Goal: Task Accomplishment & Management: Use online tool/utility

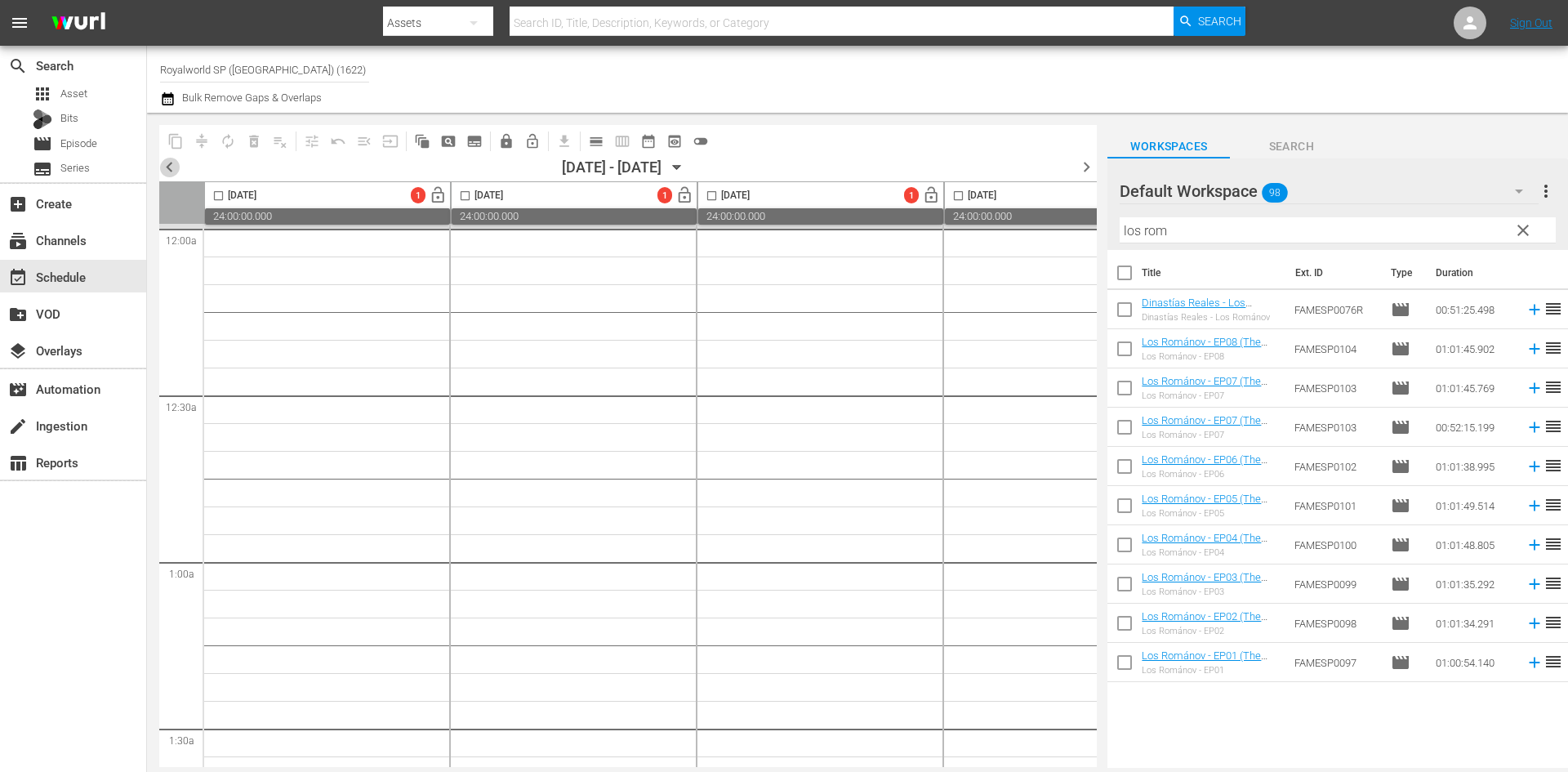
click at [179, 162] on span "chevron_left" at bounding box center [169, 167] width 21 height 21
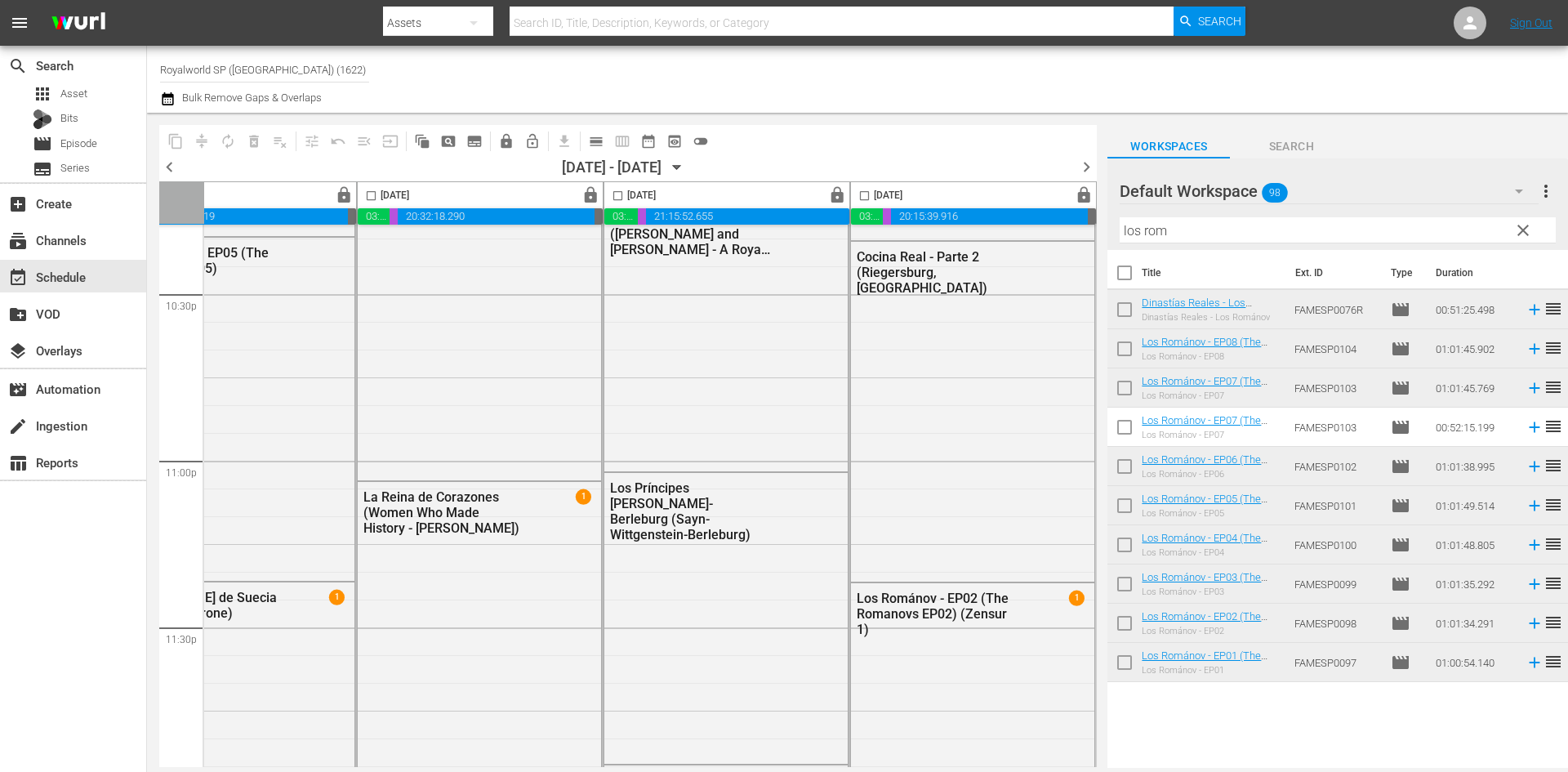
scroll to position [7468, 841]
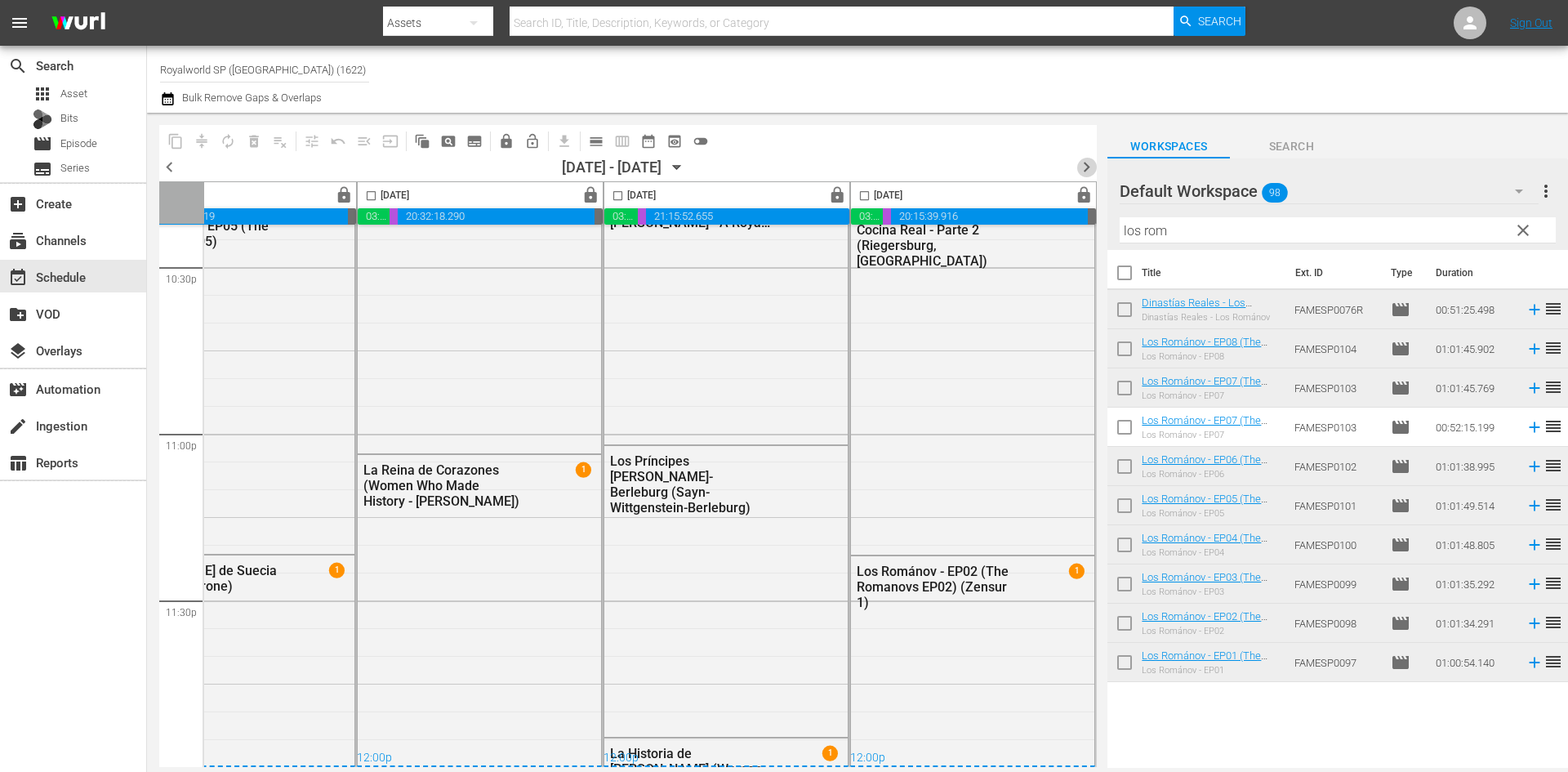
click at [1093, 166] on span "chevron_right" at bounding box center [1086, 167] width 21 height 21
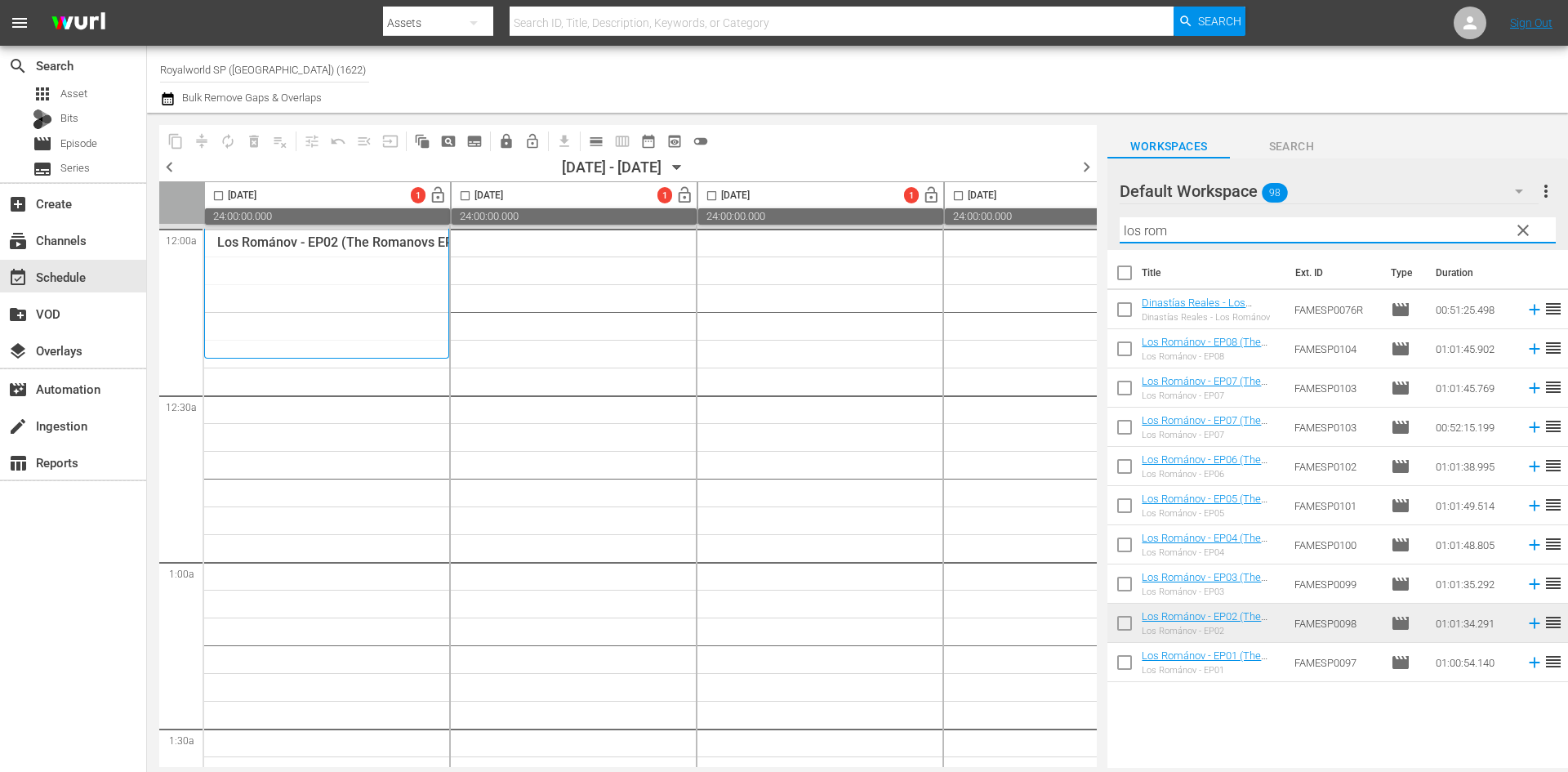
drag, startPoint x: 1295, startPoint y: 237, endPoint x: 1129, endPoint y: 230, distance: 166.1
click at [1129, 230] on input "los rom" at bounding box center [1337, 231] width 436 height 26
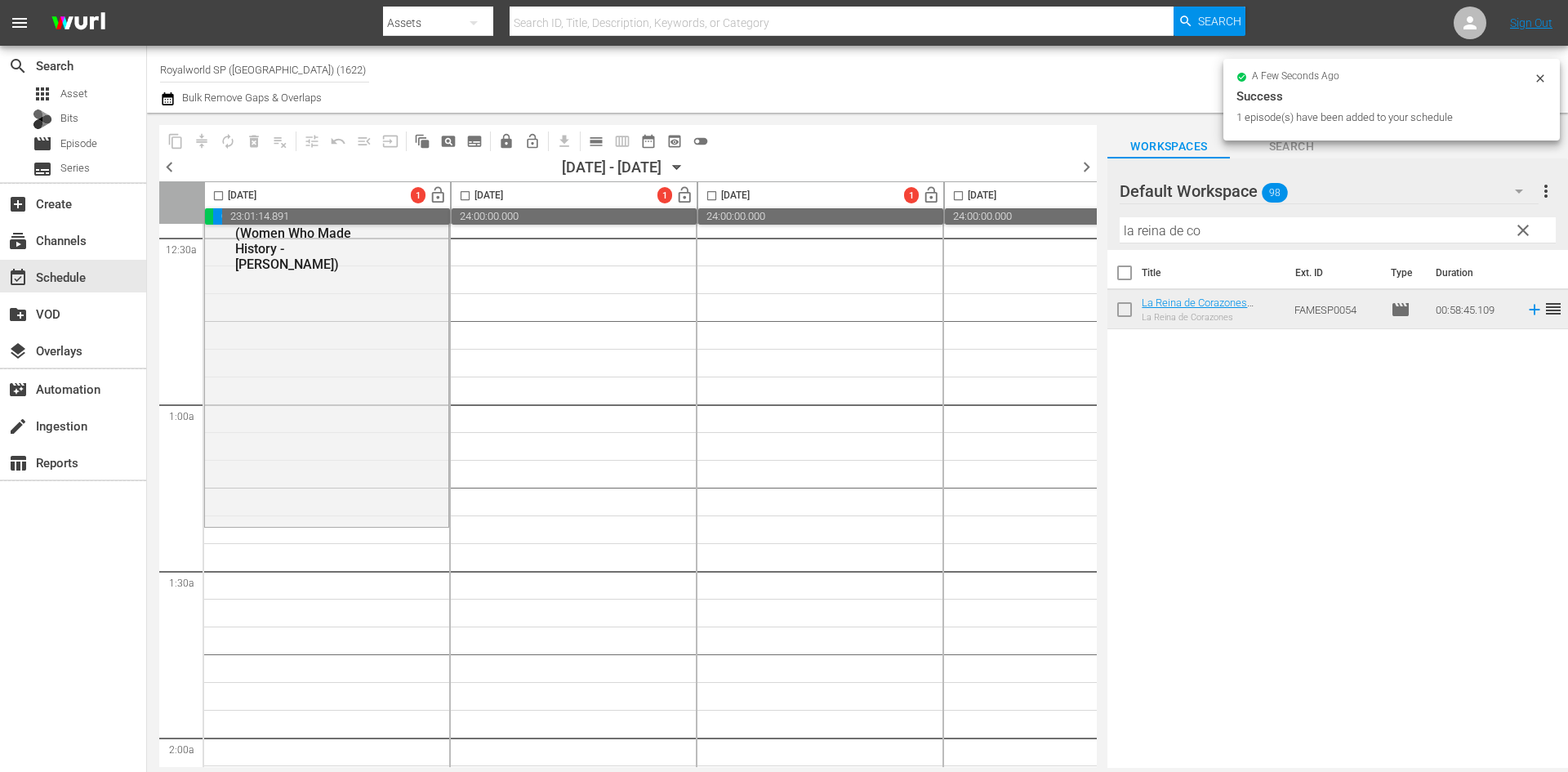
scroll to position [163, 0]
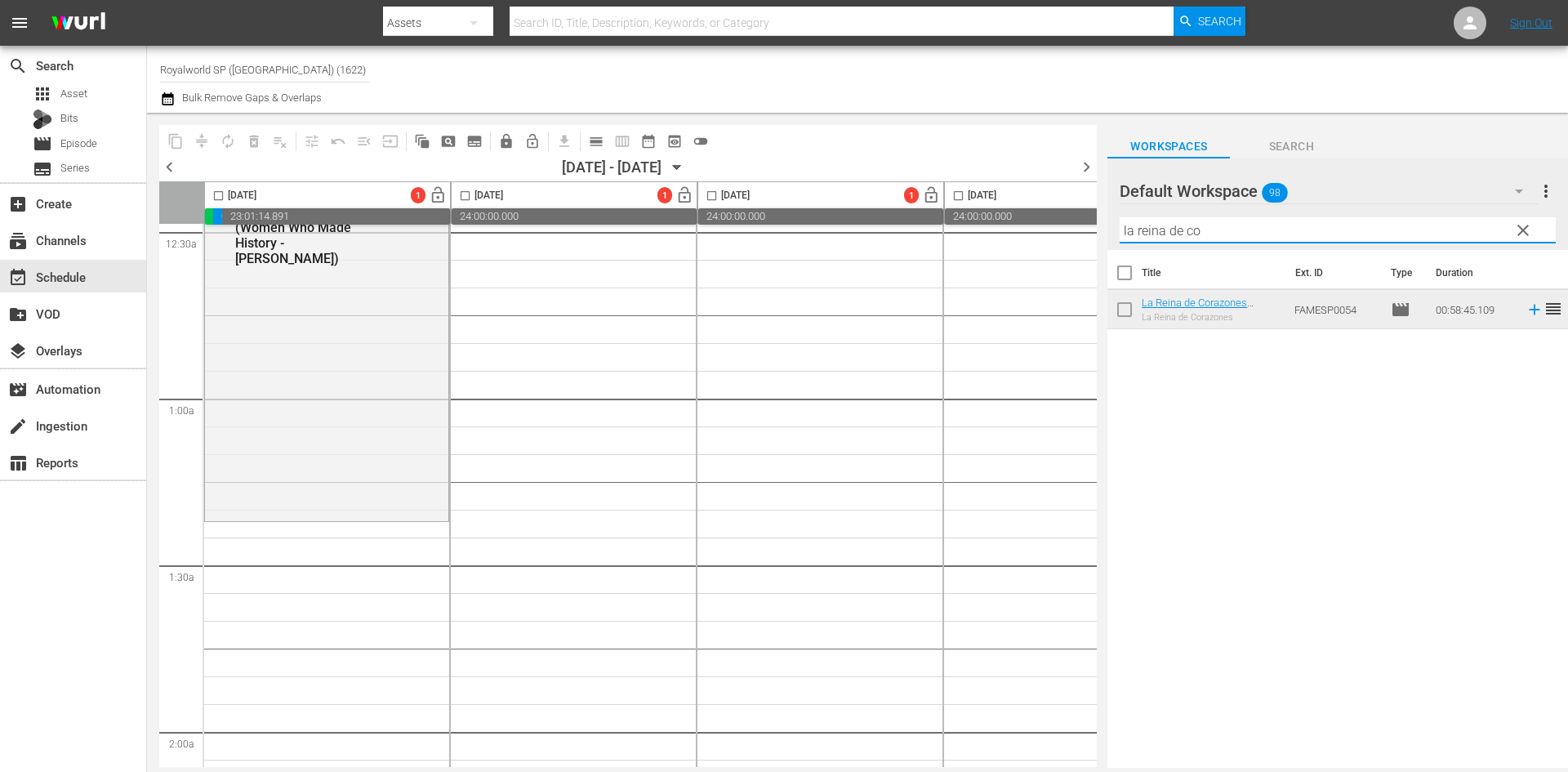
drag, startPoint x: 1245, startPoint y: 225, endPoint x: 1025, endPoint y: 225, distance: 220.0
click at [1025, 225] on div "content_copy compress autorenew_outlined delete_forever_outlined playlist_remov…" at bounding box center [857, 440] width 1421 height 655
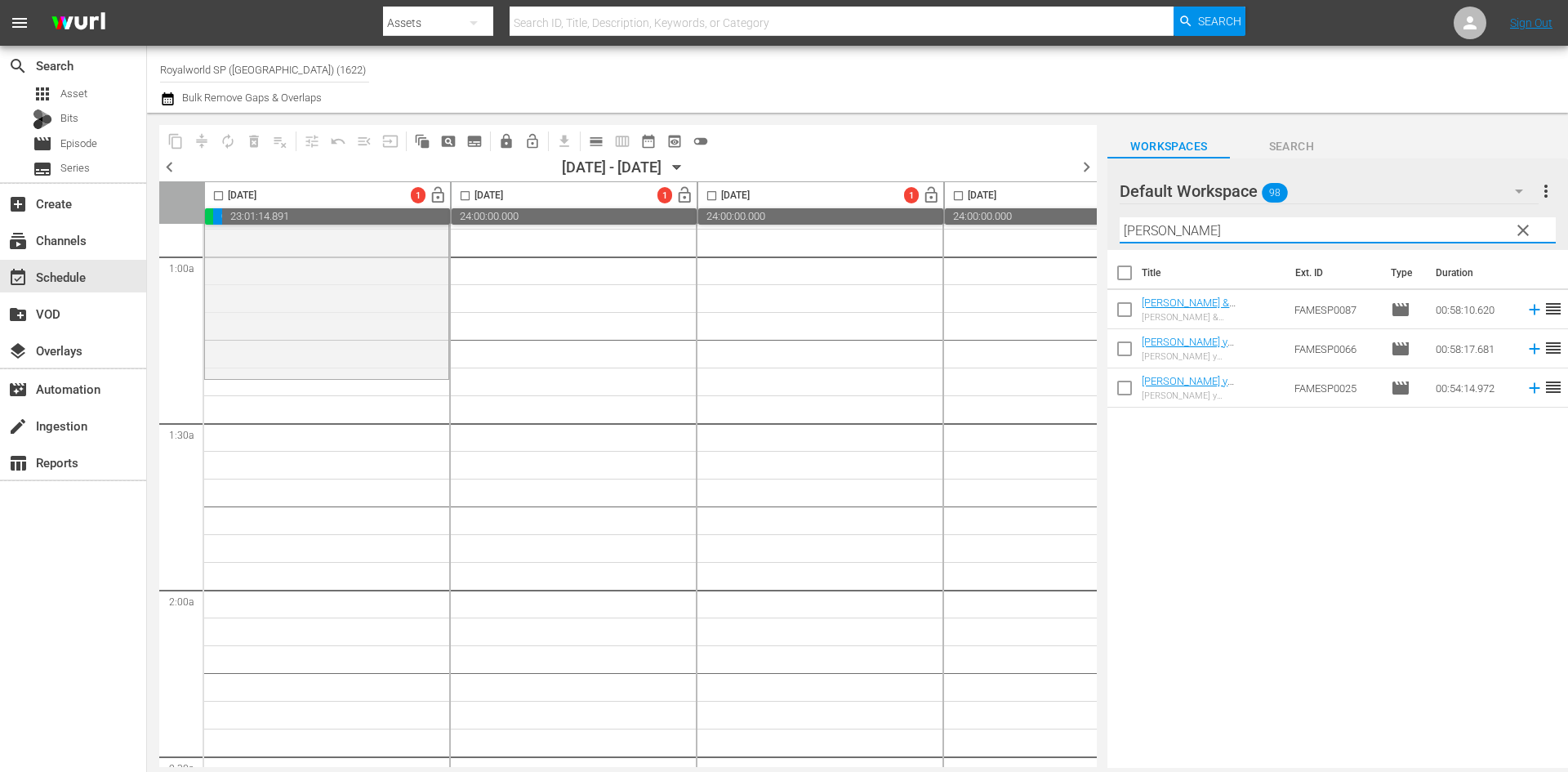
scroll to position [327, 0]
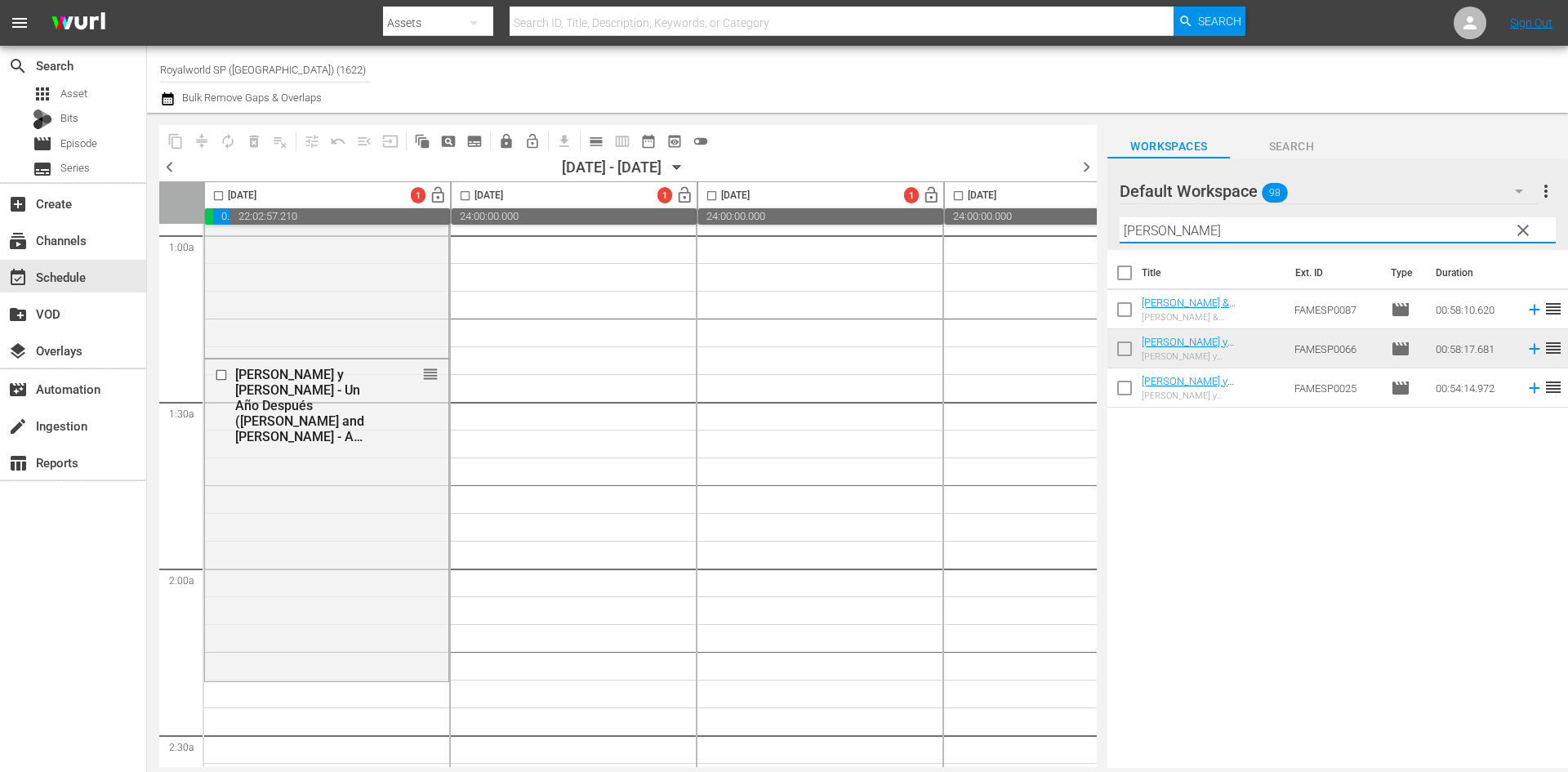
drag, startPoint x: 1245, startPoint y: 219, endPoint x: 1045, endPoint y: 220, distance: 200.0
click at [1045, 220] on div "content_copy compress autorenew_outlined delete_forever_outlined playlist_remov…" at bounding box center [857, 440] width 1421 height 655
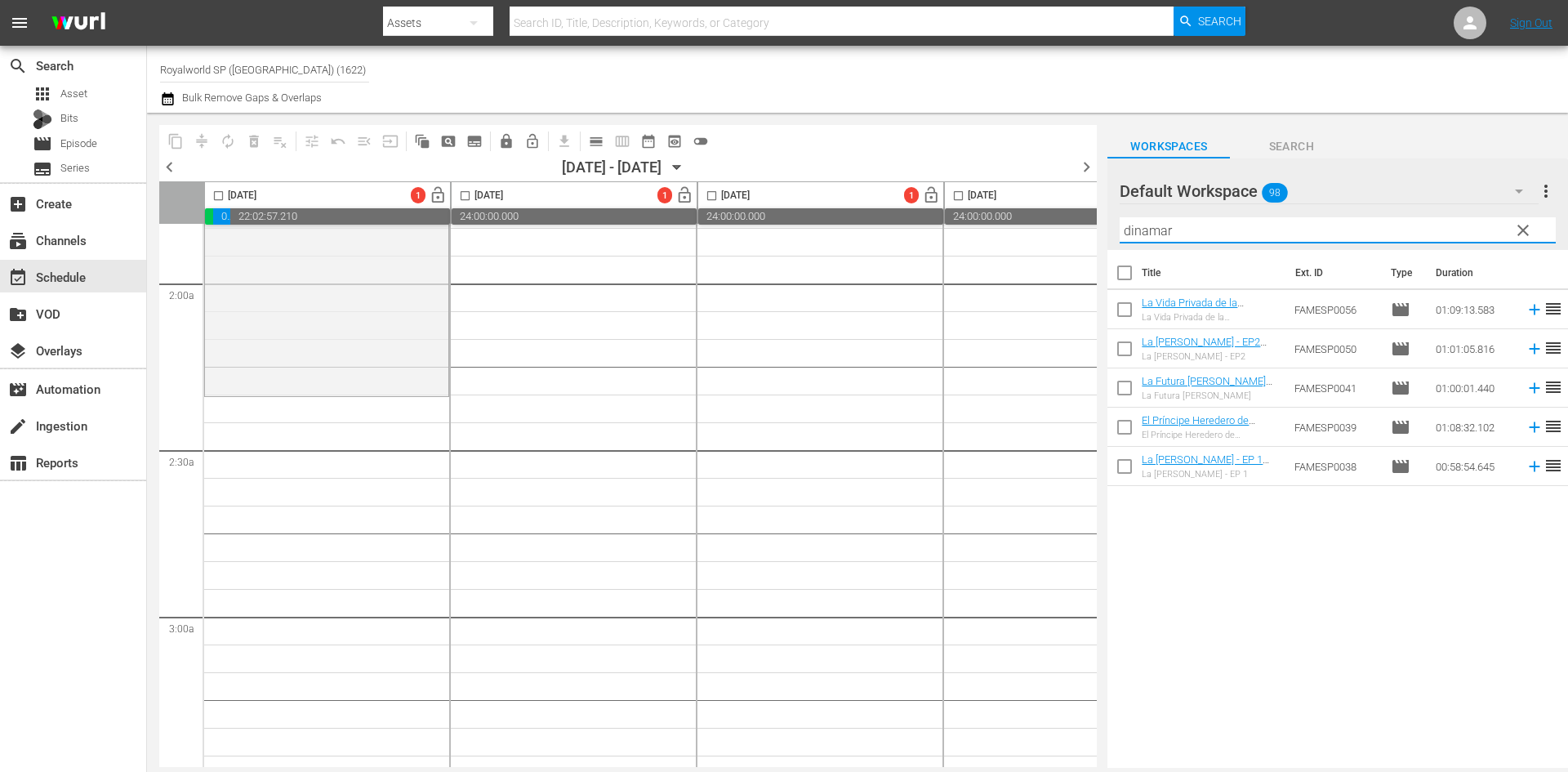
scroll to position [654, 0]
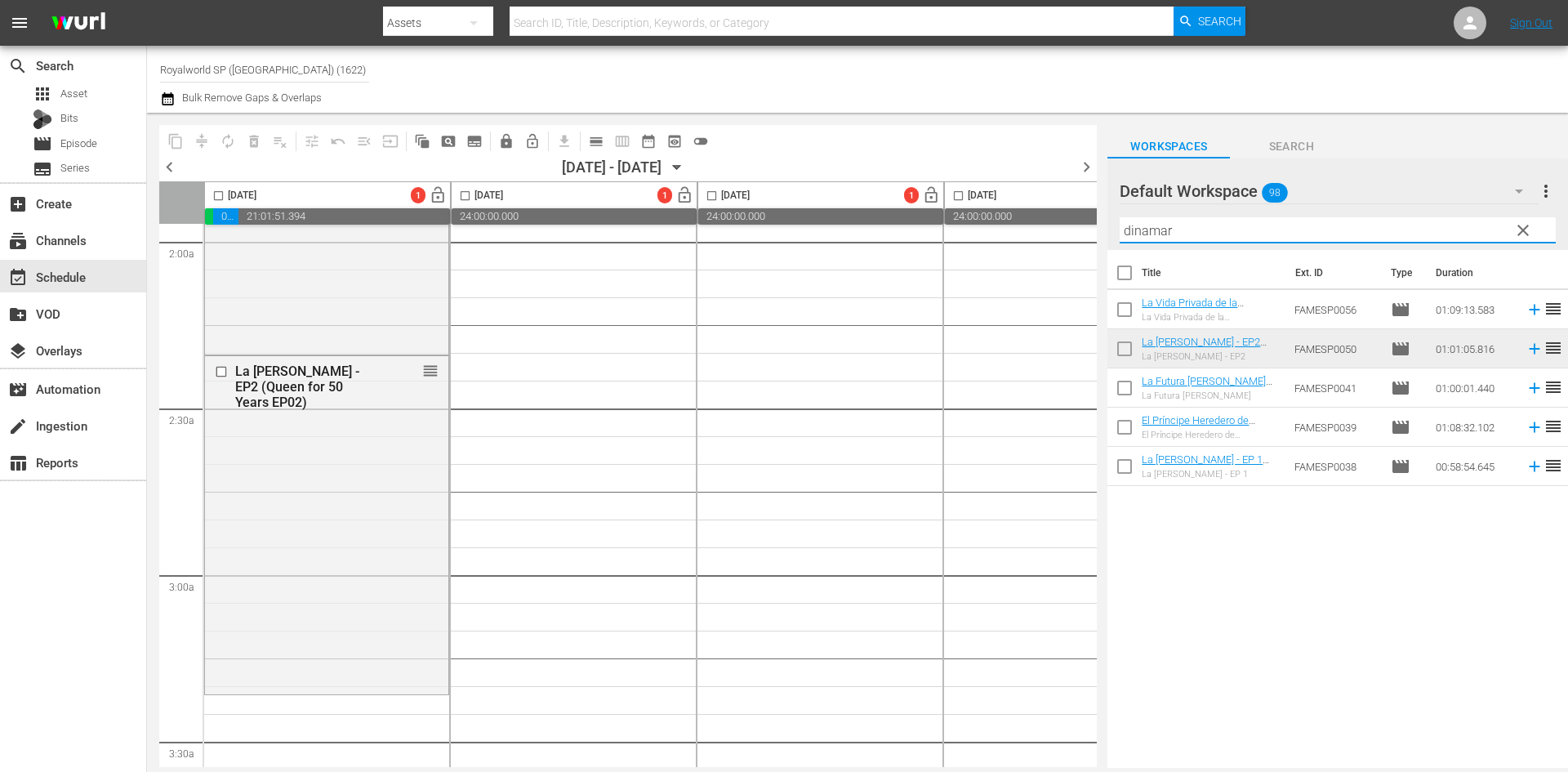
drag, startPoint x: 1262, startPoint y: 231, endPoint x: 1060, endPoint y: 229, distance: 202.0
click at [1060, 229] on div "content_copy compress autorenew_outlined delete_forever_outlined playlist_remov…" at bounding box center [857, 440] width 1421 height 655
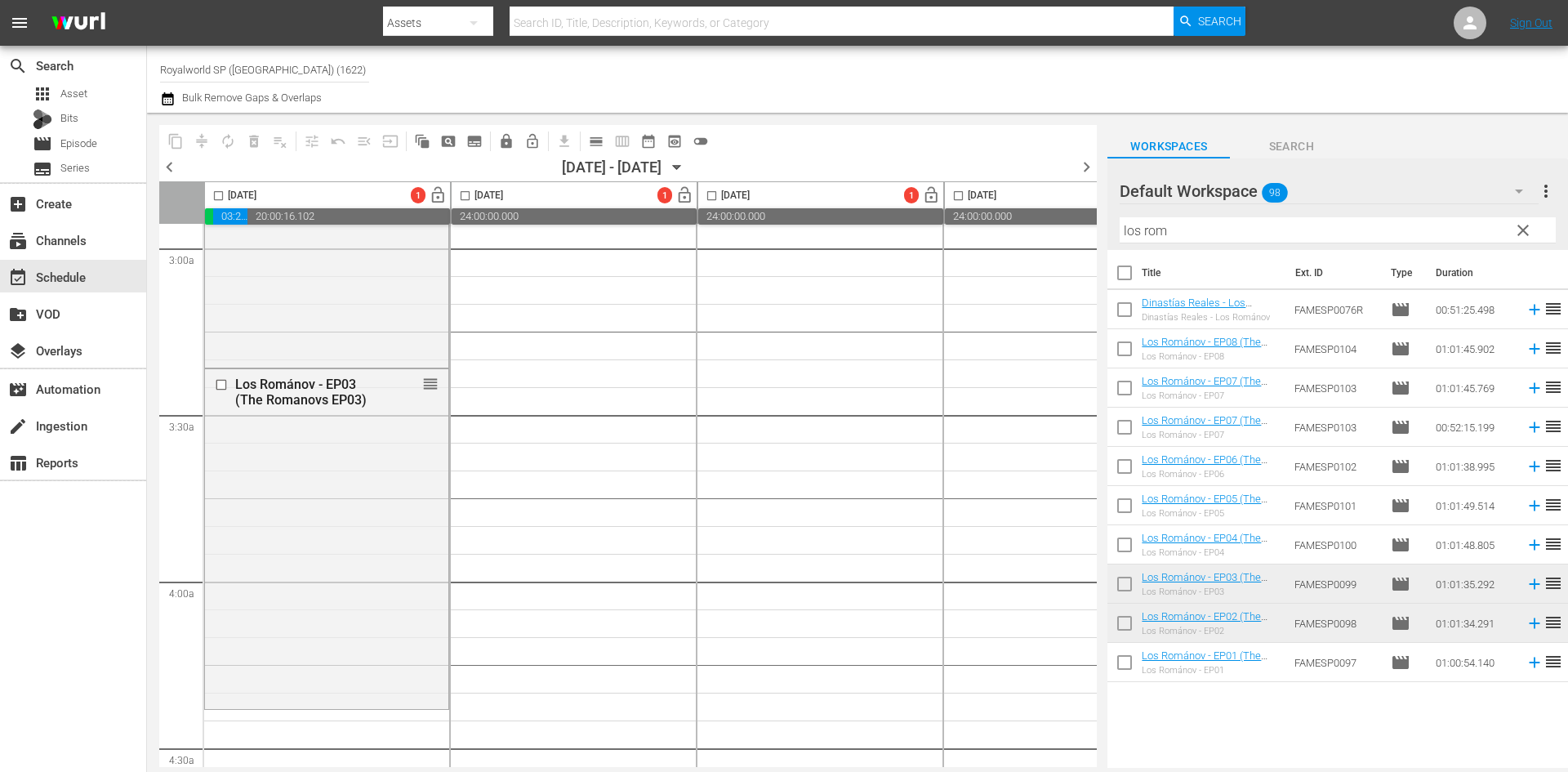
scroll to position [1062, 0]
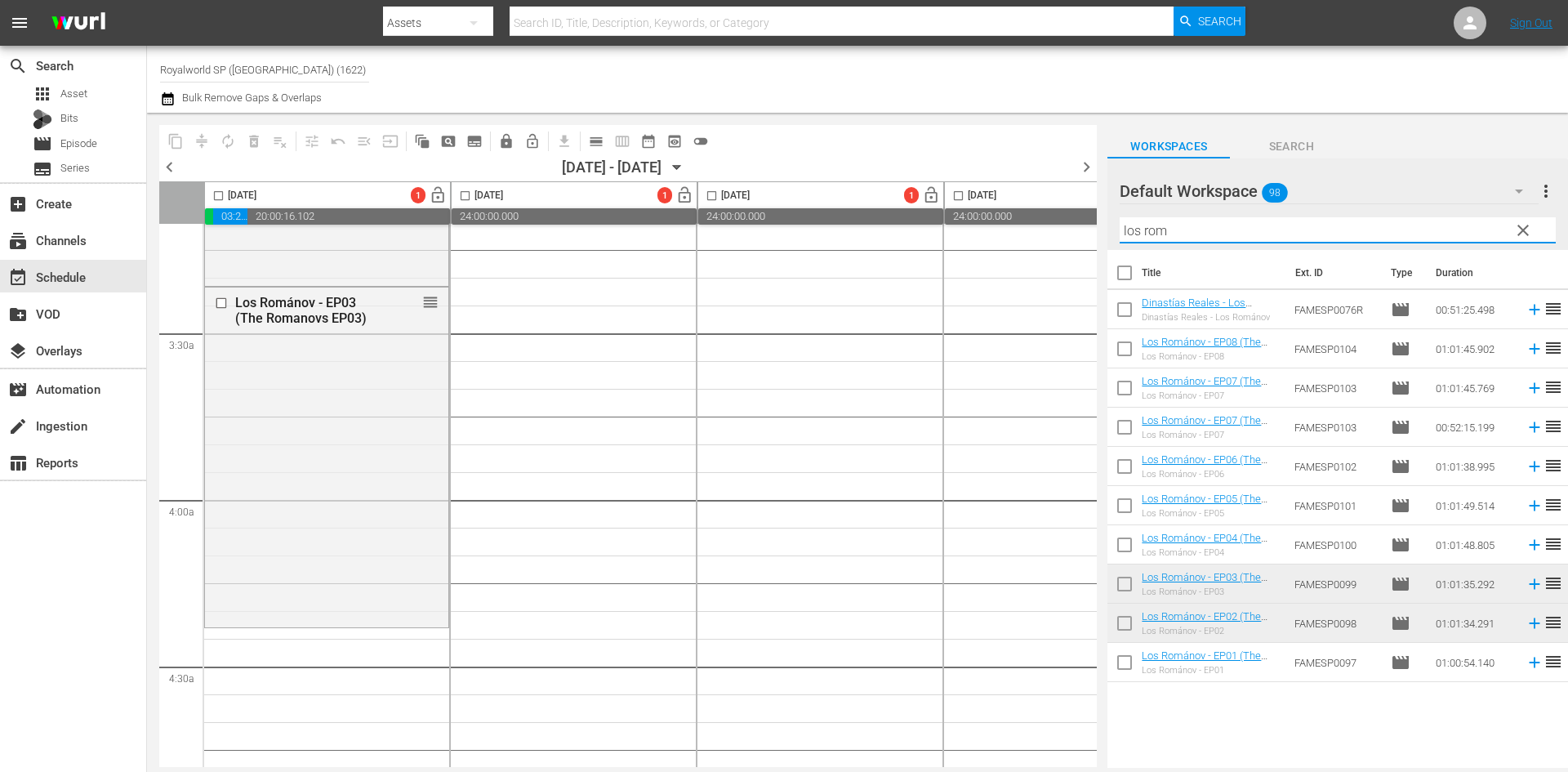
drag, startPoint x: 1203, startPoint y: 225, endPoint x: 1056, endPoint y: 219, distance: 147.1
click at [1056, 219] on div "content_copy compress autorenew_outlined delete_forever_outlined playlist_remov…" at bounding box center [857, 440] width 1421 height 655
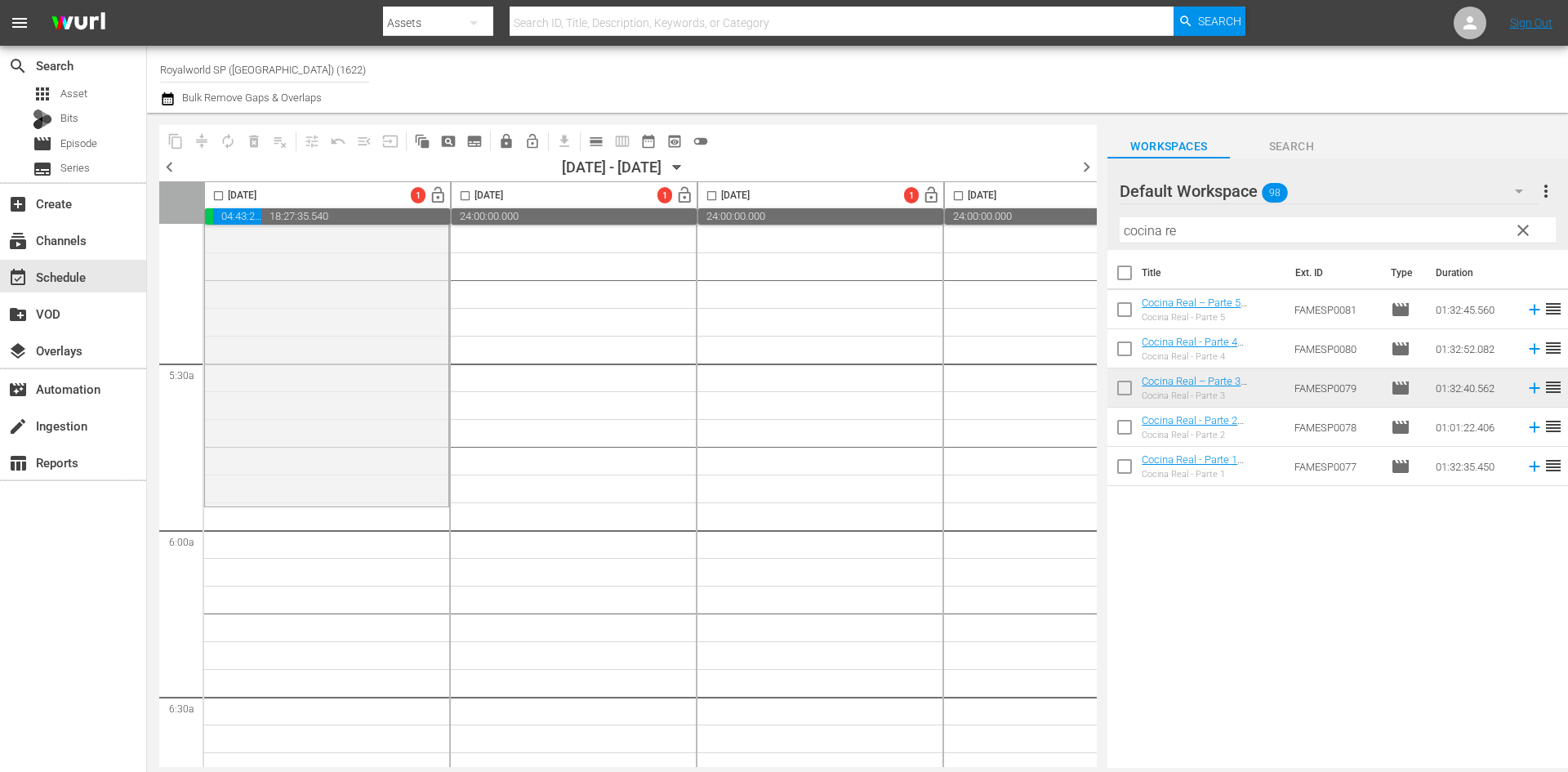
scroll to position [1716, 0]
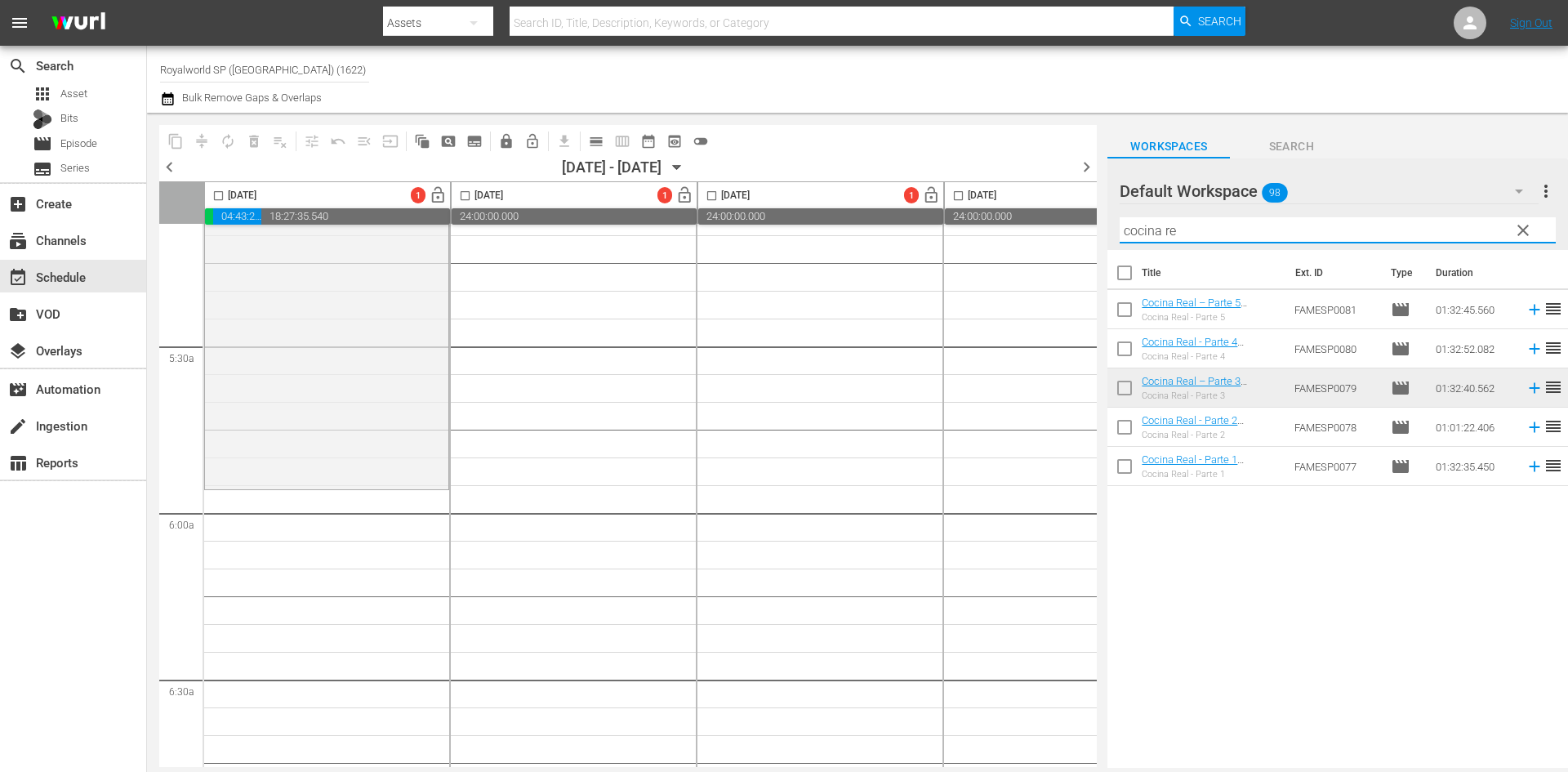
drag, startPoint x: 1307, startPoint y: 230, endPoint x: 1090, endPoint y: 225, distance: 217.1
click at [1090, 225] on div "content_copy compress autorenew_outlined delete_forever_outlined playlist_remov…" at bounding box center [857, 440] width 1421 height 655
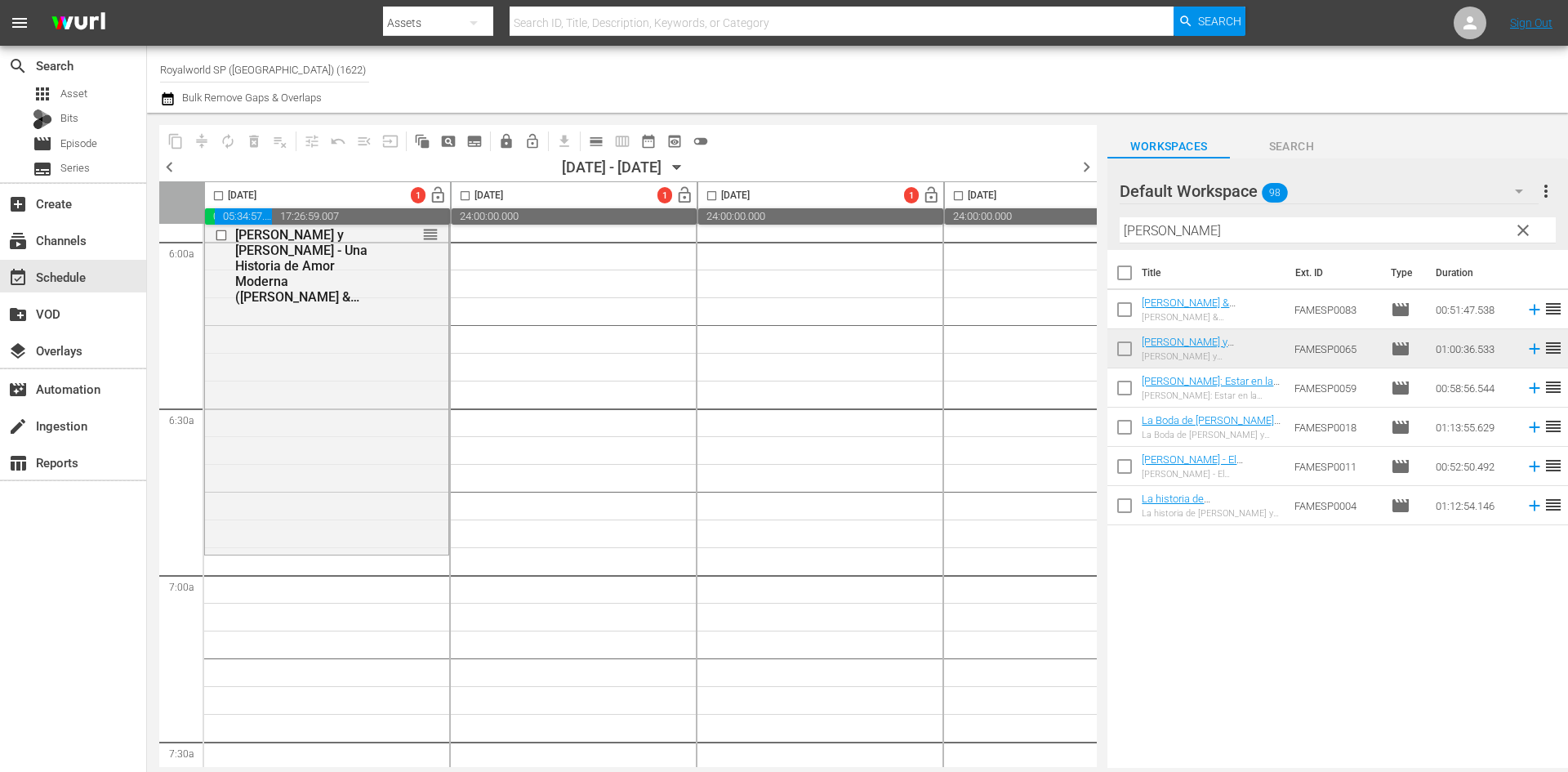
scroll to position [2043, 0]
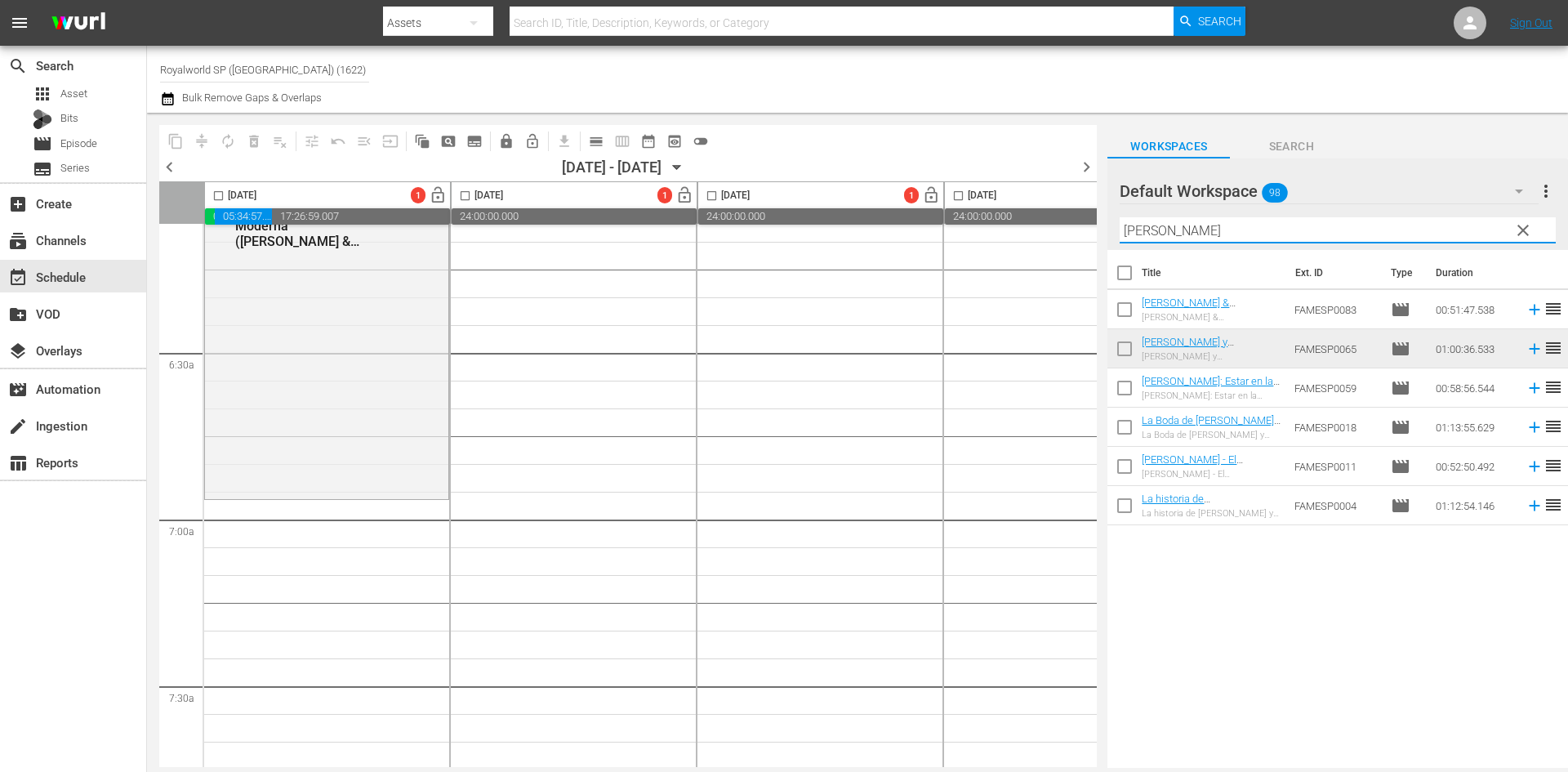
drag, startPoint x: 1205, startPoint y: 235, endPoint x: 1086, endPoint y: 230, distance: 119.1
click at [1086, 230] on div "content_copy compress autorenew_outlined delete_forever_outlined playlist_remov…" at bounding box center [857, 440] width 1421 height 655
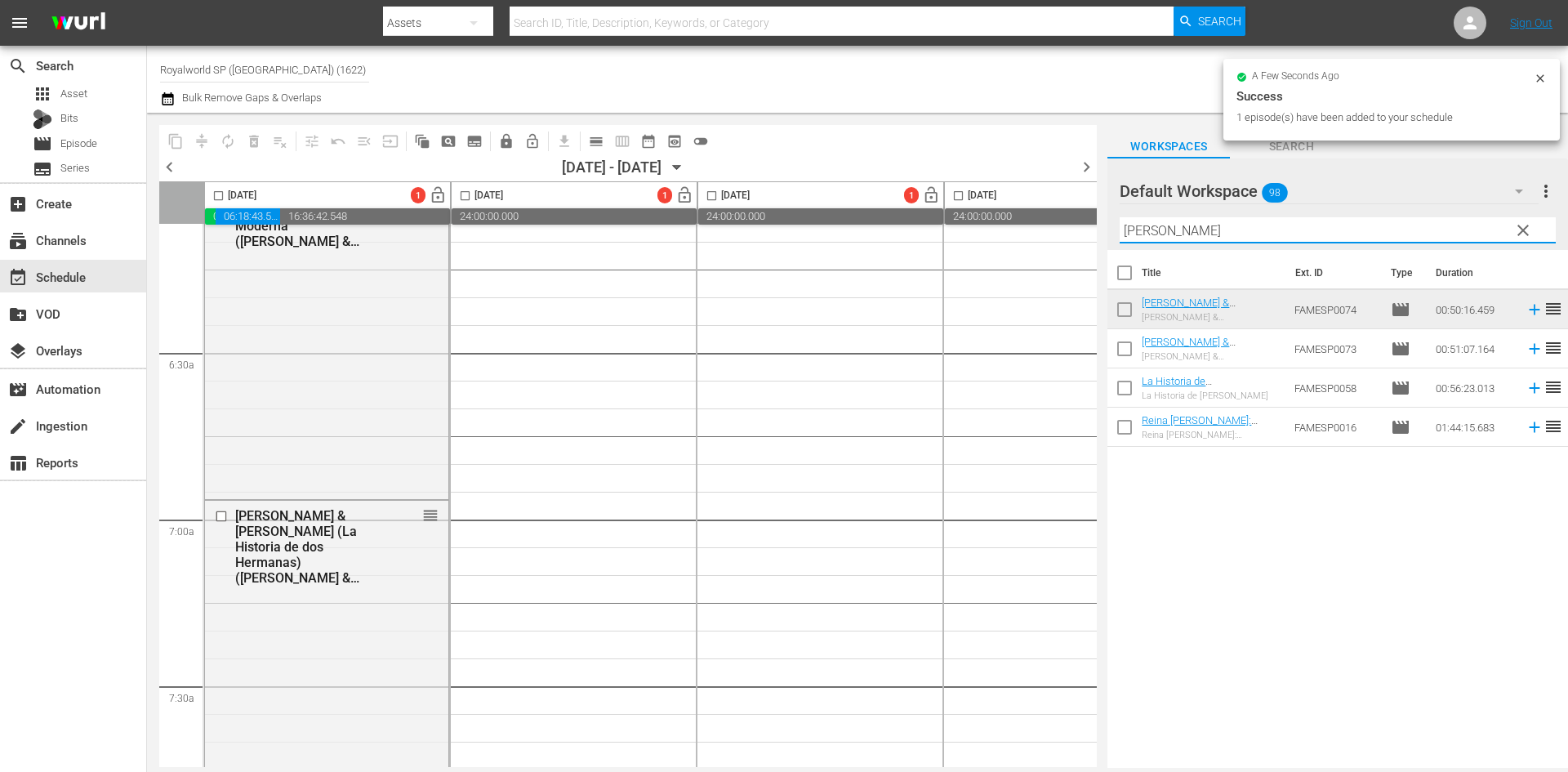
drag, startPoint x: 1190, startPoint y: 234, endPoint x: 1073, endPoint y: 235, distance: 117.0
click at [1073, 235] on div "content_copy compress autorenew_outlined delete_forever_outlined playlist_remov…" at bounding box center [857, 440] width 1421 height 655
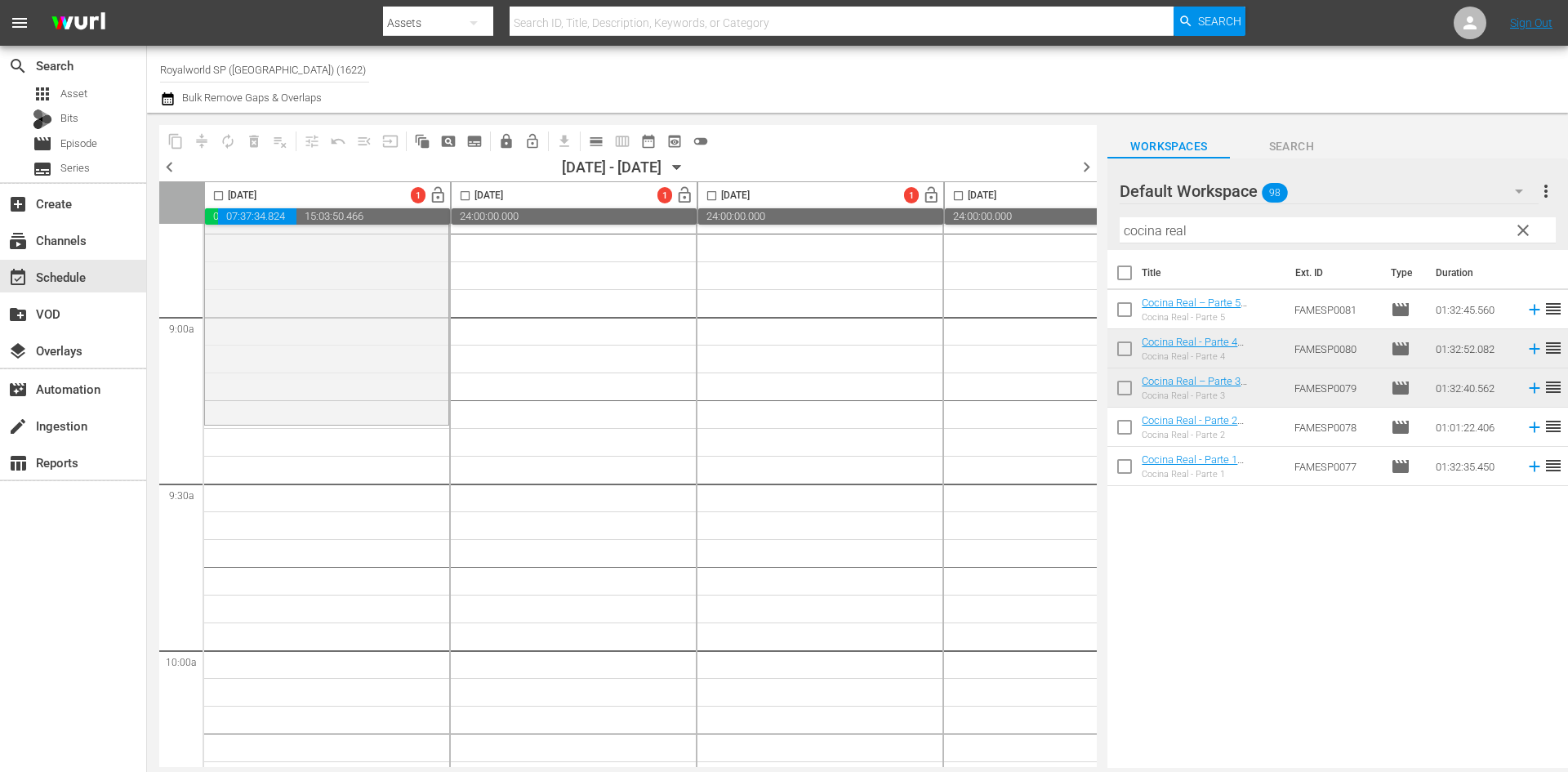
scroll to position [2941, 0]
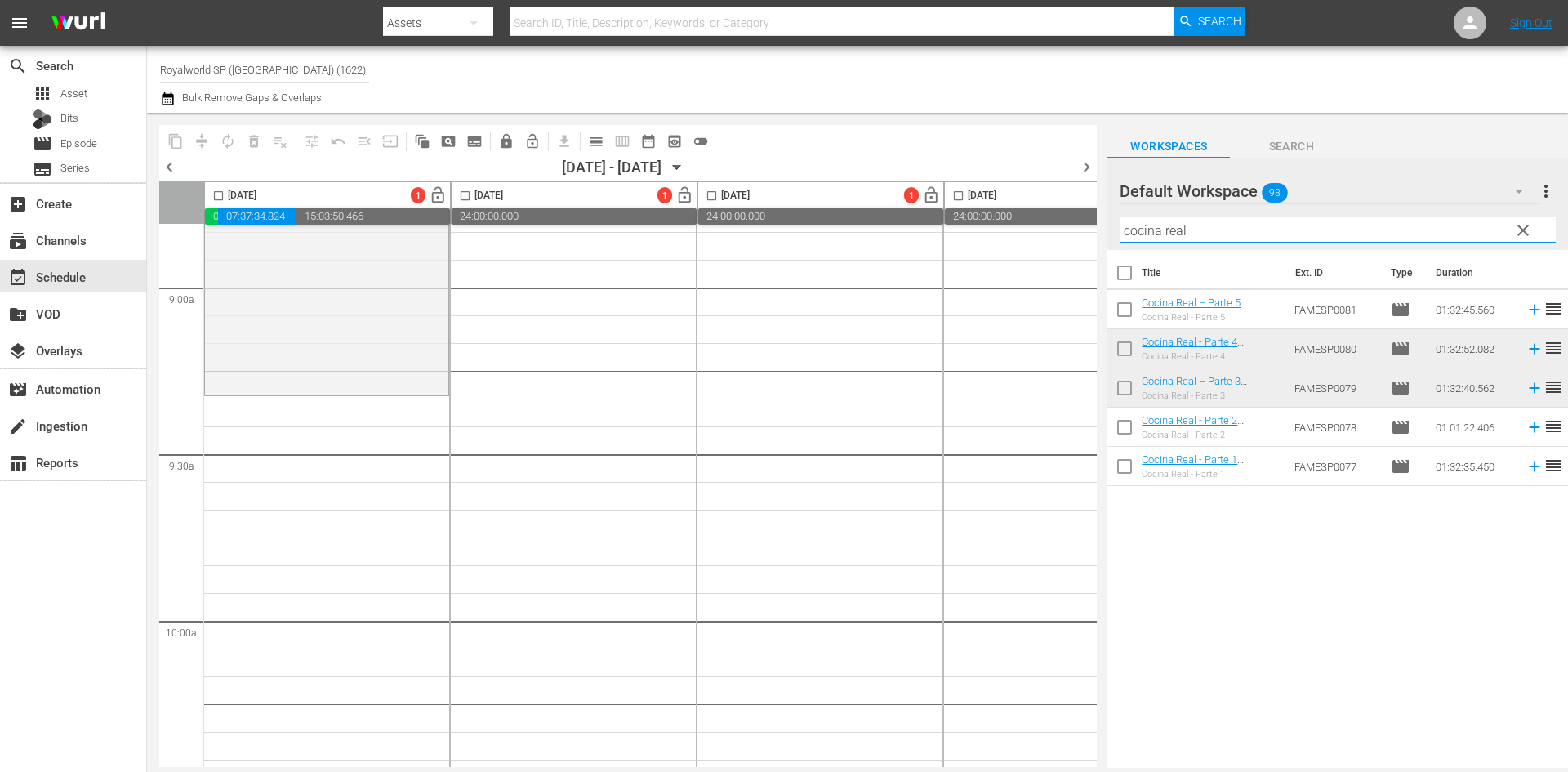
drag, startPoint x: 1291, startPoint y: 238, endPoint x: 1066, endPoint y: 241, distance: 225.0
click at [1066, 241] on div "content_copy compress autorenew_outlined delete_forever_outlined playlist_remov…" at bounding box center [857, 440] width 1421 height 655
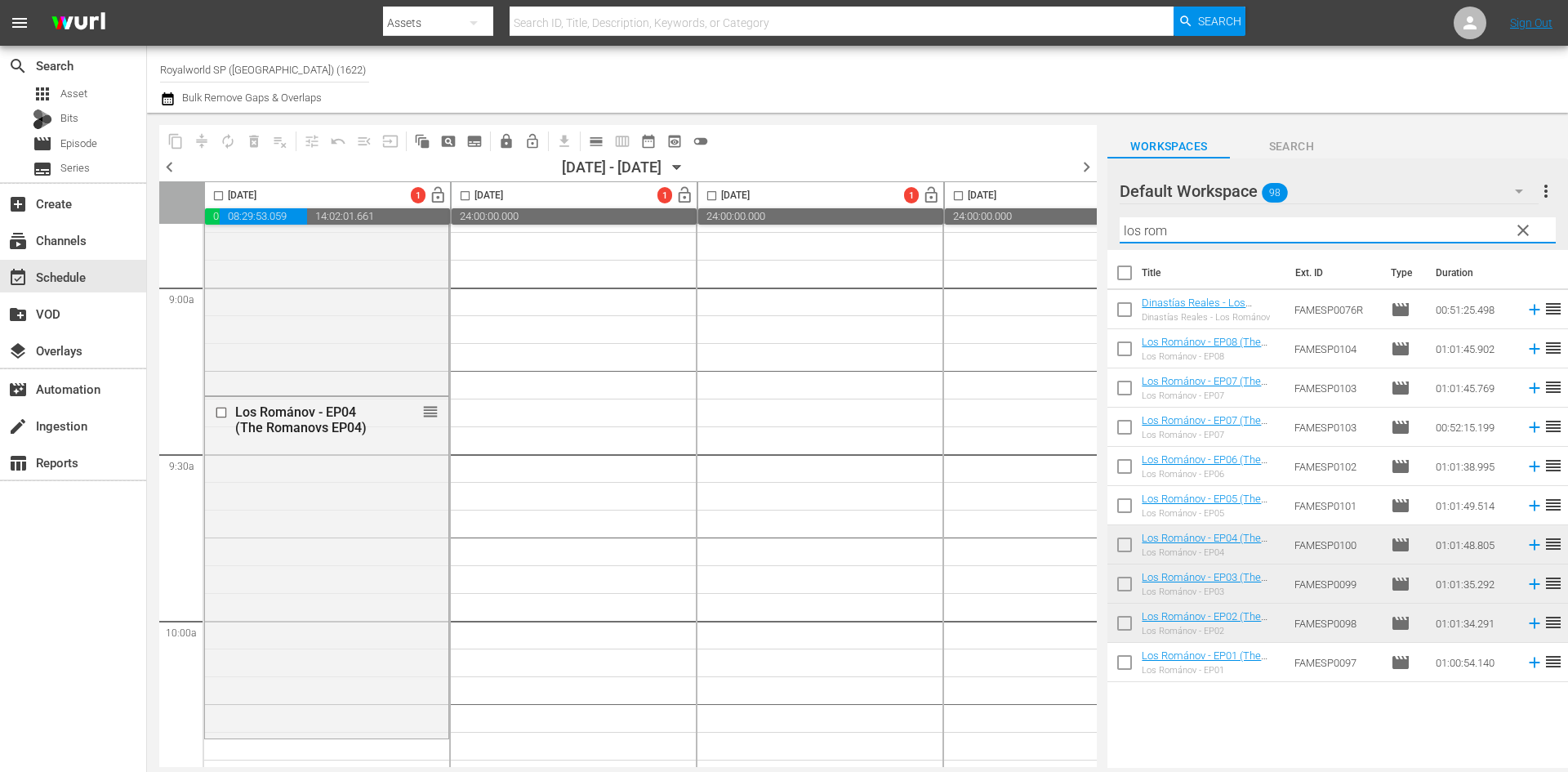
drag, startPoint x: 1210, startPoint y: 235, endPoint x: 1054, endPoint y: 236, distance: 156.0
click at [1054, 236] on div "content_copy compress autorenew_outlined delete_forever_outlined playlist_remov…" at bounding box center [857, 440] width 1421 height 655
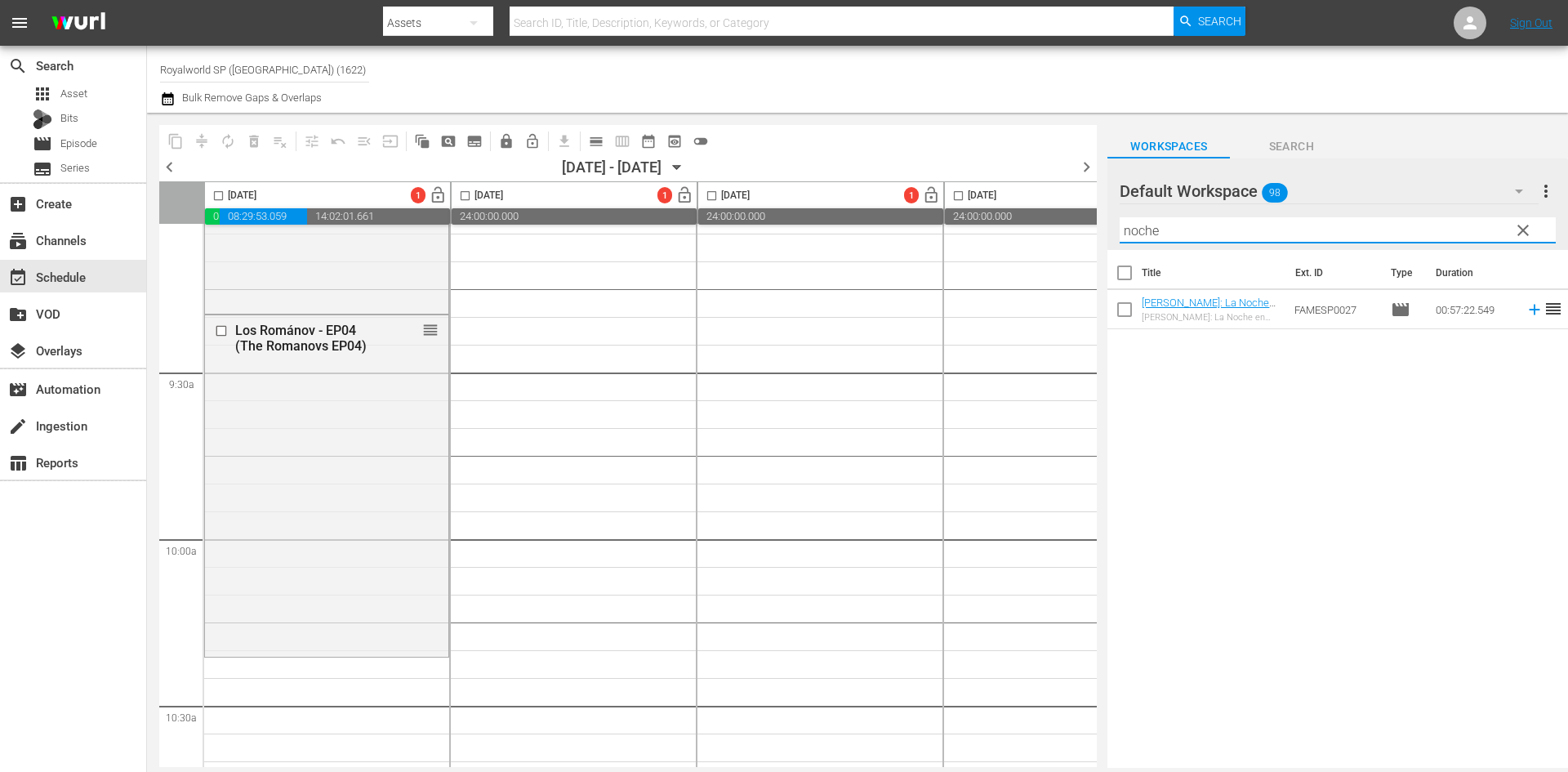
scroll to position [3268, 0]
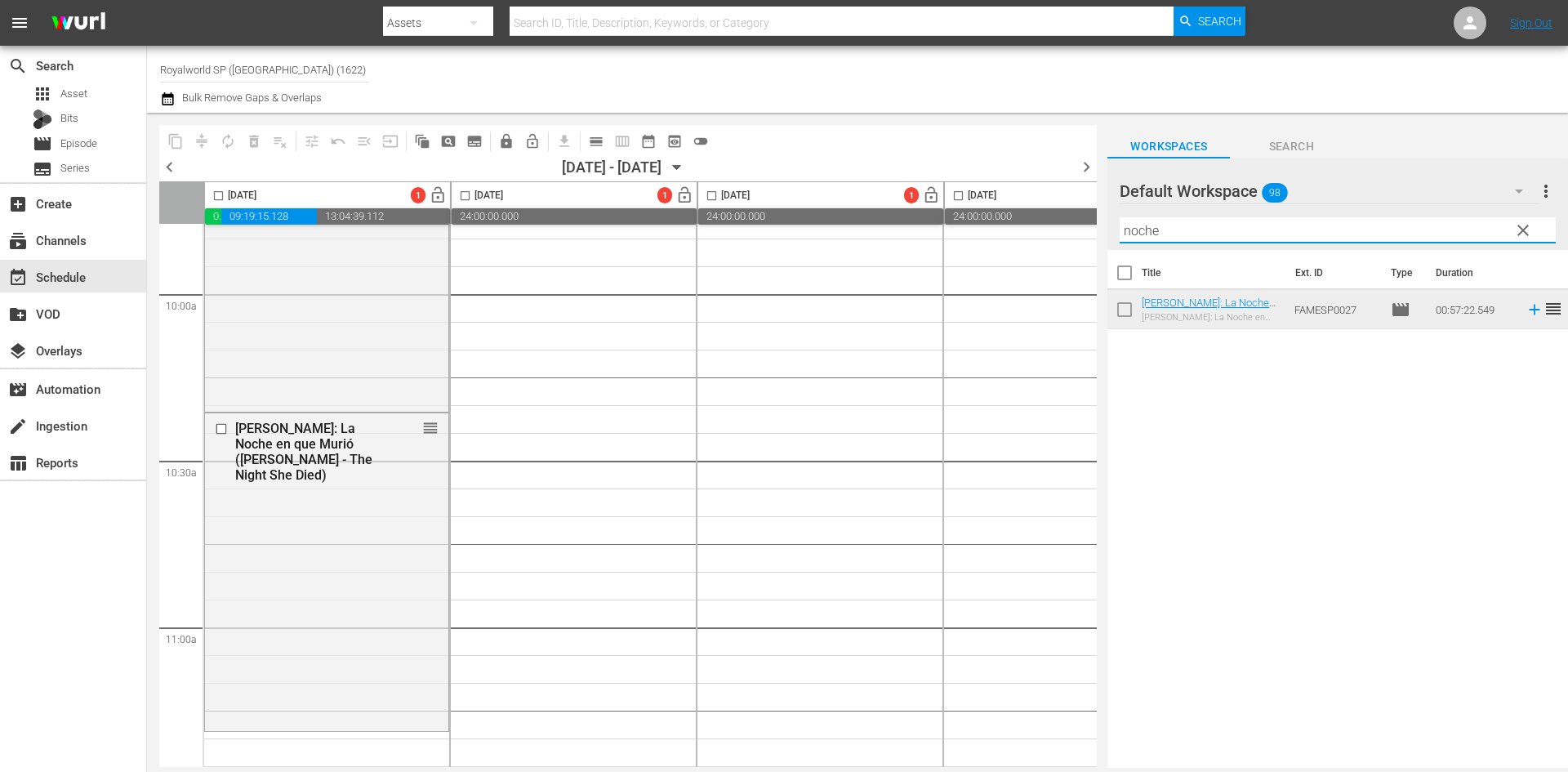
drag, startPoint x: 1218, startPoint y: 233, endPoint x: 1038, endPoint y: 240, distance: 180.1
click at [1038, 240] on div "content_copy compress autorenew_outlined delete_forever_outlined playlist_remov…" at bounding box center [857, 440] width 1421 height 655
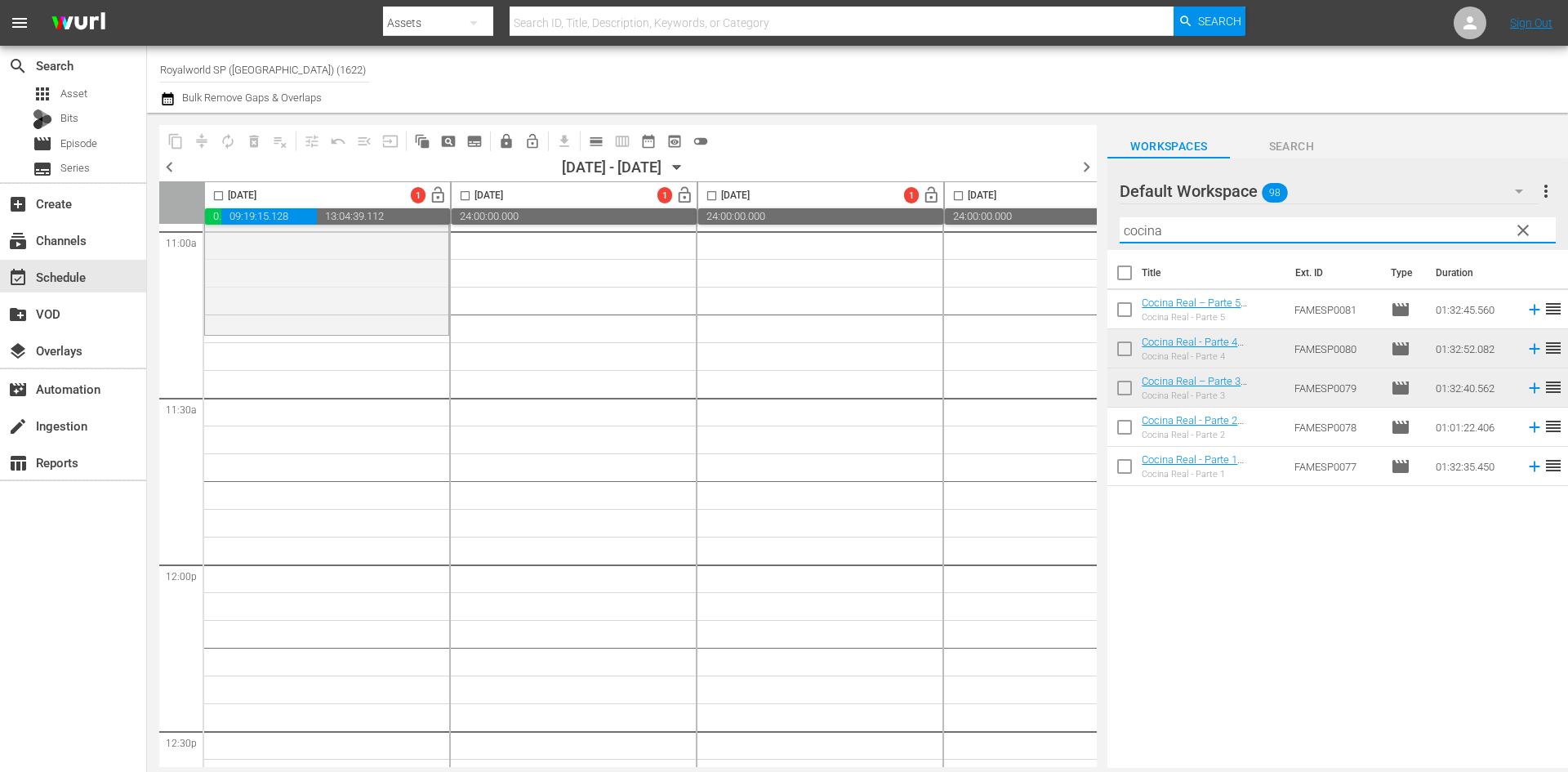
scroll to position [3676, 0]
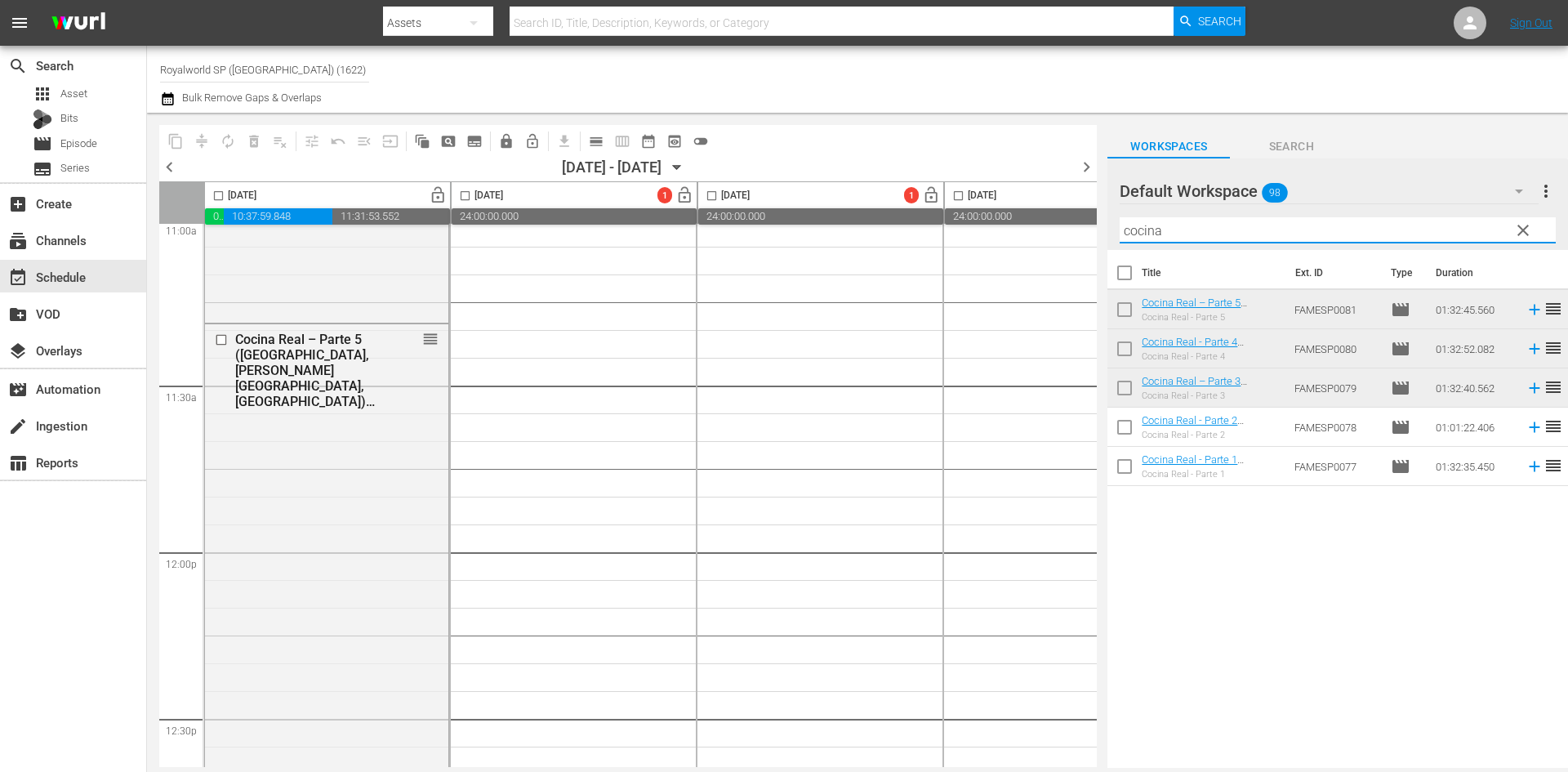
drag, startPoint x: 1206, startPoint y: 231, endPoint x: 1116, endPoint y: 218, distance: 90.9
click at [1116, 218] on div "Default Workspace 98 Default more_vert clear Filter by Title cocina" at bounding box center [1337, 204] width 461 height 91
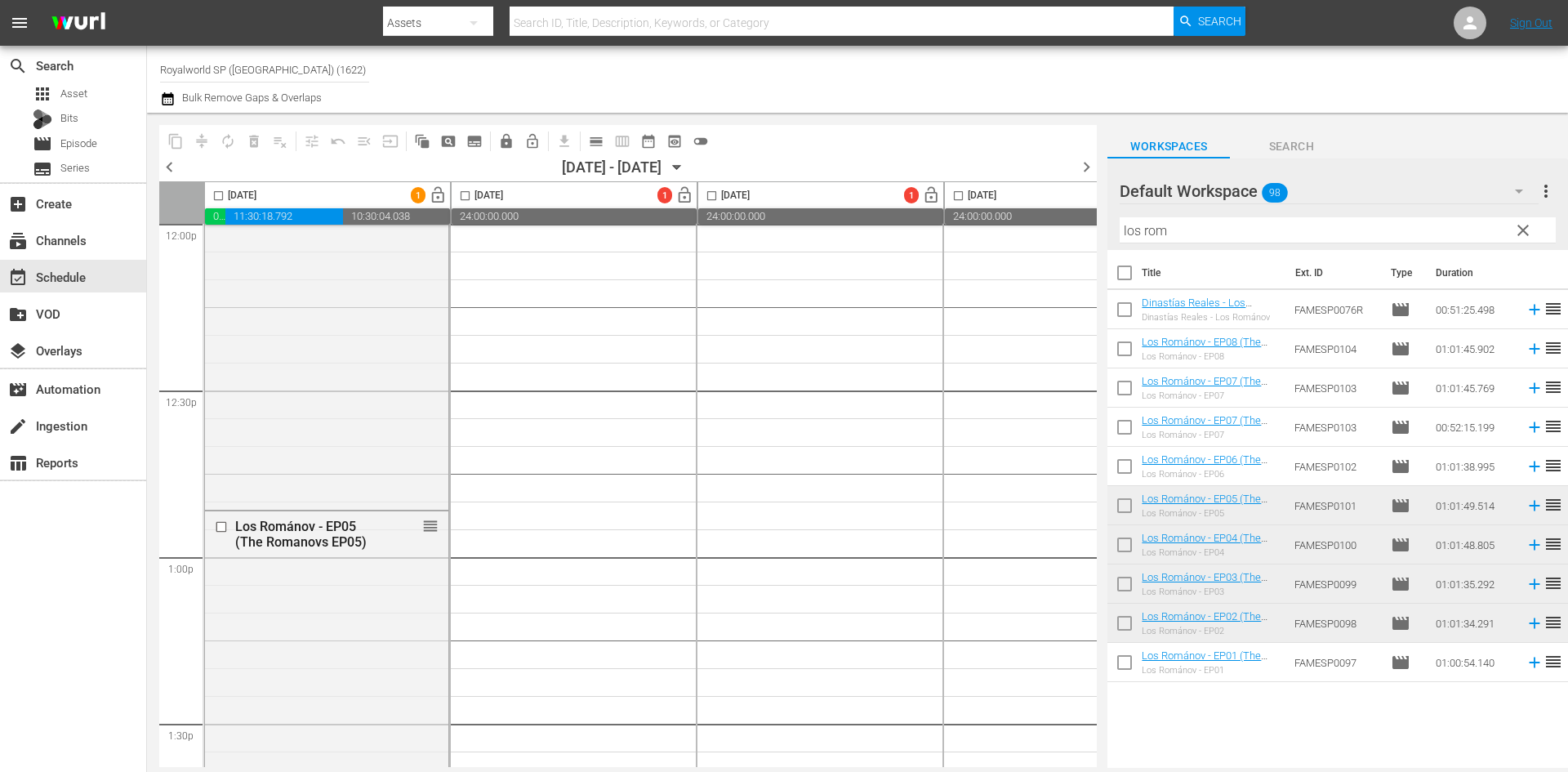
scroll to position [4085, 0]
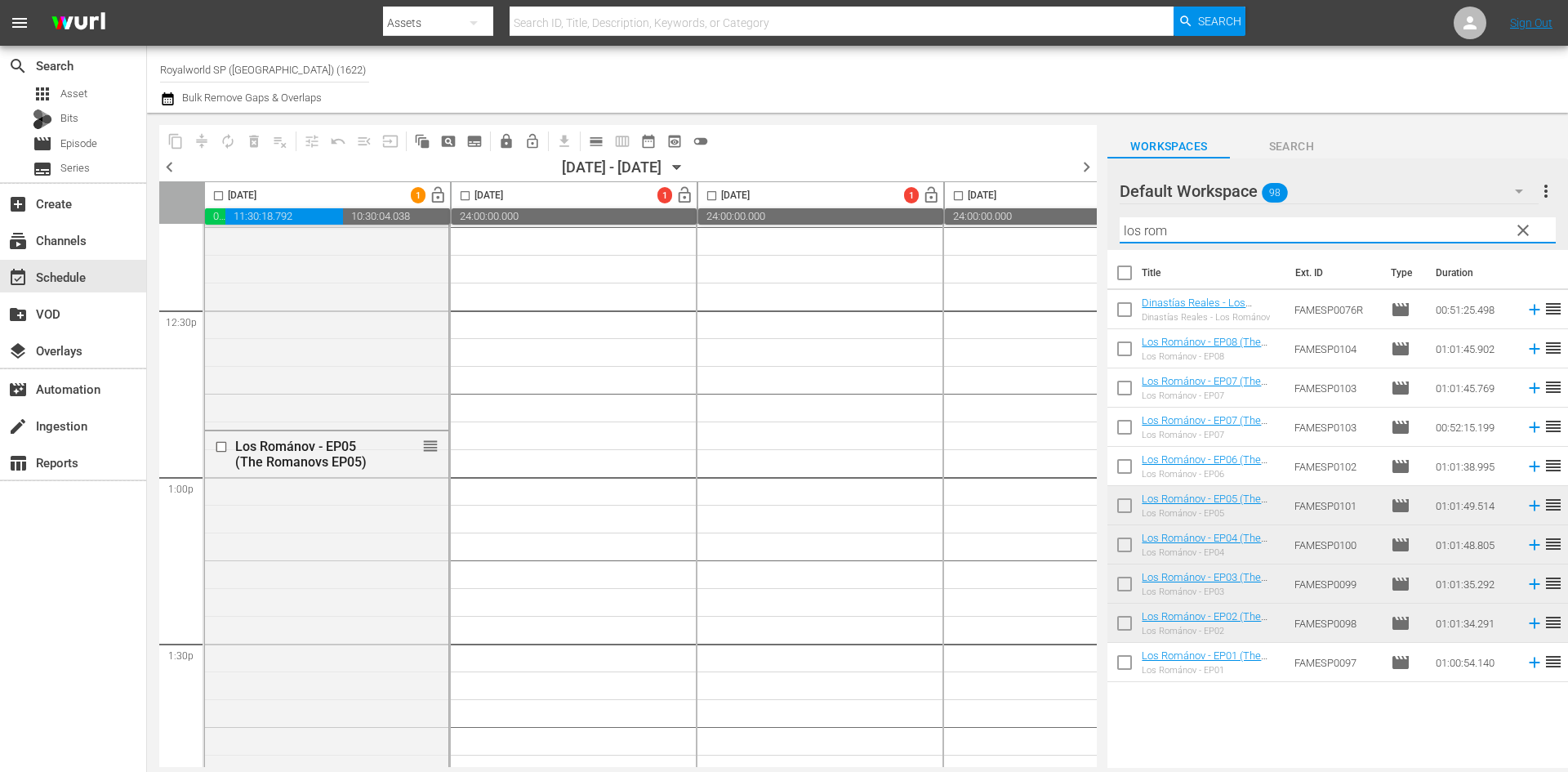
drag, startPoint x: 1226, startPoint y: 234, endPoint x: 1009, endPoint y: 212, distance: 218.1
click at [1006, 206] on div "content_copy compress autorenew_outlined delete_forever_outlined playlist_remov…" at bounding box center [857, 440] width 1421 height 655
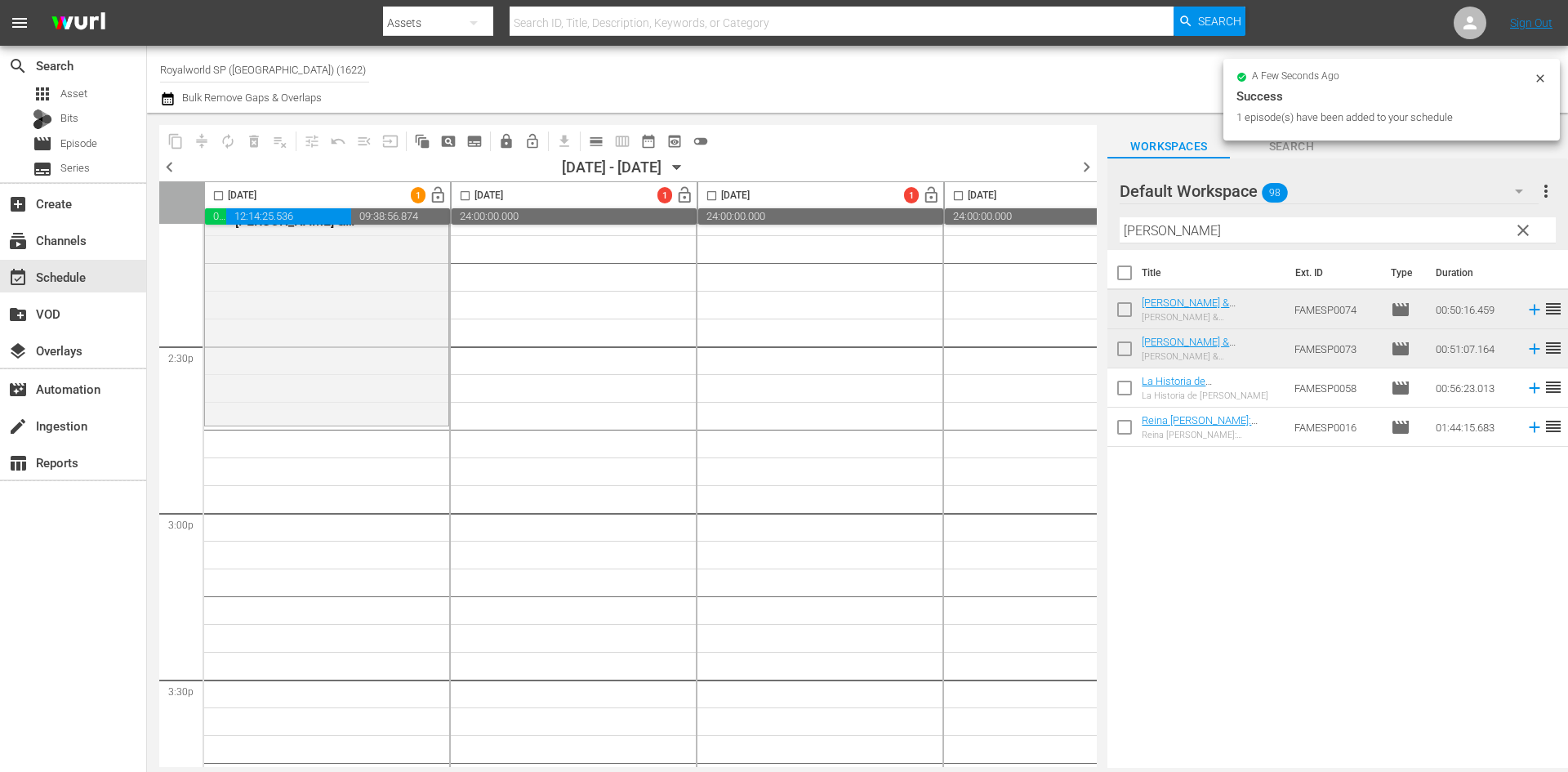
scroll to position [4738, 0]
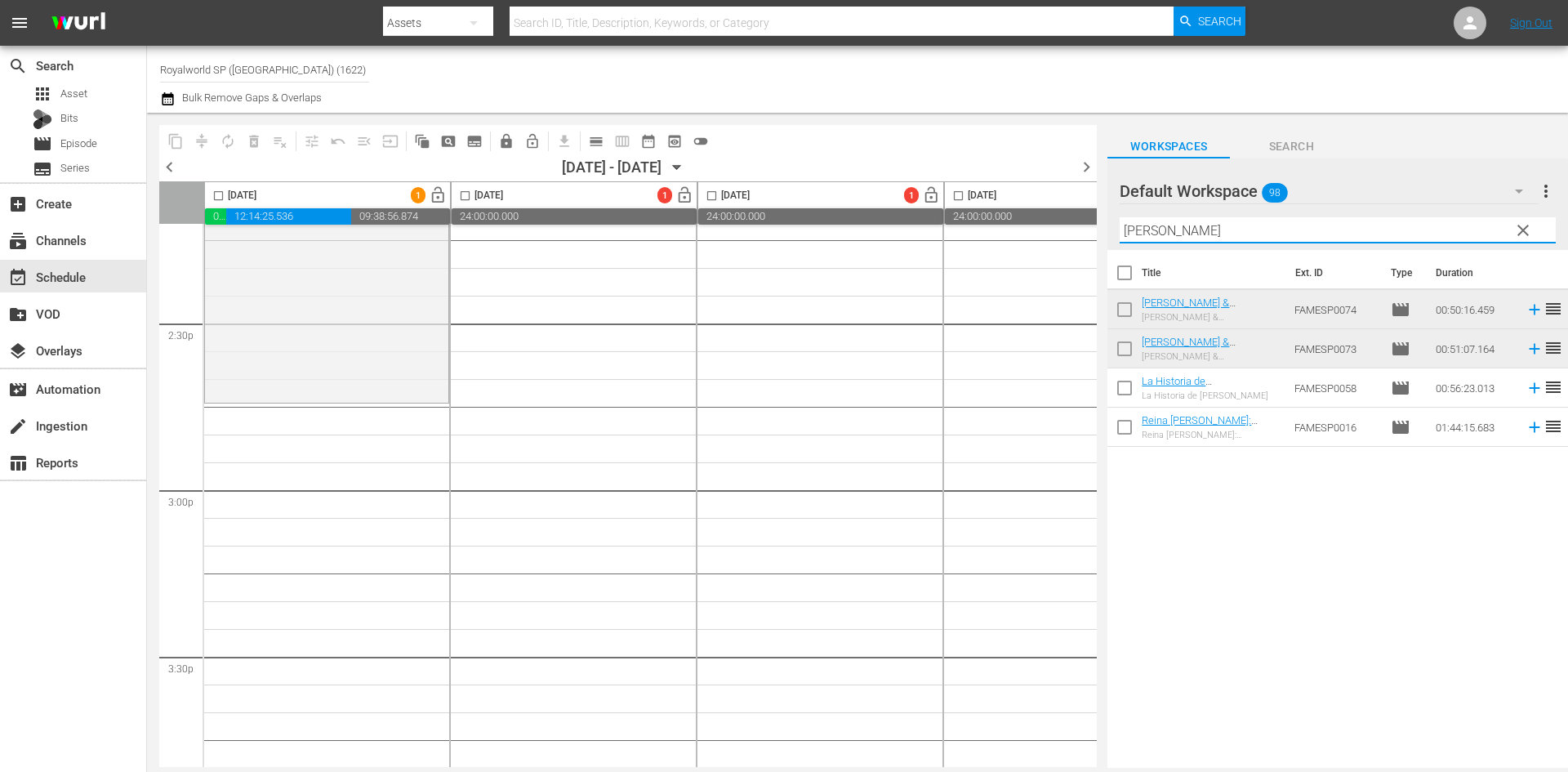
drag, startPoint x: 1285, startPoint y: 231, endPoint x: 1020, endPoint y: 232, distance: 265.0
click at [1020, 232] on div "content_copy compress autorenew_outlined delete_forever_outlined playlist_remov…" at bounding box center [857, 440] width 1421 height 655
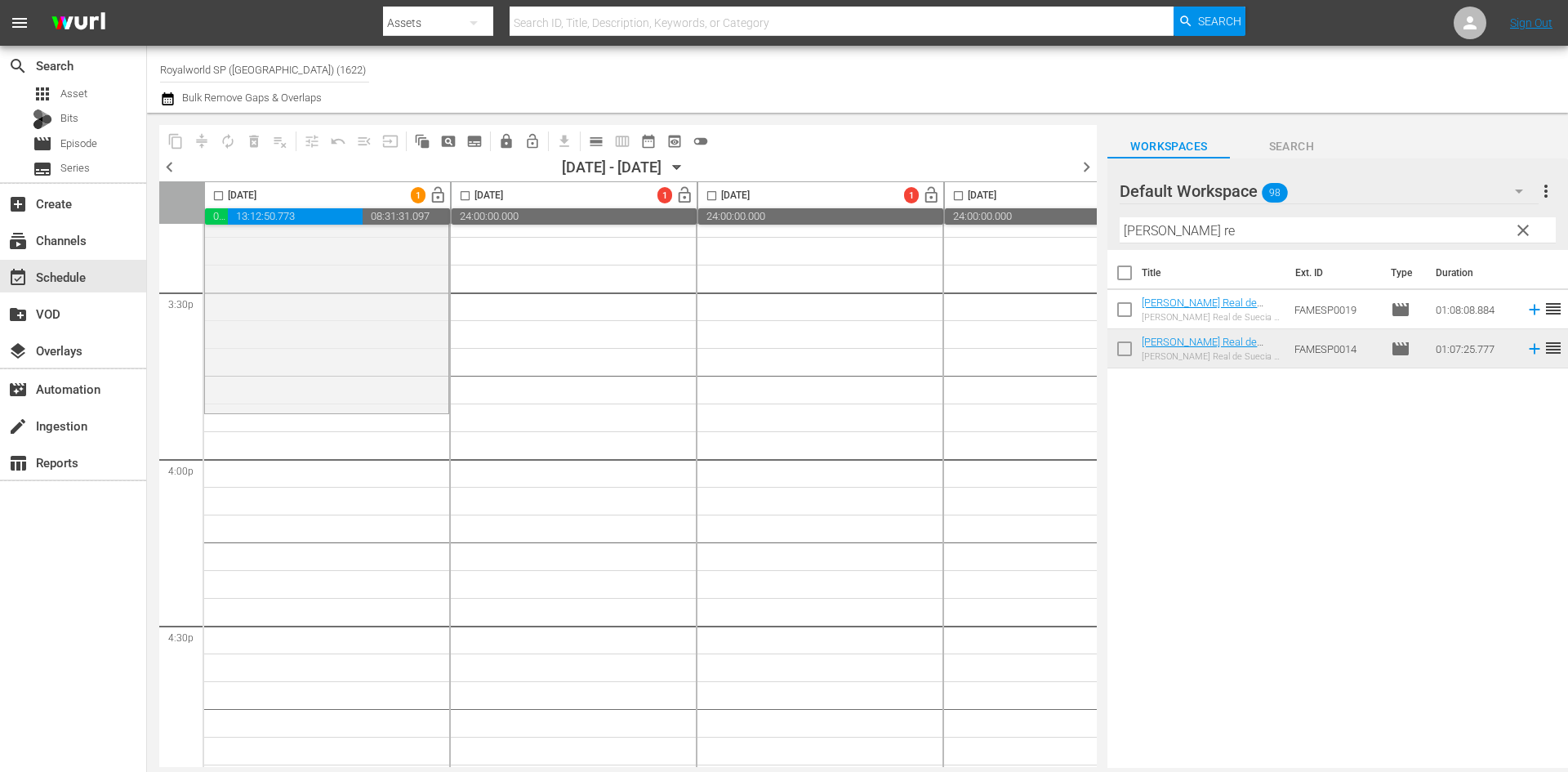
scroll to position [5147, 0]
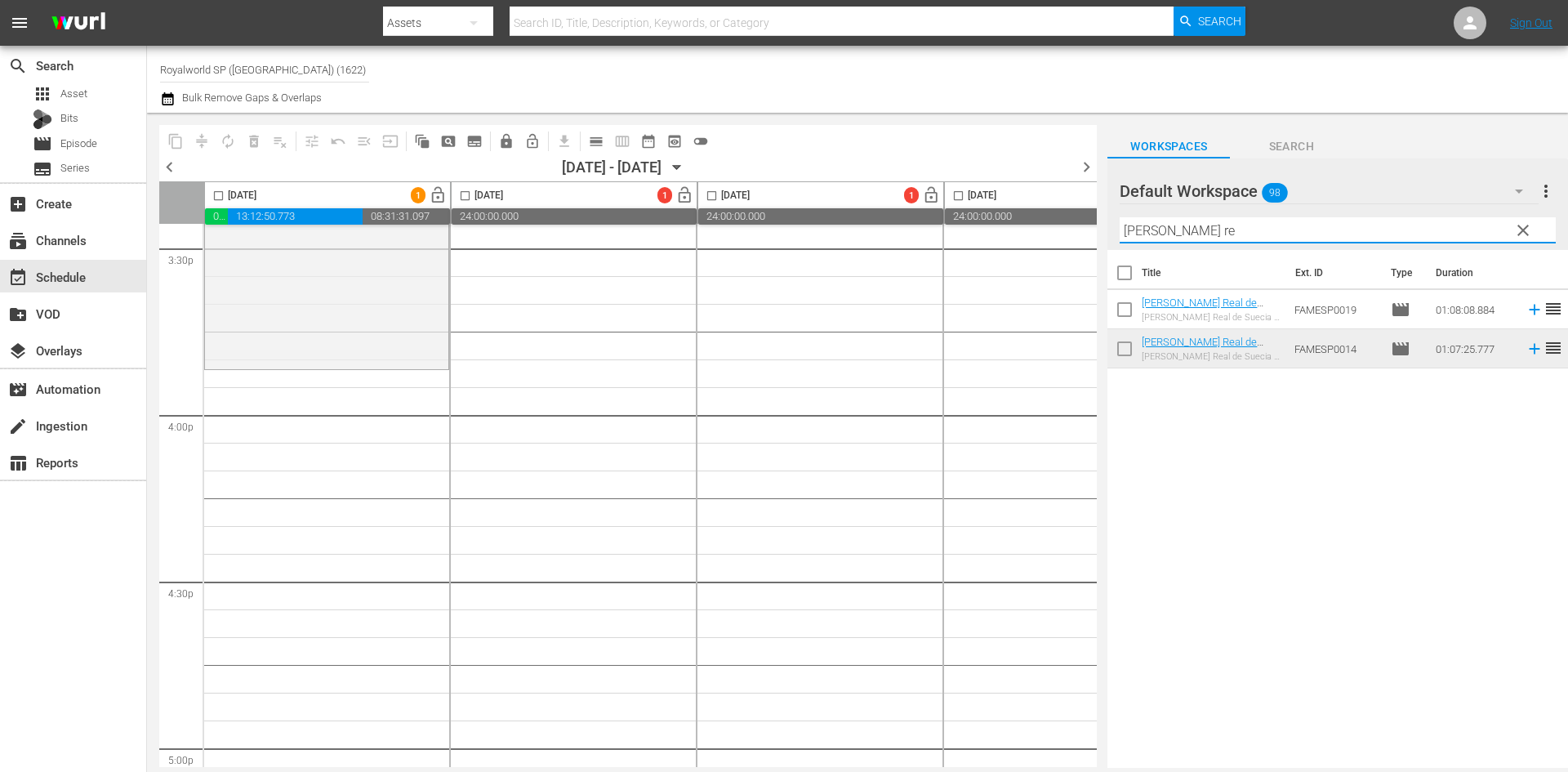
drag, startPoint x: 1224, startPoint y: 235, endPoint x: 1054, endPoint y: 218, distance: 170.8
click at [1054, 218] on div "content_copy compress autorenew_outlined delete_forever_outlined playlist_remov…" at bounding box center [857, 440] width 1421 height 655
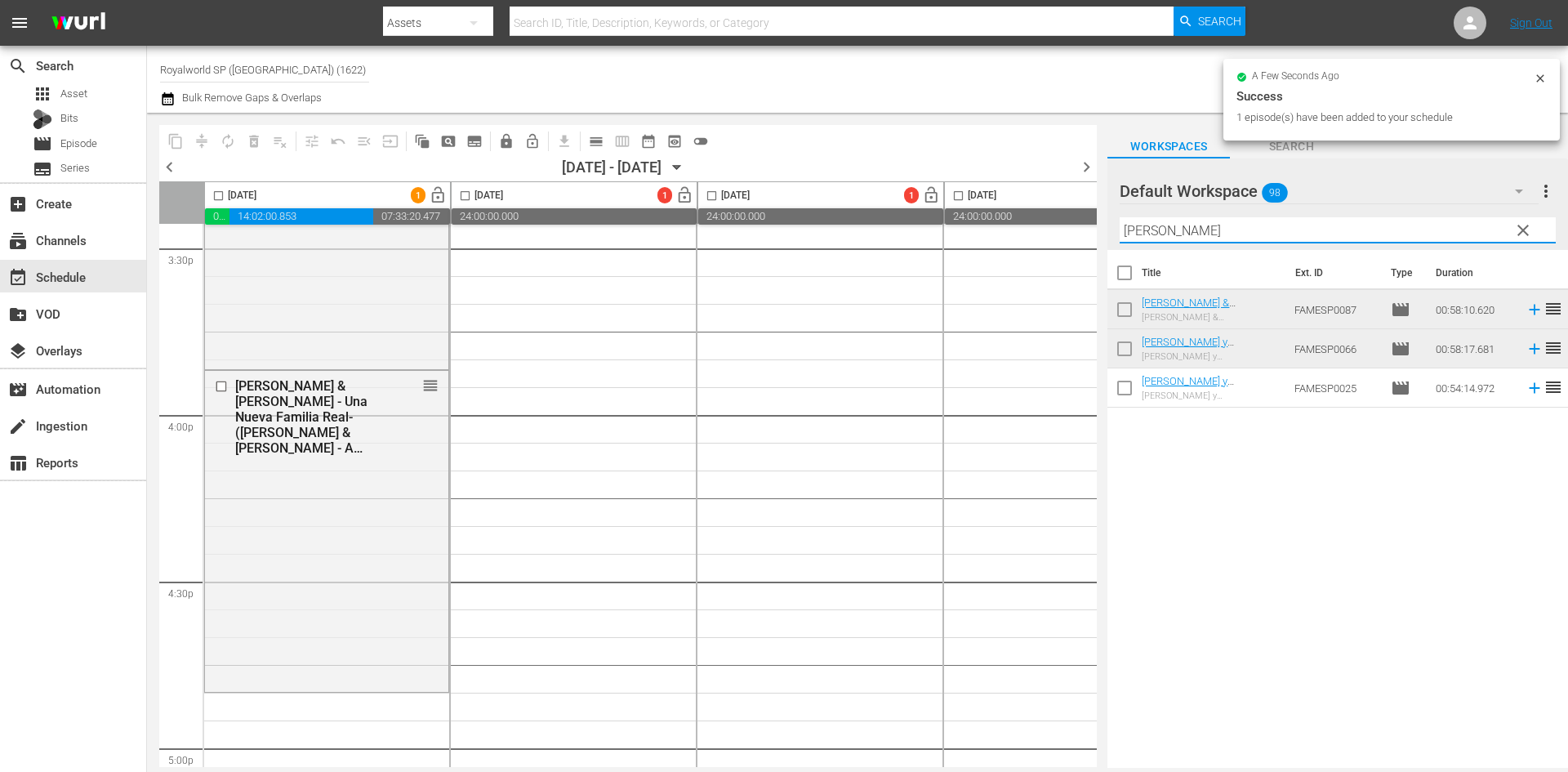
drag, startPoint x: 1314, startPoint y: 238, endPoint x: 1057, endPoint y: 232, distance: 257.1
click at [1057, 232] on div "content_copy compress autorenew_outlined delete_forever_outlined playlist_remov…" at bounding box center [857, 440] width 1421 height 655
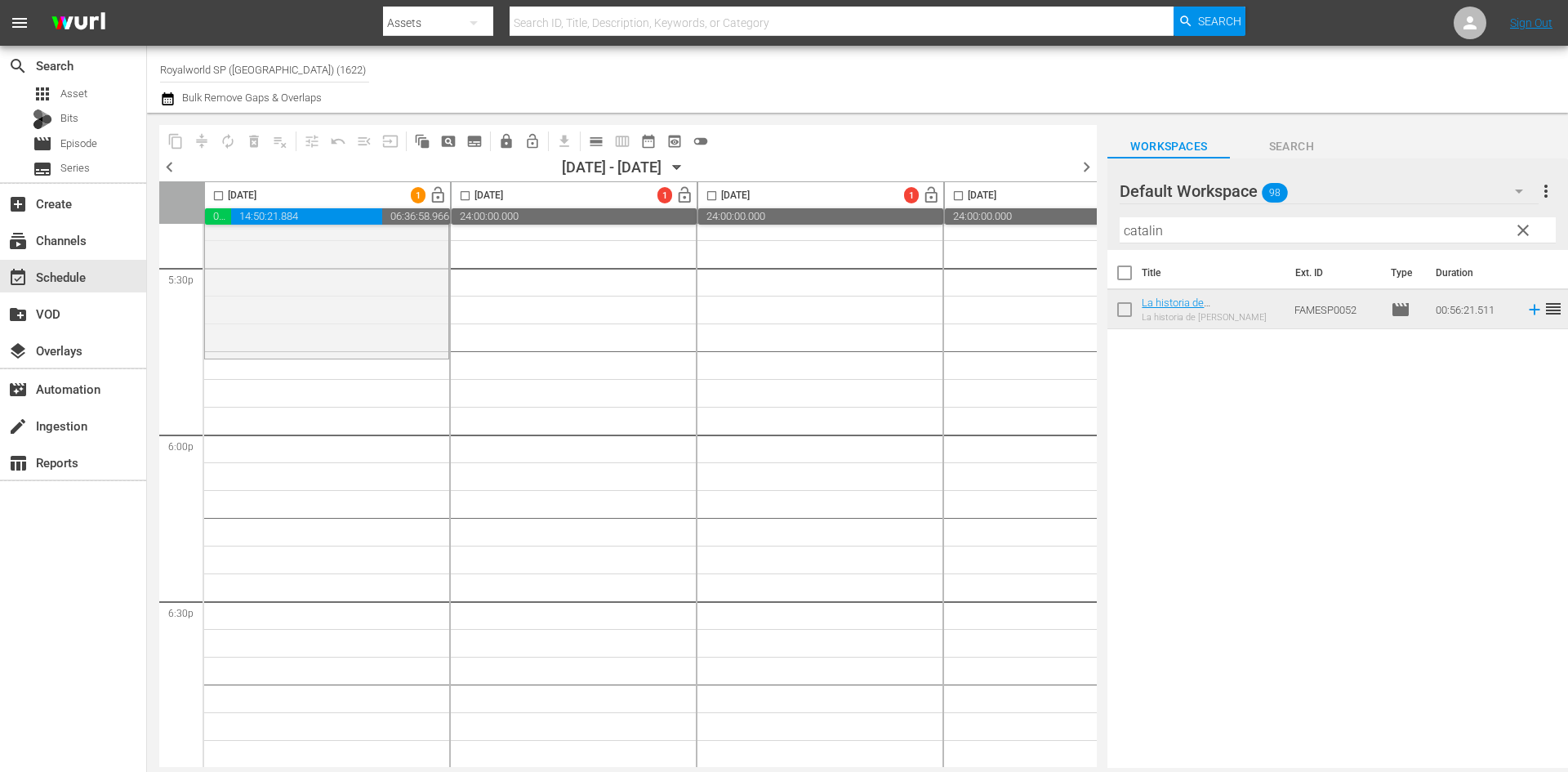
scroll to position [5800, 0]
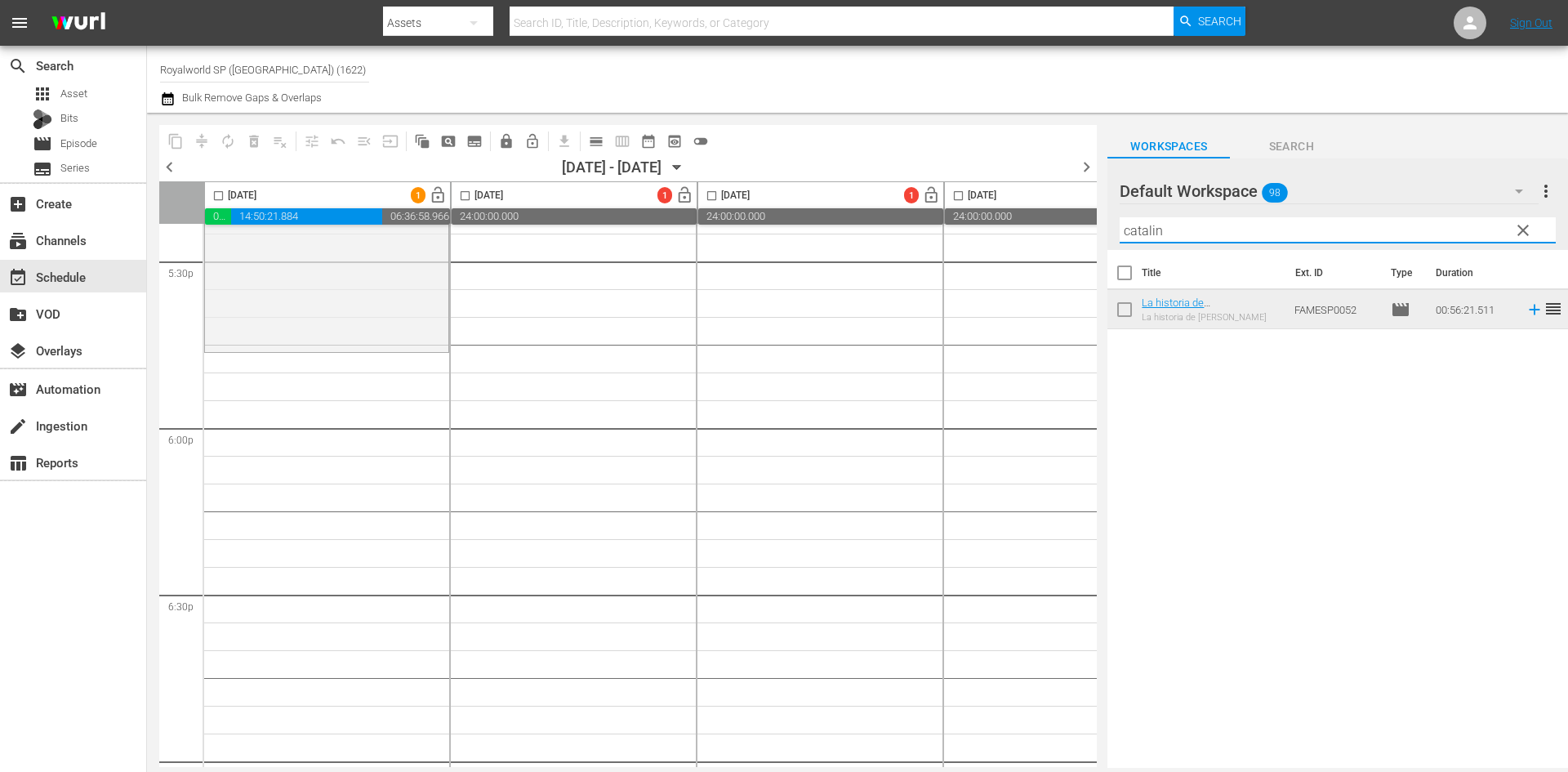
drag, startPoint x: 1212, startPoint y: 227, endPoint x: 1040, endPoint y: 221, distance: 172.1
click at [1040, 221] on div "content_copy compress autorenew_outlined delete_forever_outlined playlist_remov…" at bounding box center [857, 440] width 1421 height 655
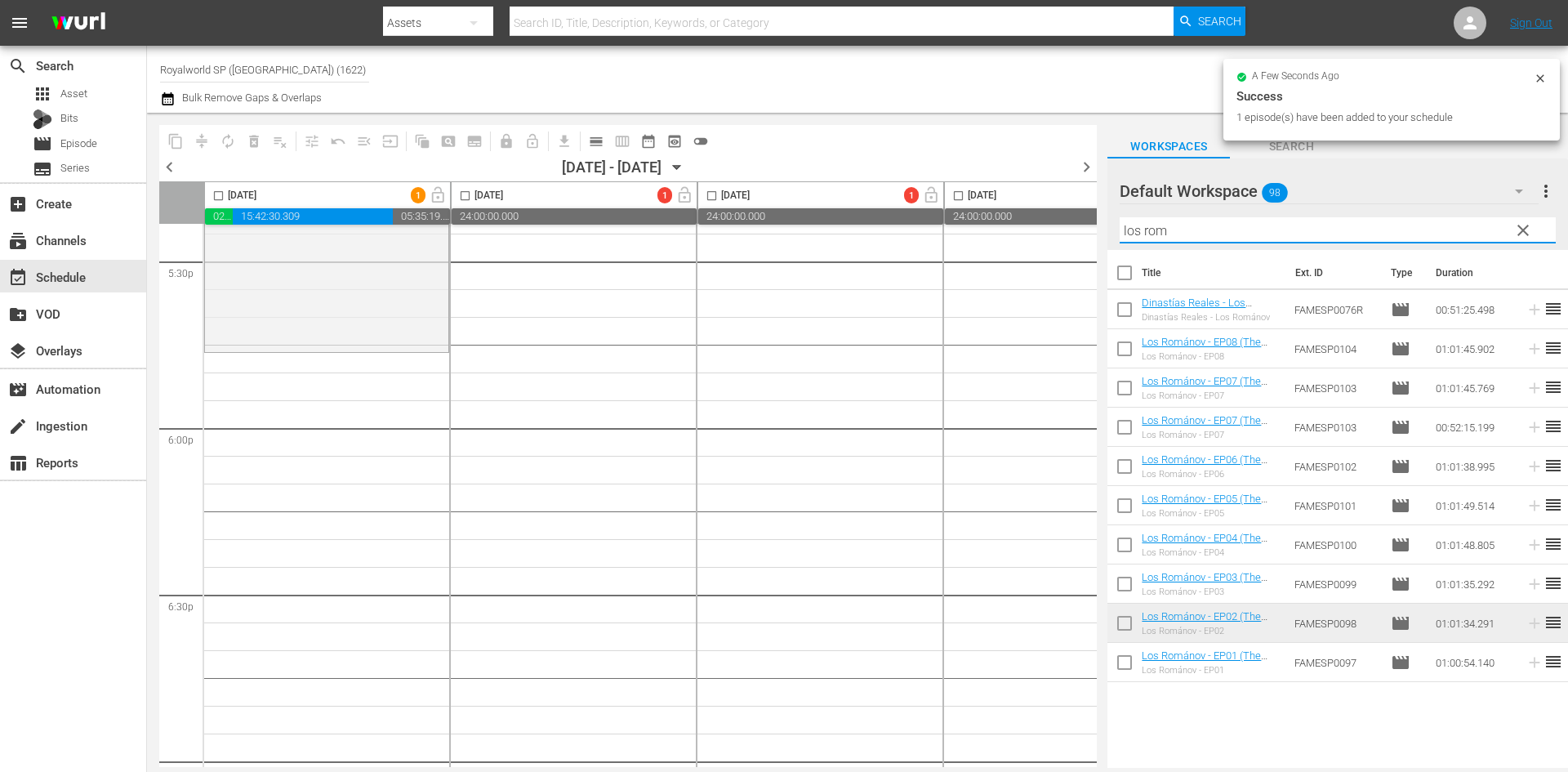
drag, startPoint x: 1221, startPoint y: 233, endPoint x: 1088, endPoint y: 225, distance: 133.2
click at [1088, 225] on div "content_copy compress autorenew_outlined delete_forever_outlined playlist_remov…" at bounding box center [857, 440] width 1421 height 655
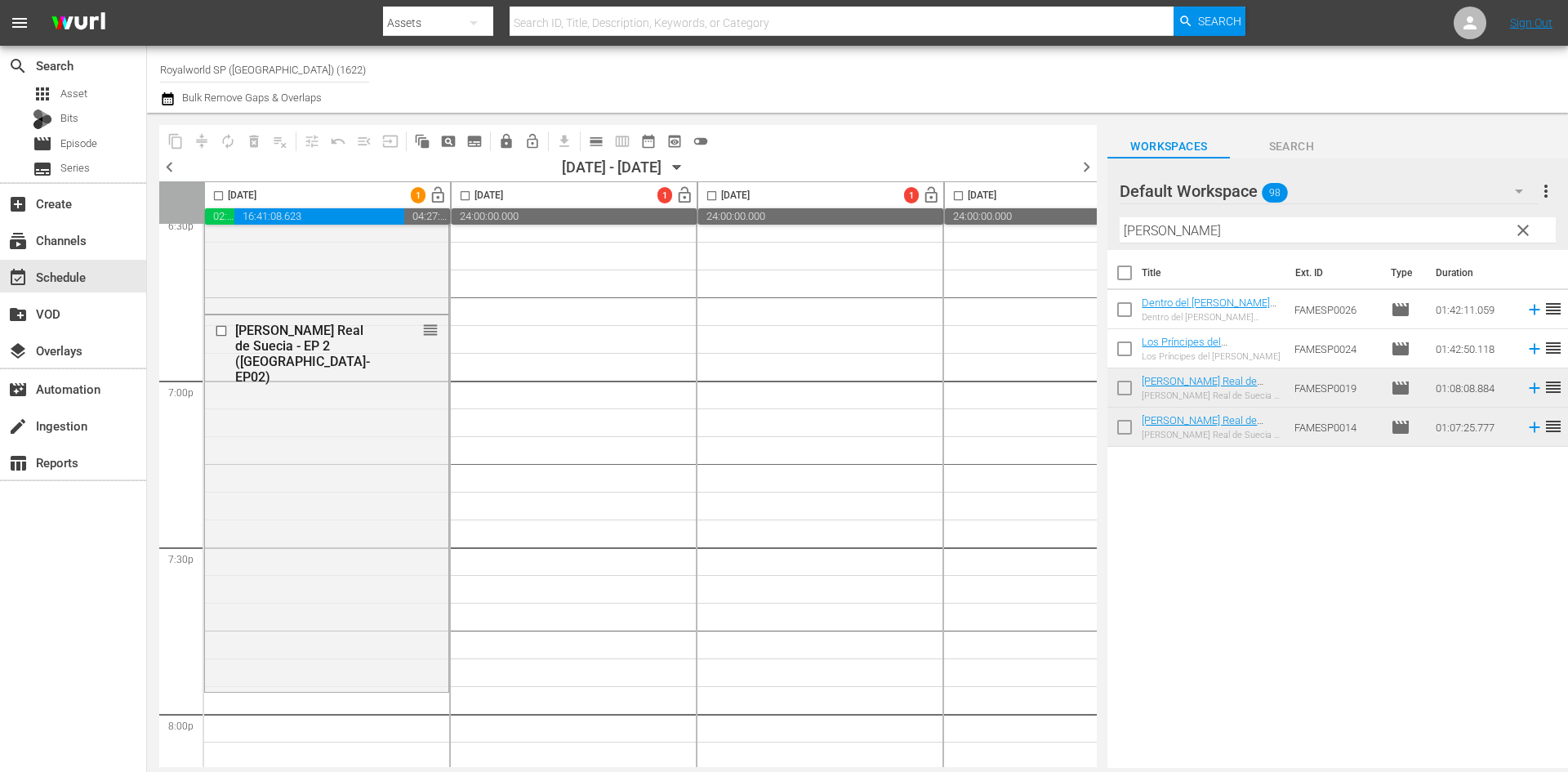
scroll to position [6290, 0]
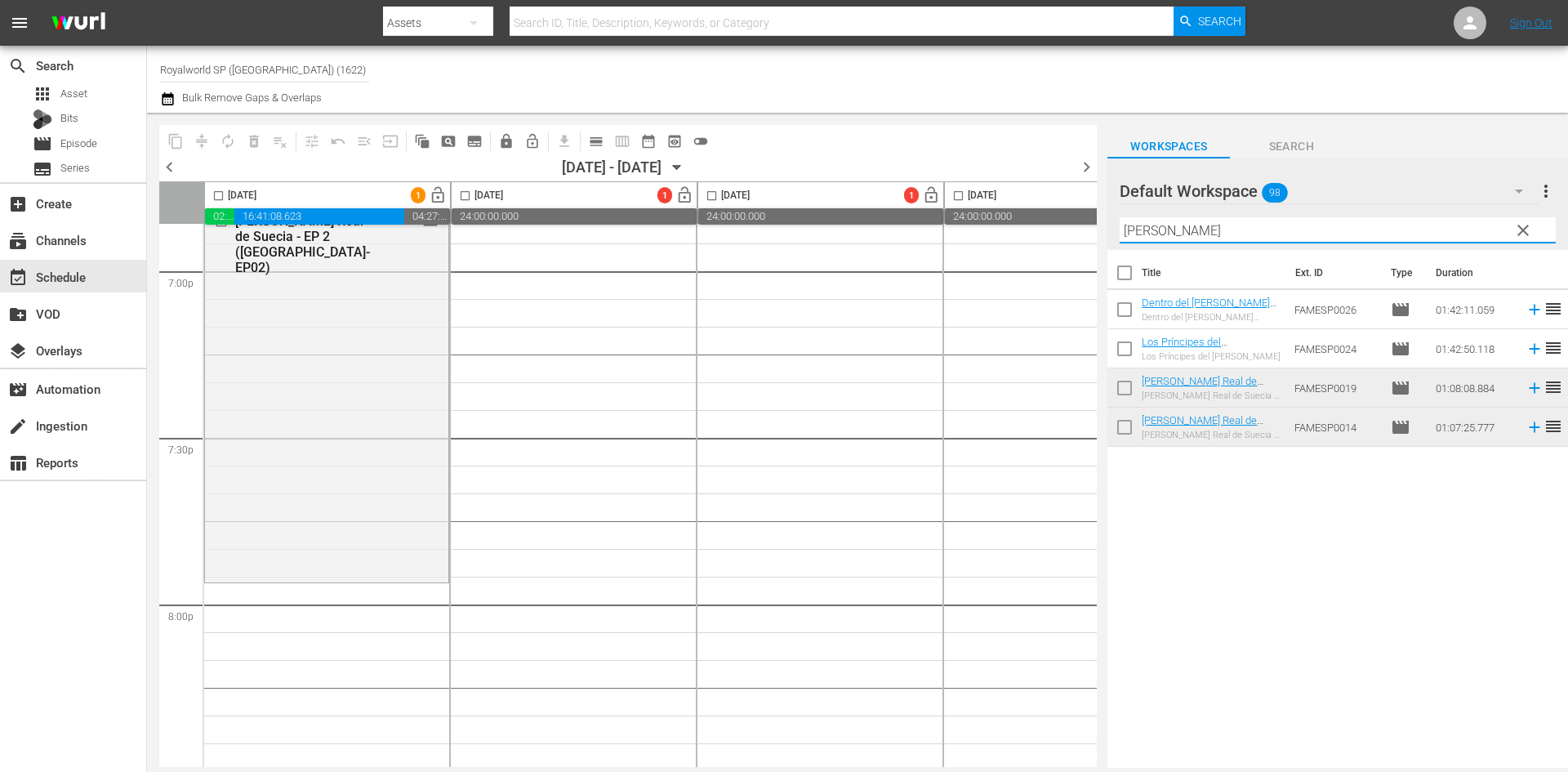
drag, startPoint x: 1243, startPoint y: 238, endPoint x: 1016, endPoint y: 226, distance: 227.3
click at [1011, 226] on div "content_copy compress autorenew_outlined delete_forever_outlined playlist_remov…" at bounding box center [857, 440] width 1421 height 655
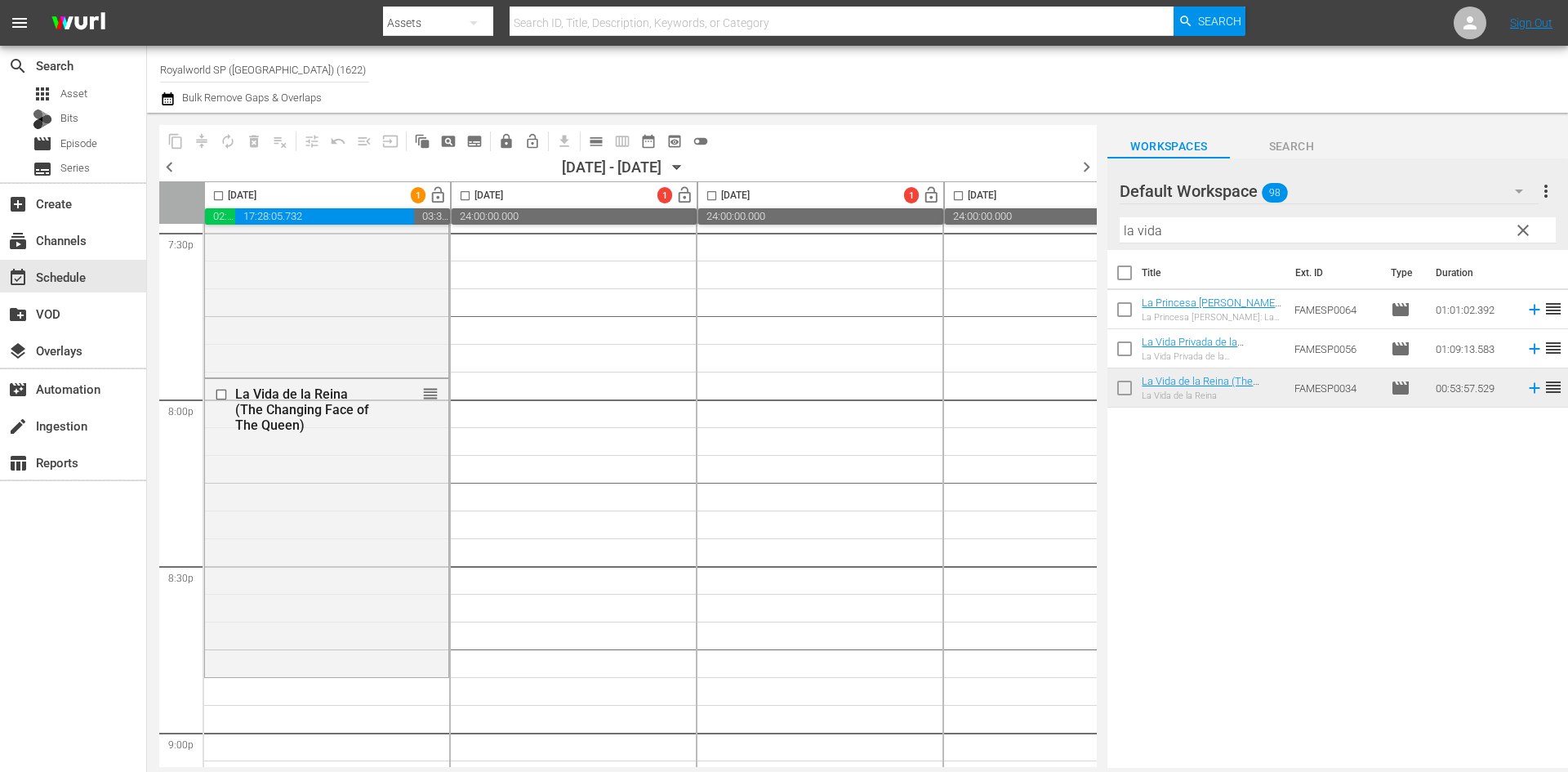
scroll to position [6536, 0]
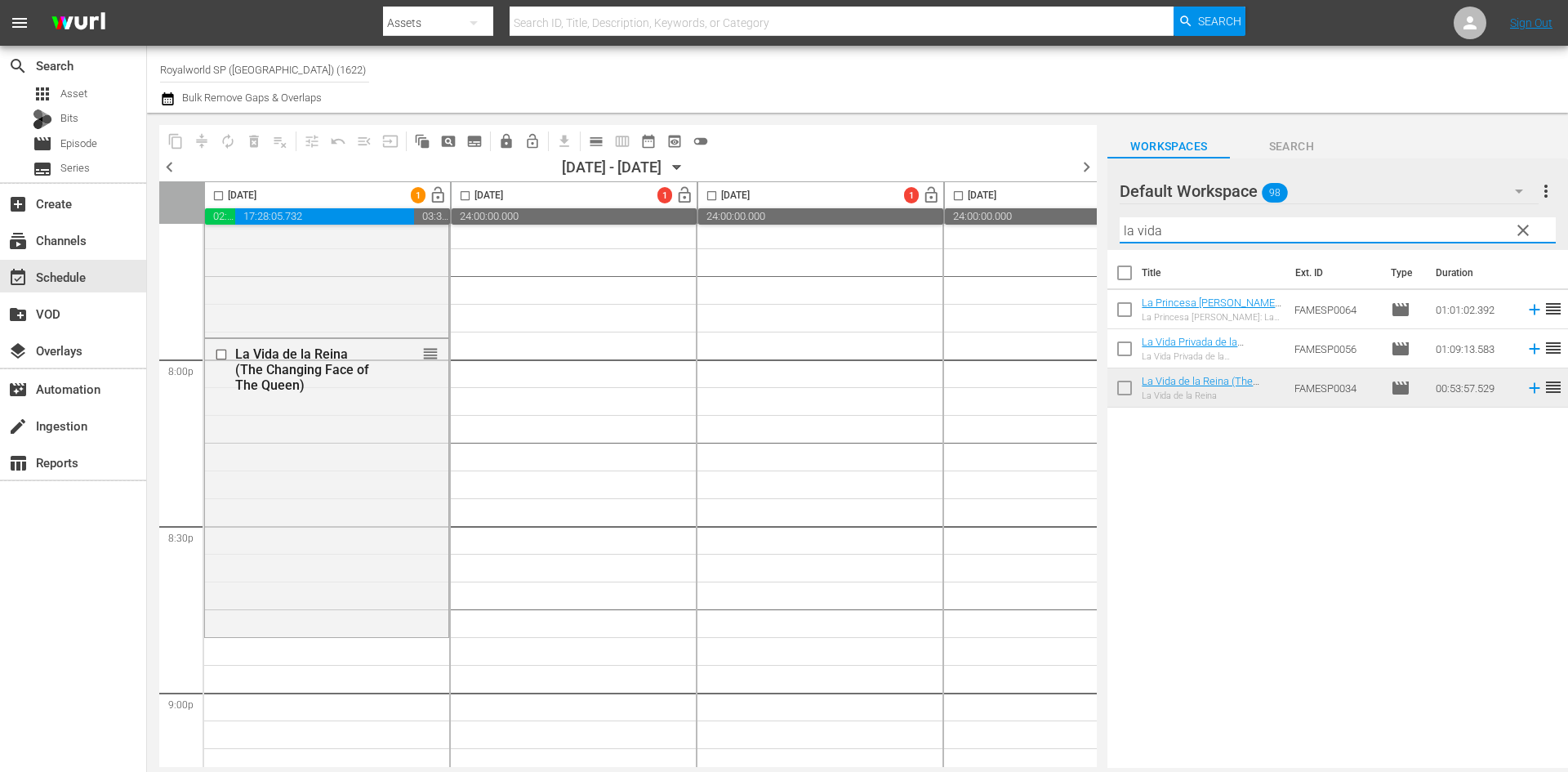
drag, startPoint x: 1284, startPoint y: 236, endPoint x: 1058, endPoint y: 234, distance: 226.0
click at [1058, 234] on div "content_copy compress autorenew_outlined delete_forever_outlined playlist_remov…" at bounding box center [857, 440] width 1421 height 655
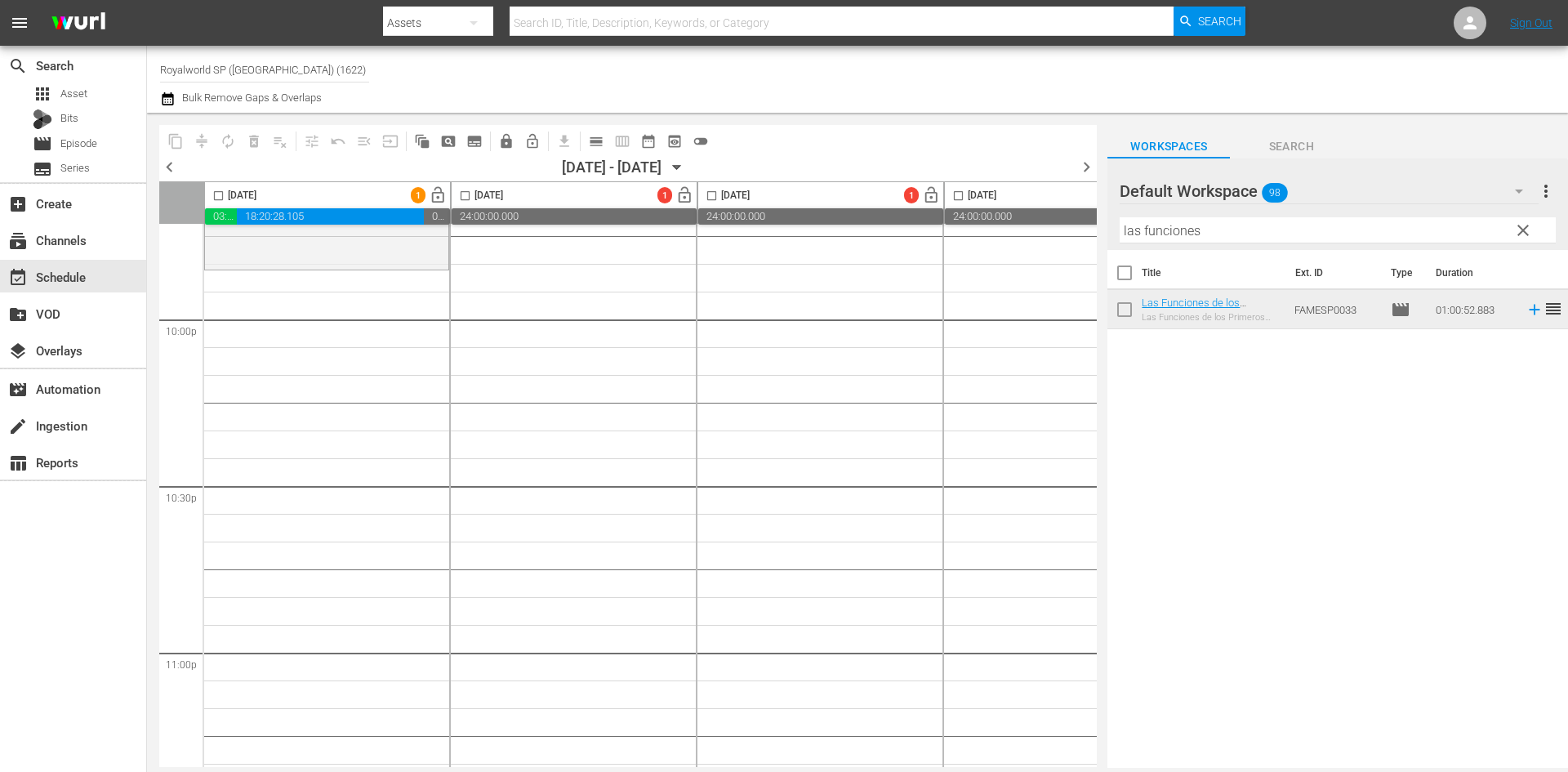
scroll to position [7271, 0]
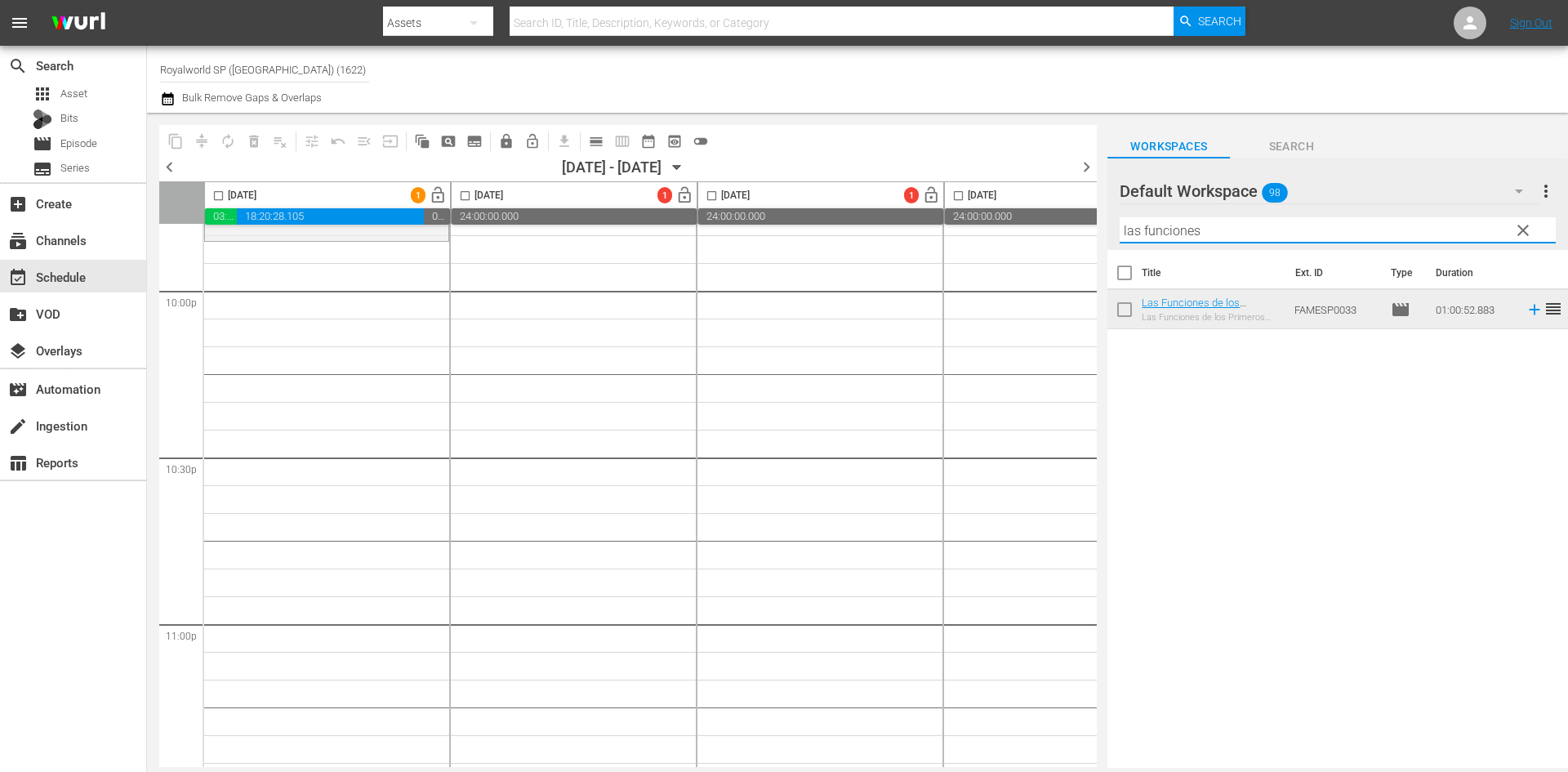
drag, startPoint x: 1324, startPoint y: 236, endPoint x: 1032, endPoint y: 235, distance: 292.0
click at [1033, 235] on div "content_copy compress autorenew_outlined delete_forever_outlined playlist_remov…" at bounding box center [857, 440] width 1421 height 655
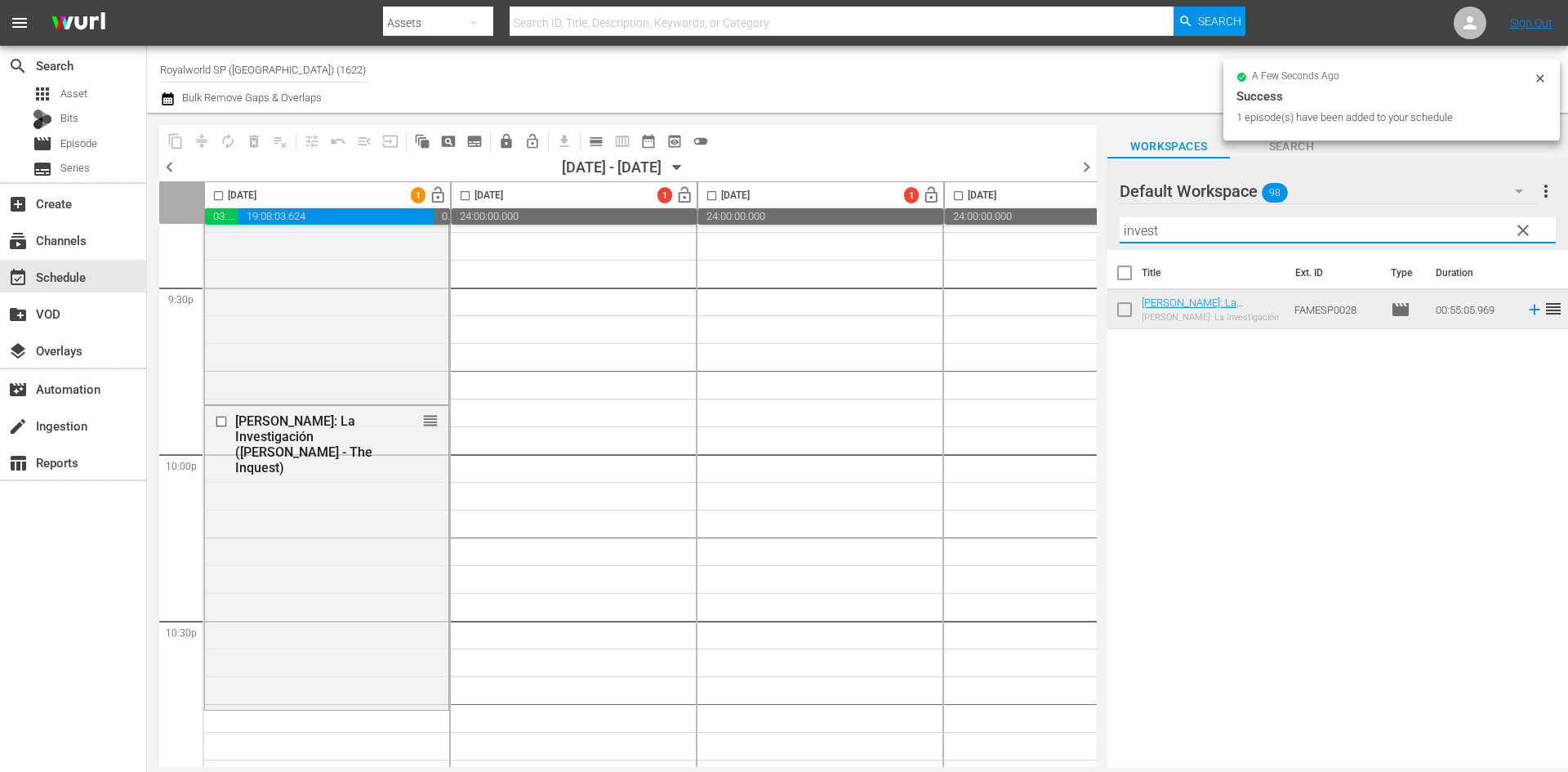
scroll to position [7107, 13]
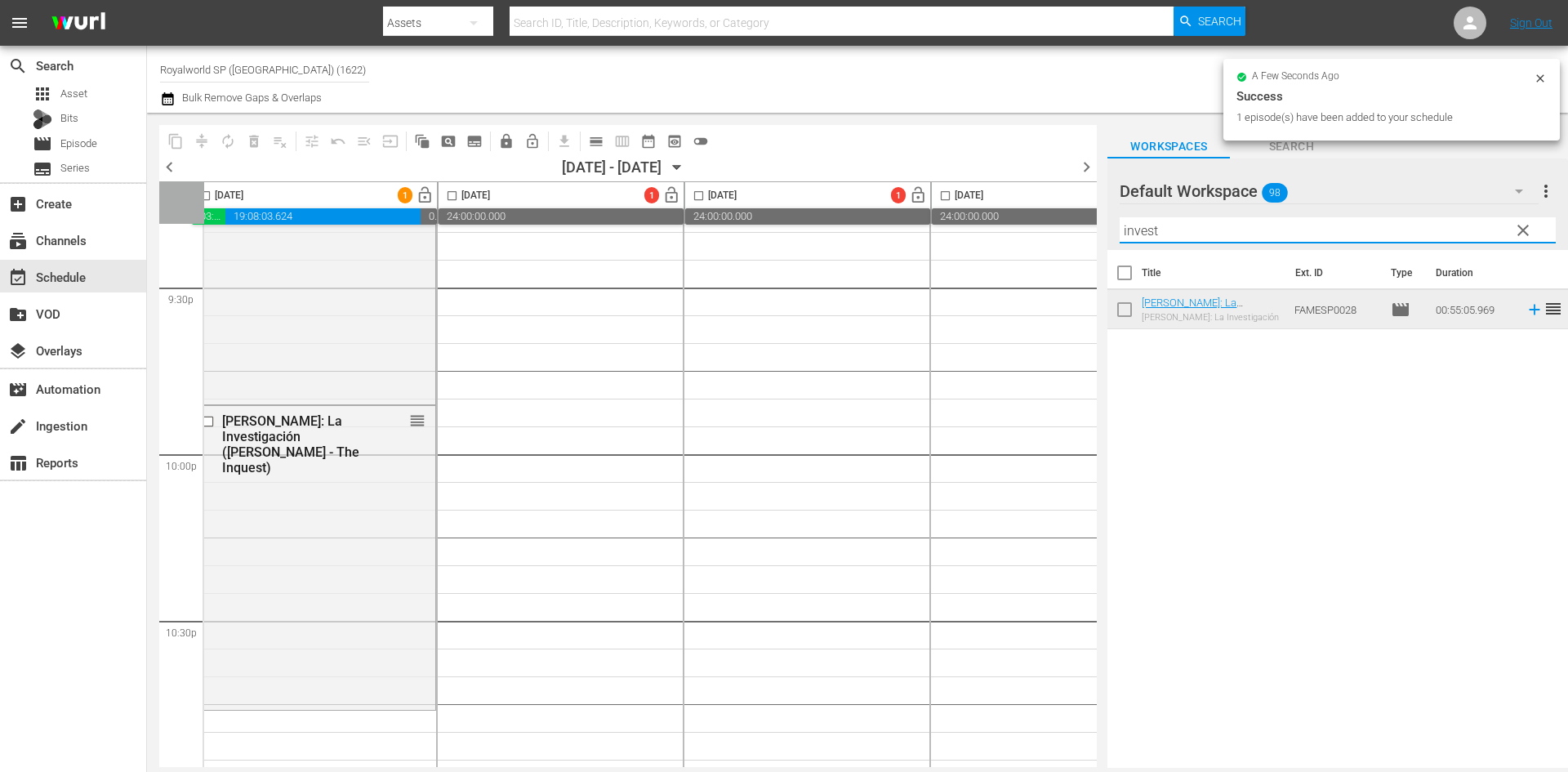
drag, startPoint x: 1226, startPoint y: 237, endPoint x: 1065, endPoint y: 220, distance: 161.9
click at [1065, 220] on div "content_copy compress autorenew_outlined delete_forever_outlined playlist_remov…" at bounding box center [857, 440] width 1421 height 655
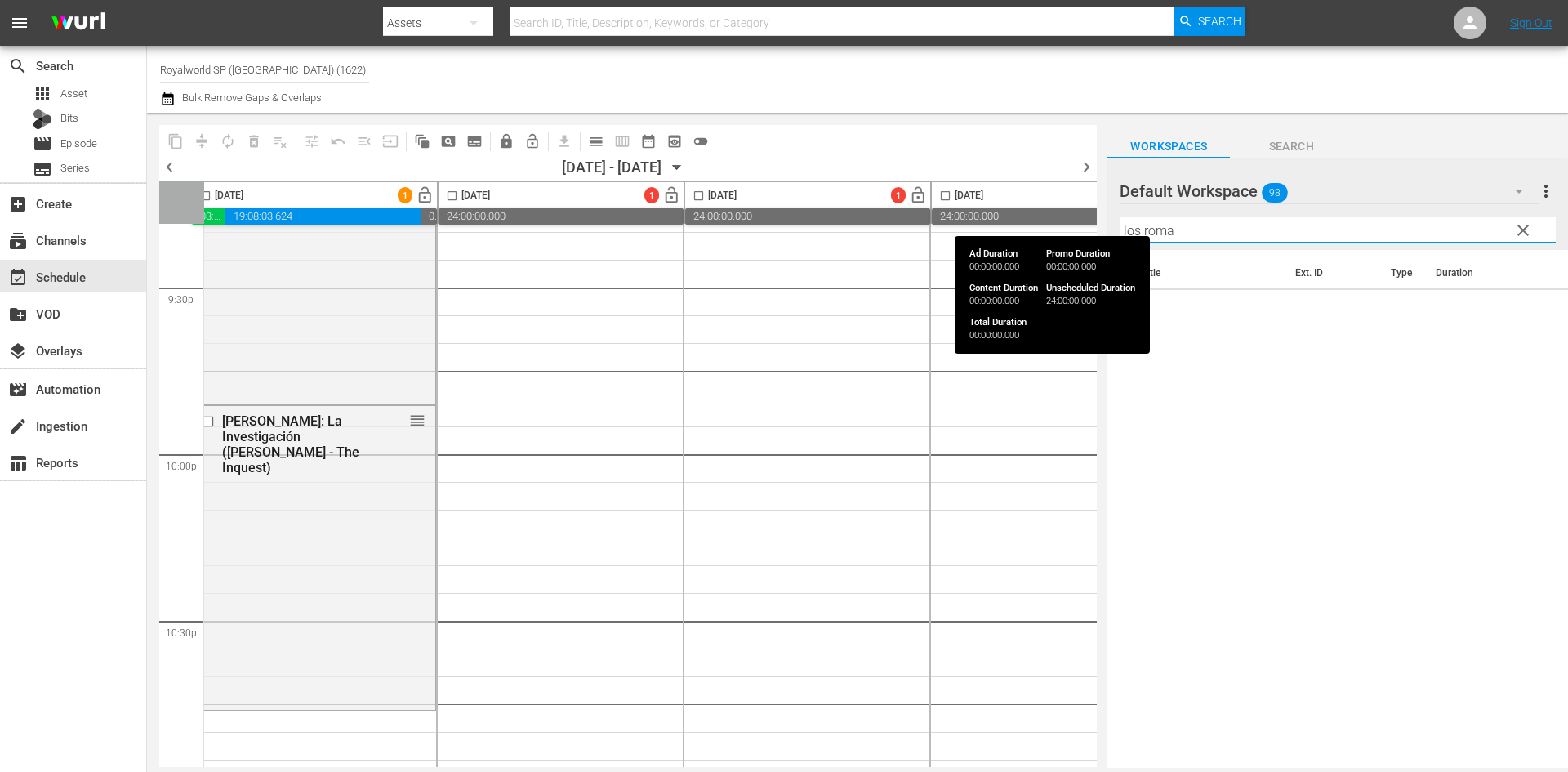
type input "los rom"
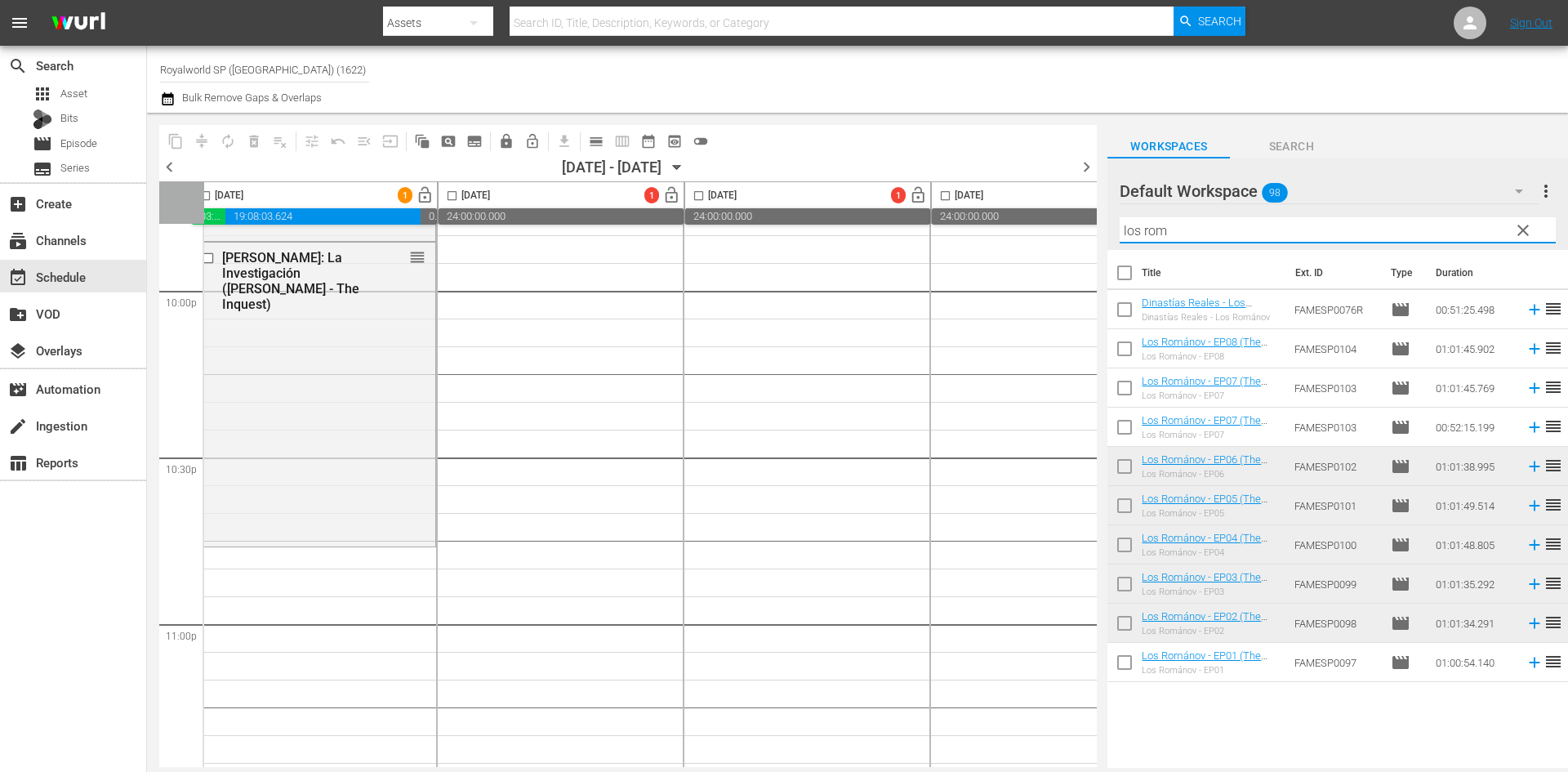
scroll to position [7271, 0]
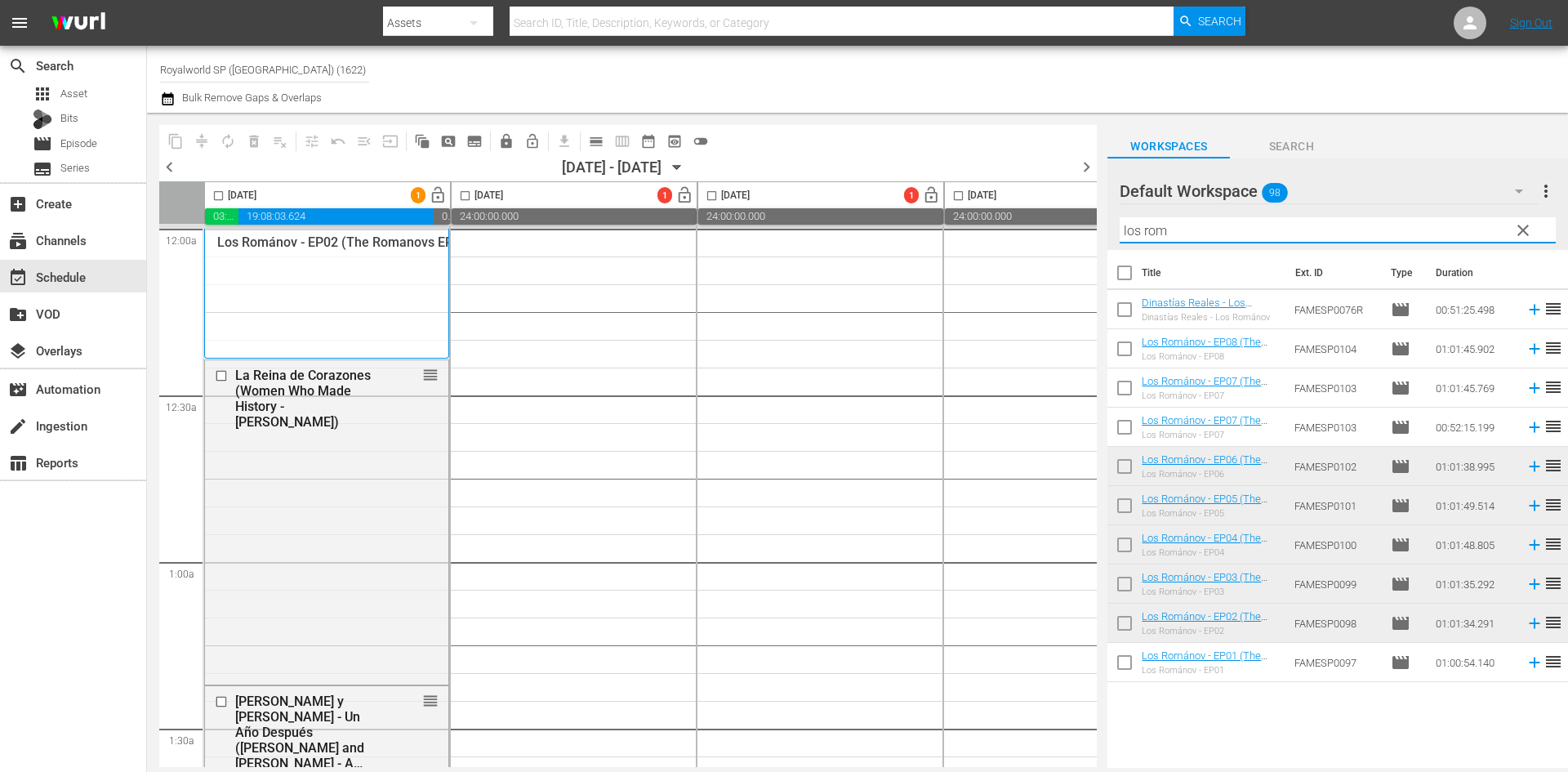
scroll to position [7271, 0]
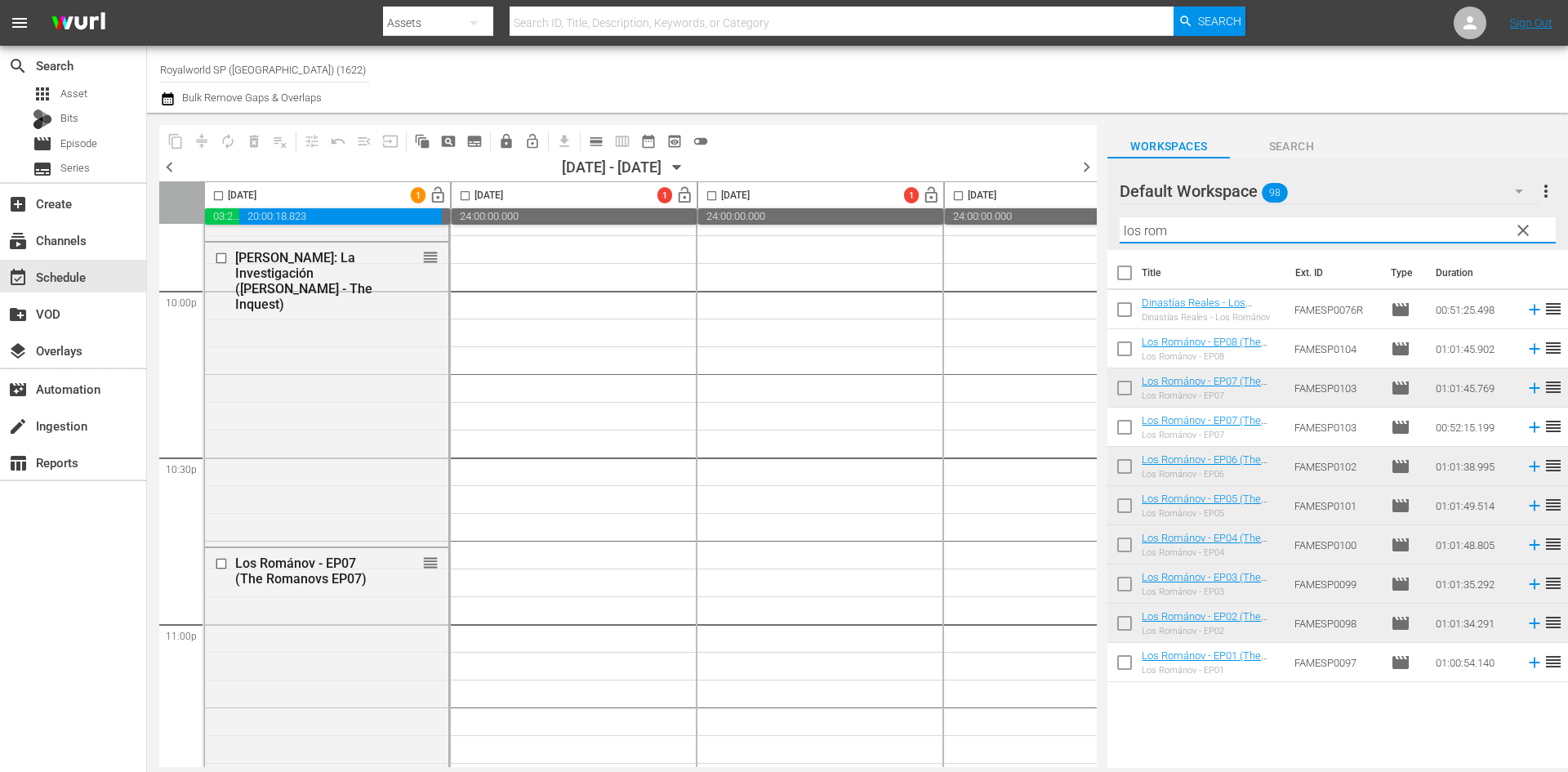
drag, startPoint x: 1212, startPoint y: 233, endPoint x: 1089, endPoint y: 239, distance: 123.1
click at [1089, 239] on div "content_copy compress autorenew_outlined delete_forever_outlined playlist_remov…" at bounding box center [857, 440] width 1421 height 655
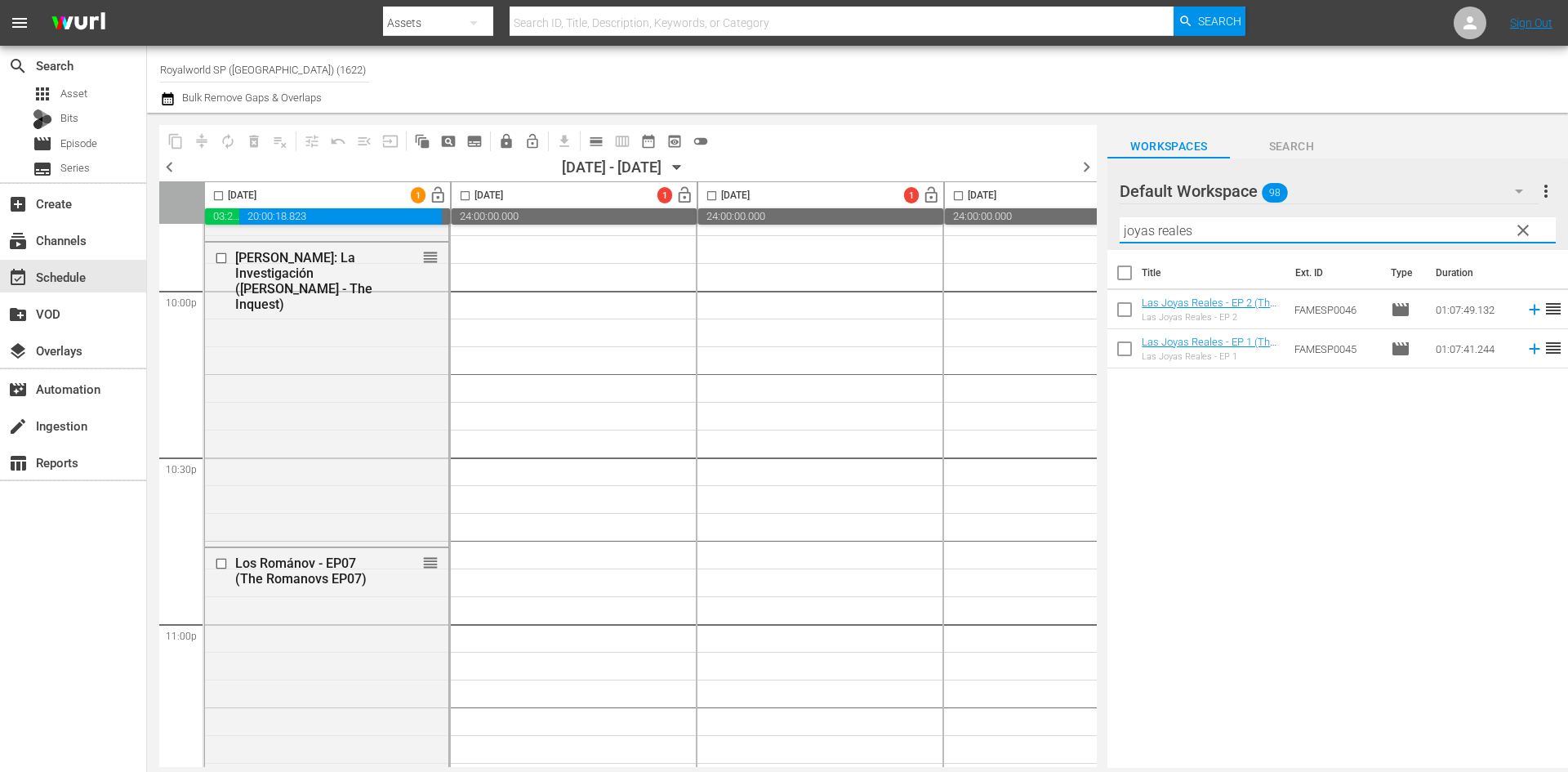
scroll to position [7468, 0]
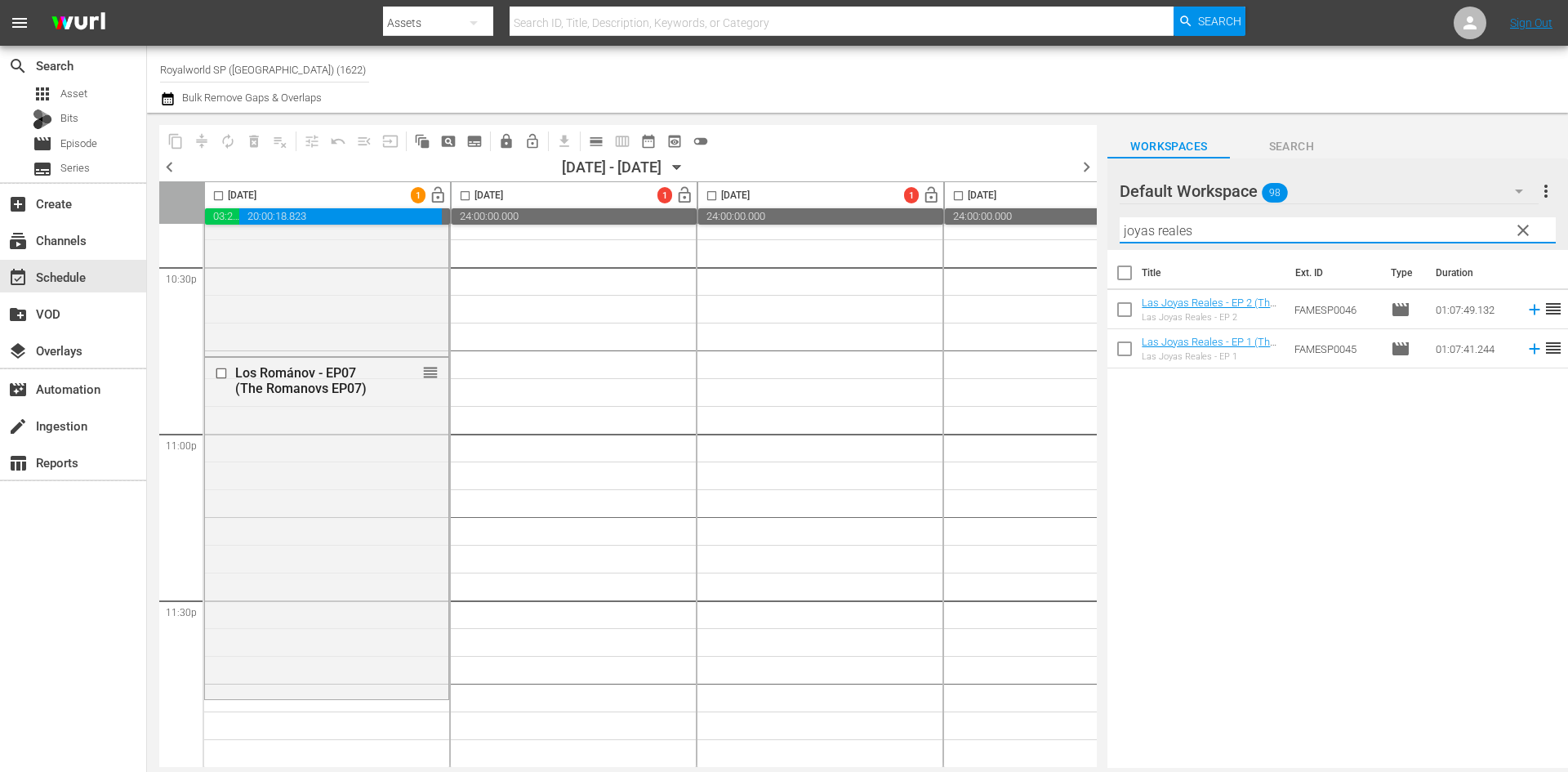
type input "joyas reales"
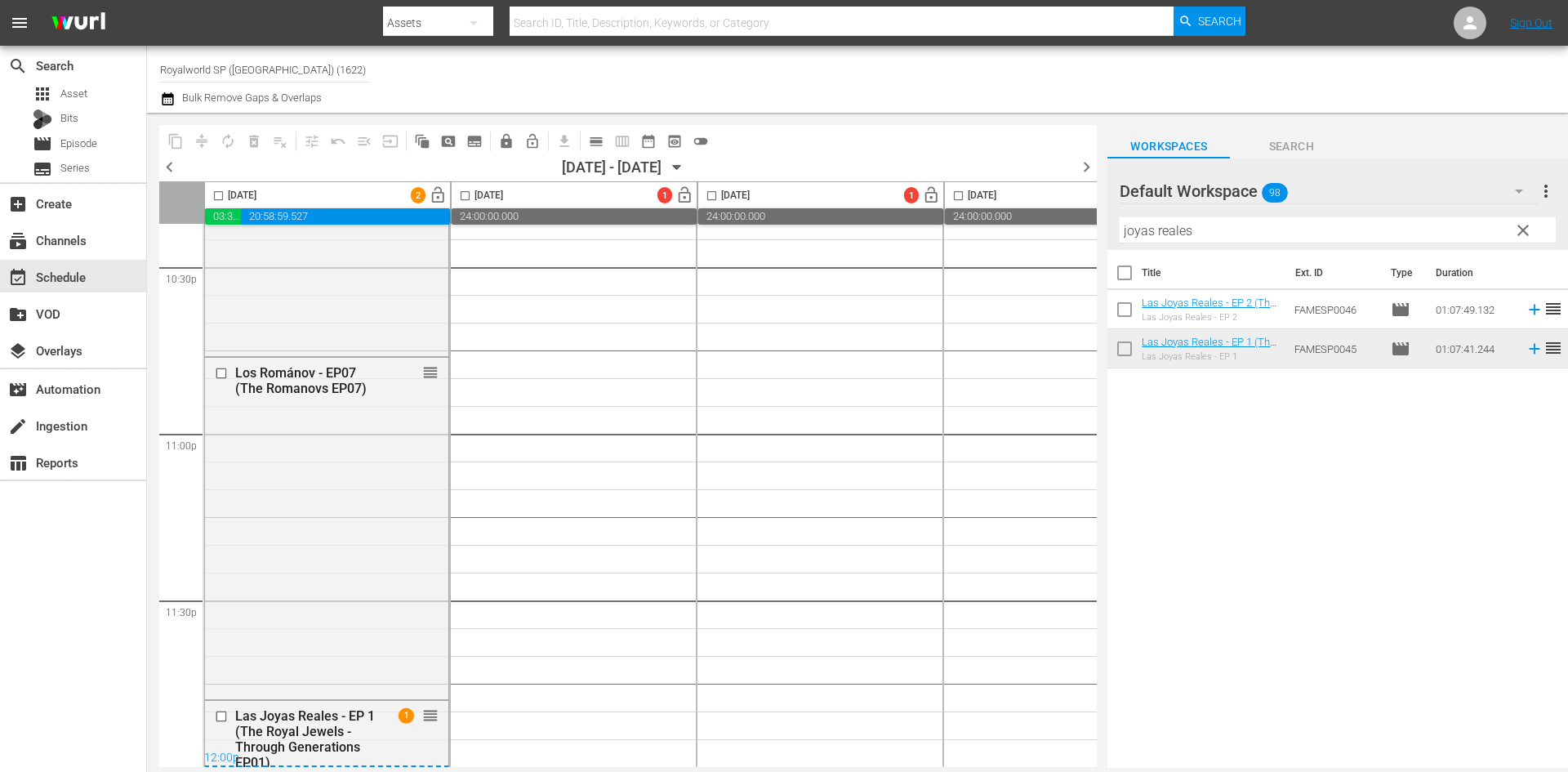
click at [215, 193] on input "checkbox" at bounding box center [218, 199] width 19 height 19
click at [201, 149] on button "compress" at bounding box center [202, 141] width 26 height 26
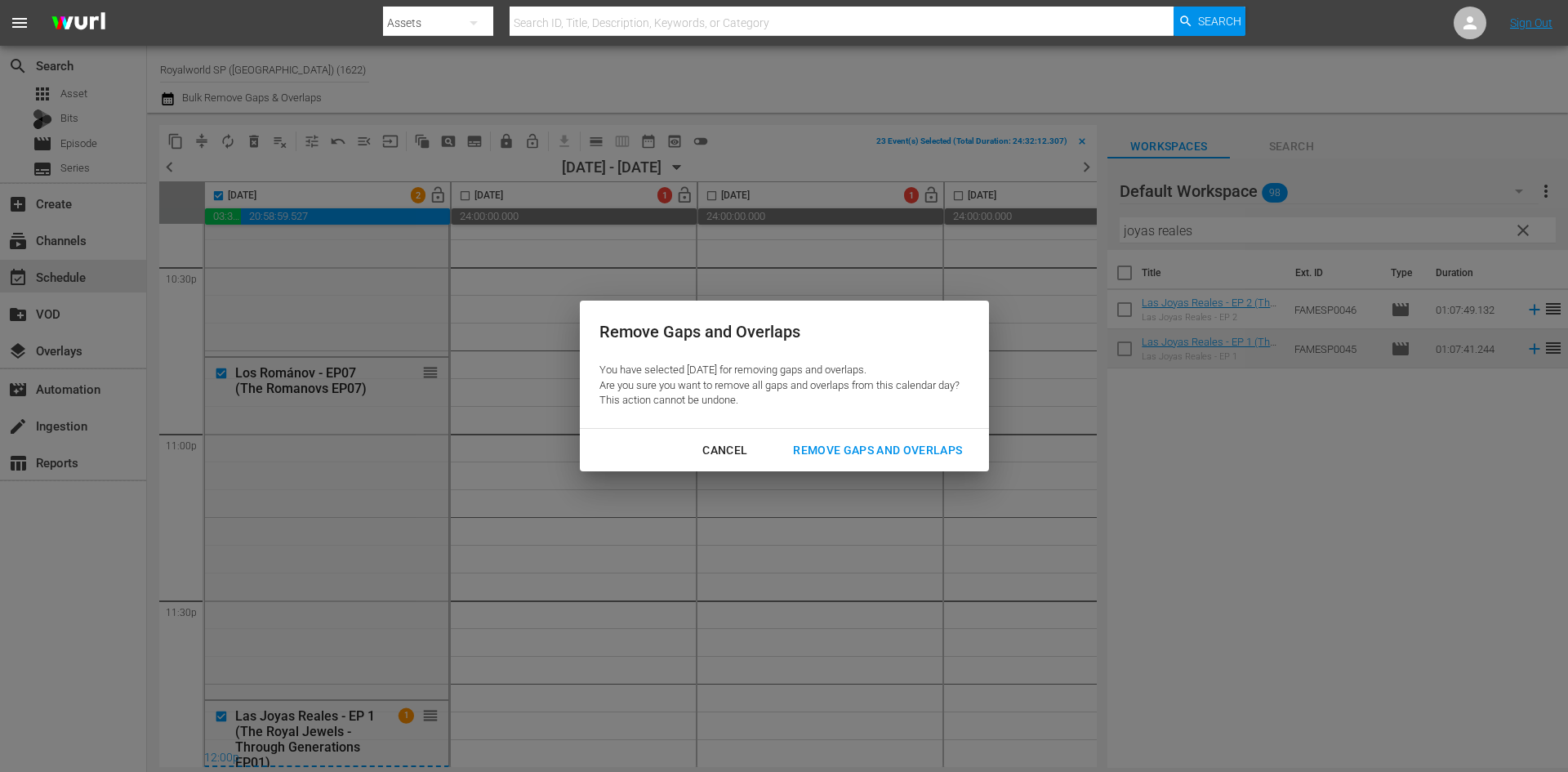
click at [899, 441] on div "Remove Gaps and Overlaps" at bounding box center [878, 450] width 195 height 21
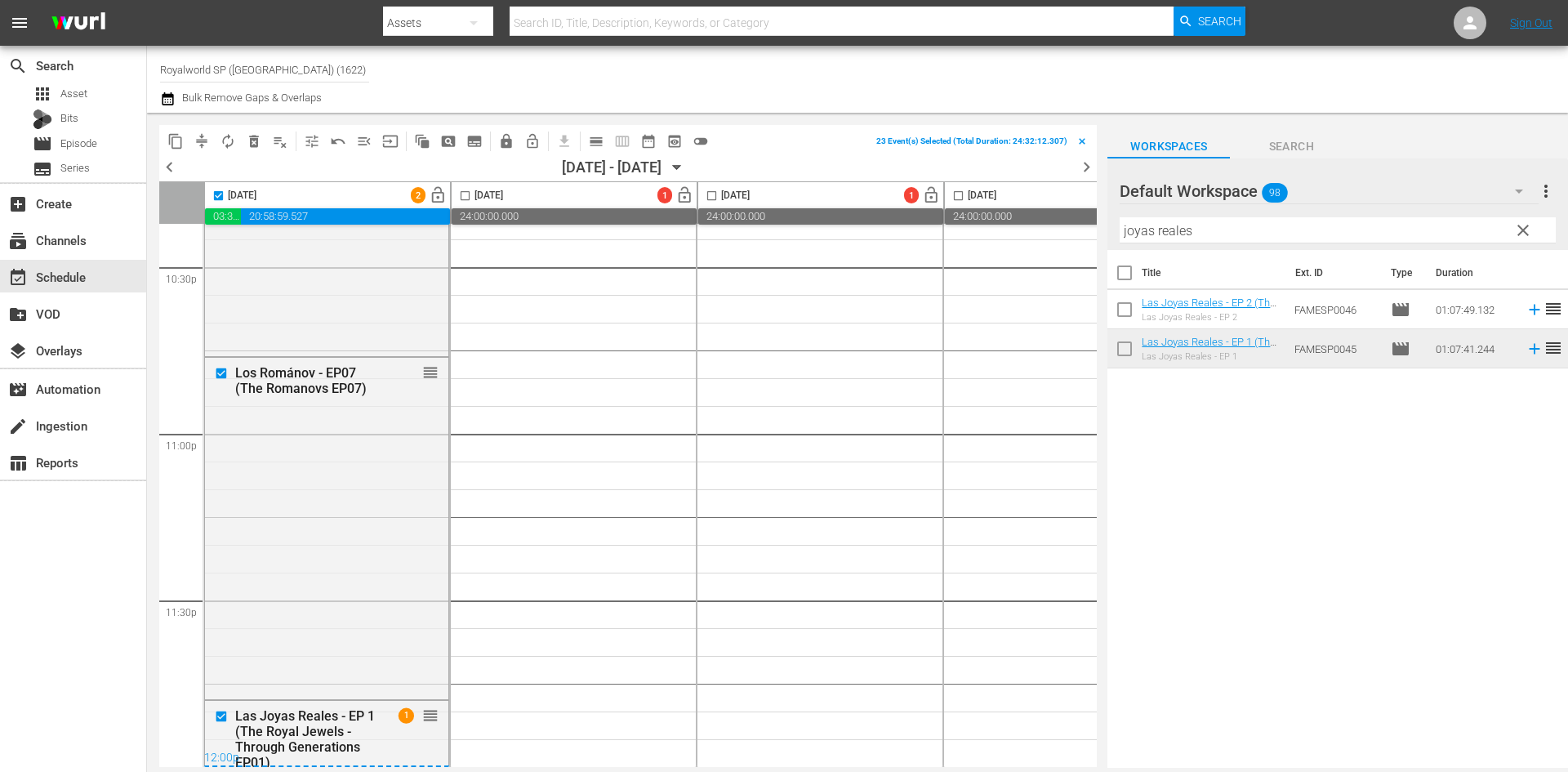
checkbox input "false"
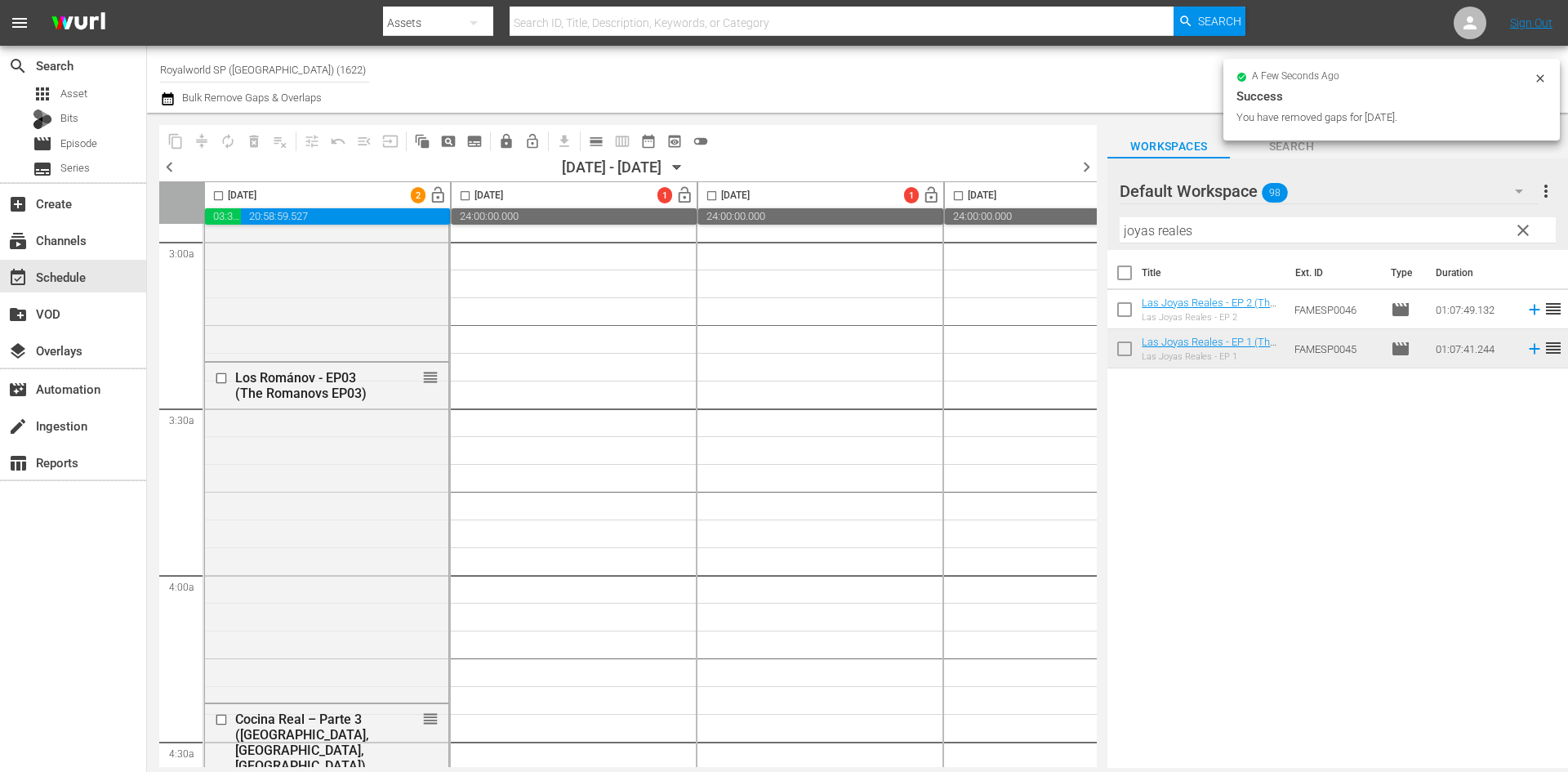
scroll to position [0, 0]
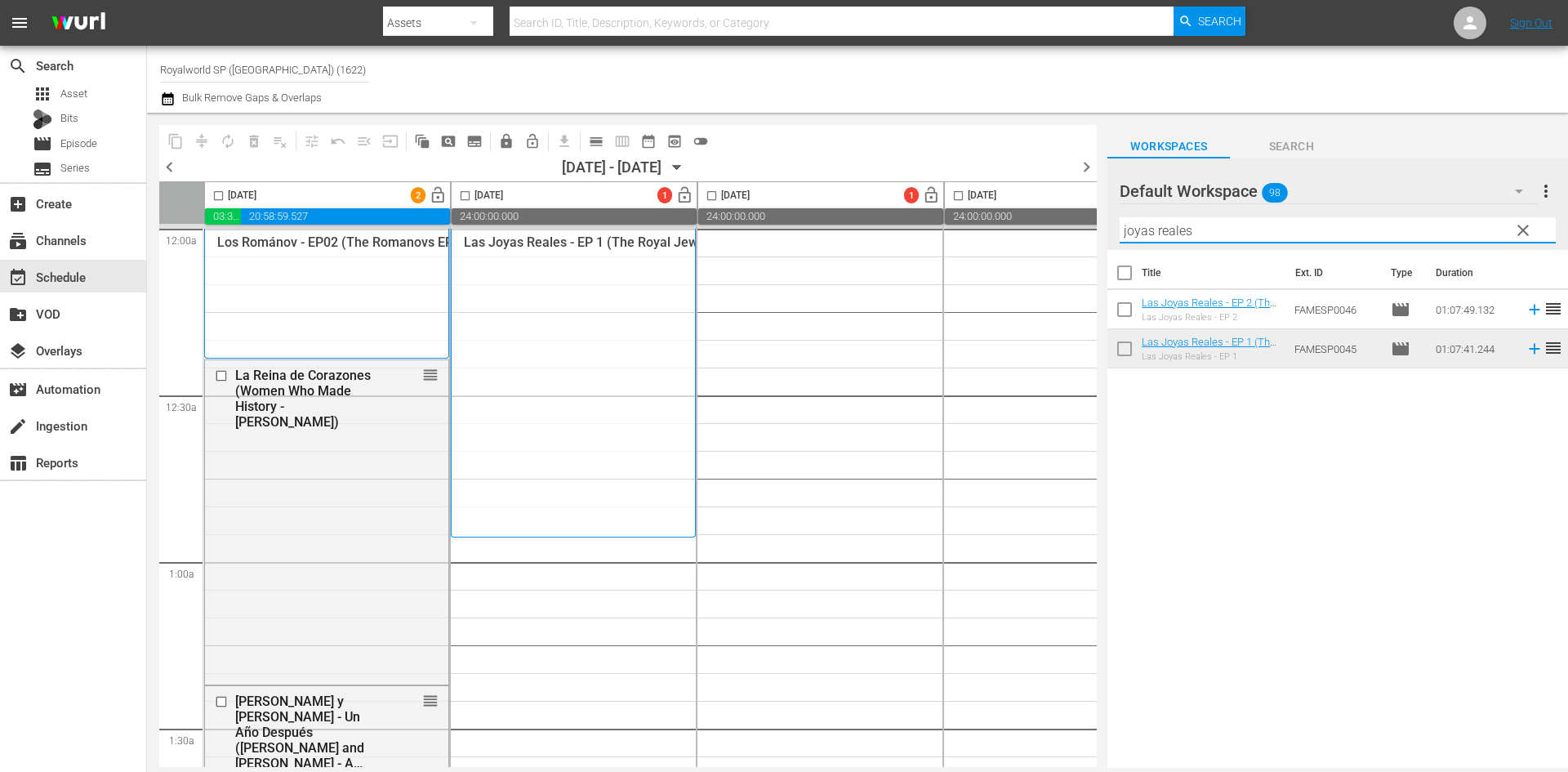
drag, startPoint x: 1236, startPoint y: 234, endPoint x: 1108, endPoint y: 228, distance: 128.1
click at [1108, 228] on div "Default Workspace 98 Default more_vert clear Filter by Title joyas reales" at bounding box center [1337, 204] width 461 height 91
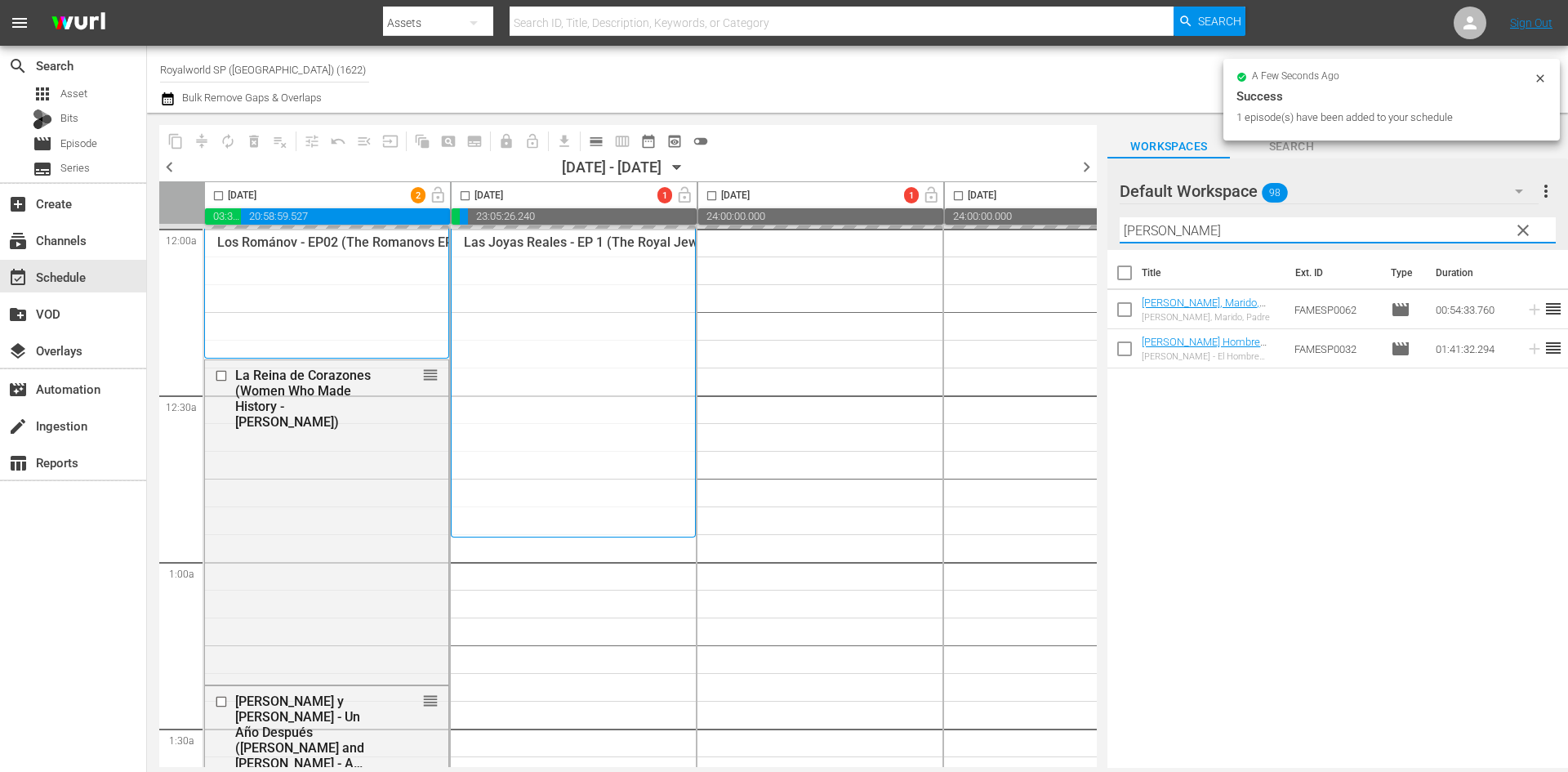
drag, startPoint x: 1231, startPoint y: 221, endPoint x: 1107, endPoint y: 229, distance: 124.3
click at [1107, 229] on div "content_copy compress autorenew_outlined delete_forever_outlined playlist_remov…" at bounding box center [857, 440] width 1421 height 655
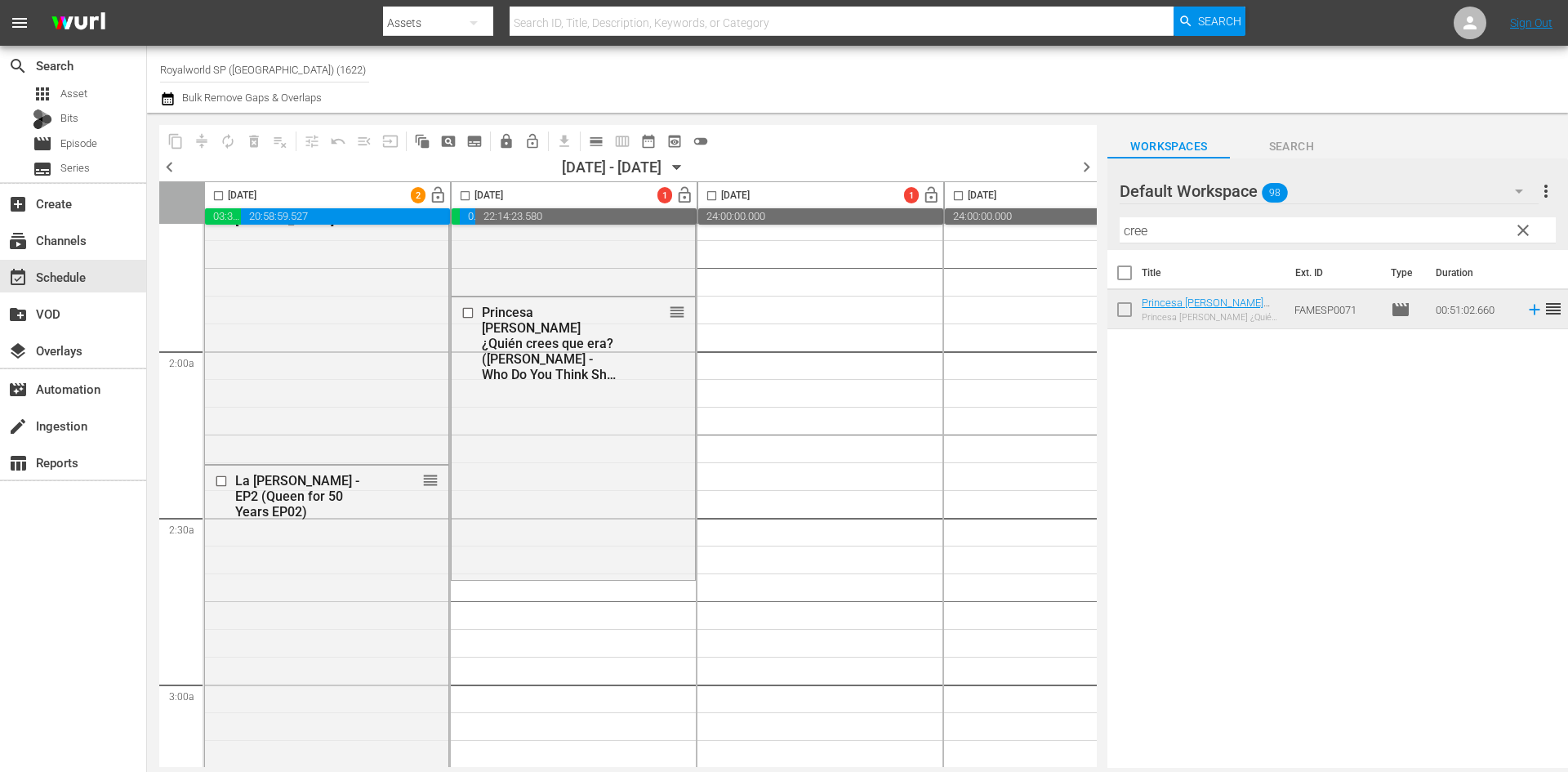
scroll to position [654, 0]
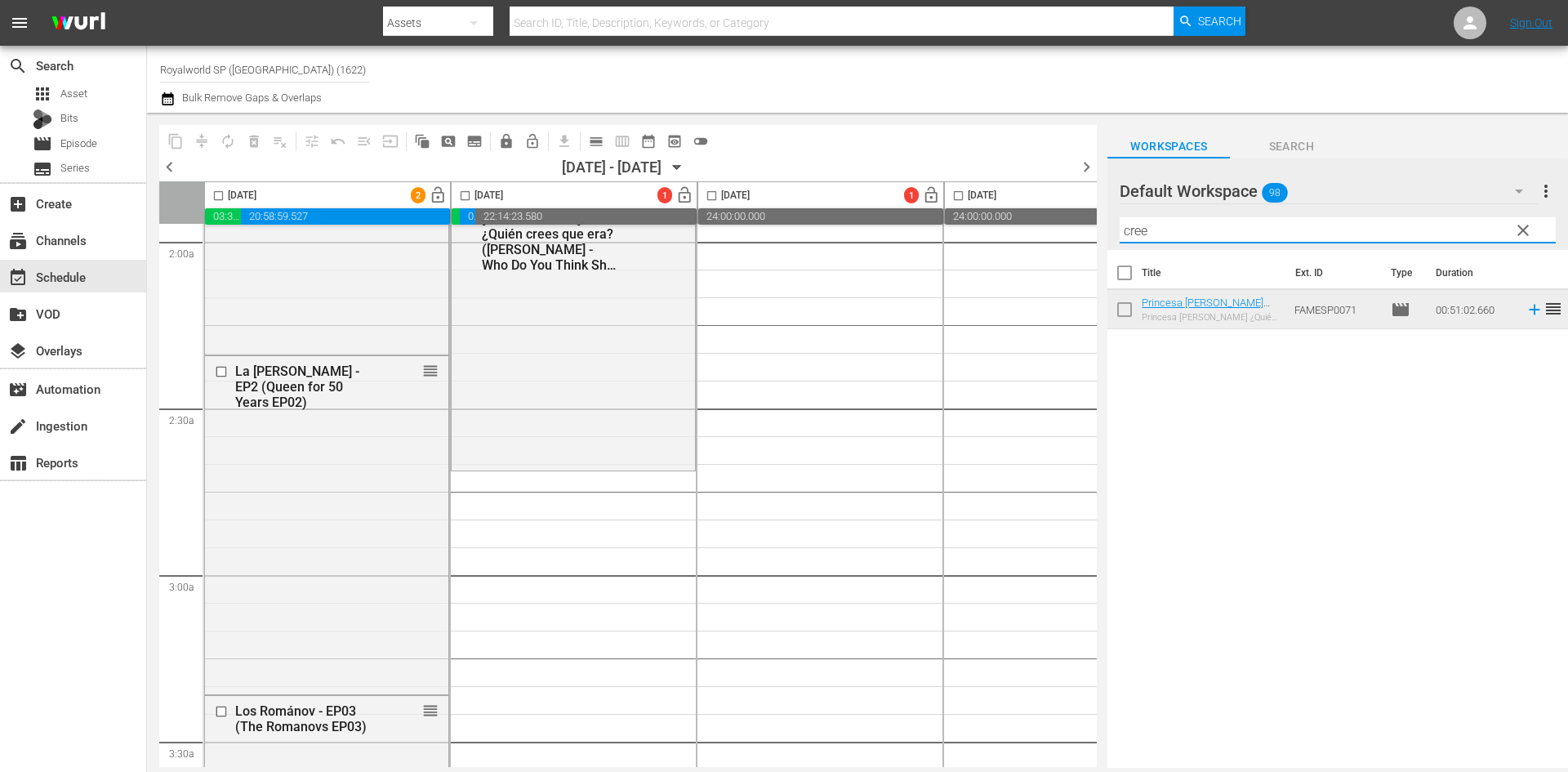
drag, startPoint x: 1199, startPoint y: 230, endPoint x: 1102, endPoint y: 222, distance: 97.3
click at [1102, 222] on div "content_copy compress autorenew_outlined delete_forever_outlined playlist_remov…" at bounding box center [857, 440] width 1421 height 655
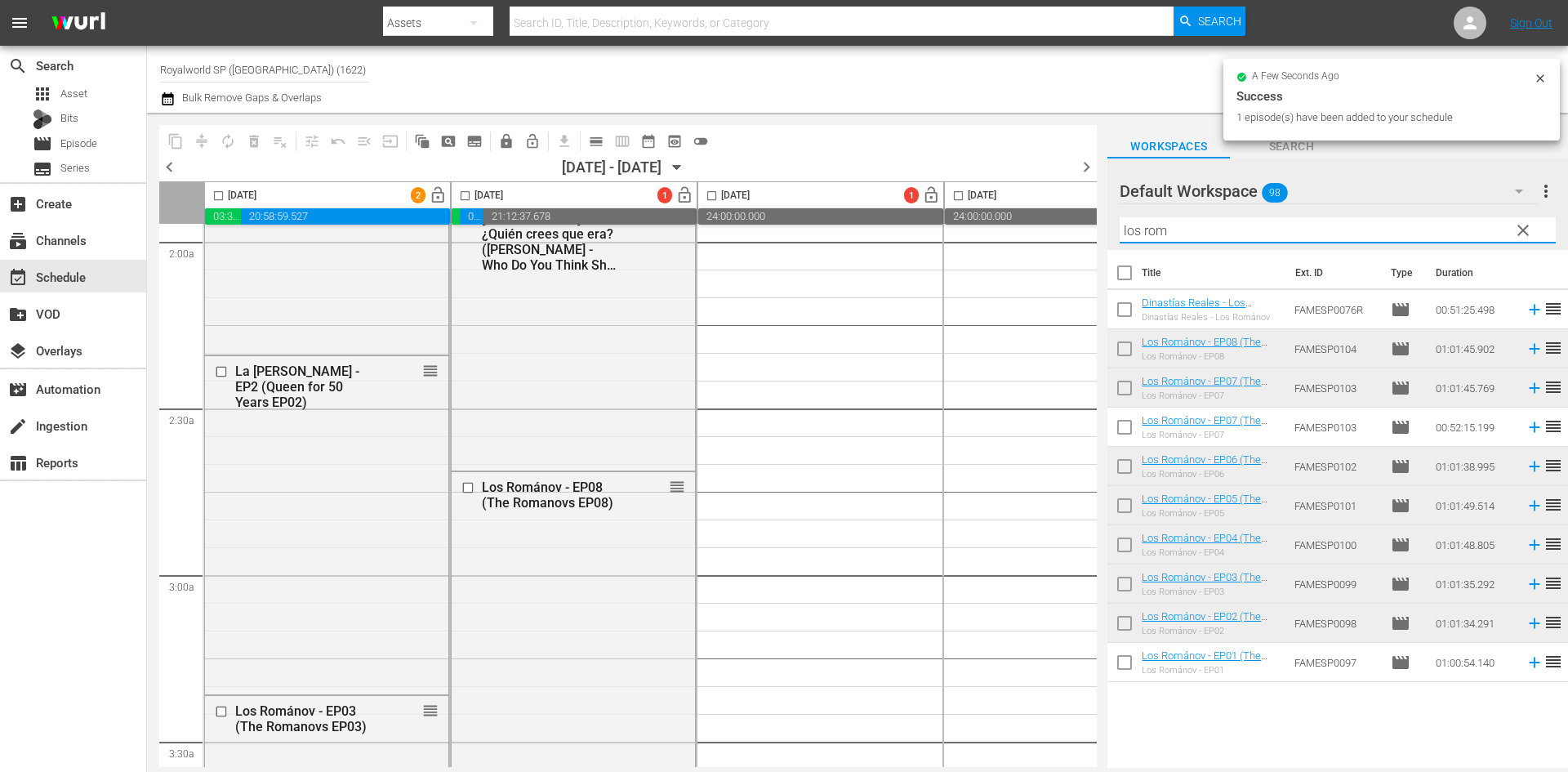
drag, startPoint x: 1205, startPoint y: 228, endPoint x: 1007, endPoint y: 236, distance: 198.2
click at [1007, 236] on div "content_copy compress autorenew_outlined delete_forever_outlined playlist_remov…" at bounding box center [857, 440] width 1421 height 655
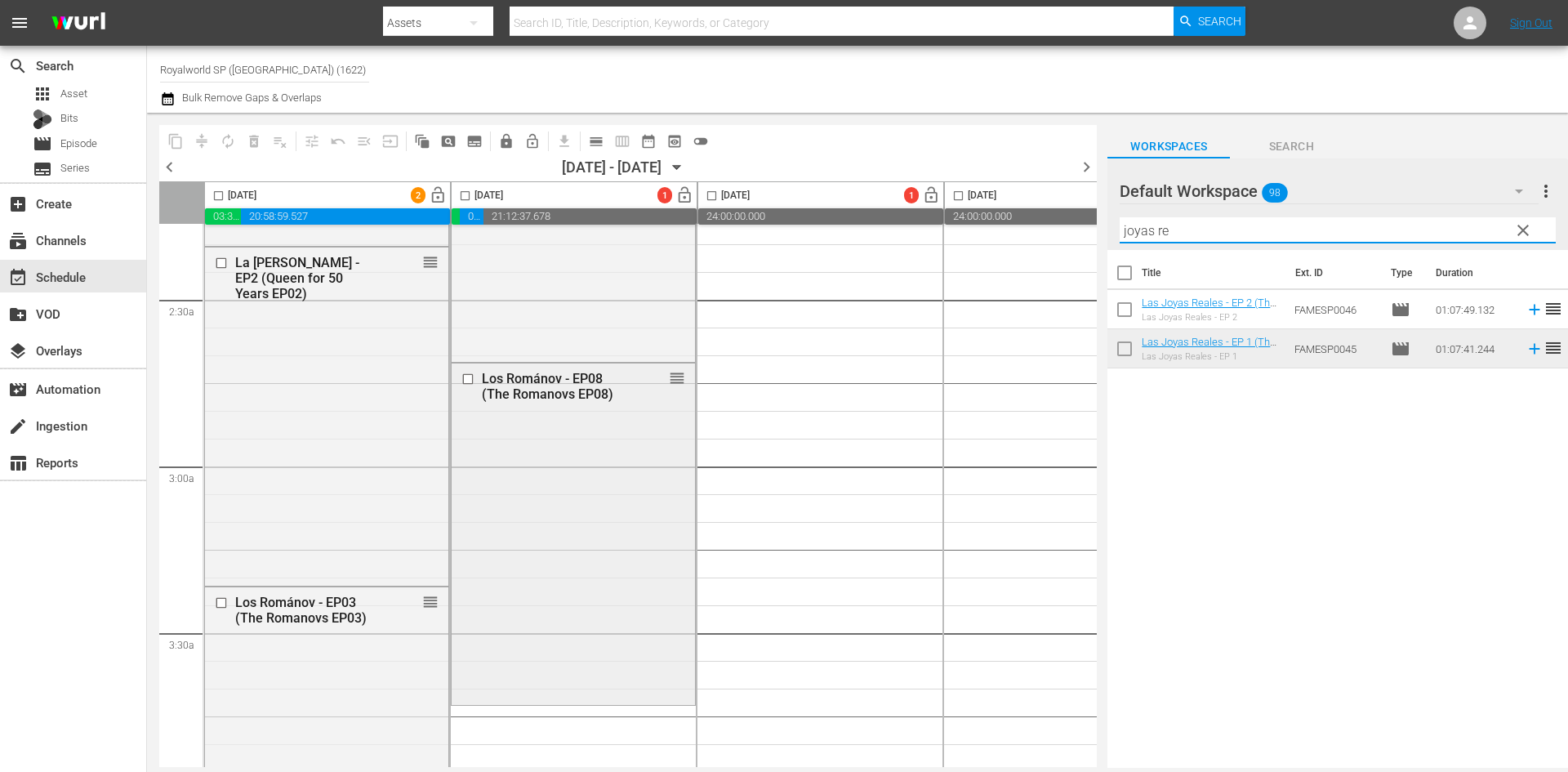
scroll to position [898, 0]
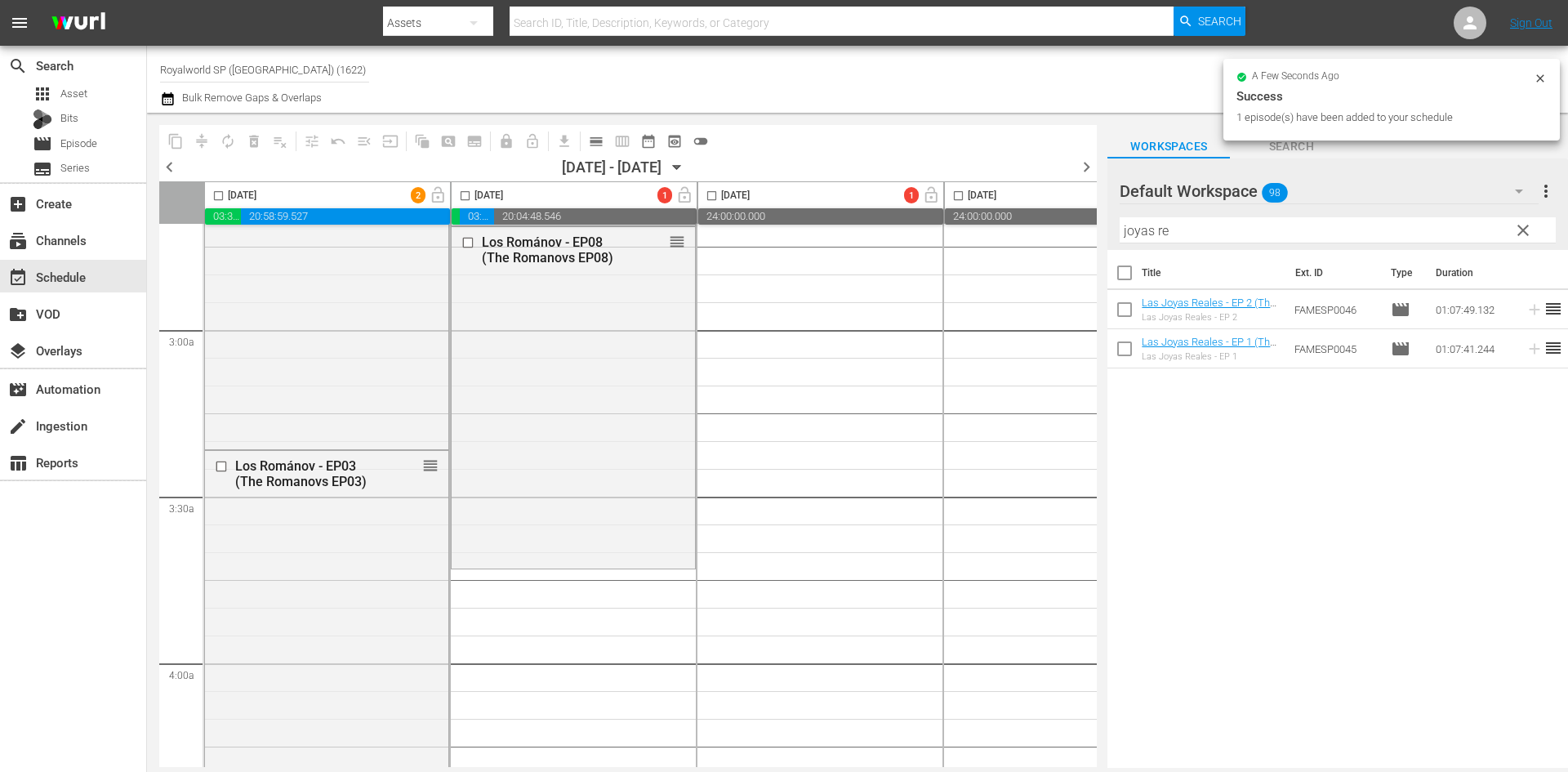
click at [1028, 237] on div "content_copy compress autorenew_outlined delete_forever_outlined playlist_remov…" at bounding box center [857, 440] width 1421 height 655
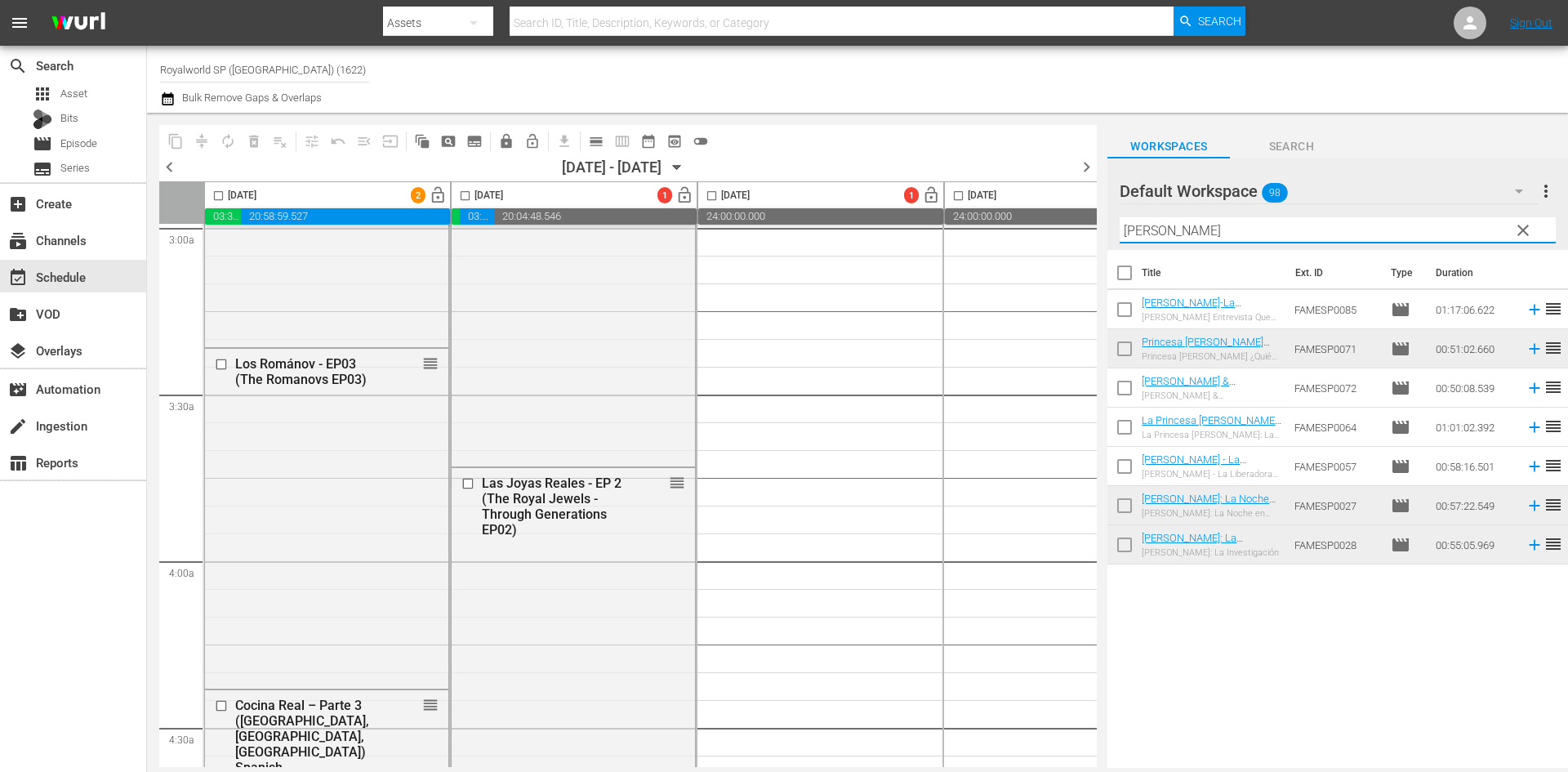
scroll to position [1307, 0]
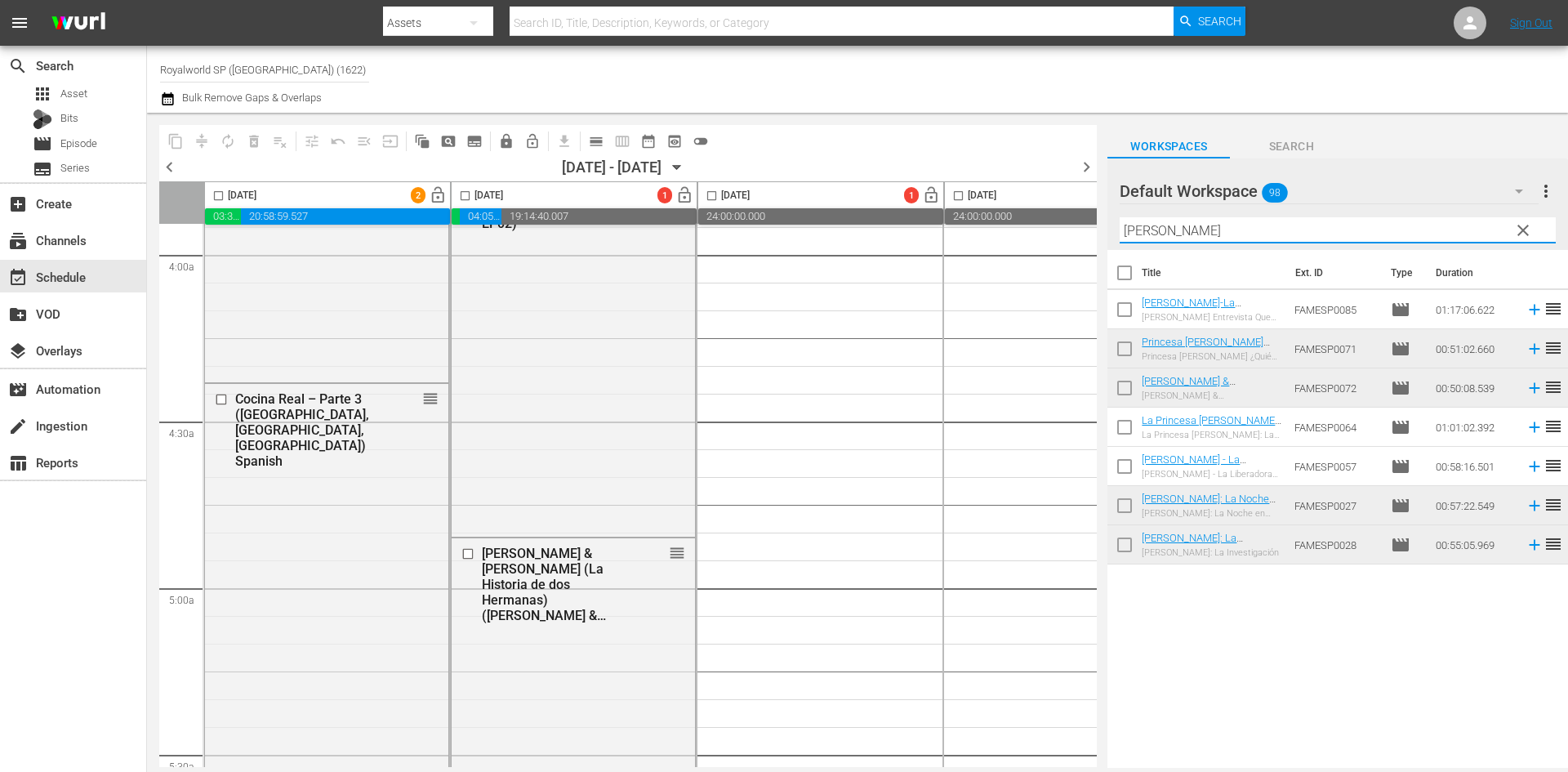
drag, startPoint x: 1353, startPoint y: 229, endPoint x: 1116, endPoint y: 229, distance: 237.0
click at [1120, 229] on input "ana" at bounding box center [1337, 231] width 436 height 26
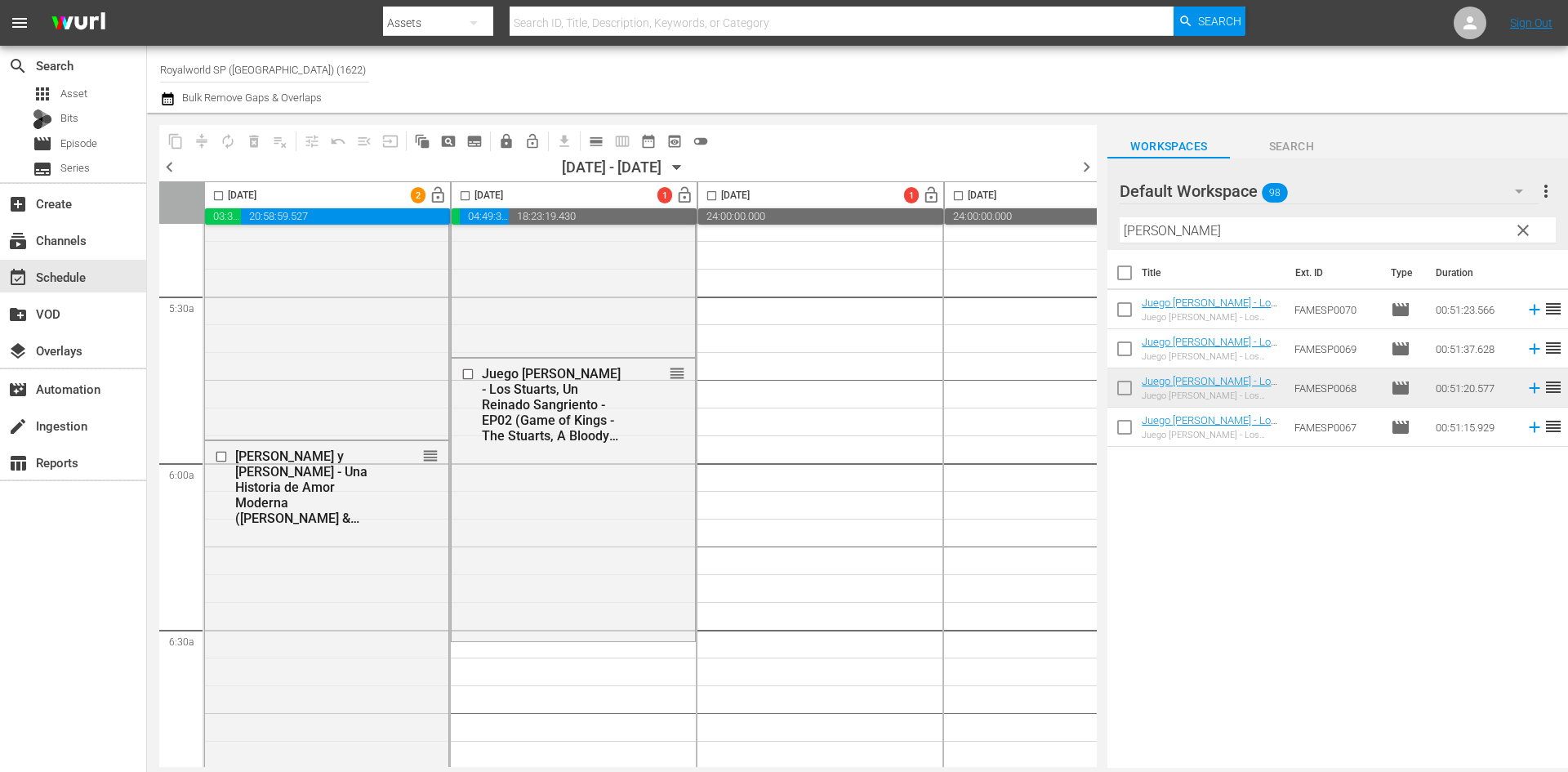
scroll to position [1960, 0]
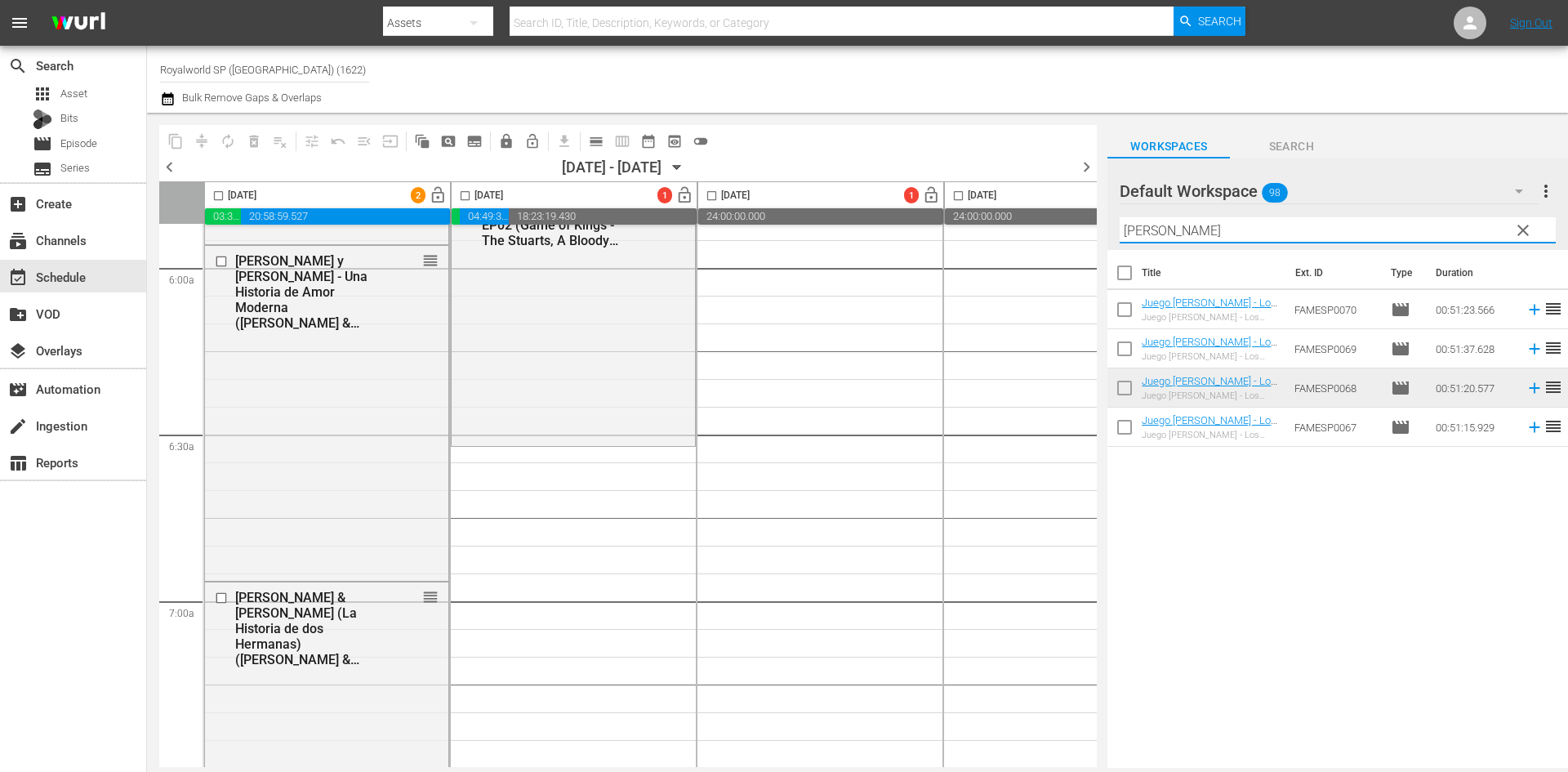
drag, startPoint x: 1315, startPoint y: 224, endPoint x: 1073, endPoint y: 233, distance: 242.2
click at [1073, 233] on div "content_copy compress autorenew_outlined delete_forever_outlined playlist_remov…" at bounding box center [857, 440] width 1421 height 655
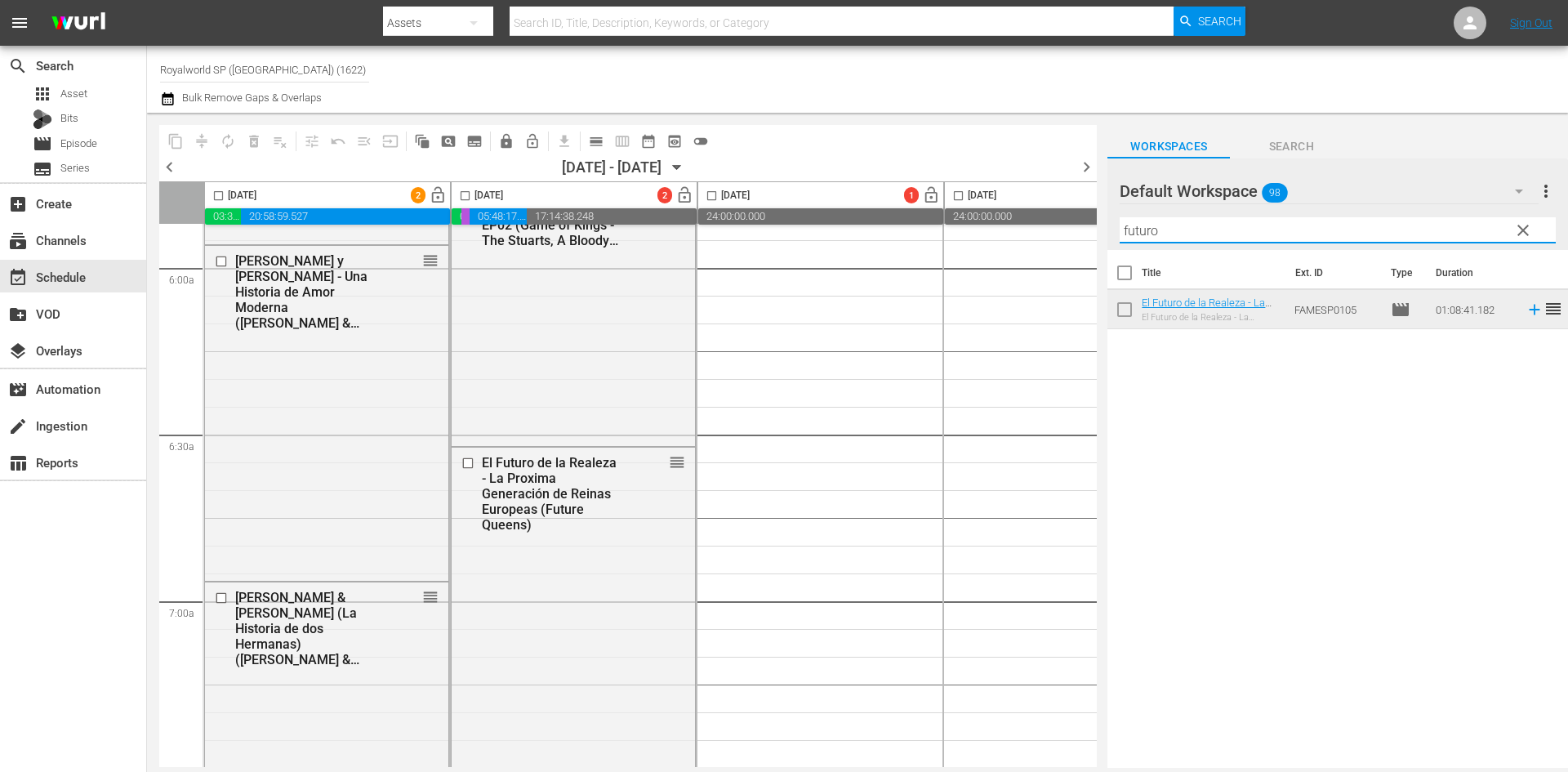
drag, startPoint x: 1235, startPoint y: 231, endPoint x: 1057, endPoint y: 232, distance: 178.0
click at [1057, 232] on div "content_copy compress autorenew_outlined delete_forever_outlined playlist_remov…" at bounding box center [857, 440] width 1421 height 655
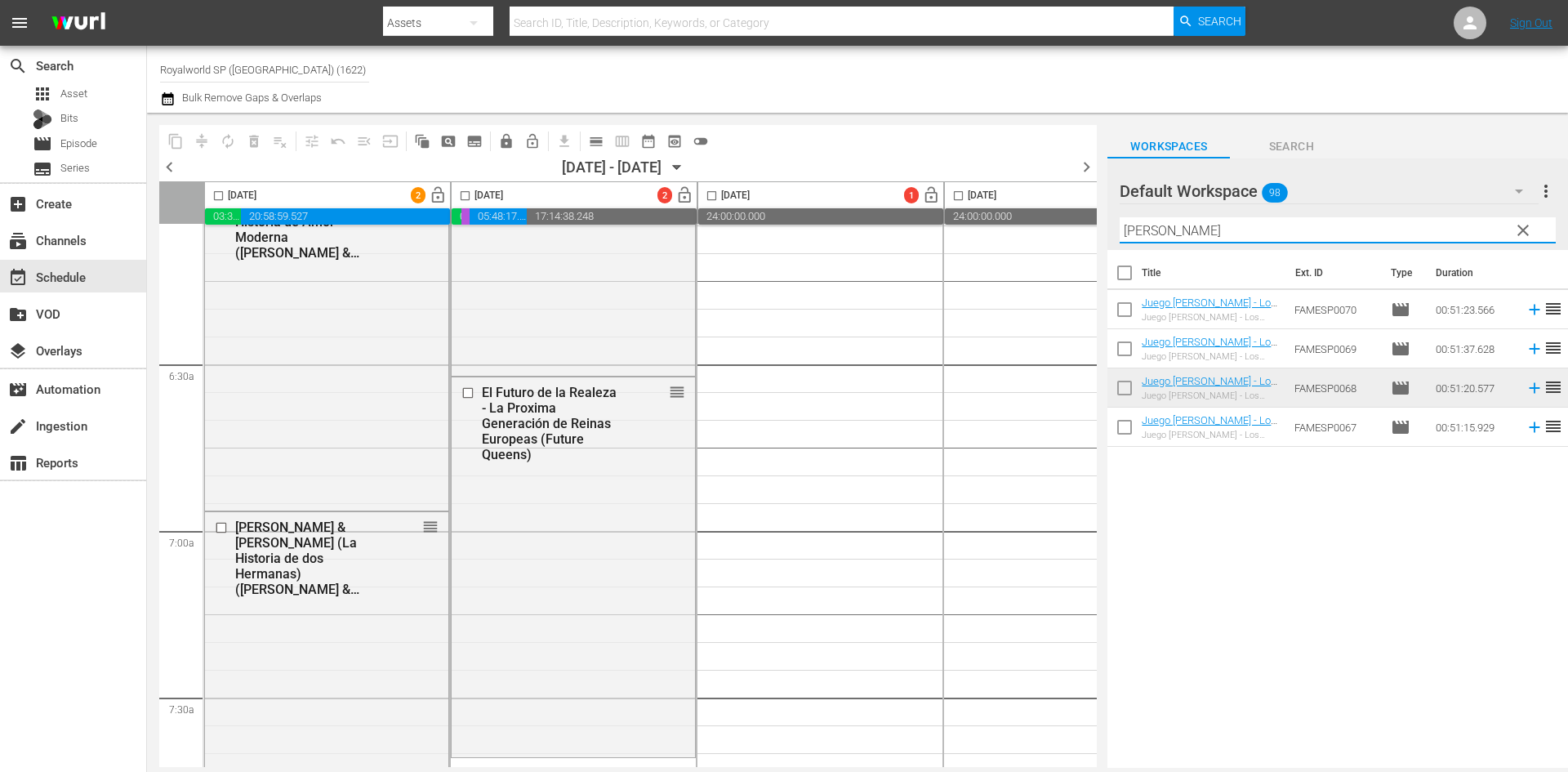
scroll to position [2369, 0]
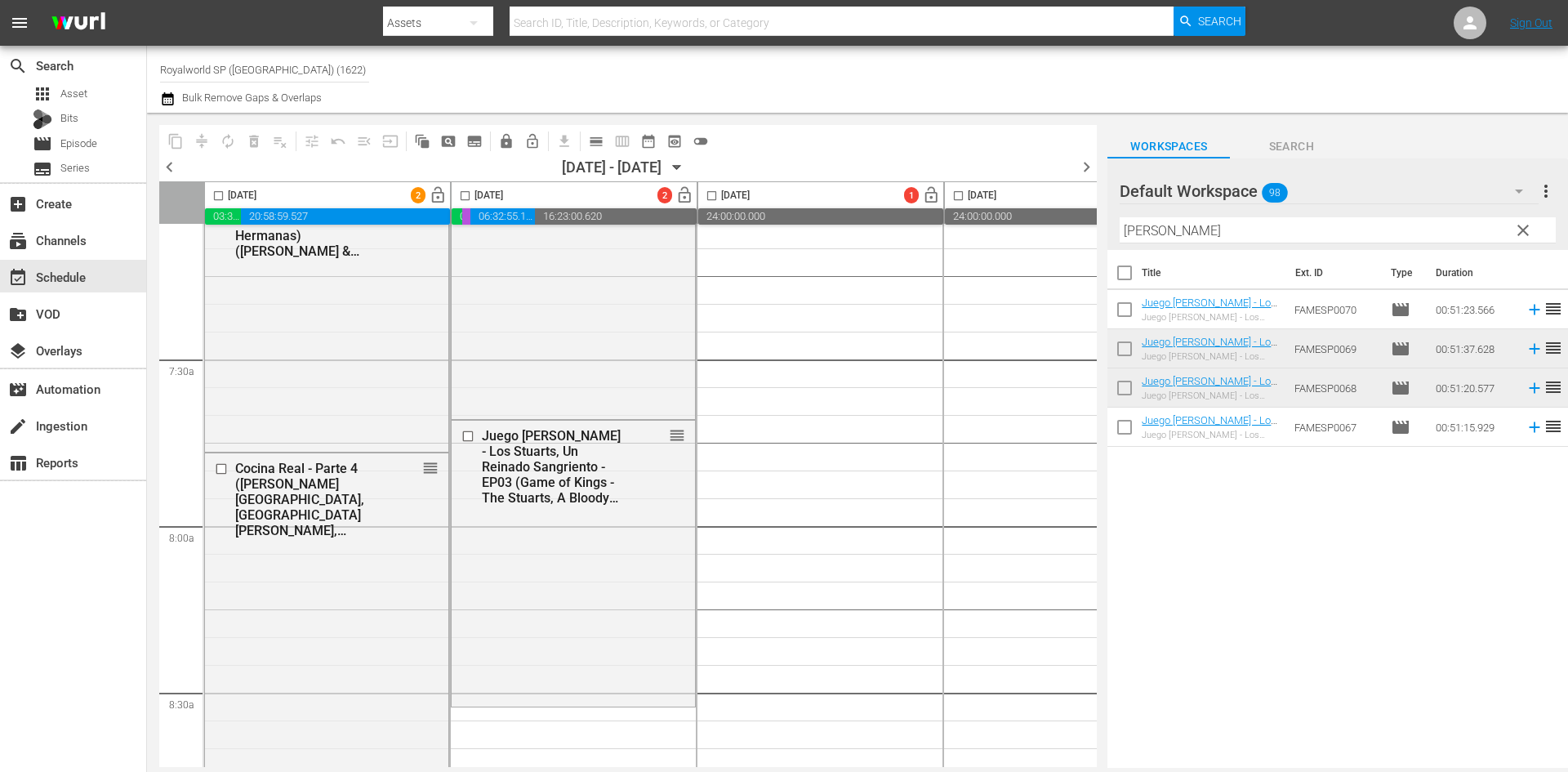
drag, startPoint x: 1168, startPoint y: 232, endPoint x: 1050, endPoint y: 209, distance: 120.2
click at [1050, 209] on div "content_copy compress autorenew_outlined delete_forever_outlined playlist_remov…" at bounding box center [857, 440] width 1421 height 655
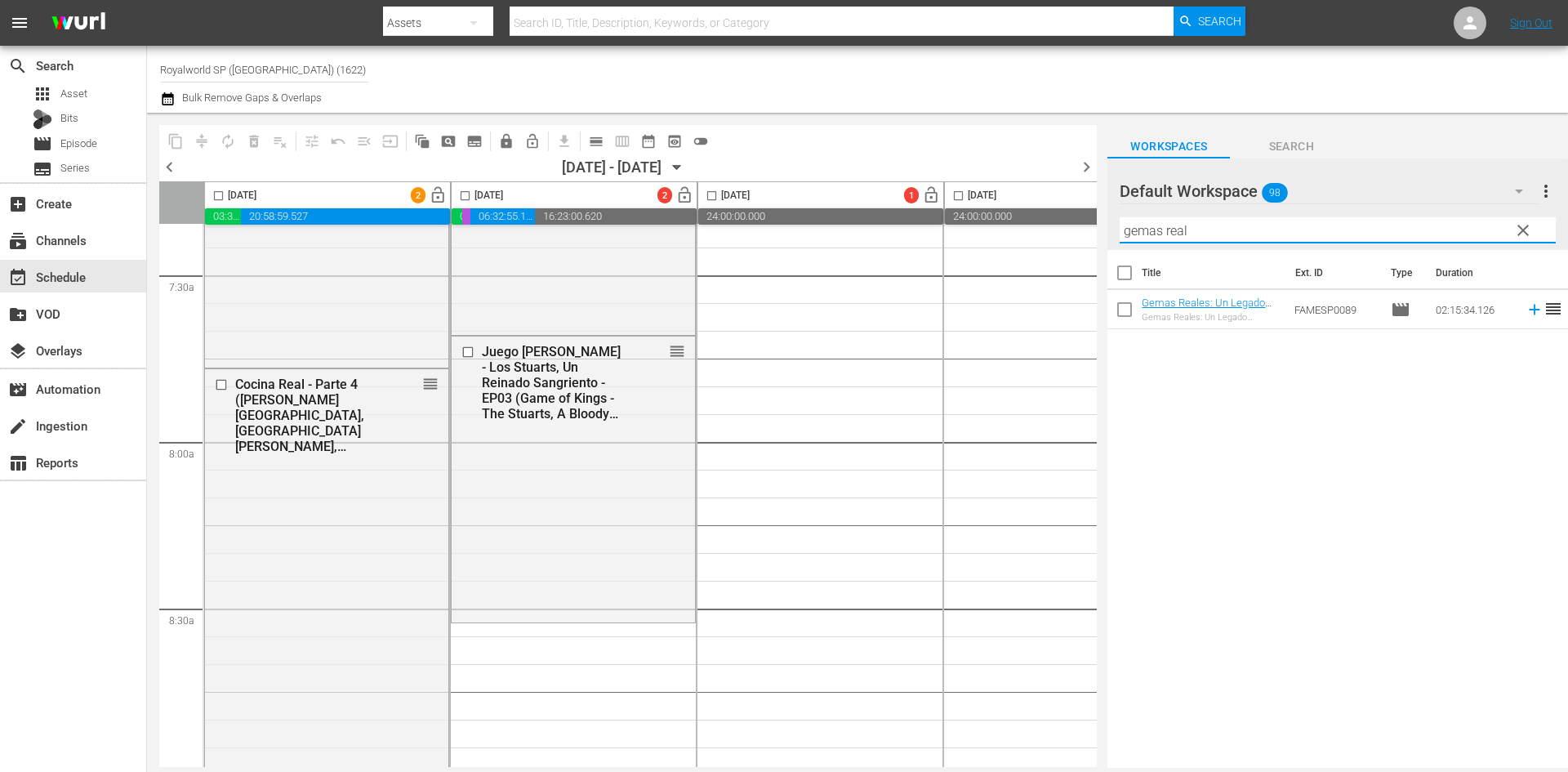
scroll to position [2533, 0]
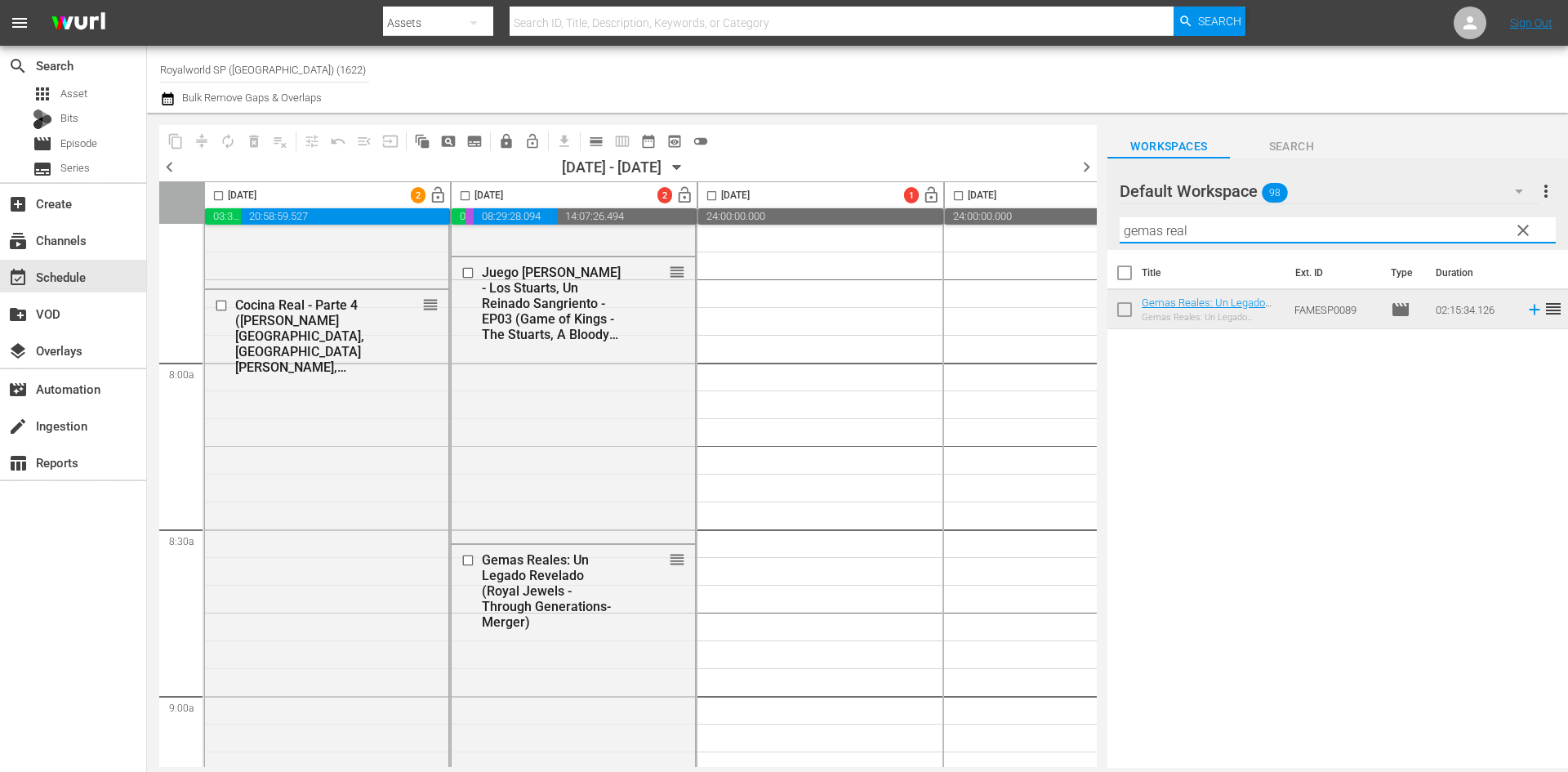
drag, startPoint x: 1174, startPoint y: 231, endPoint x: 1038, endPoint y: 228, distance: 136.0
click at [1038, 228] on div "content_copy compress autorenew_outlined delete_forever_outlined playlist_remov…" at bounding box center [857, 440] width 1421 height 655
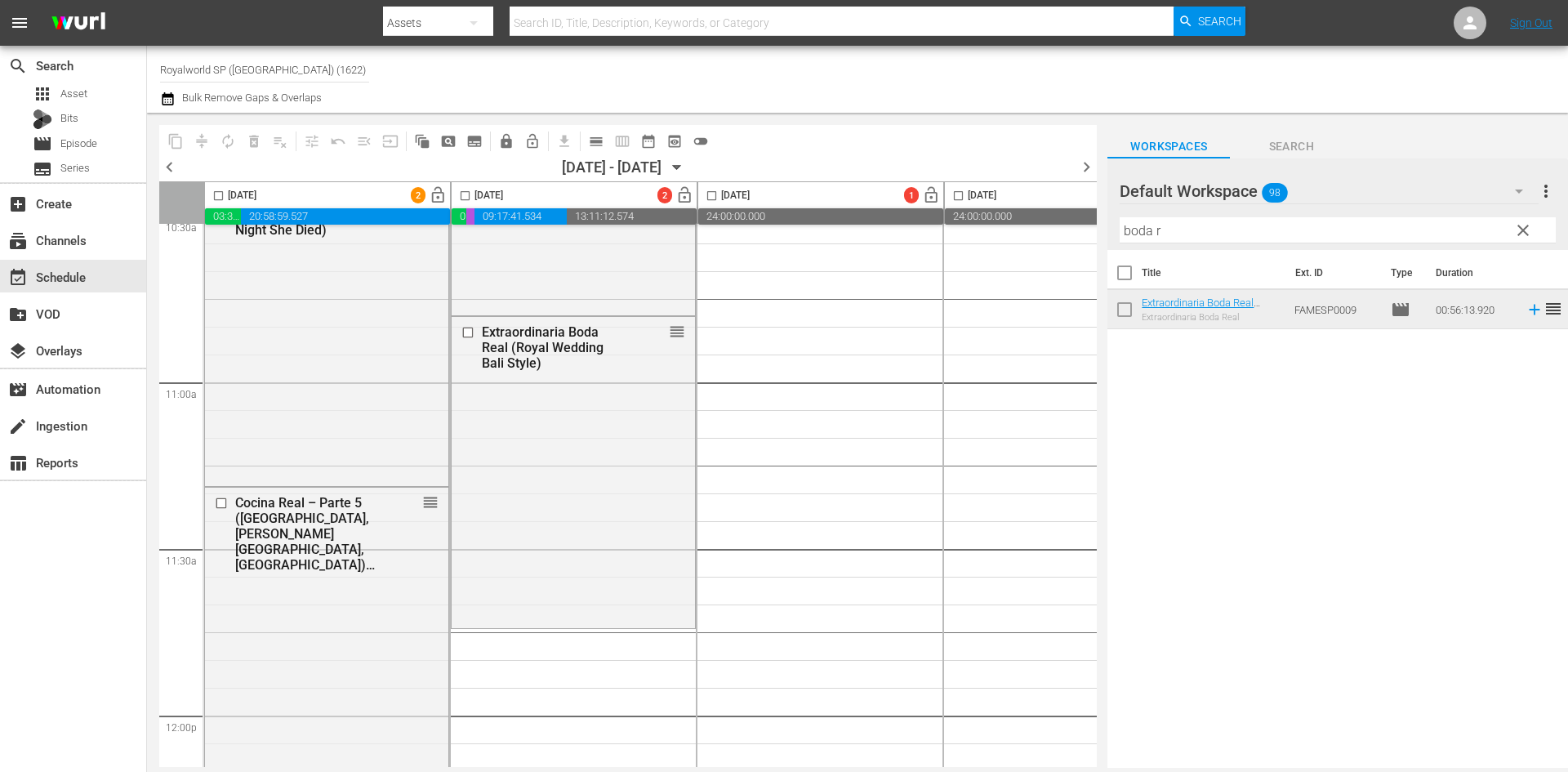
scroll to position [3676, 0]
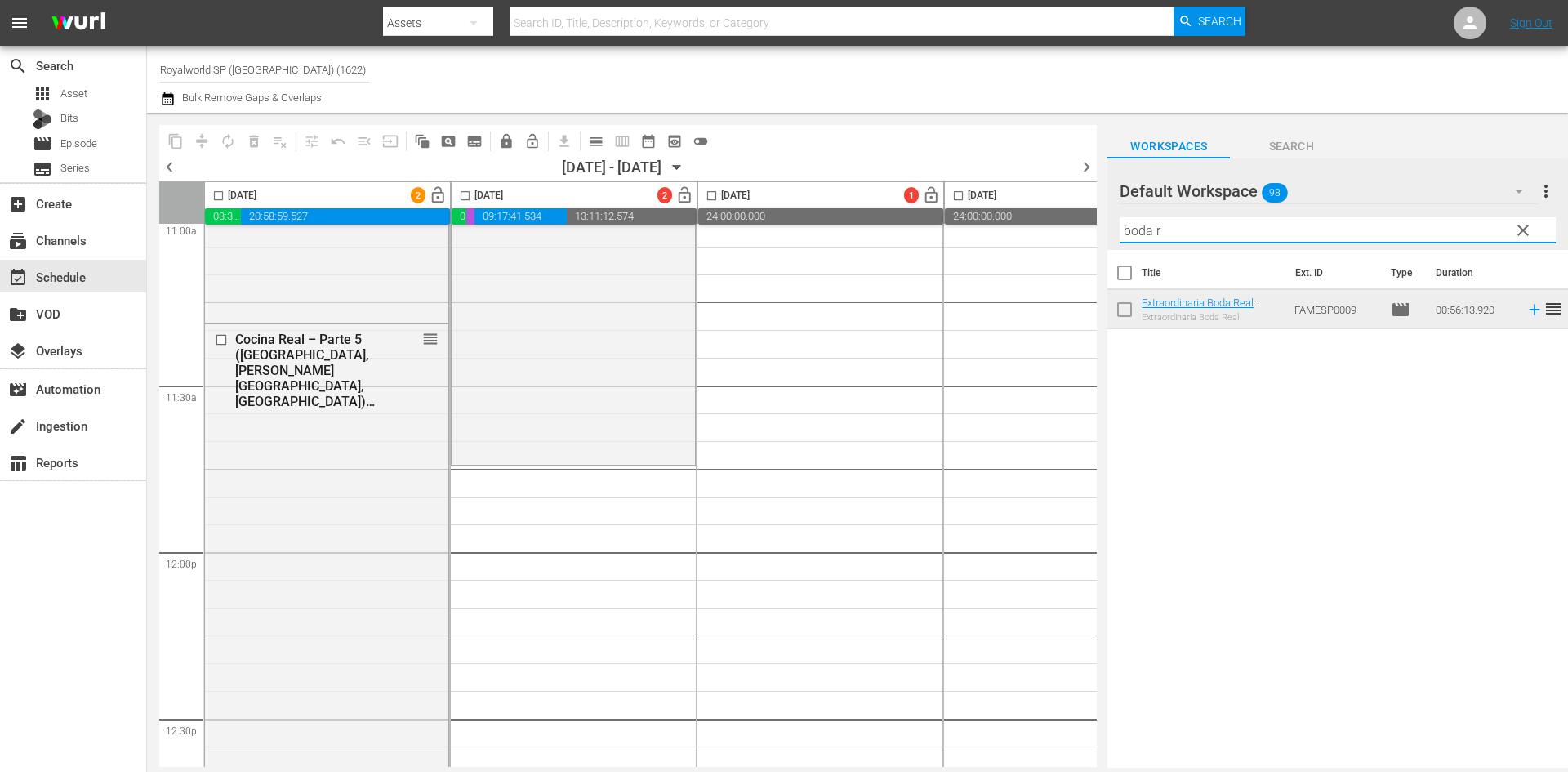
drag, startPoint x: 1060, startPoint y: 229, endPoint x: 1016, endPoint y: 233, distance: 44.2
click at [1018, 232] on div "content_copy compress autorenew_outlined delete_forever_outlined playlist_remov…" at bounding box center [857, 440] width 1421 height 655
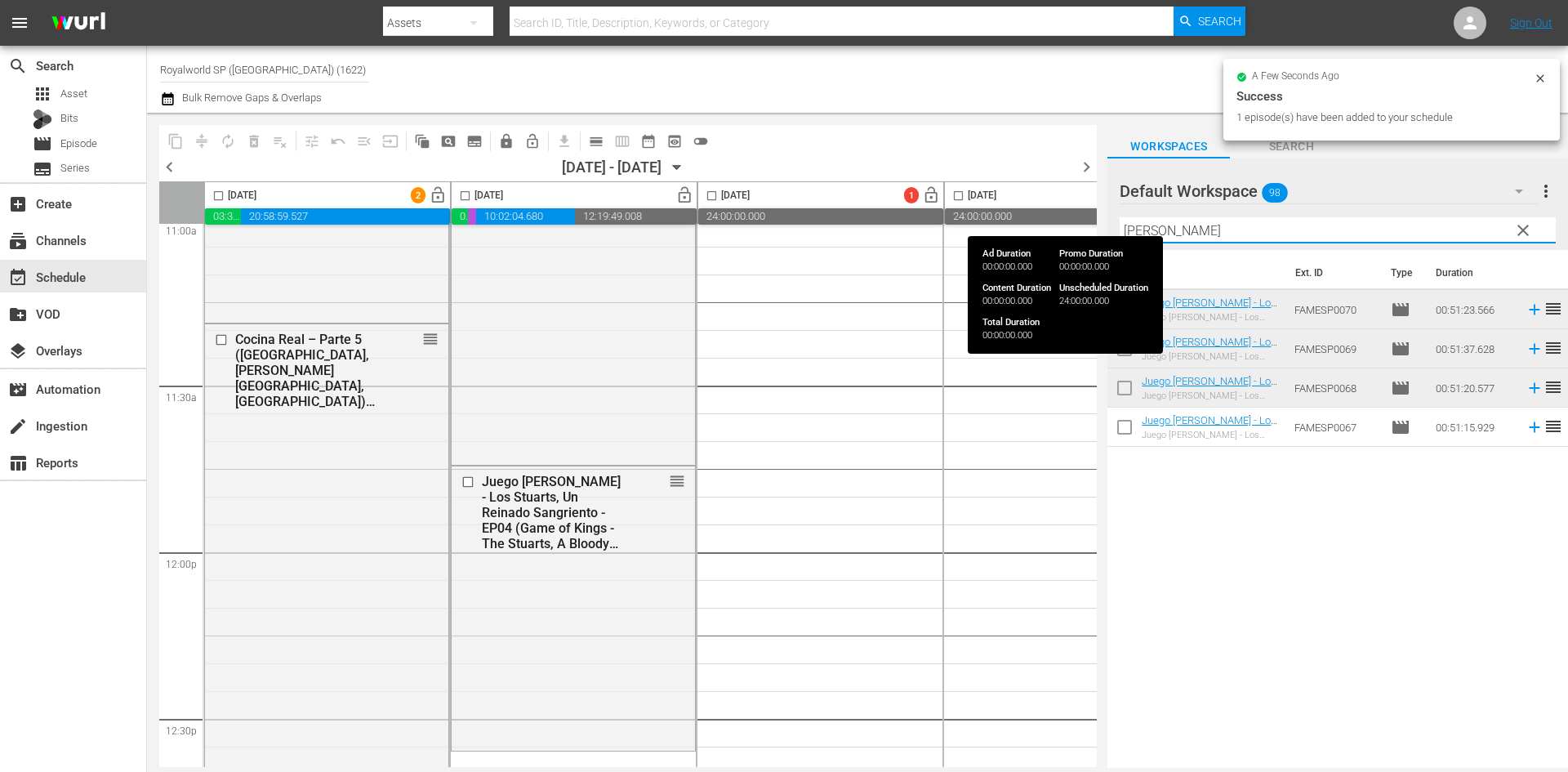
drag, startPoint x: 1153, startPoint y: 220, endPoint x: 1084, endPoint y: 222, distance: 69.0
click at [1084, 222] on div "content_copy compress autorenew_outlined delete_forever_outlined playlist_remov…" at bounding box center [857, 440] width 1421 height 655
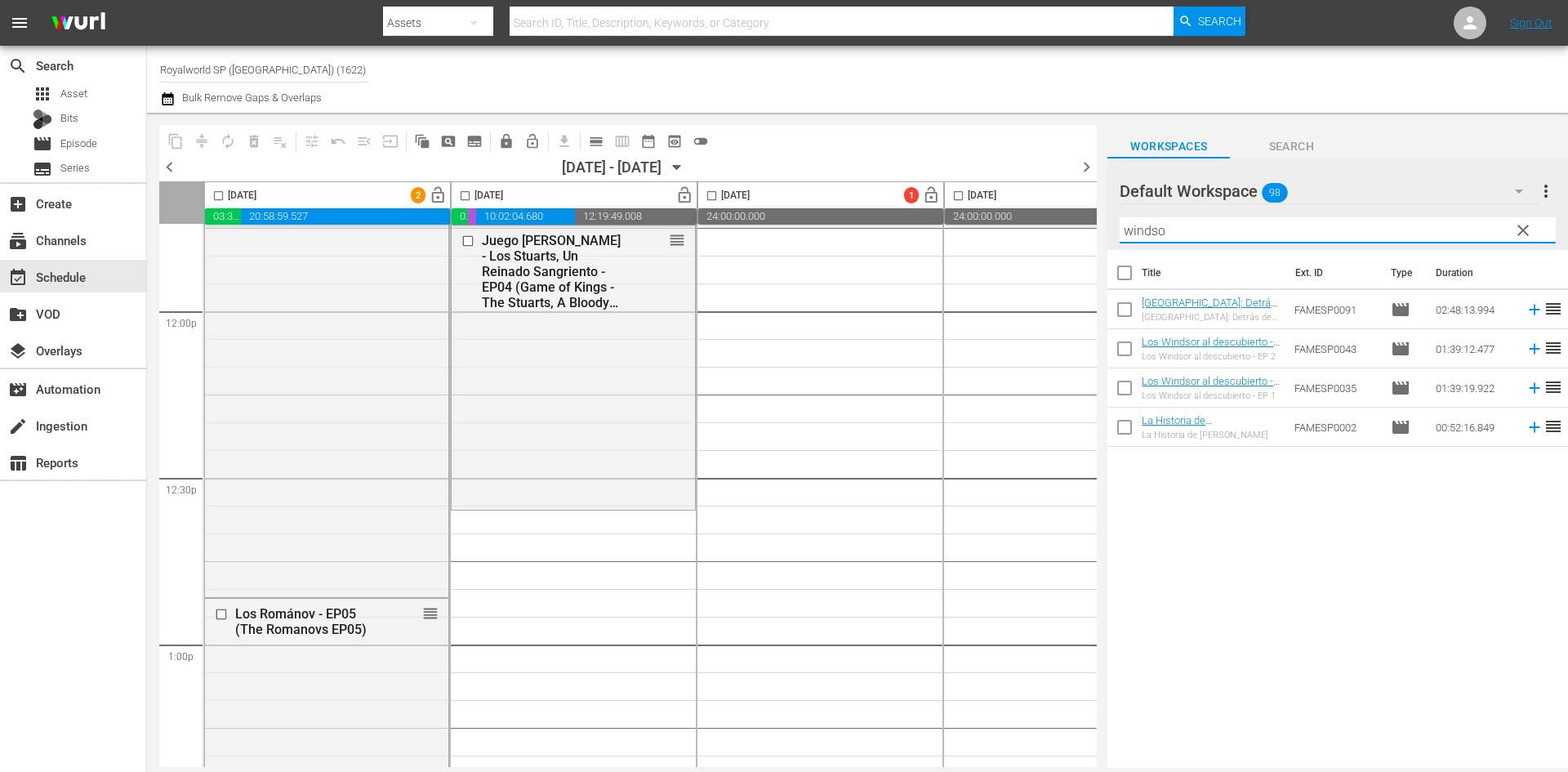
scroll to position [3922, 0]
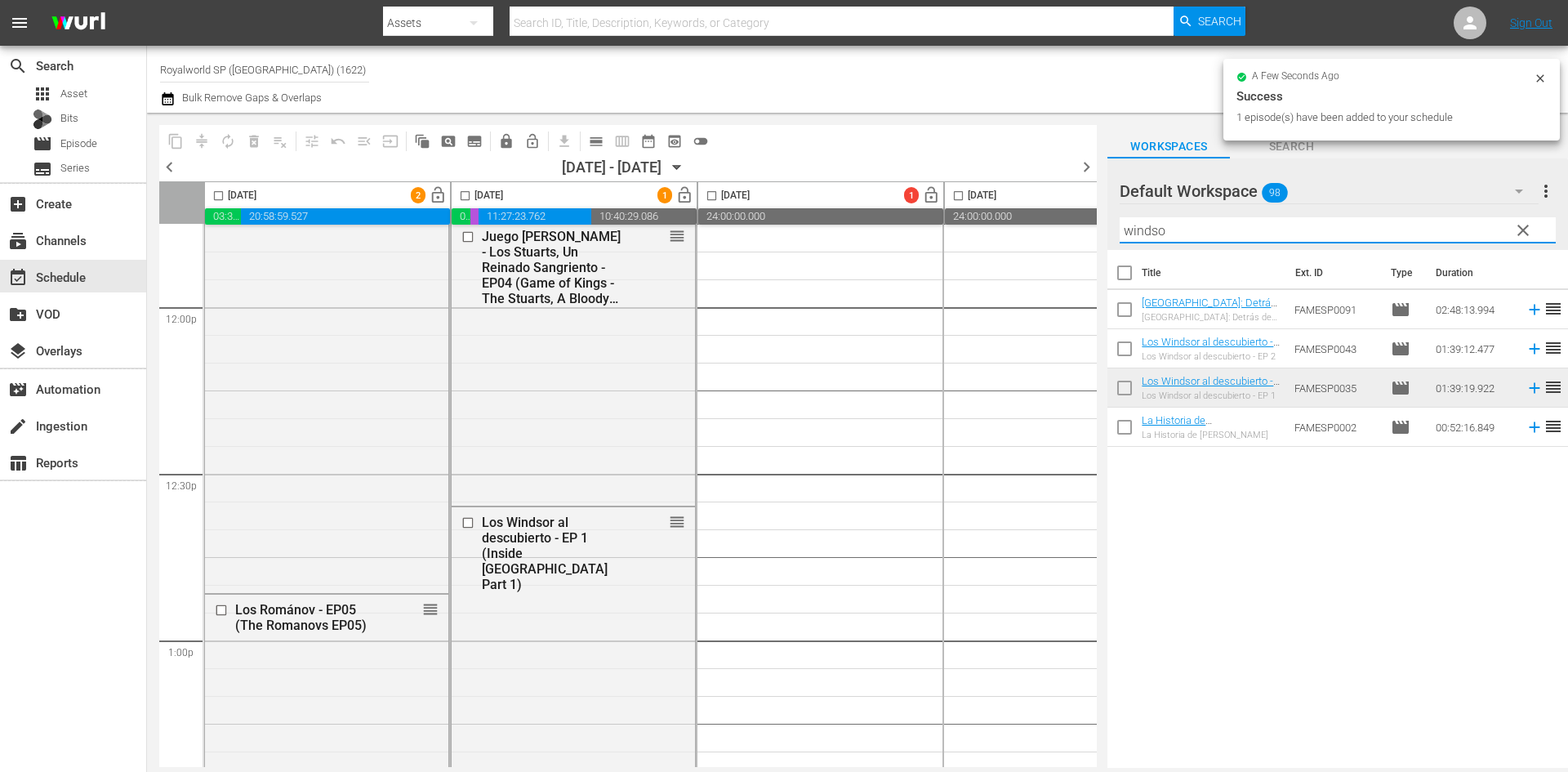
drag, startPoint x: 1246, startPoint y: 228, endPoint x: 1075, endPoint y: 237, distance: 171.2
click at [1075, 237] on div "content_copy compress autorenew_outlined delete_forever_outlined playlist_remov…" at bounding box center [857, 440] width 1421 height 655
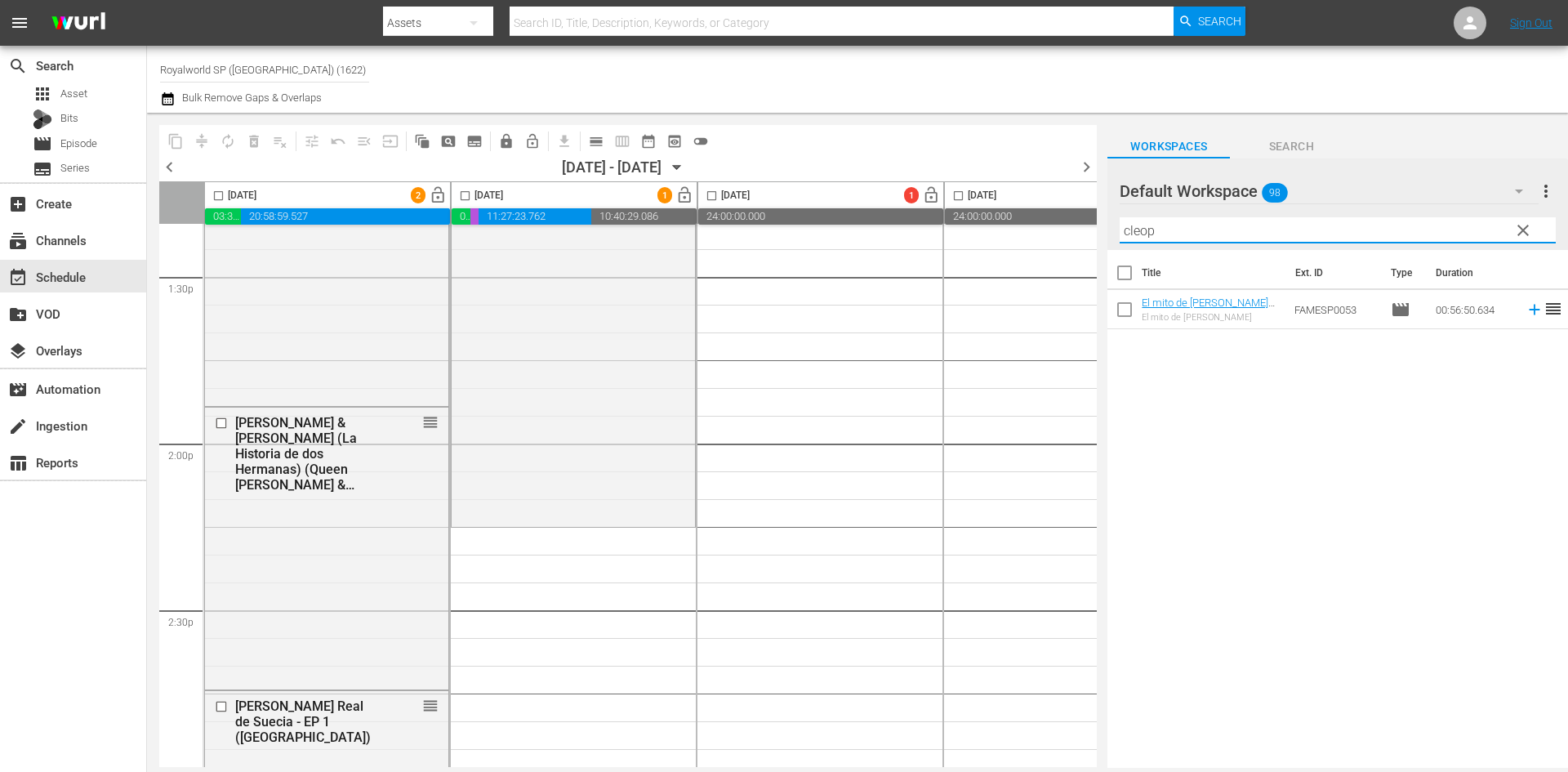
scroll to position [4575, 0]
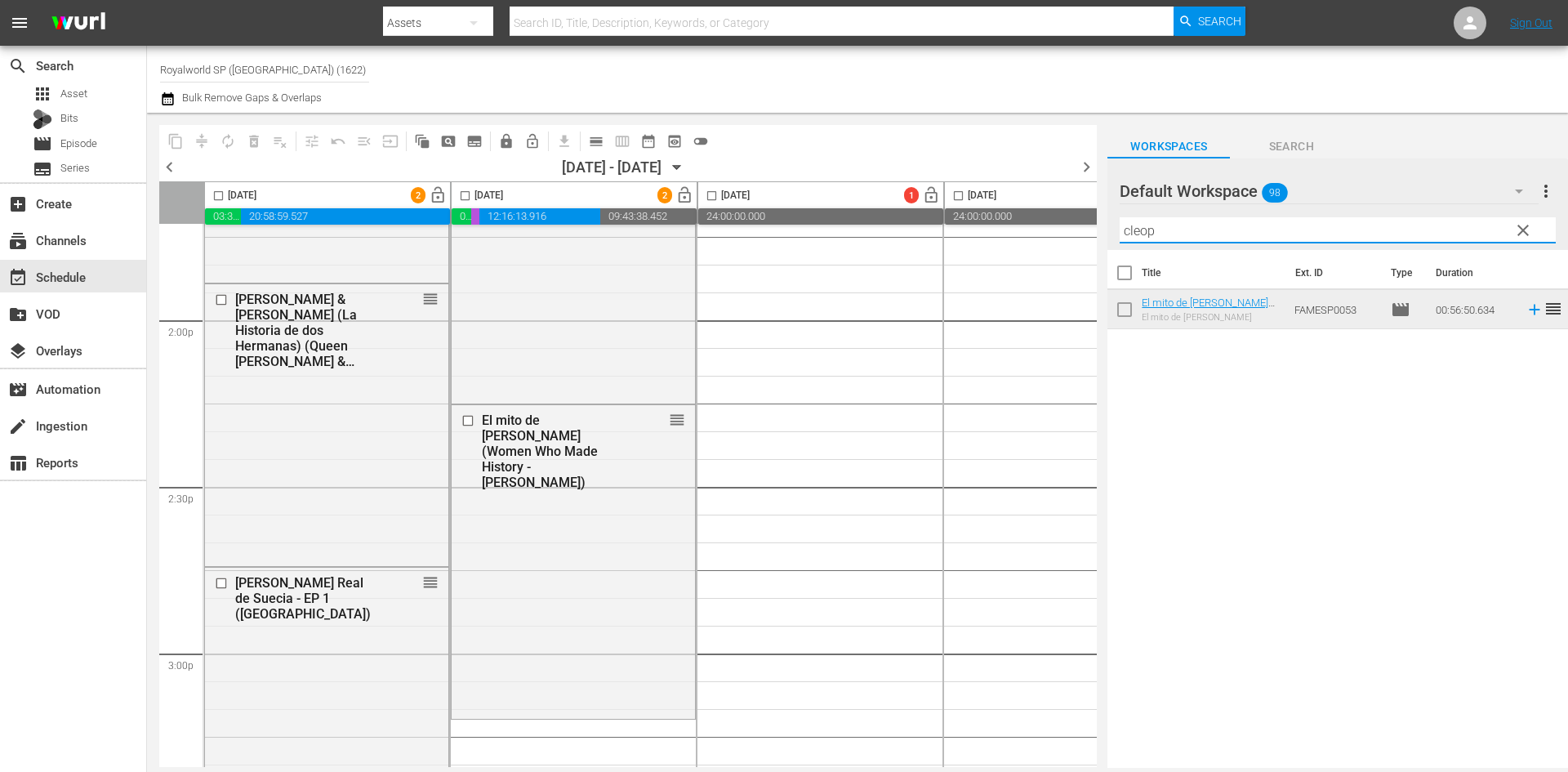
drag, startPoint x: 1004, startPoint y: 232, endPoint x: 987, endPoint y: 232, distance: 17.0
click at [993, 232] on div "content_copy compress autorenew_outlined delete_forever_outlined playlist_remov…" at bounding box center [857, 440] width 1421 height 655
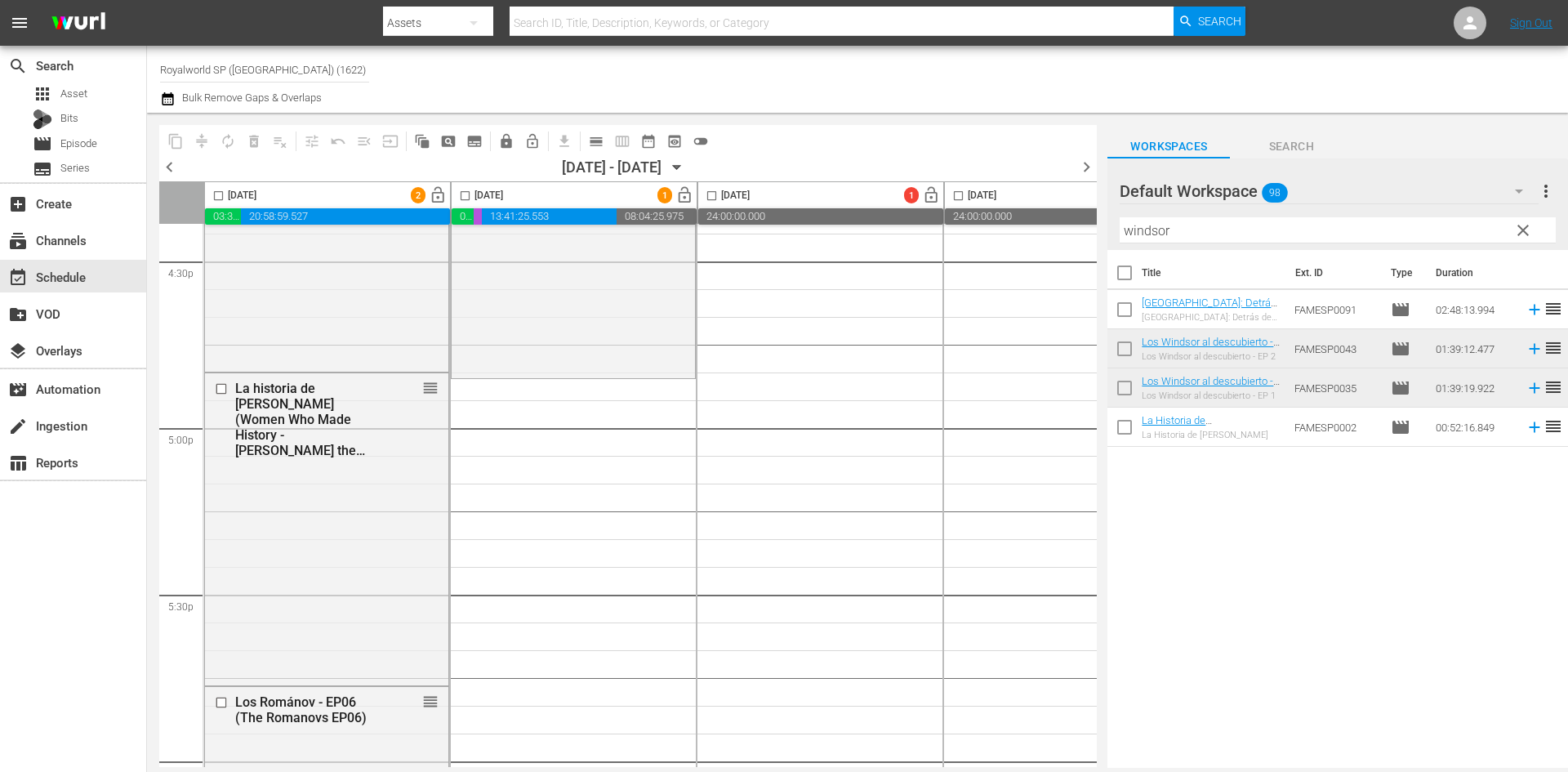
scroll to position [5474, 0]
drag, startPoint x: 1209, startPoint y: 230, endPoint x: 1050, endPoint y: 224, distance: 159.1
click at [1053, 222] on div "content_copy compress autorenew_outlined delete_forever_outlined playlist_remov…" at bounding box center [857, 440] width 1421 height 655
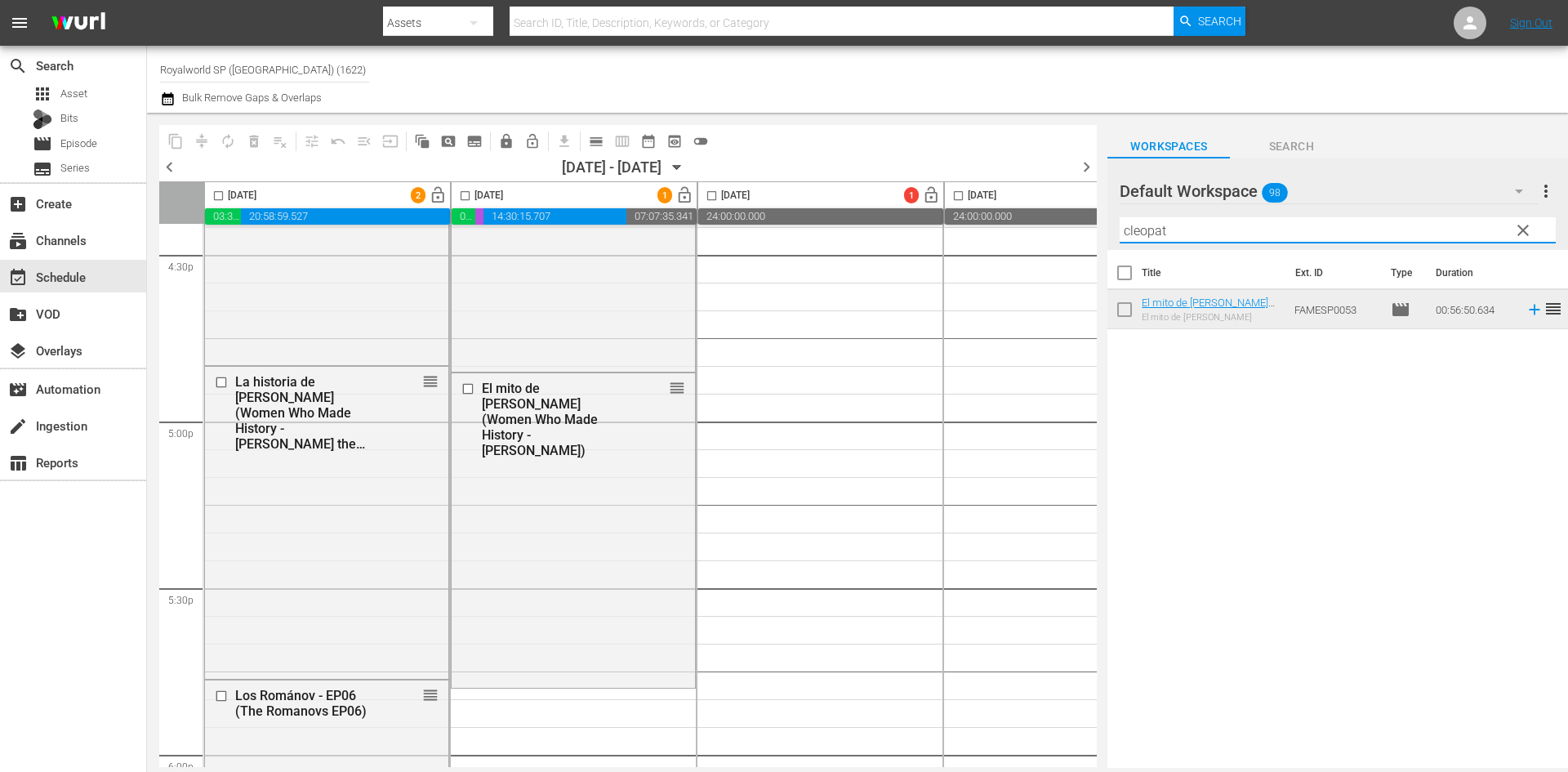
drag, startPoint x: 1188, startPoint y: 232, endPoint x: 1013, endPoint y: 231, distance: 175.0
click at [1013, 231] on div "content_copy compress autorenew_outlined delete_forever_outlined playlist_remov…" at bounding box center [857, 440] width 1421 height 655
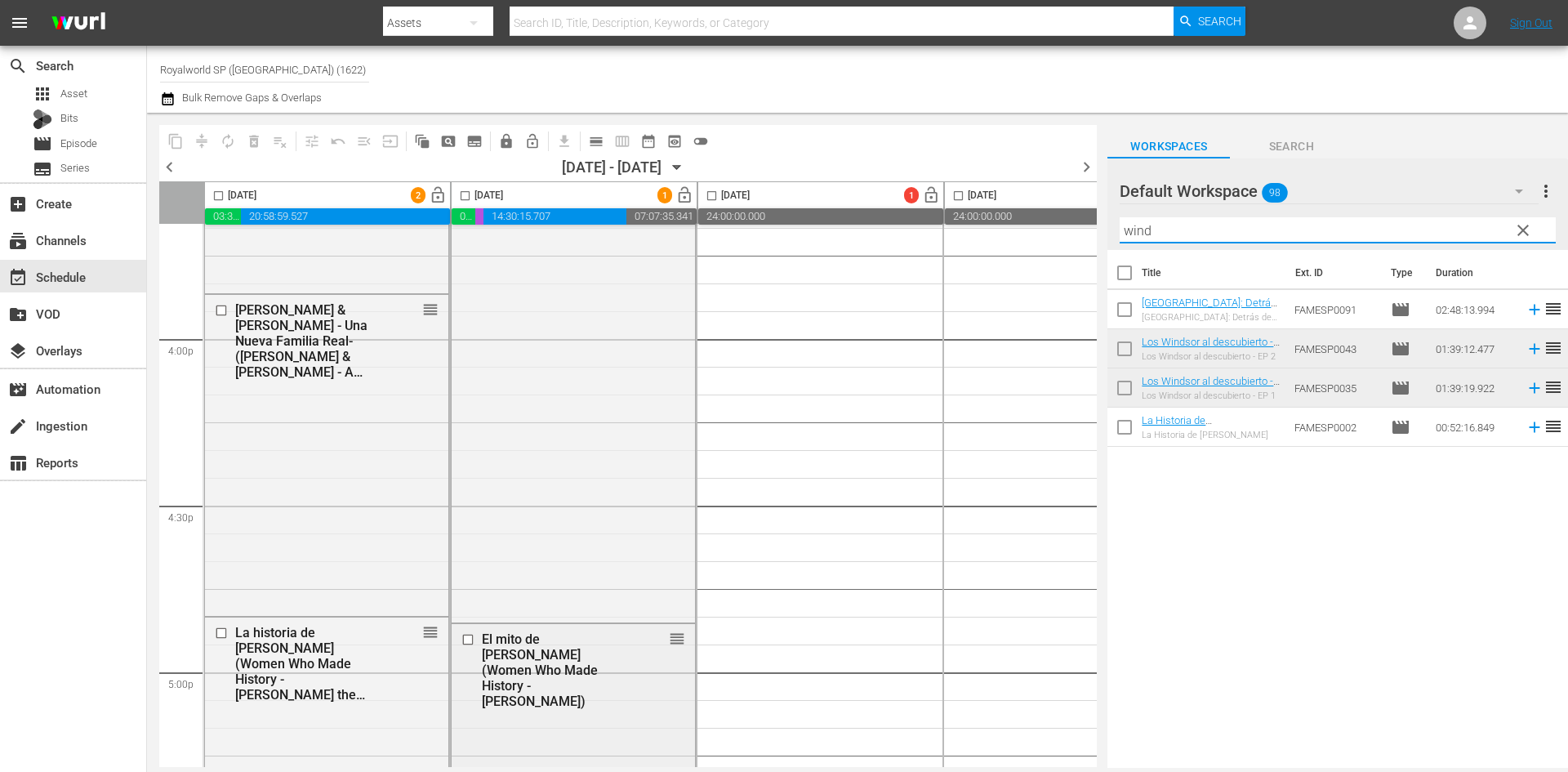
scroll to position [5392, 0]
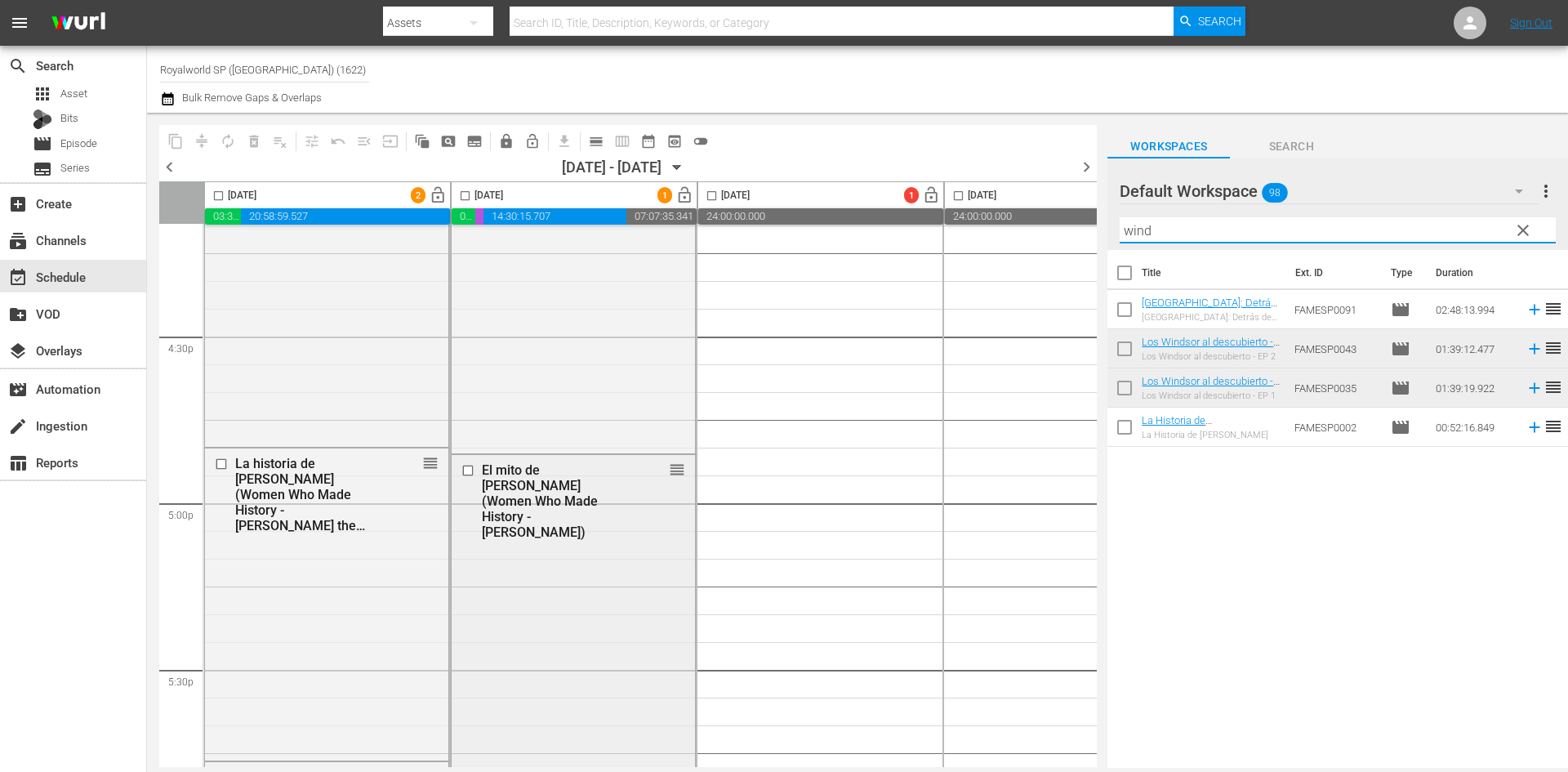
click at [475, 472] on input "checkbox" at bounding box center [470, 471] width 17 height 14
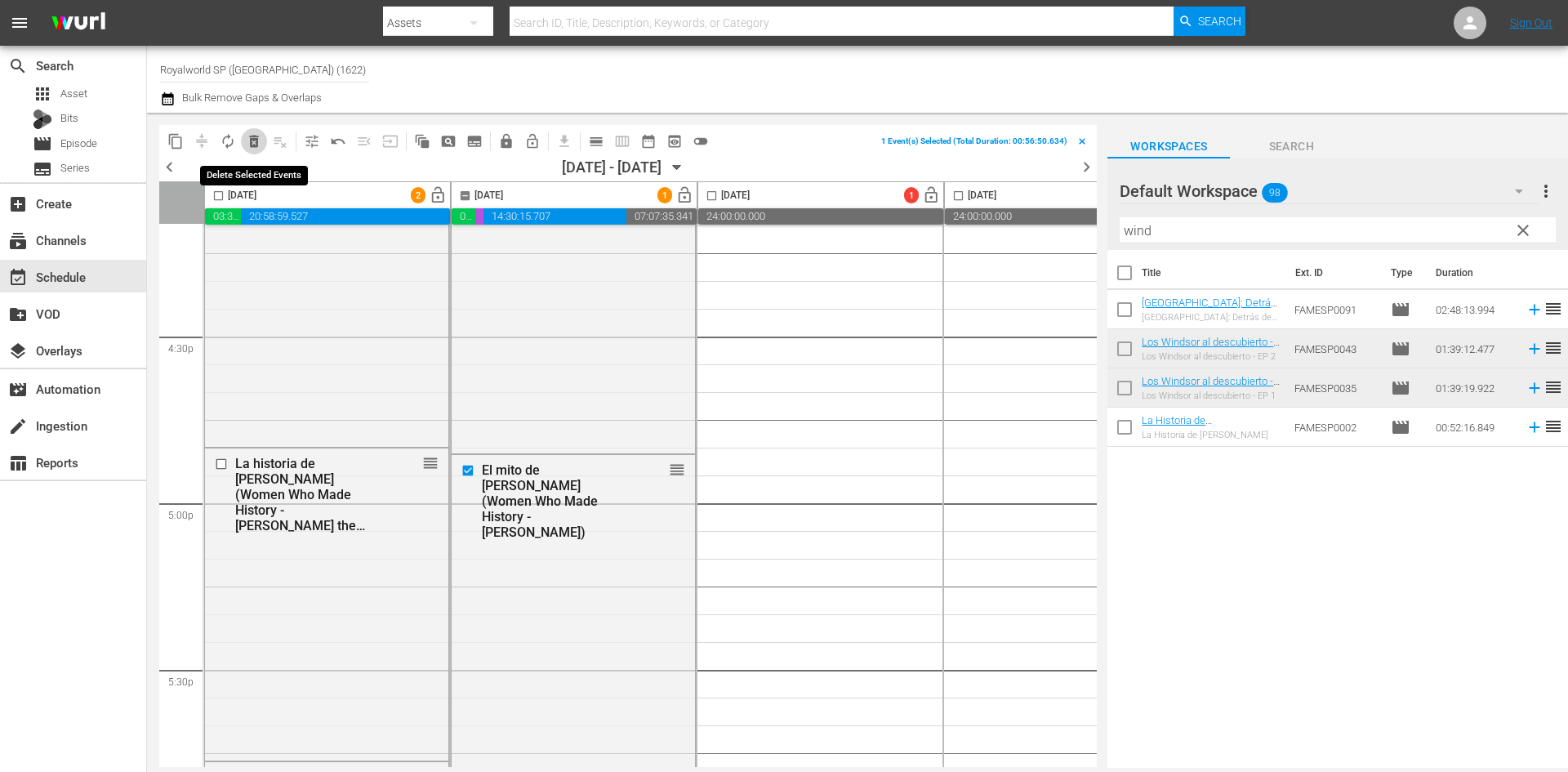
click at [250, 147] on span "delete_forever_outlined" at bounding box center [254, 141] width 16 height 16
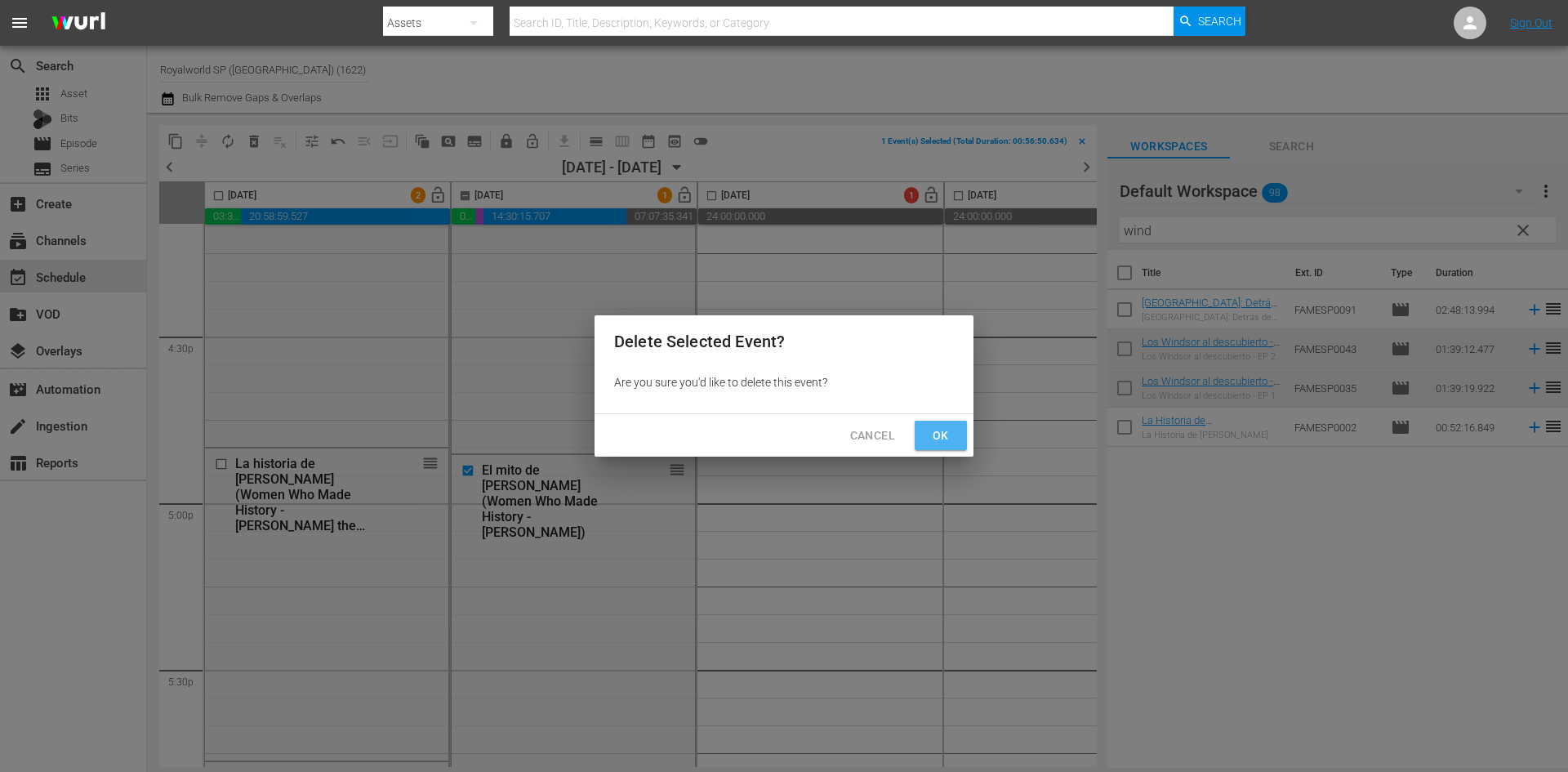
click at [935, 431] on span "Ok" at bounding box center [941, 435] width 26 height 21
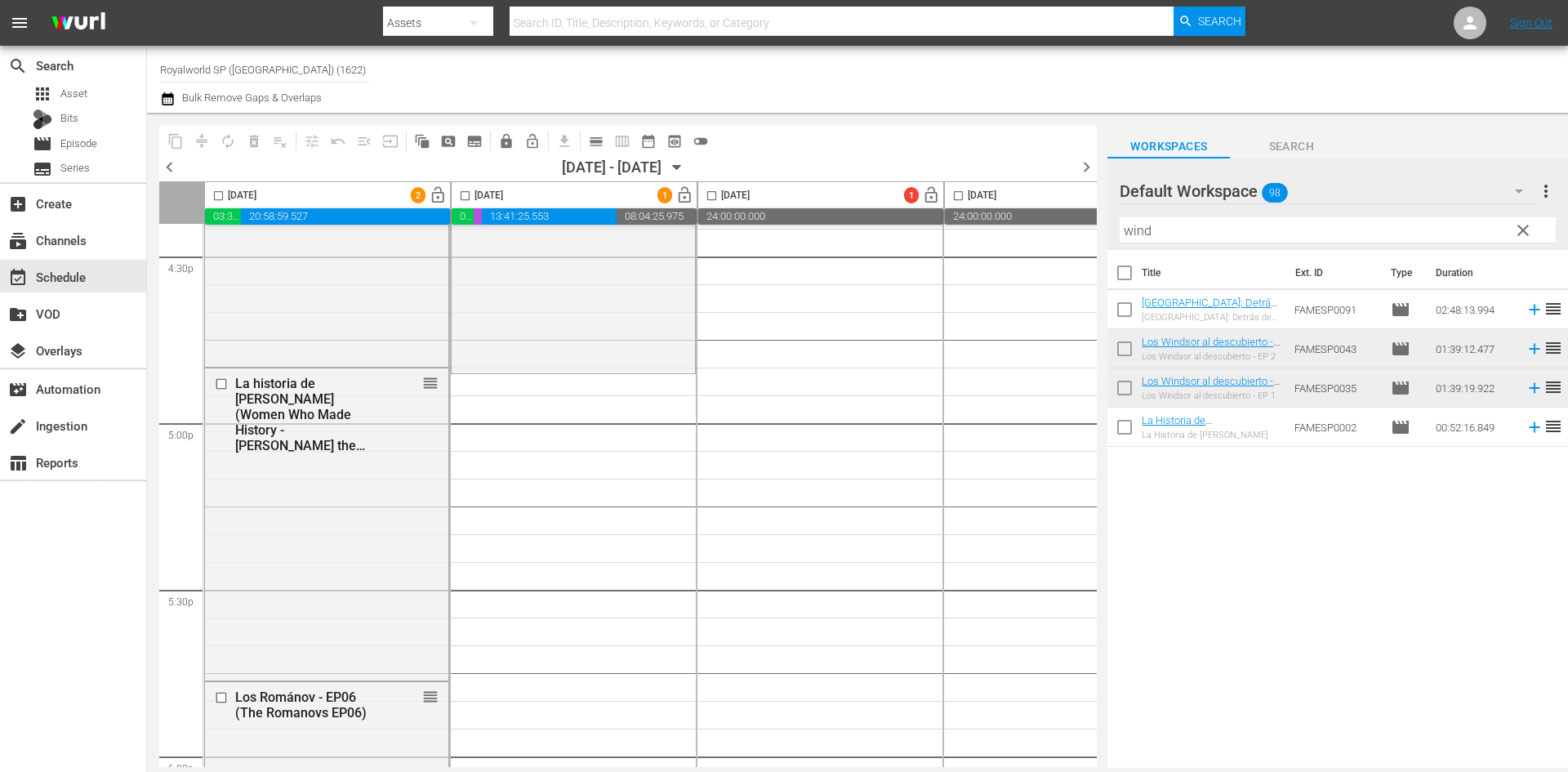
scroll to position [5474, 0]
drag, startPoint x: 1177, startPoint y: 214, endPoint x: 1053, endPoint y: 209, distance: 124.1
click at [1057, 211] on div "content_copy compress autorenew_outlined delete_forever_outlined playlist_remov…" at bounding box center [857, 440] width 1421 height 655
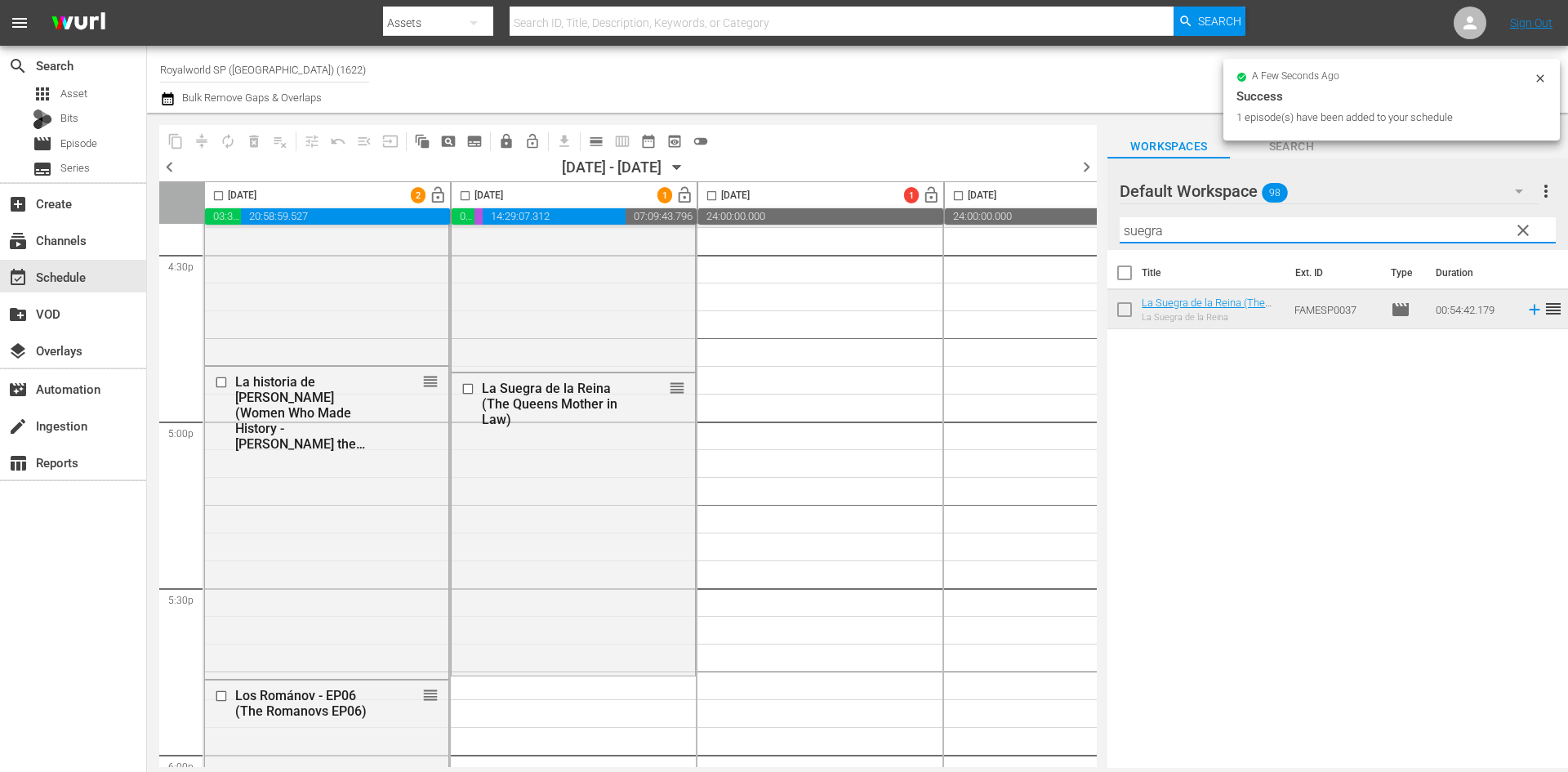
drag, startPoint x: 1245, startPoint y: 238, endPoint x: 1090, endPoint y: 243, distance: 155.1
click at [1090, 243] on div "content_copy compress autorenew_outlined delete_forever_outlined playlist_remov…" at bounding box center [857, 440] width 1421 height 655
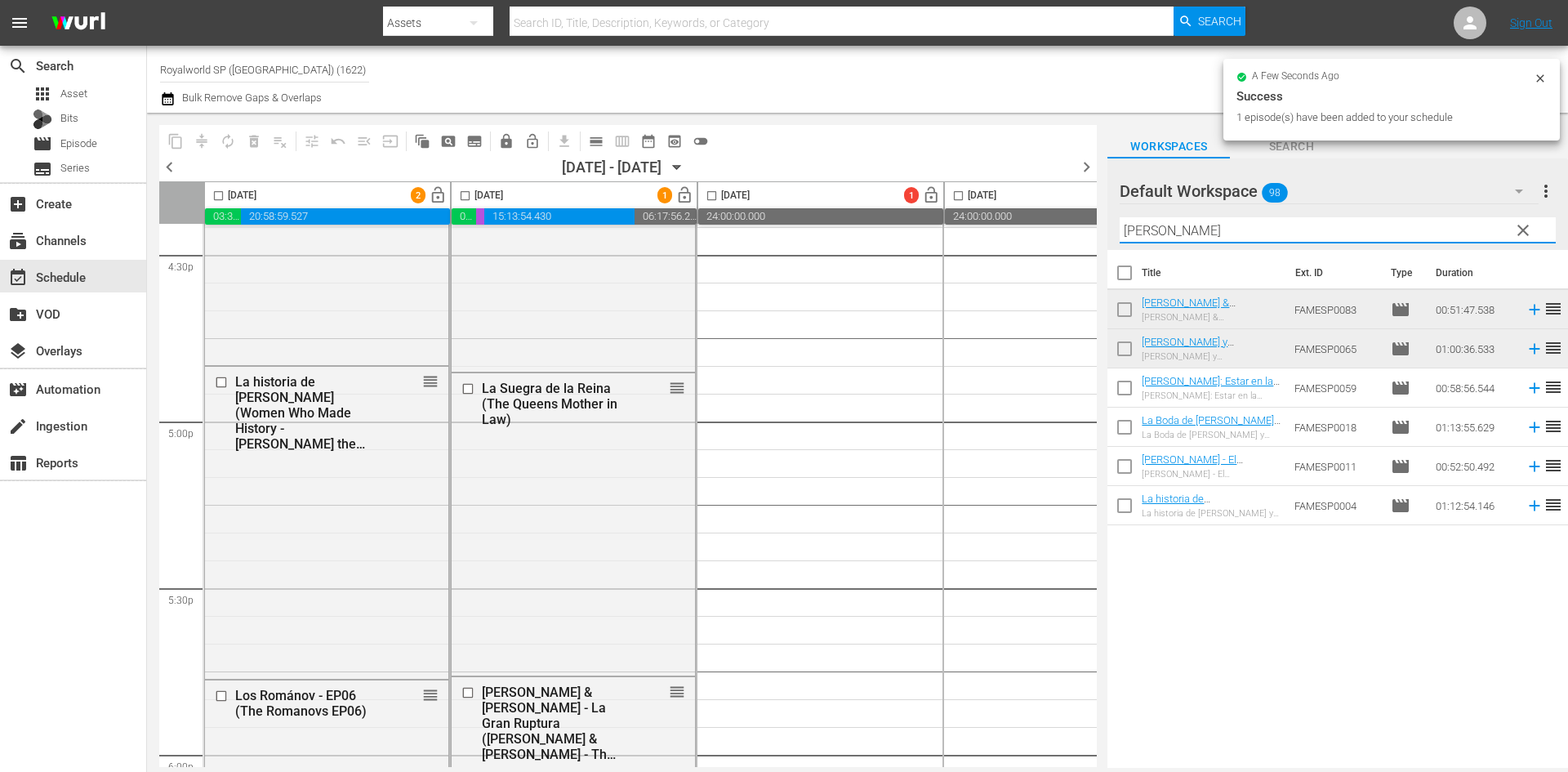
drag, startPoint x: 1177, startPoint y: 224, endPoint x: 1106, endPoint y: 229, distance: 71.2
click at [1106, 229] on div "content_copy compress autorenew_outlined delete_forever_outlined playlist_remov…" at bounding box center [857, 440] width 1421 height 655
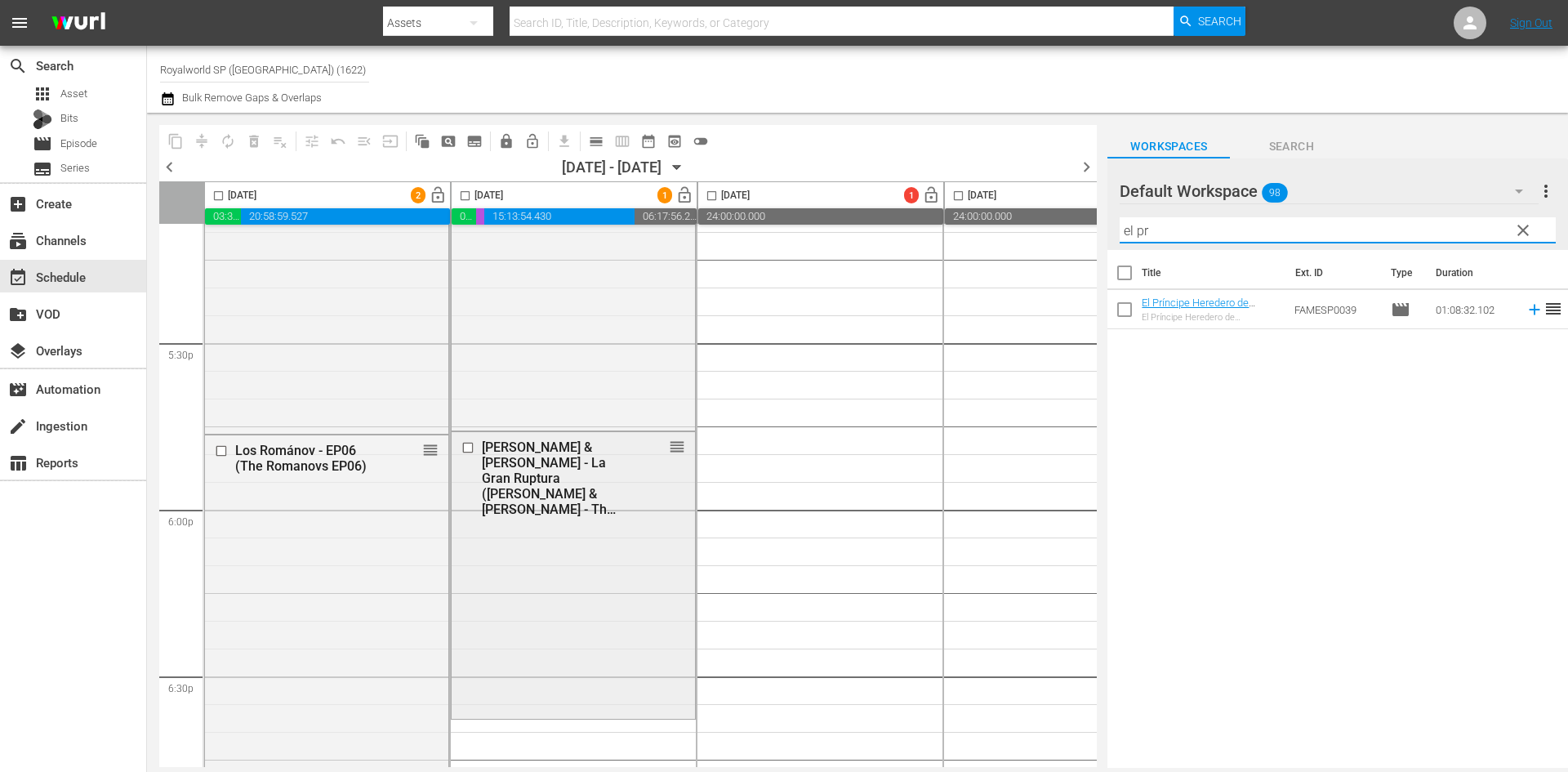
scroll to position [6045, 0]
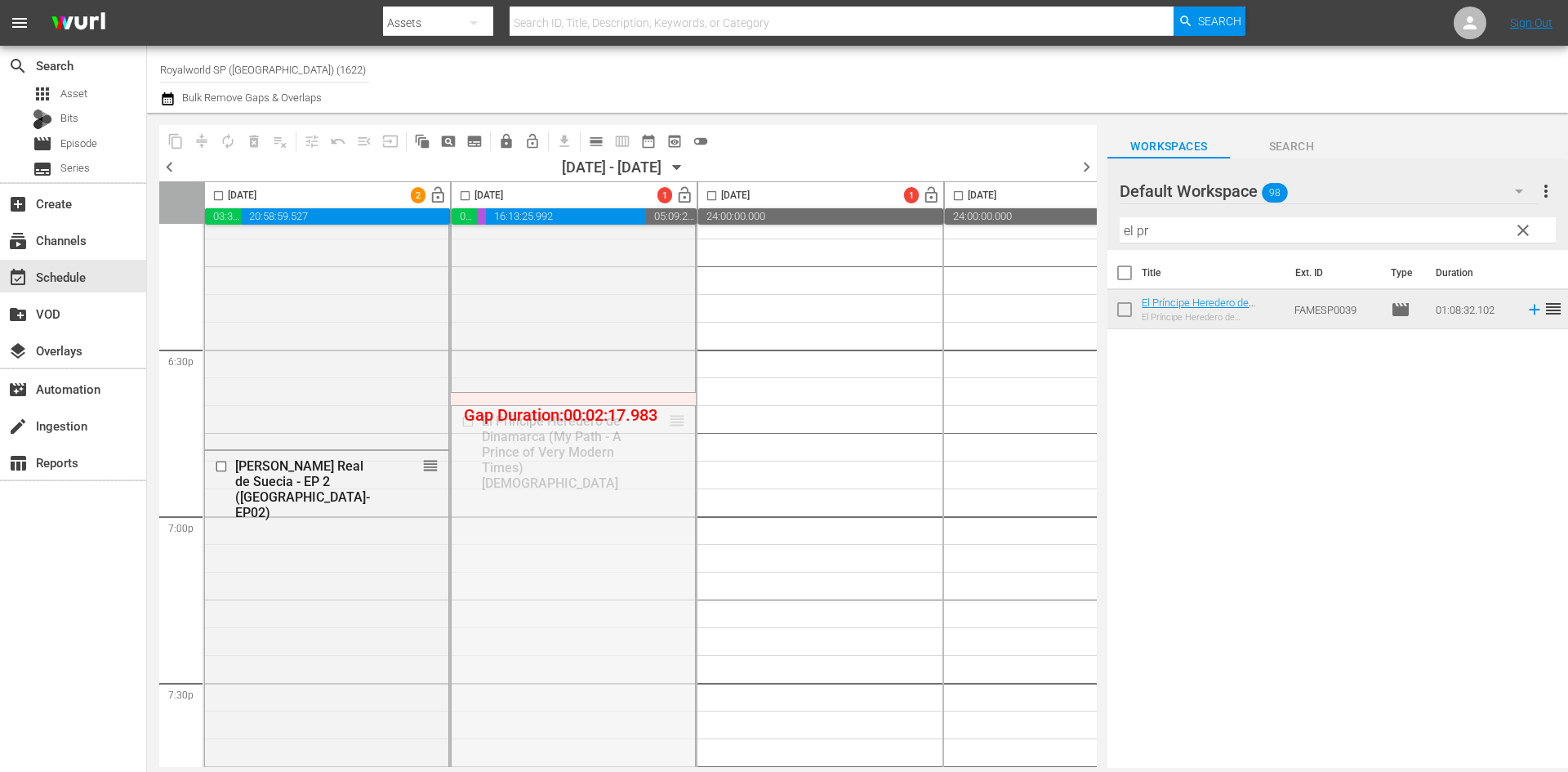
drag, startPoint x: 675, startPoint y: 419, endPoint x: 675, endPoint y: 397, distance: 22.0
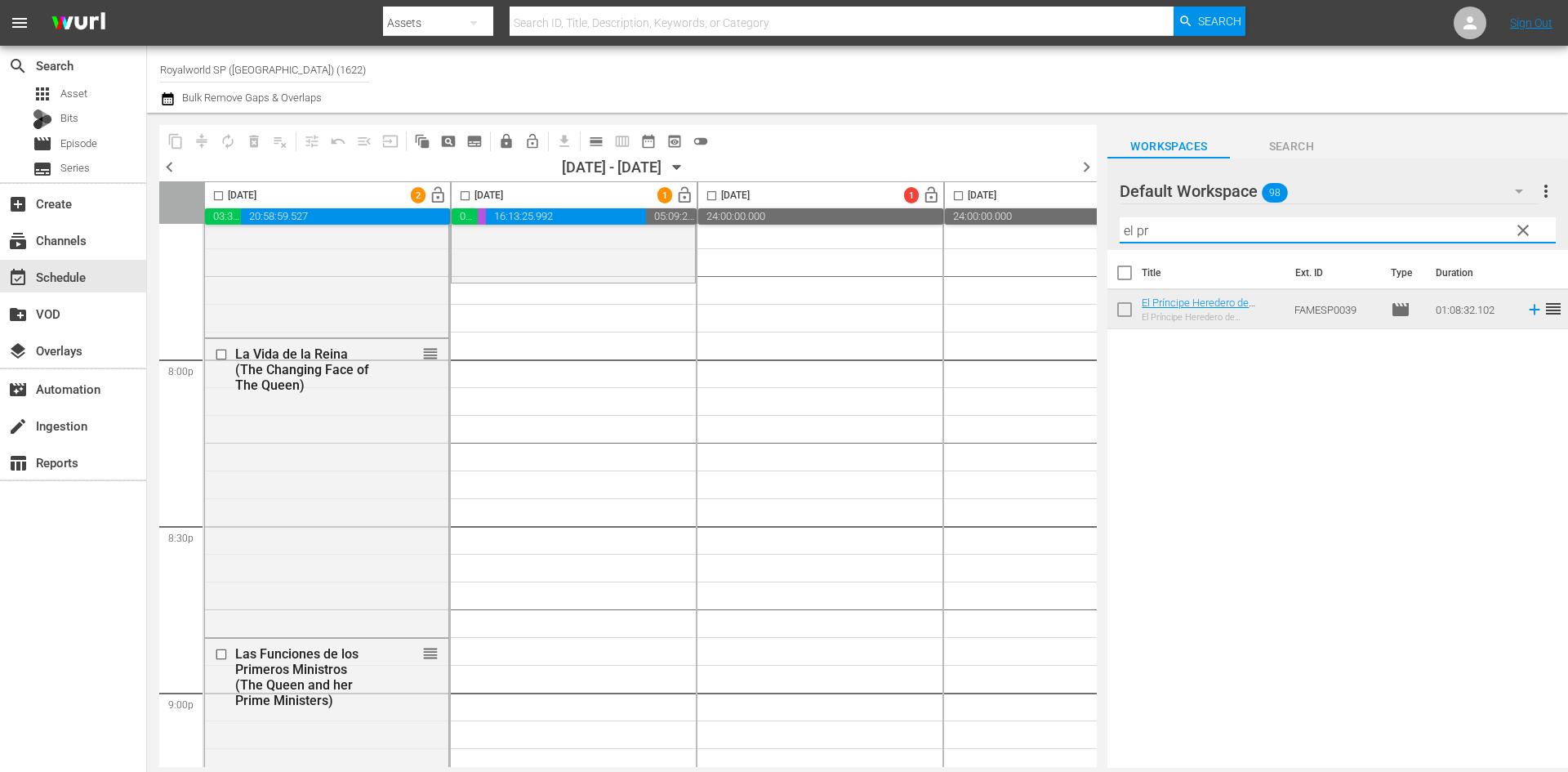
drag, startPoint x: 1164, startPoint y: 226, endPoint x: 1098, endPoint y: 217, distance: 66.6
click at [1098, 217] on div "content_copy compress autorenew_outlined delete_forever_outlined playlist_remov…" at bounding box center [857, 440] width 1421 height 655
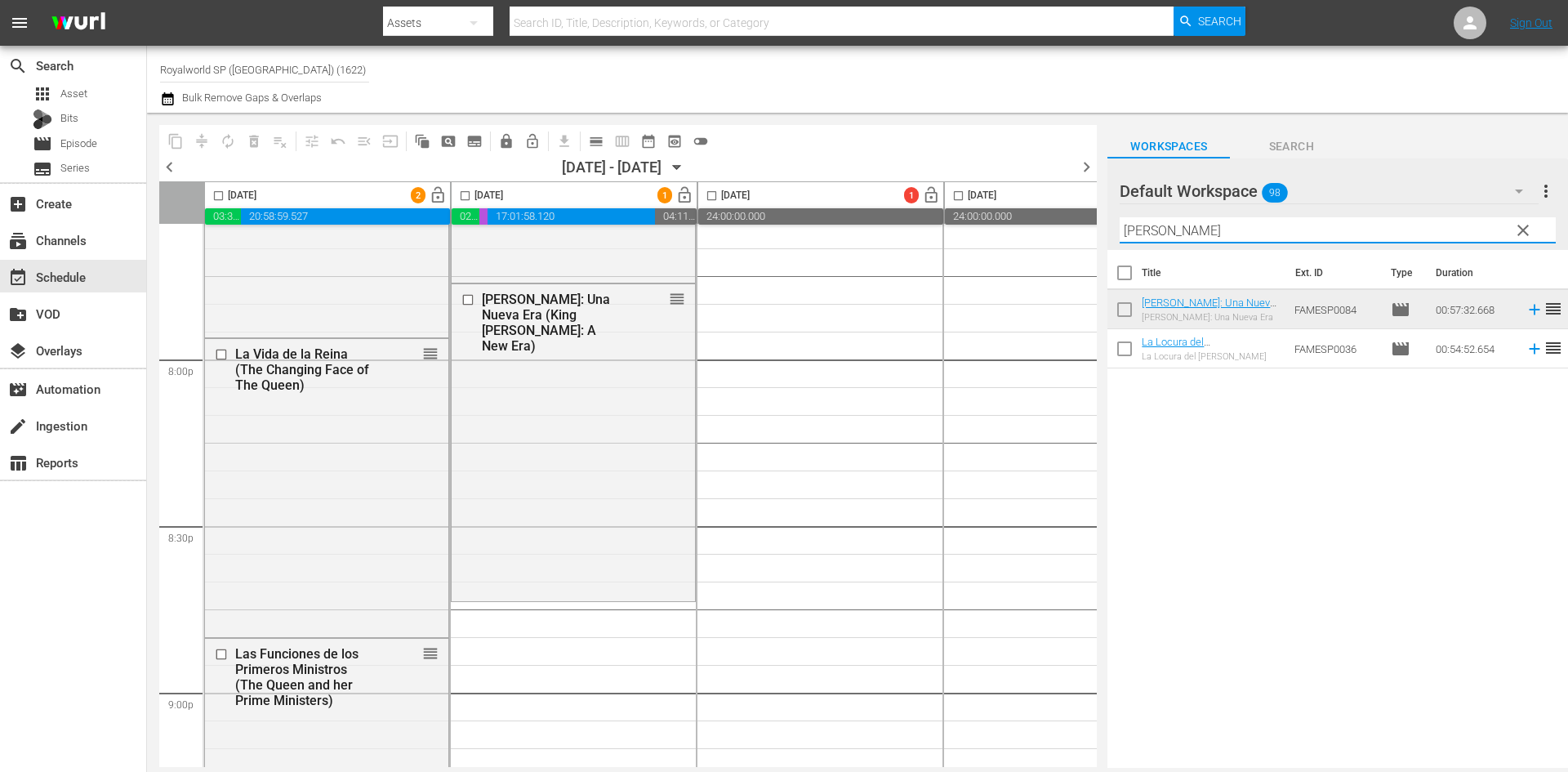
drag, startPoint x: 1309, startPoint y: 234, endPoint x: 1142, endPoint y: 238, distance: 167.0
click at [1142, 238] on input "carlos" at bounding box center [1337, 231] width 436 height 26
type input "c"
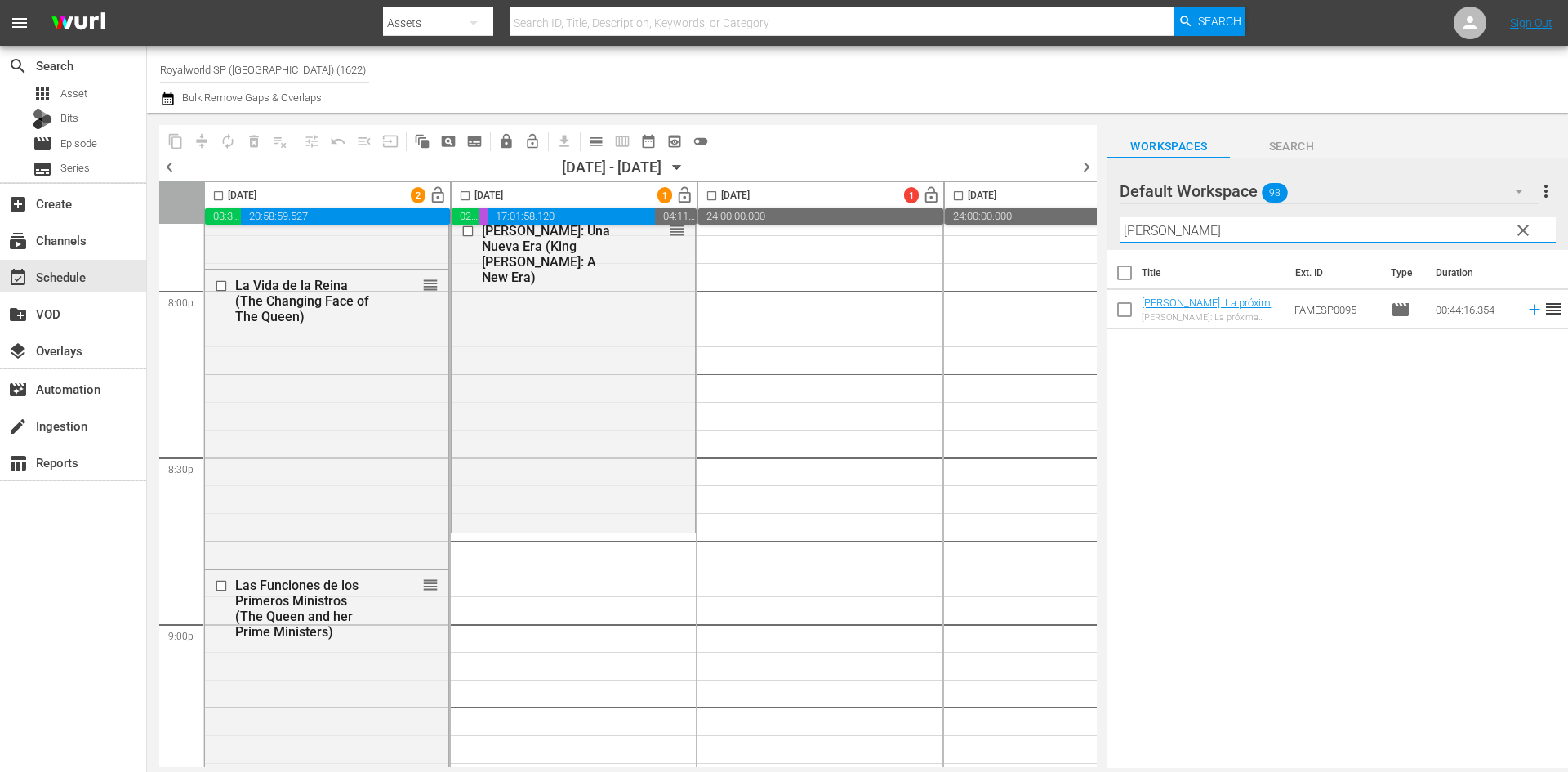
scroll to position [6699, 0]
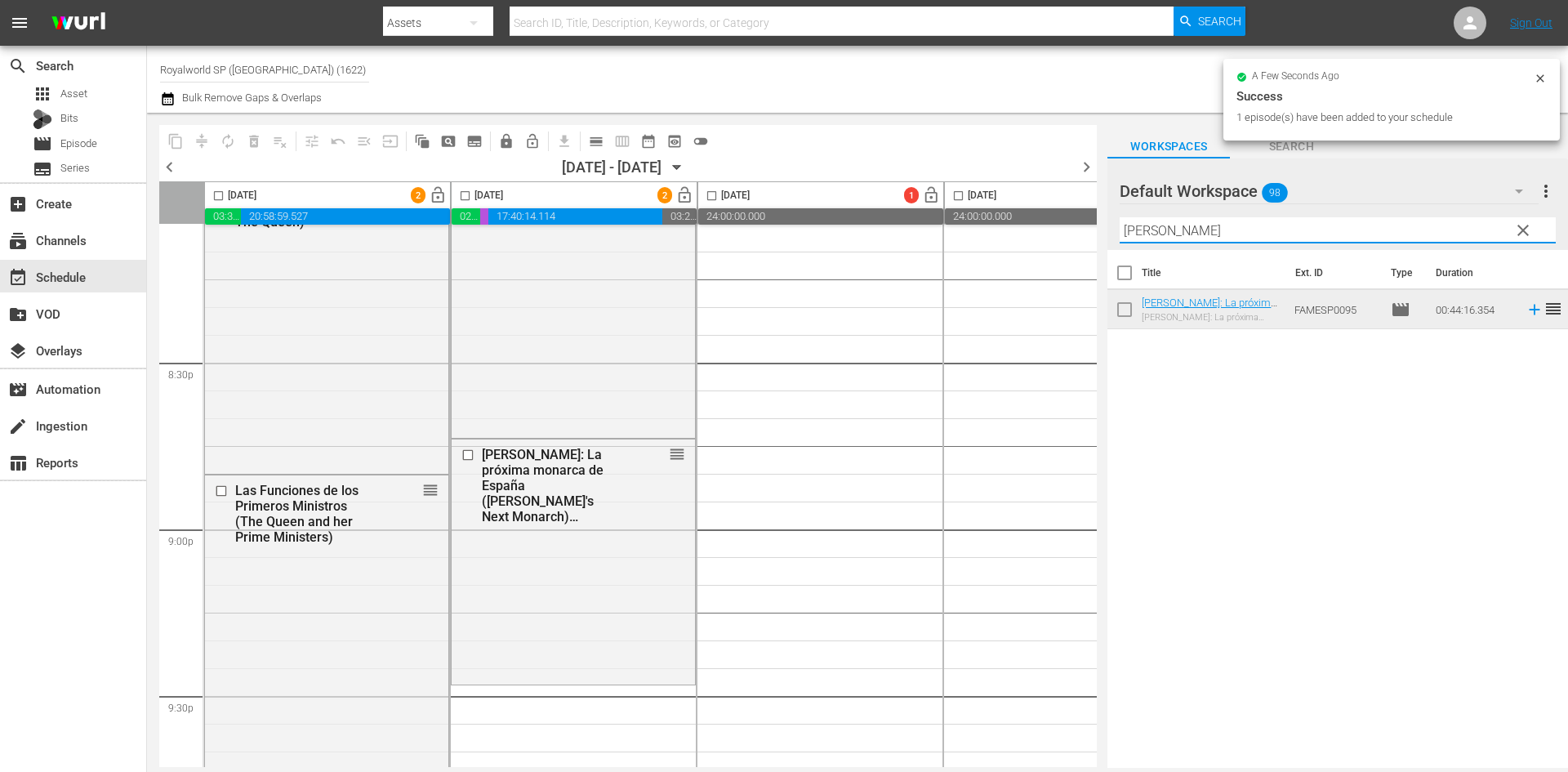
click at [1047, 232] on div "content_copy compress autorenew_outlined delete_forever_outlined playlist_remov…" at bounding box center [857, 440] width 1421 height 655
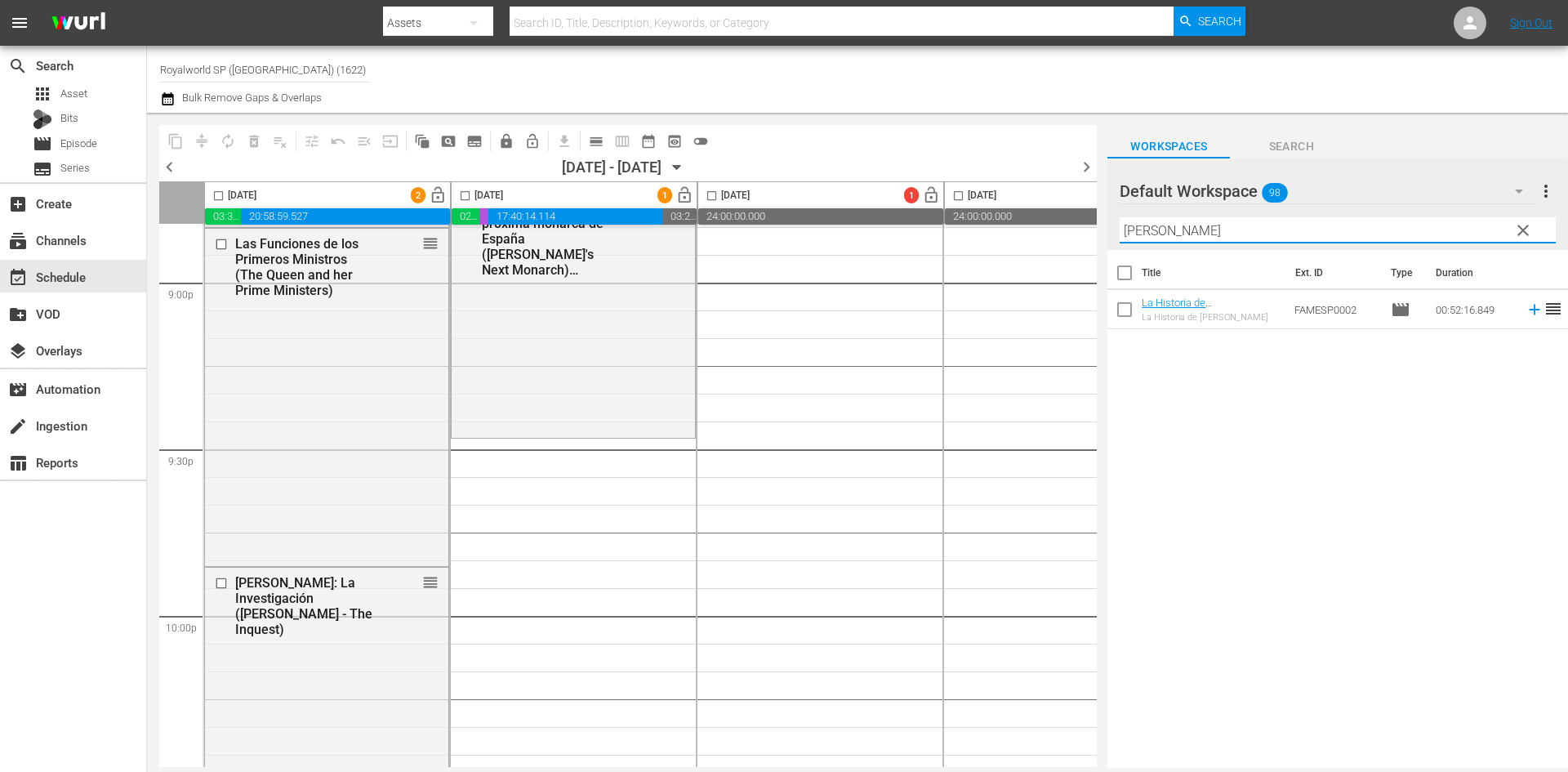
scroll to position [6944, 0]
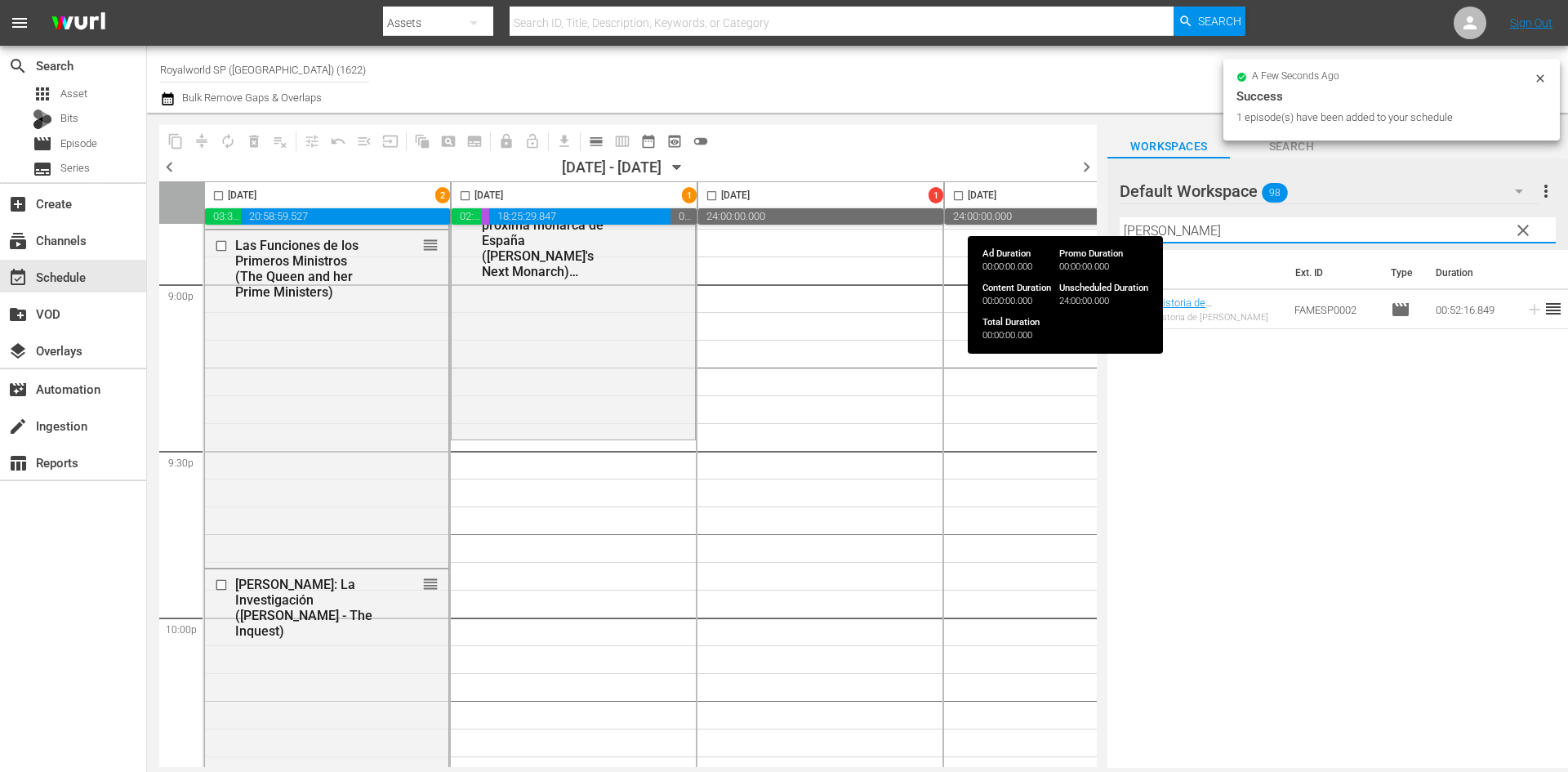
drag, startPoint x: 1090, startPoint y: 218, endPoint x: 1051, endPoint y: 219, distance: 39.0
click at [1051, 219] on div "content_copy compress autorenew_outlined delete_forever_outlined playlist_remov…" at bounding box center [857, 440] width 1421 height 655
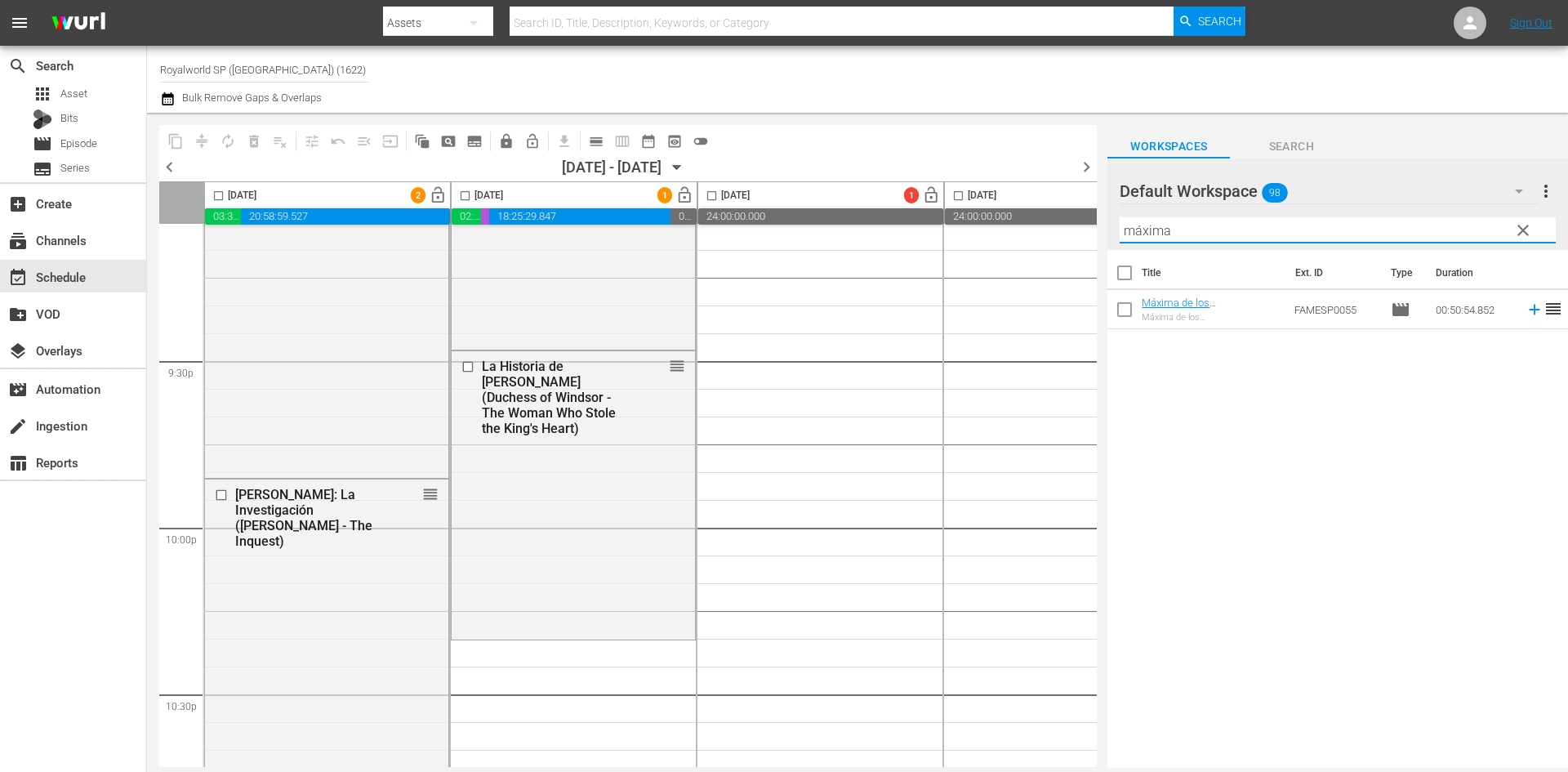
scroll to position [7189, 0]
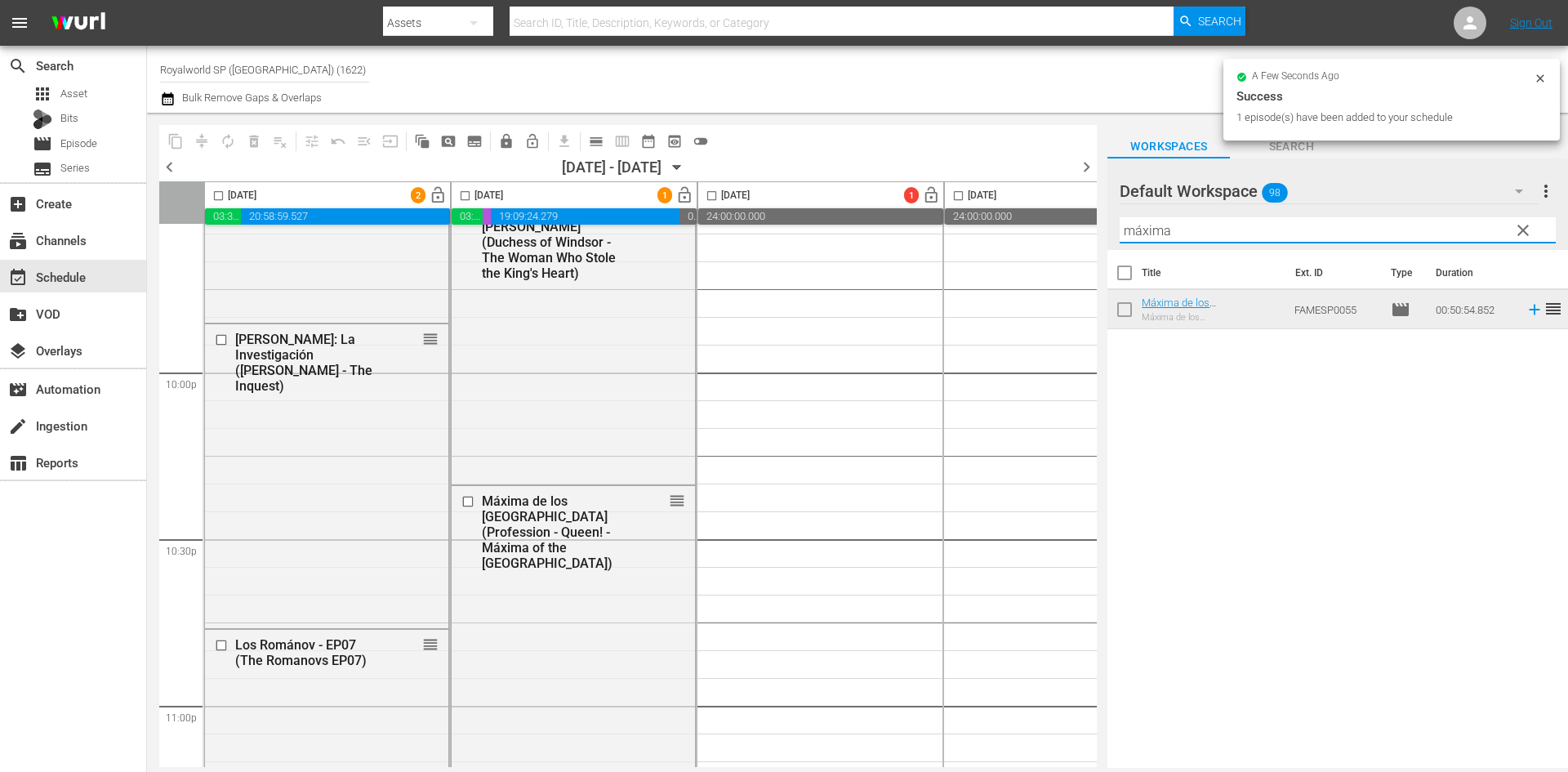
drag, startPoint x: 1131, startPoint y: 224, endPoint x: 1107, endPoint y: 224, distance: 24.0
click at [1107, 224] on div "content_copy compress autorenew_outlined delete_forever_outlined playlist_remov…" at bounding box center [857, 440] width 1421 height 655
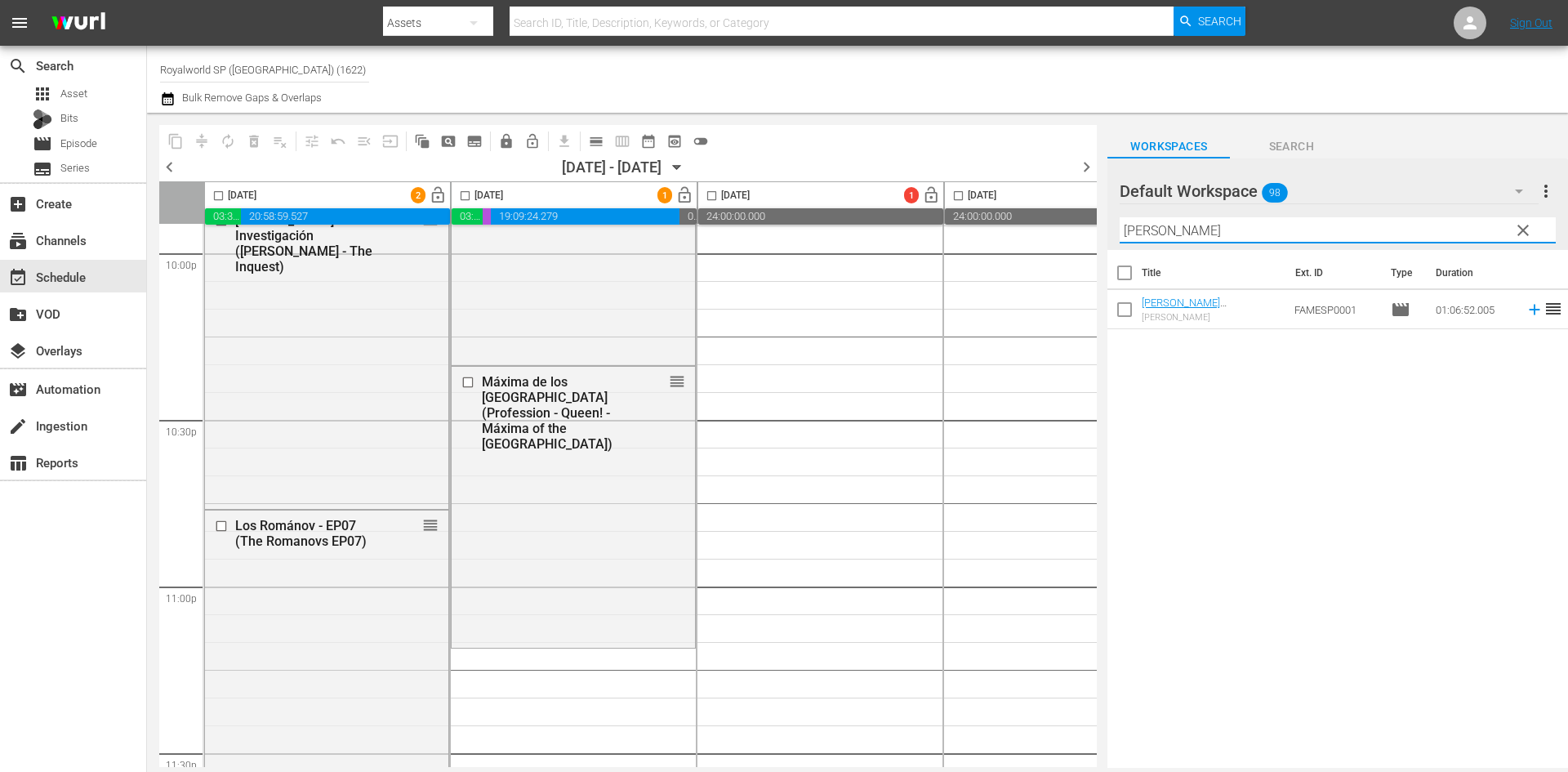
scroll to position [7468, 0]
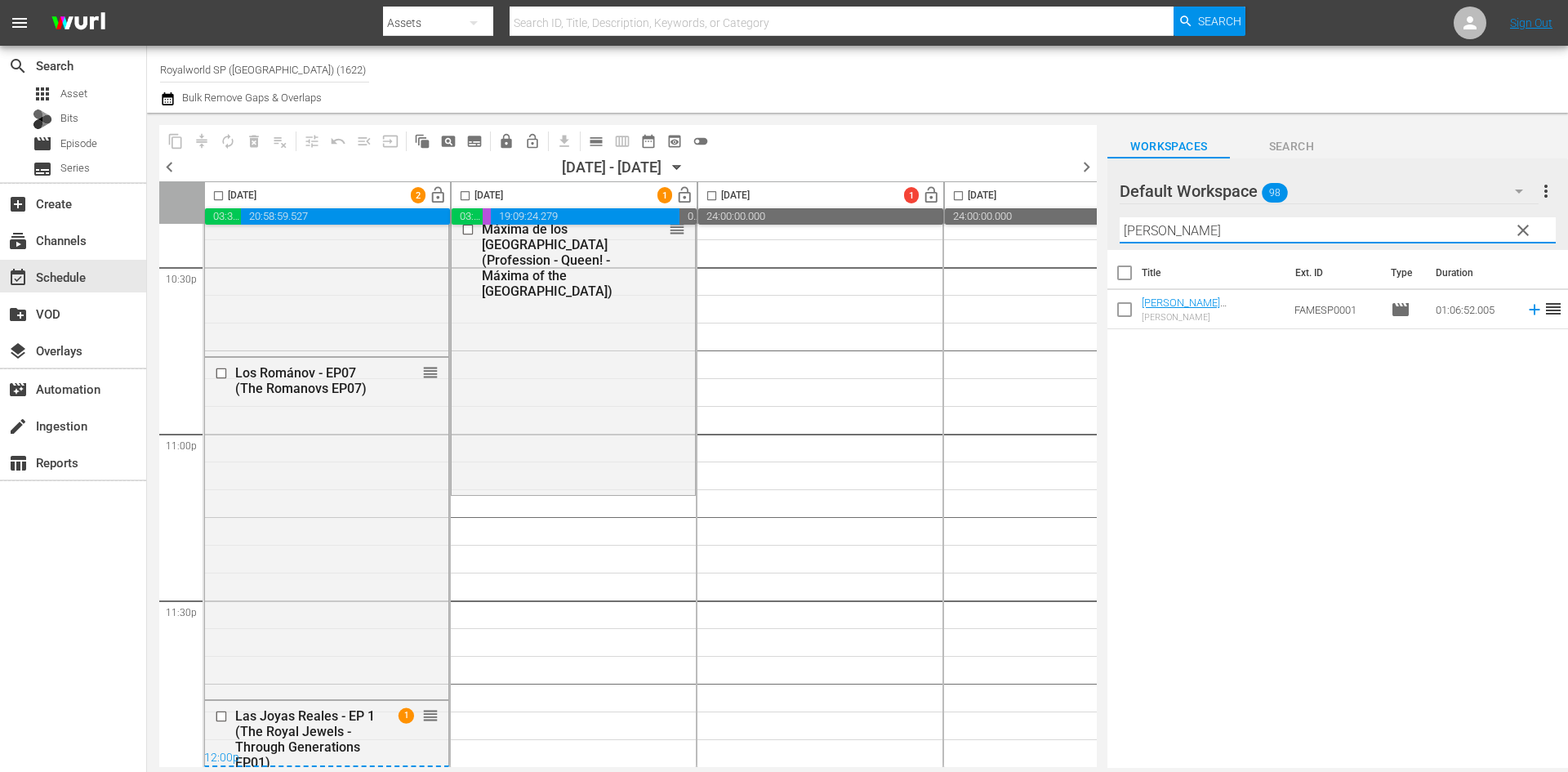
type input "jorge"
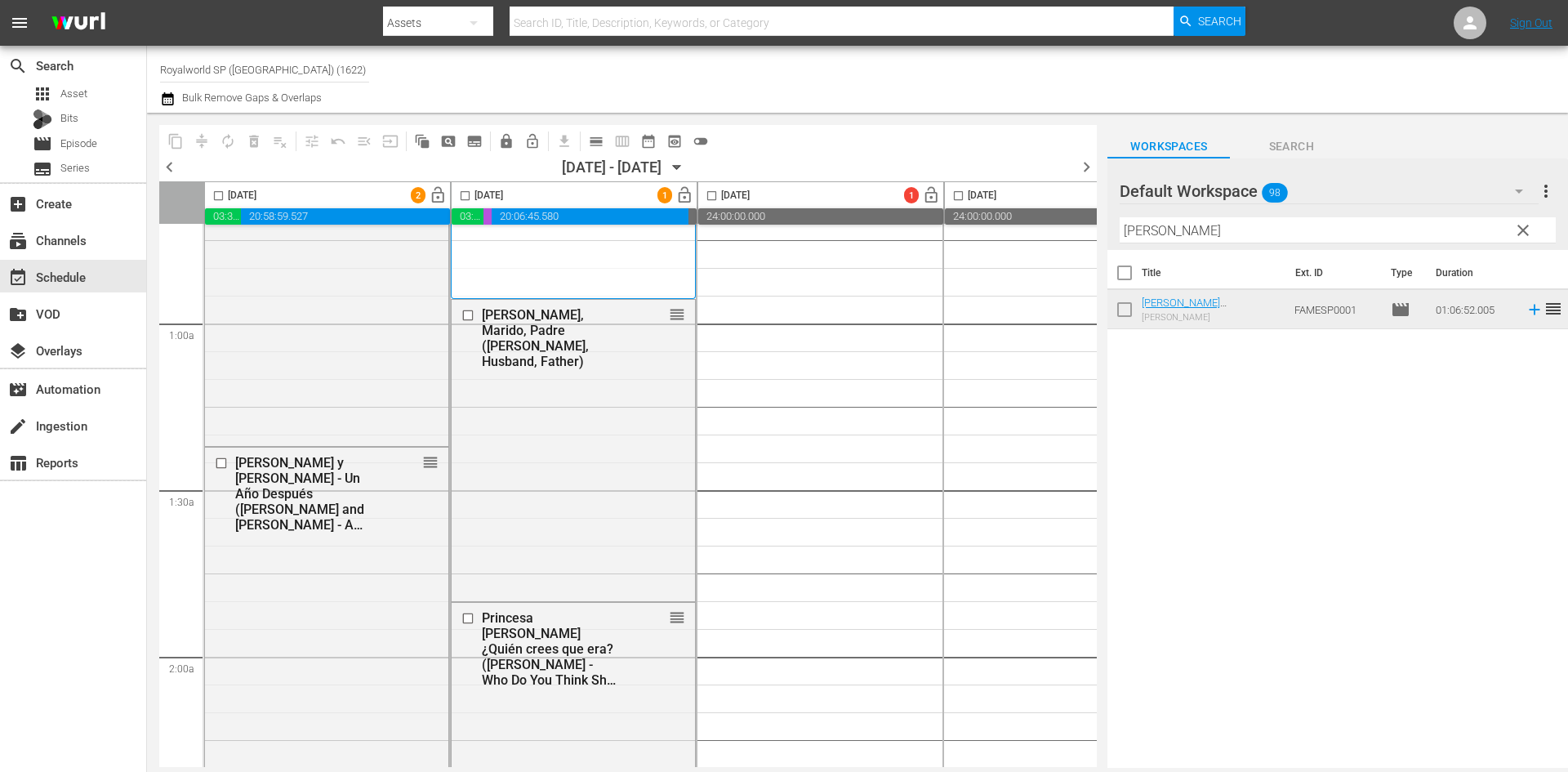
scroll to position [0, 0]
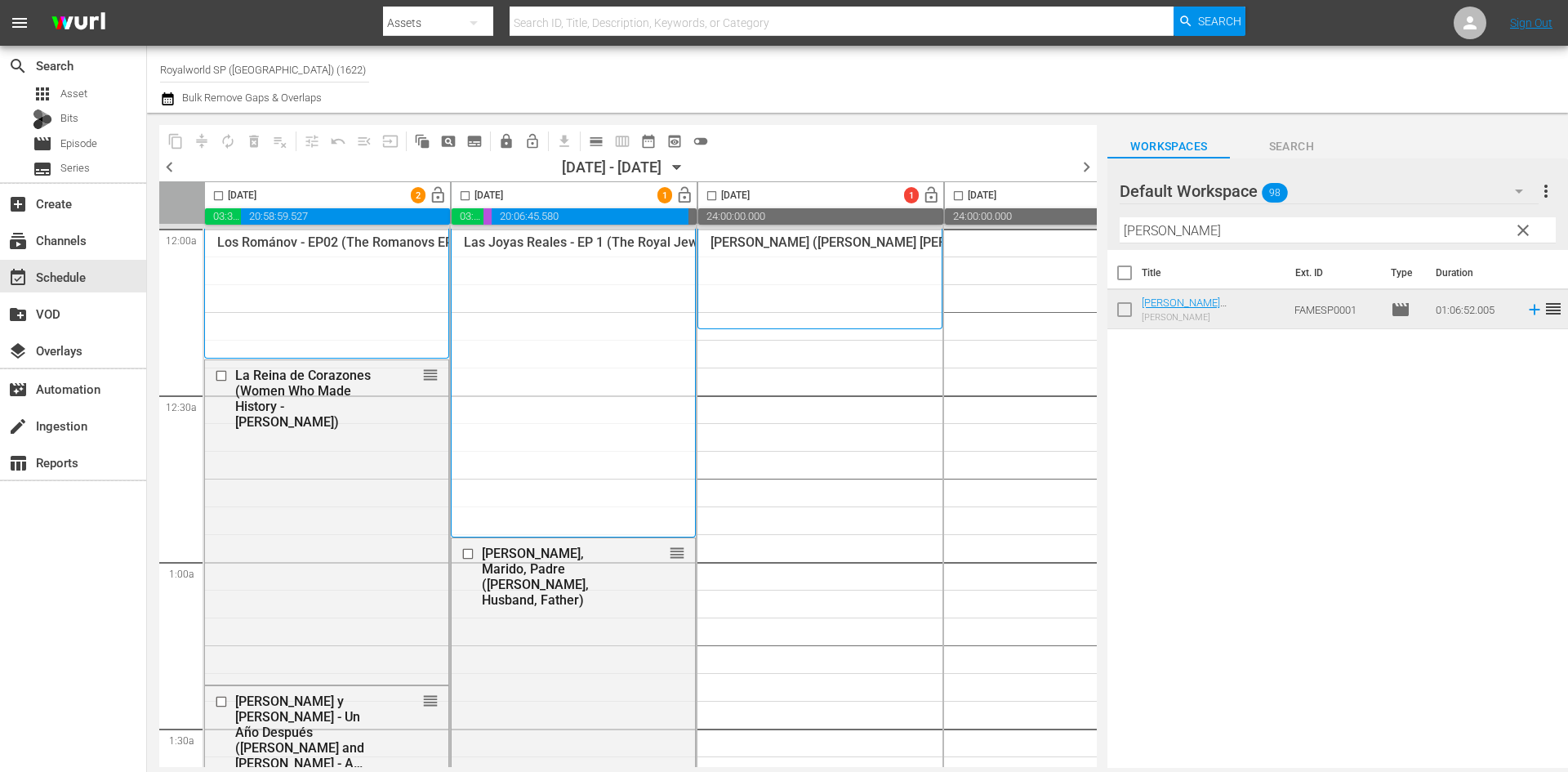
click at [222, 195] on input "checkbox" at bounding box center [218, 199] width 19 height 19
checkbox input "true"
click at [465, 194] on input "checkbox" at bounding box center [465, 199] width 19 height 19
checkbox input "true"
click at [208, 141] on span "compress" at bounding box center [202, 141] width 16 height 16
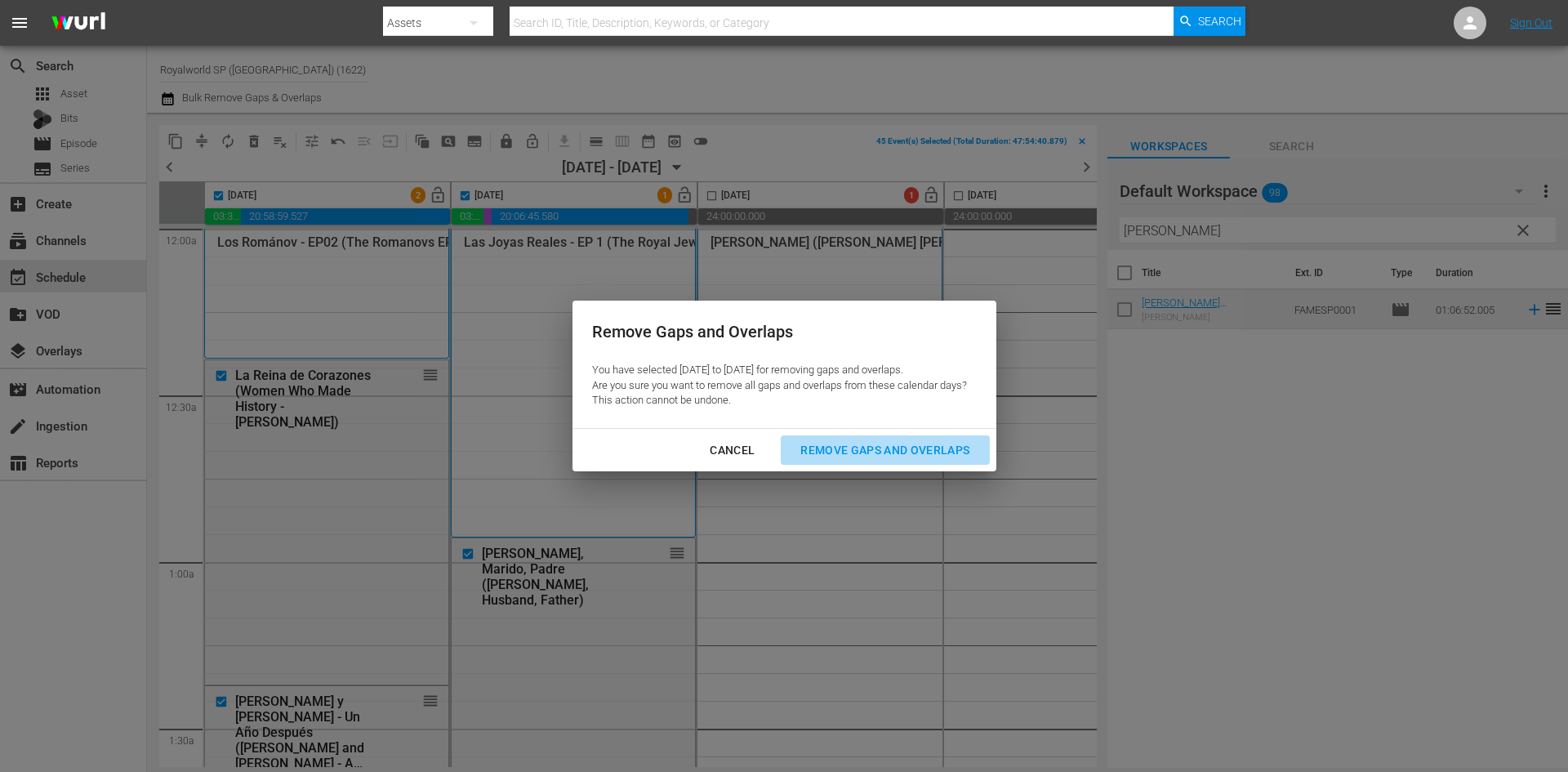
click at [818, 442] on div "Remove Gaps and Overlaps" at bounding box center [885, 450] width 195 height 21
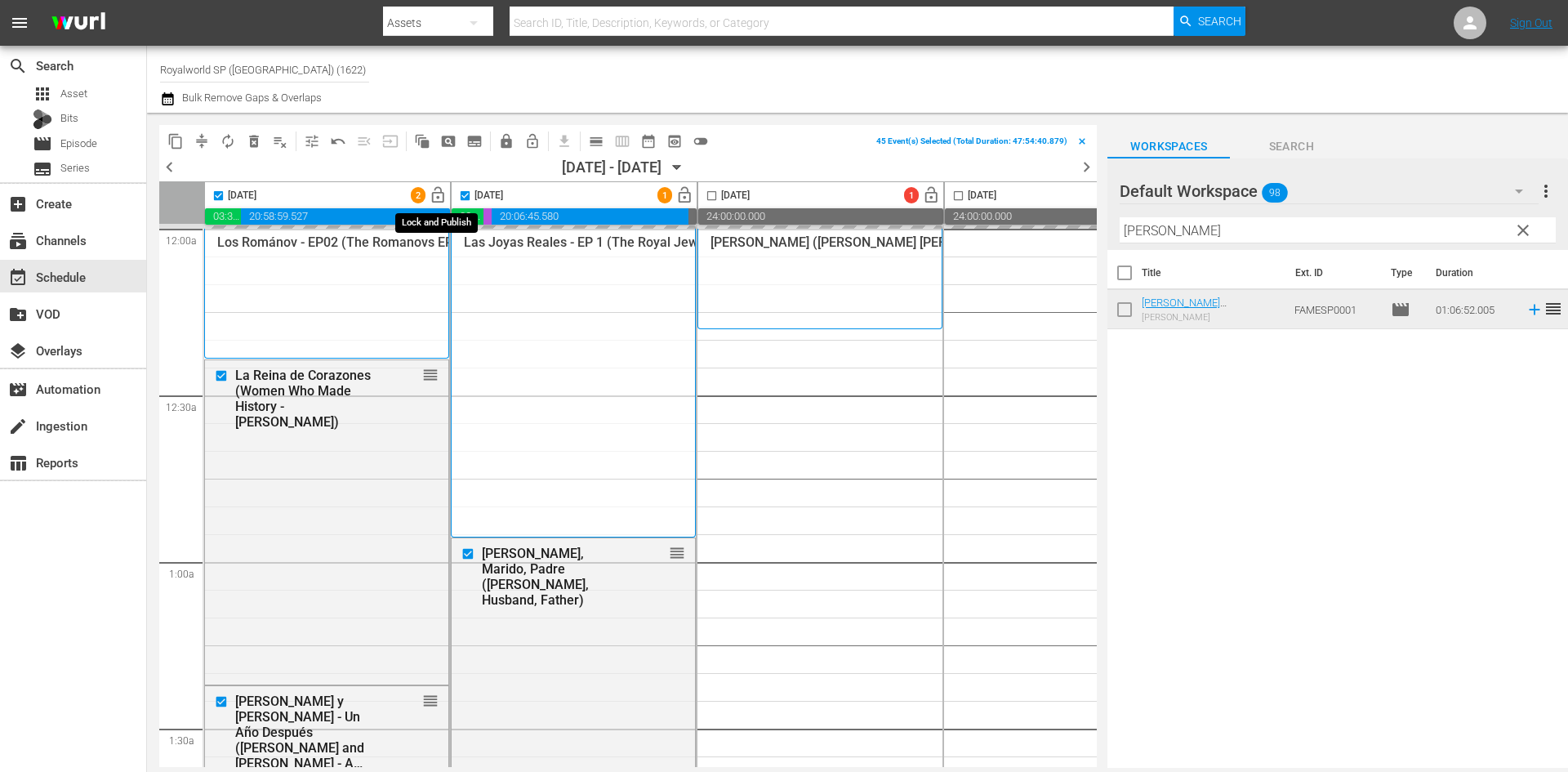
checkbox input "false"
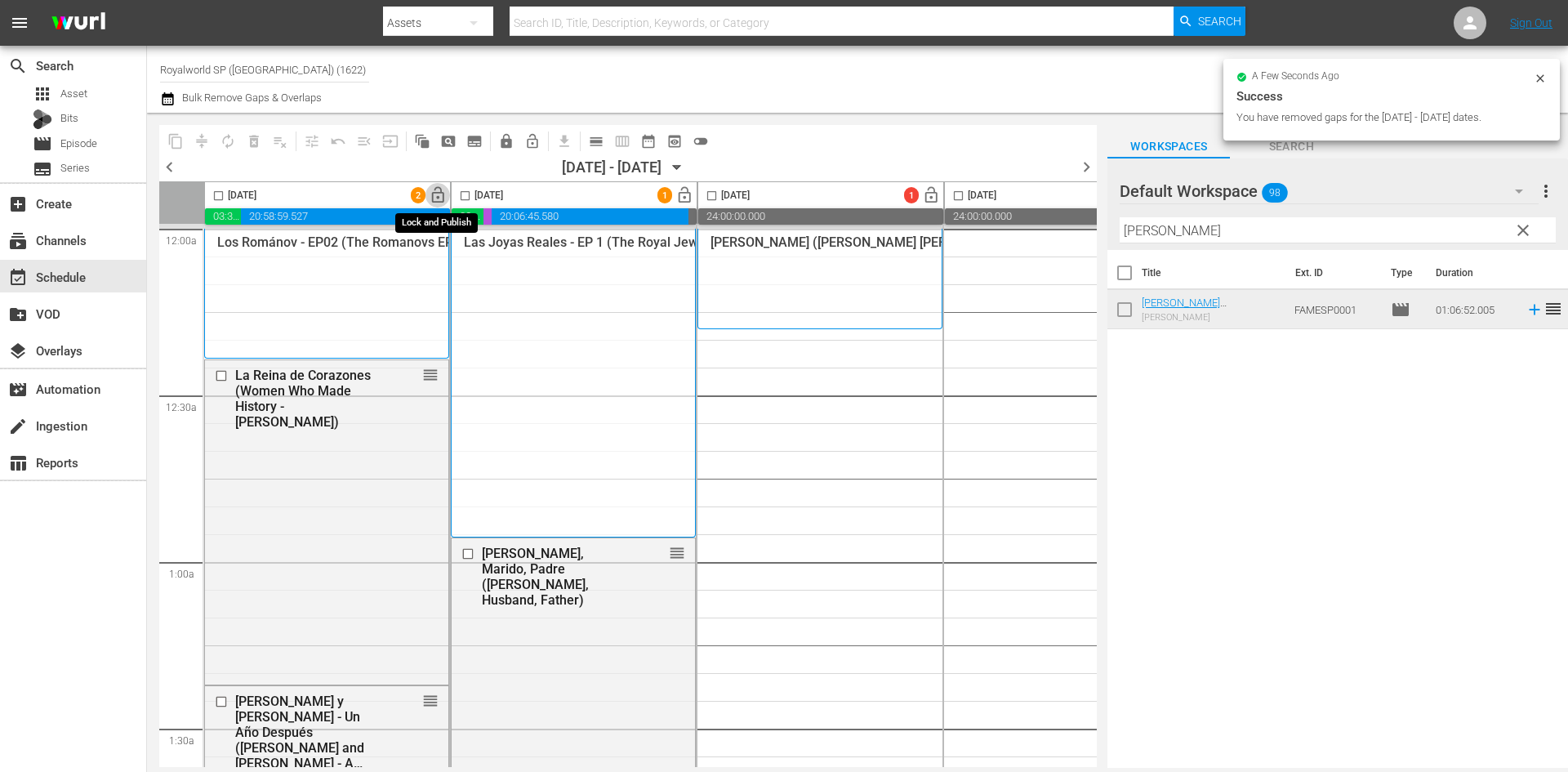
click at [439, 196] on span "lock_open" at bounding box center [438, 195] width 19 height 19
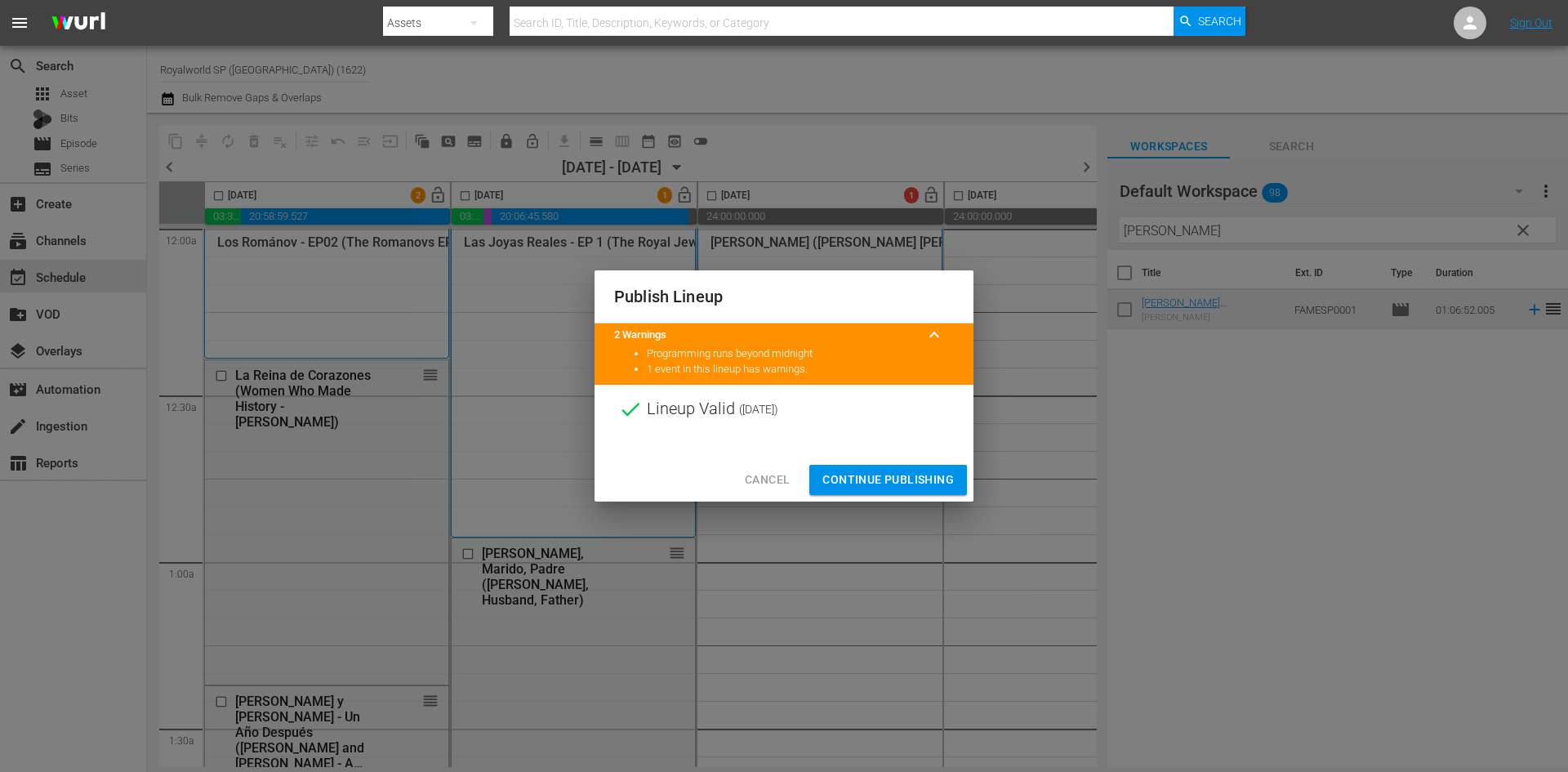
click at [886, 478] on span "Continue Publishing" at bounding box center [888, 480] width 131 height 21
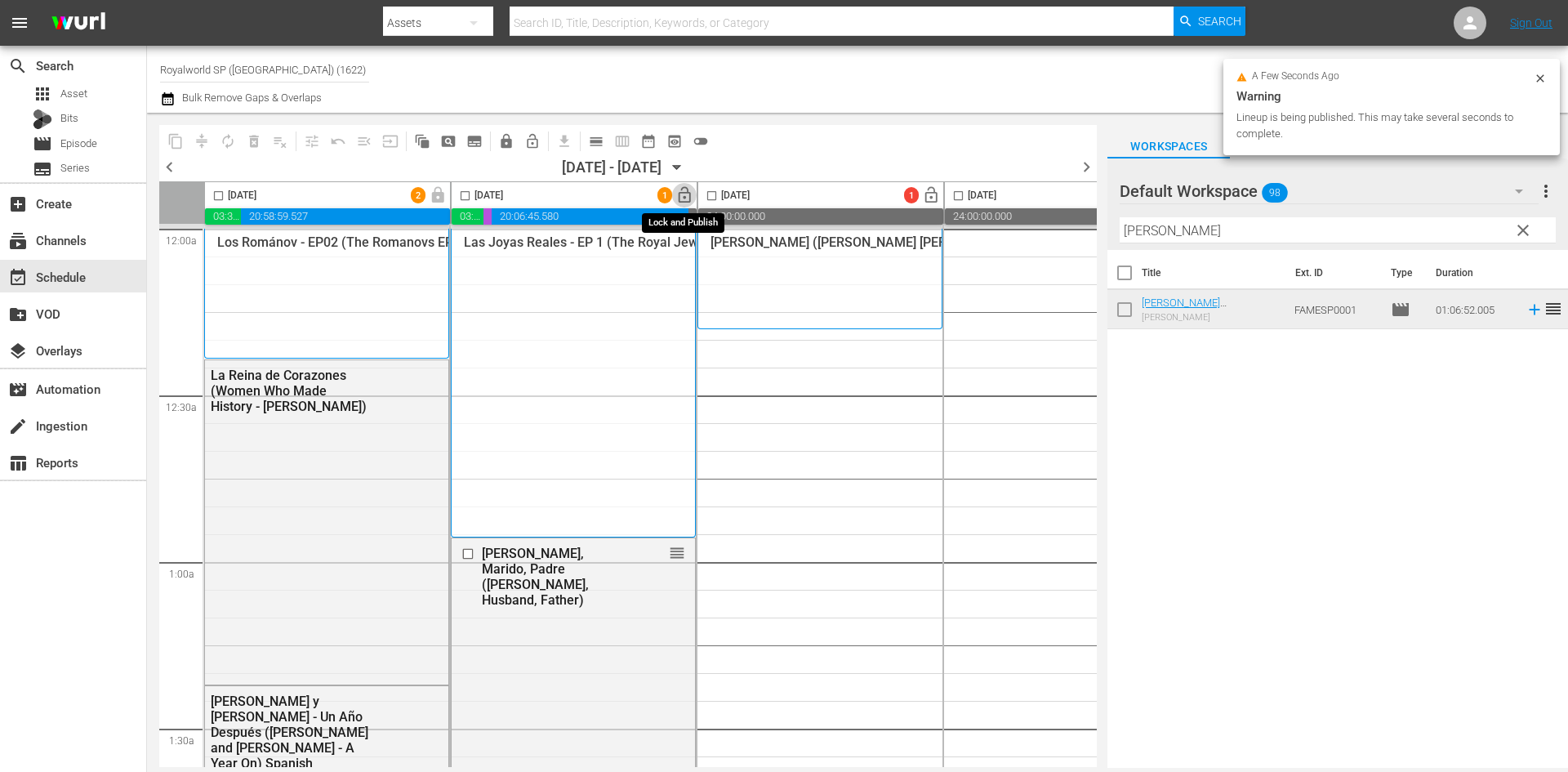
click at [686, 196] on span "lock_open" at bounding box center [685, 195] width 19 height 19
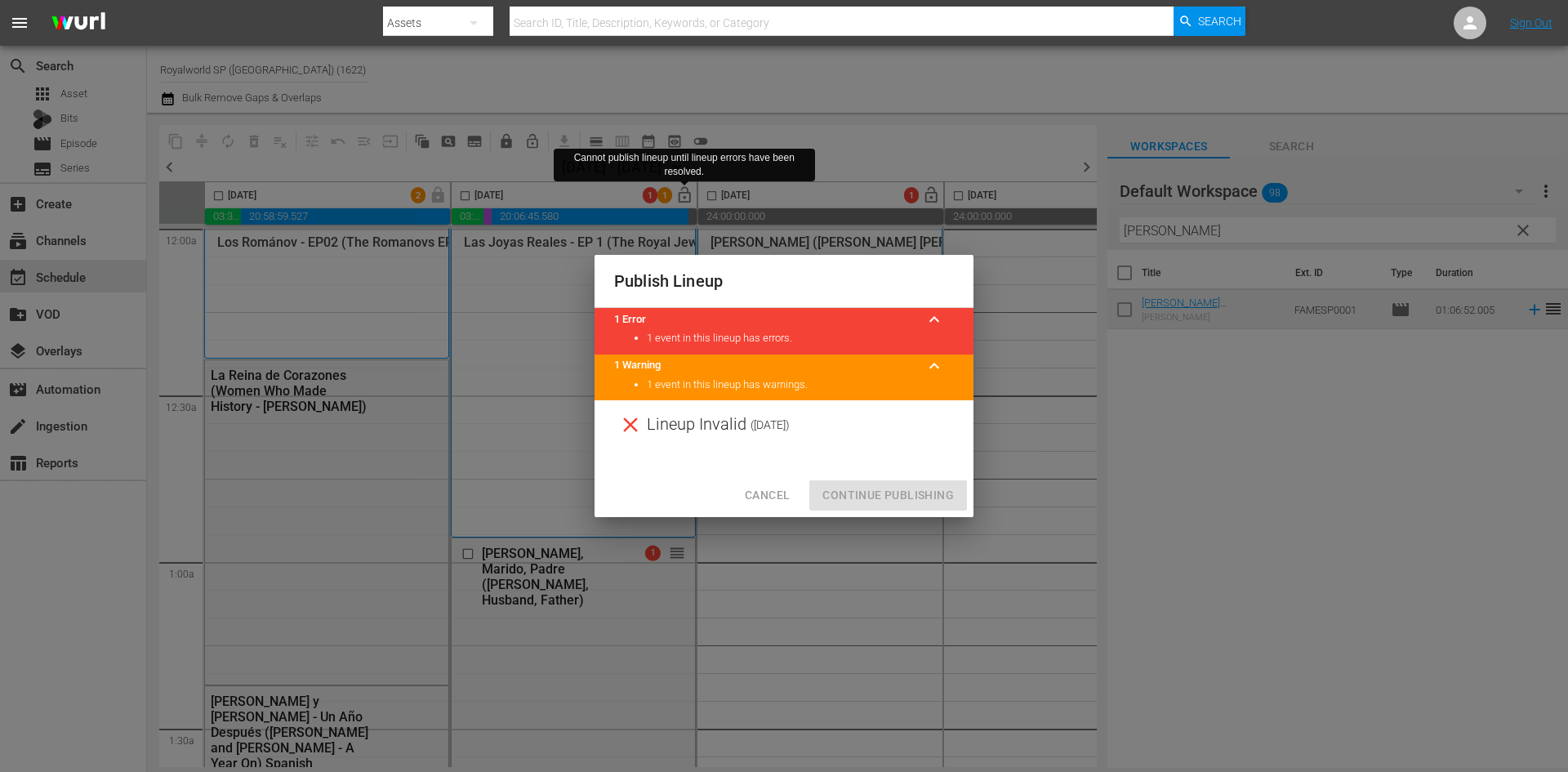
click at [777, 487] on span "Cancel" at bounding box center [767, 495] width 45 height 21
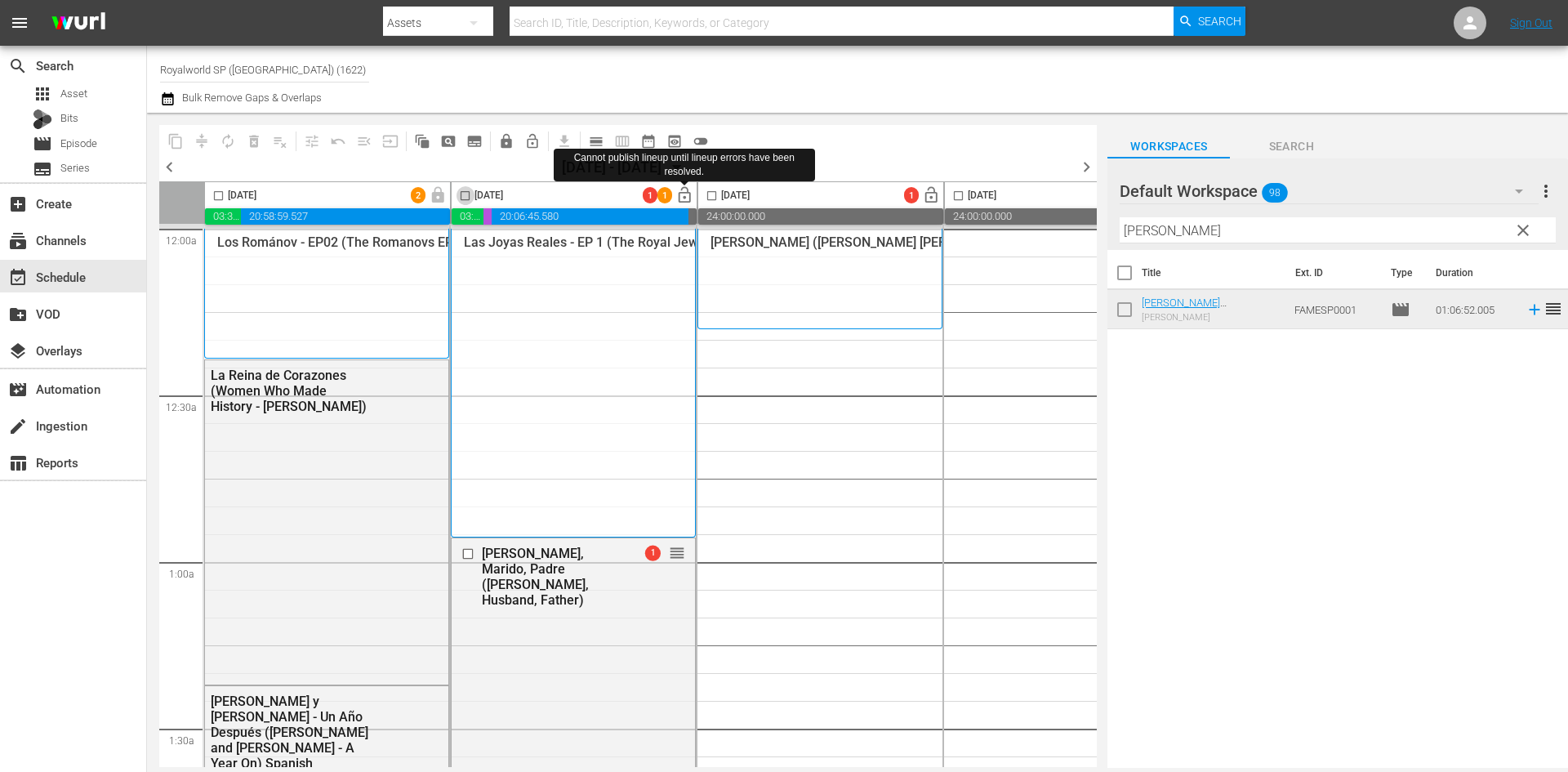
click at [461, 196] on input "checkbox" at bounding box center [465, 199] width 19 height 19
click at [203, 138] on span "compress" at bounding box center [202, 141] width 16 height 16
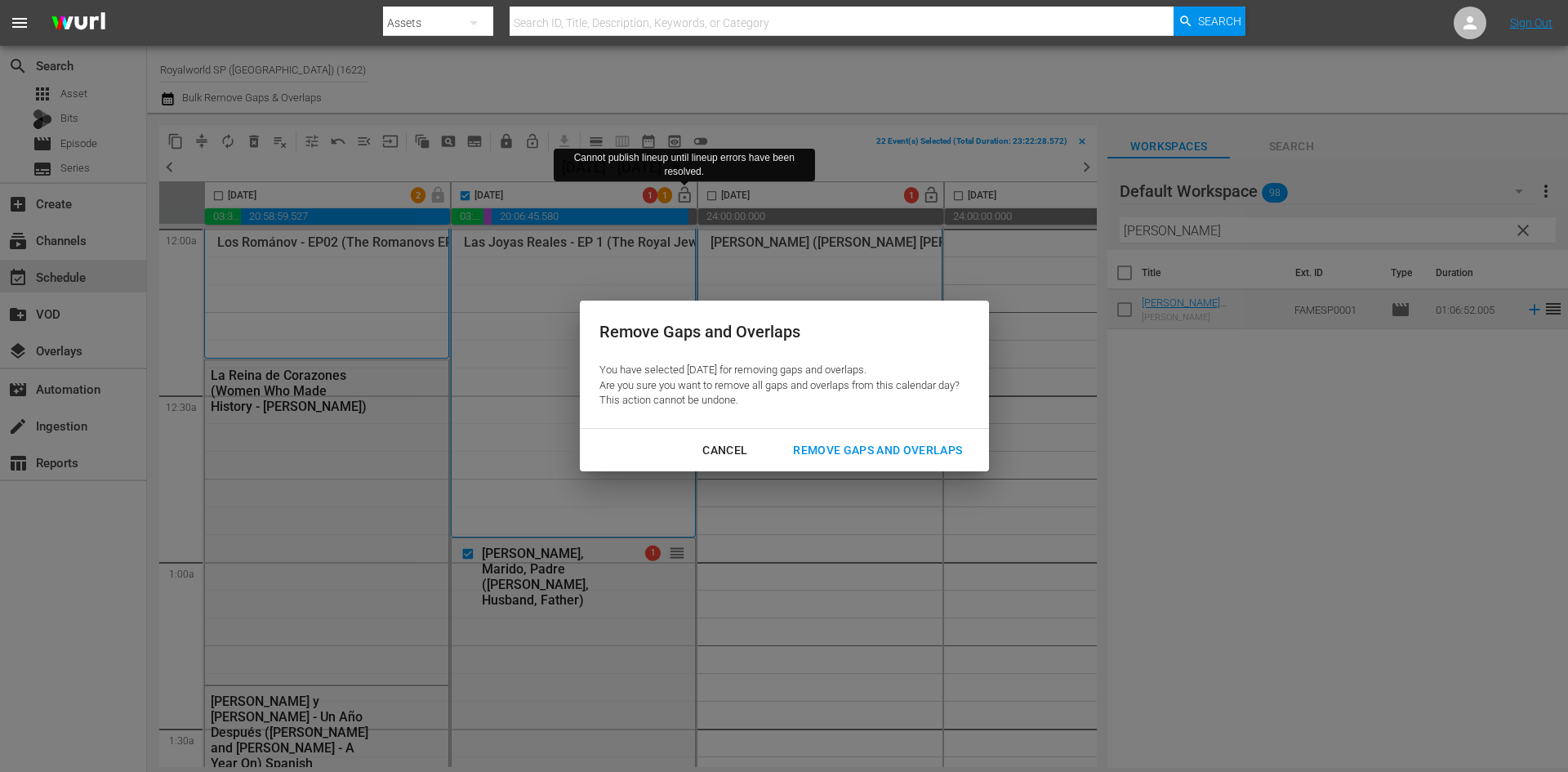
click at [955, 443] on div "Remove Gaps and Overlaps" at bounding box center [878, 450] width 195 height 21
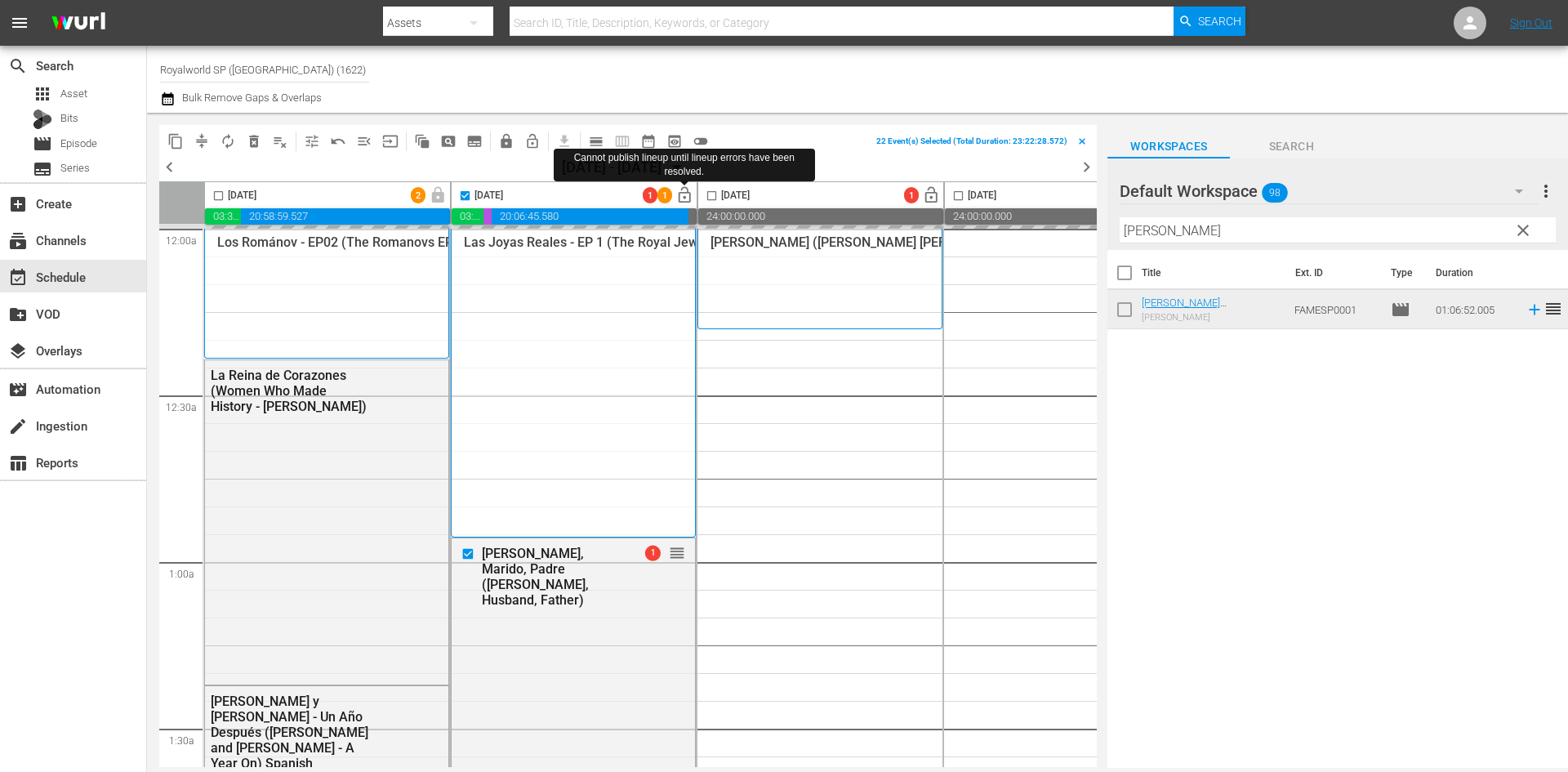
checkbox input "false"
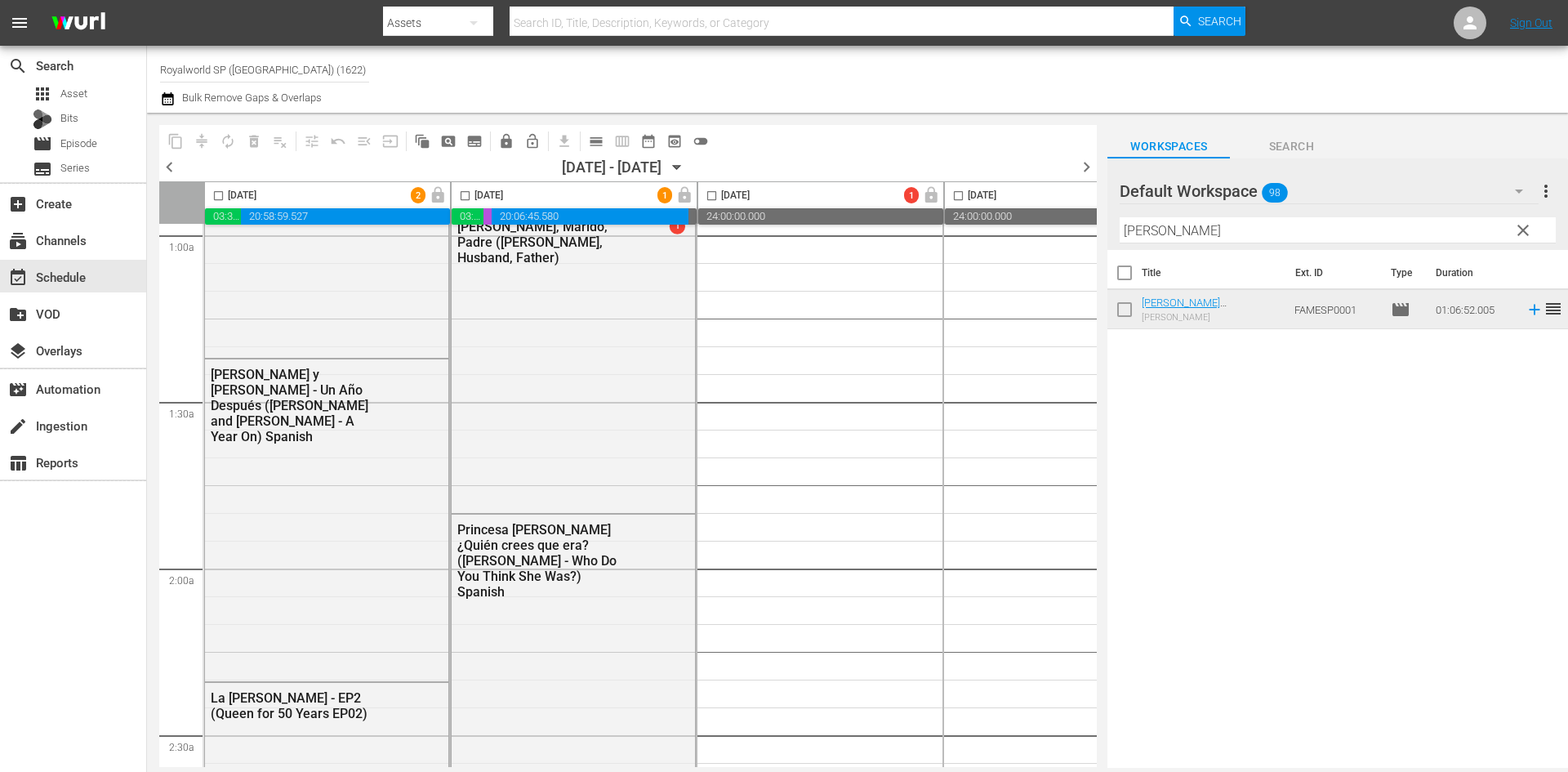
scroll to position [245, 0]
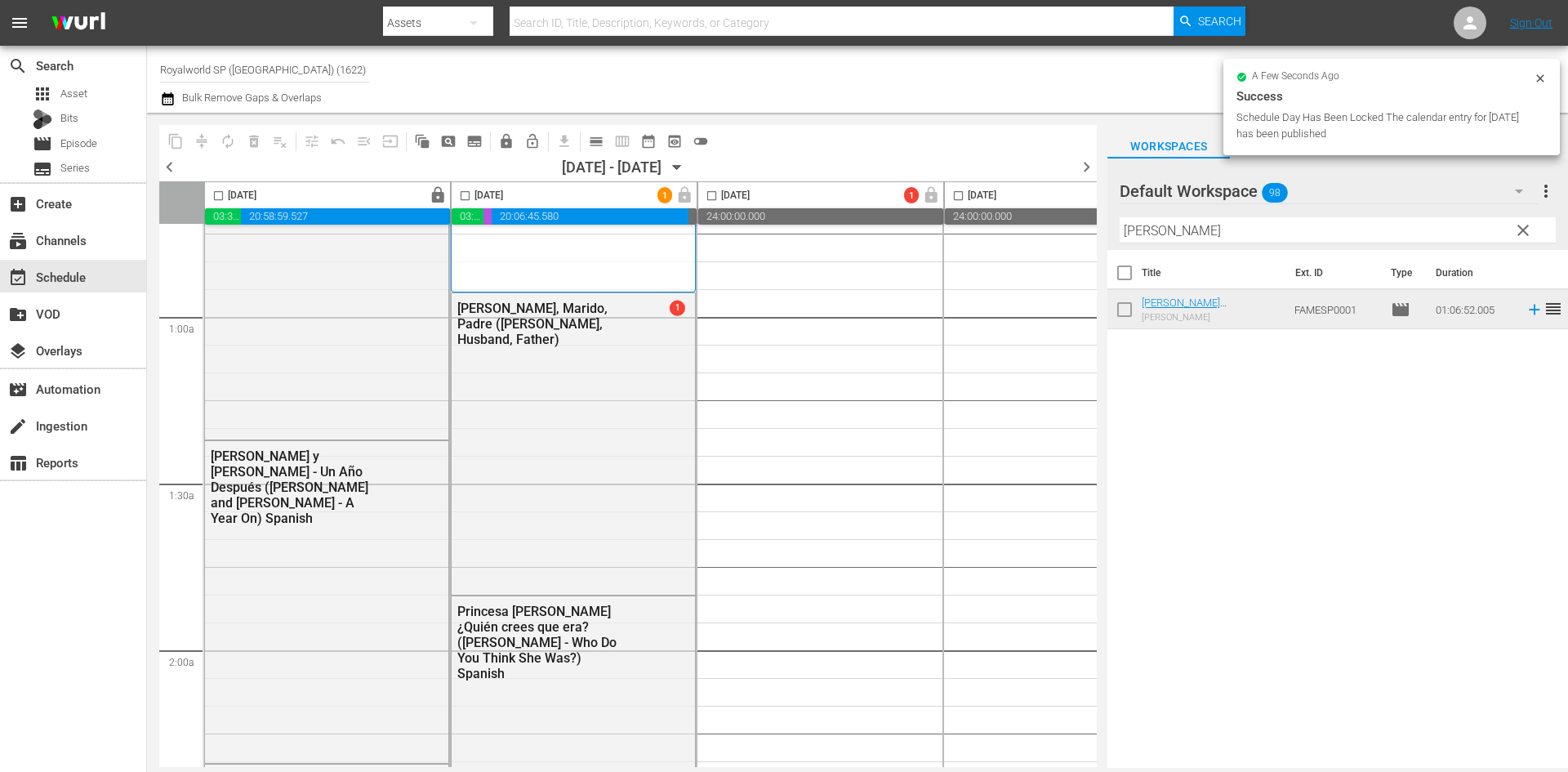
click at [672, 331] on div "Felipe - Príncipe, Marido, Padre (Philip - Prince, Husband, Father) 1" at bounding box center [573, 323] width 243 height 60
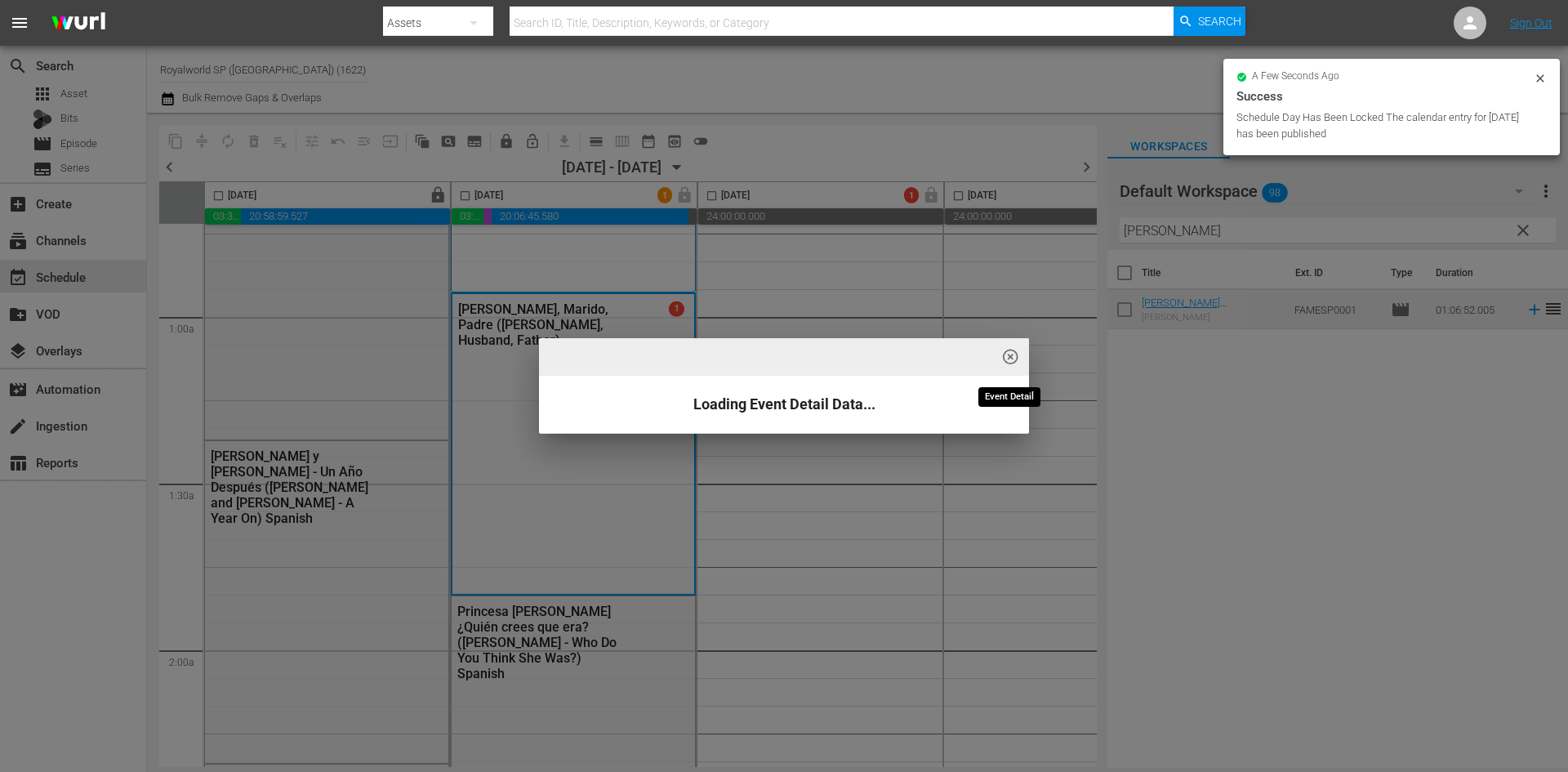
click at [1007, 355] on span "highlight_off_icon" at bounding box center [1011, 357] width 19 height 19
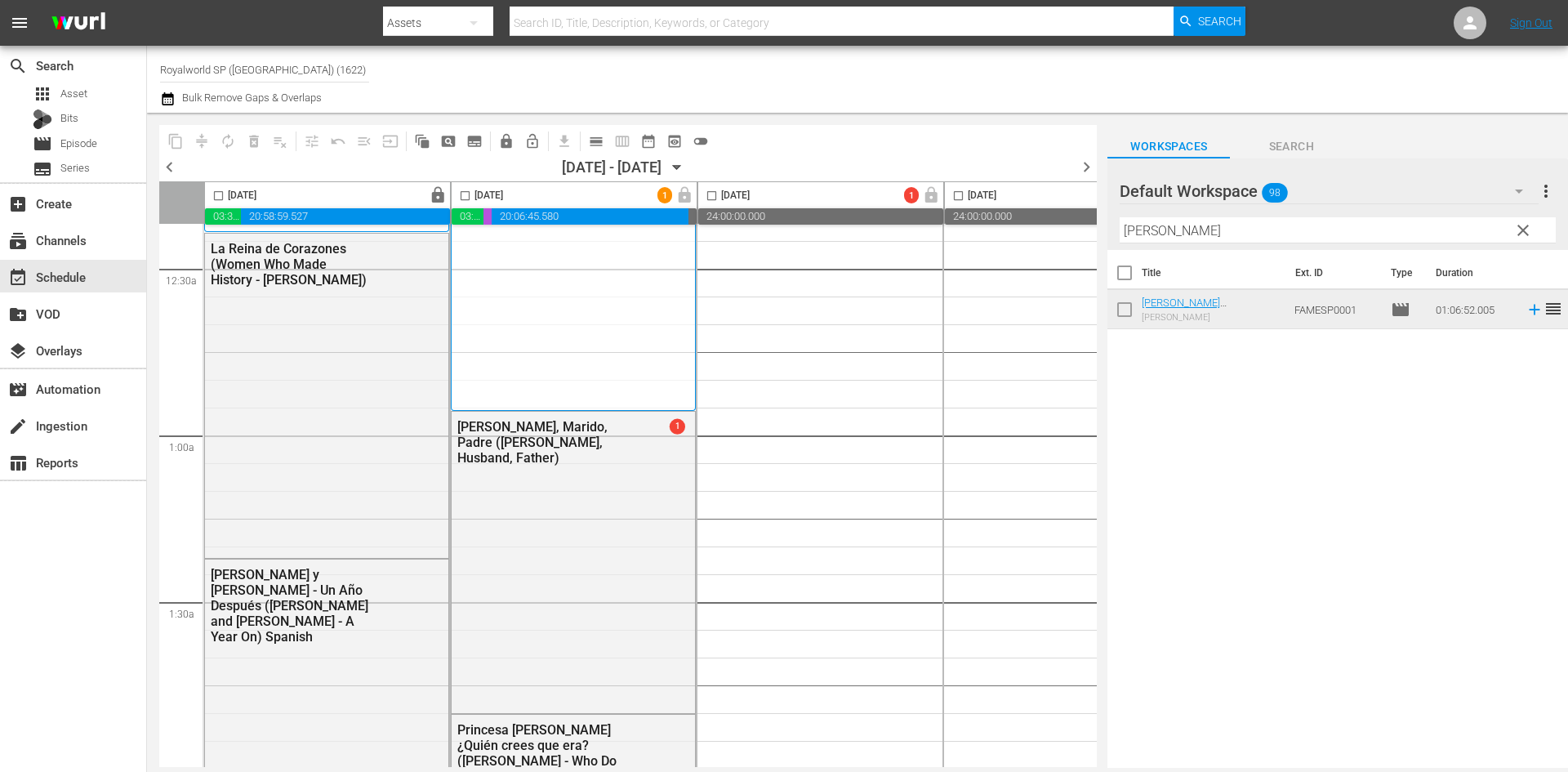
scroll to position [0, 0]
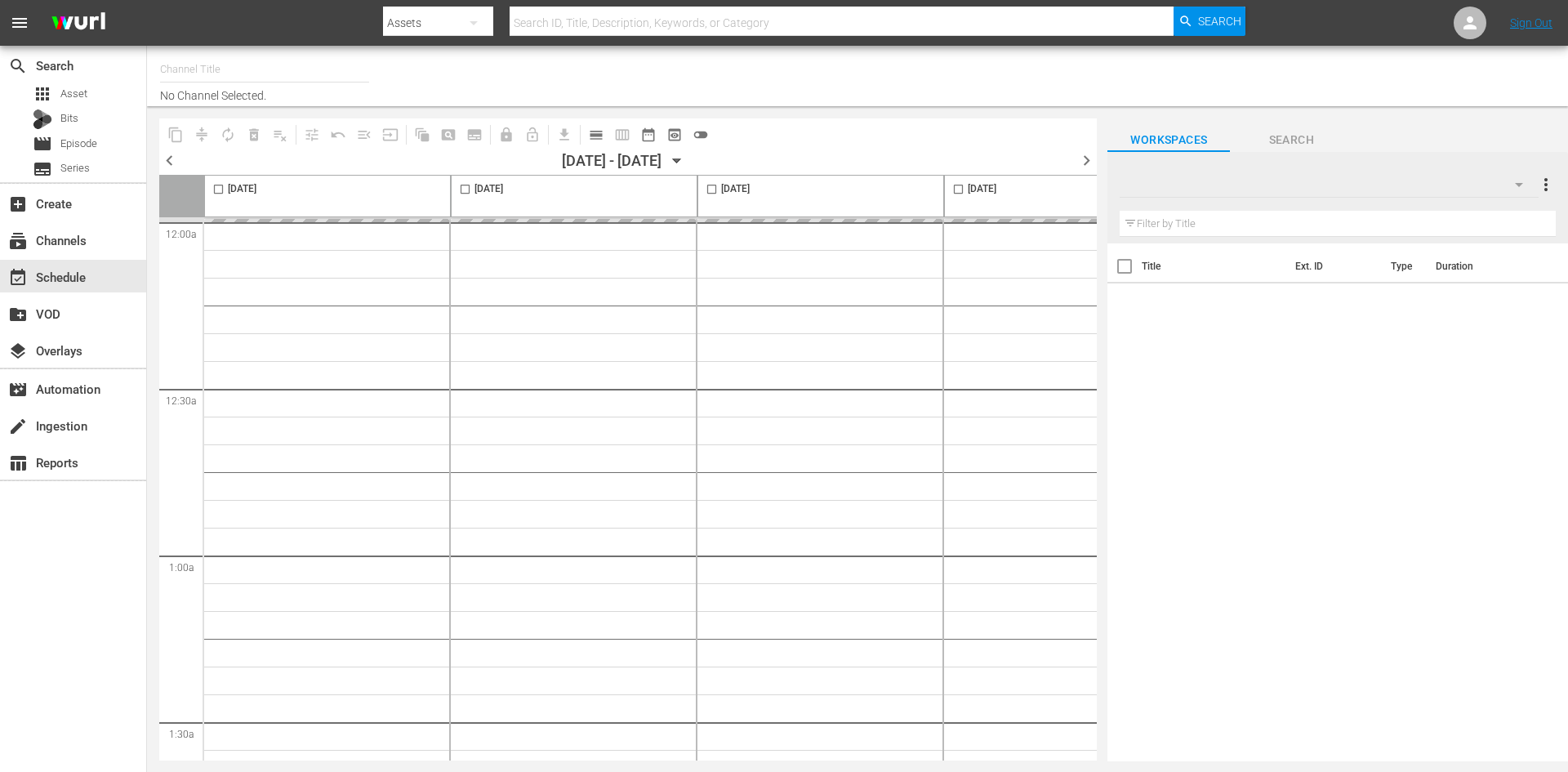
type input "Royalworld SP ([GEOGRAPHIC_DATA]) (1622)"
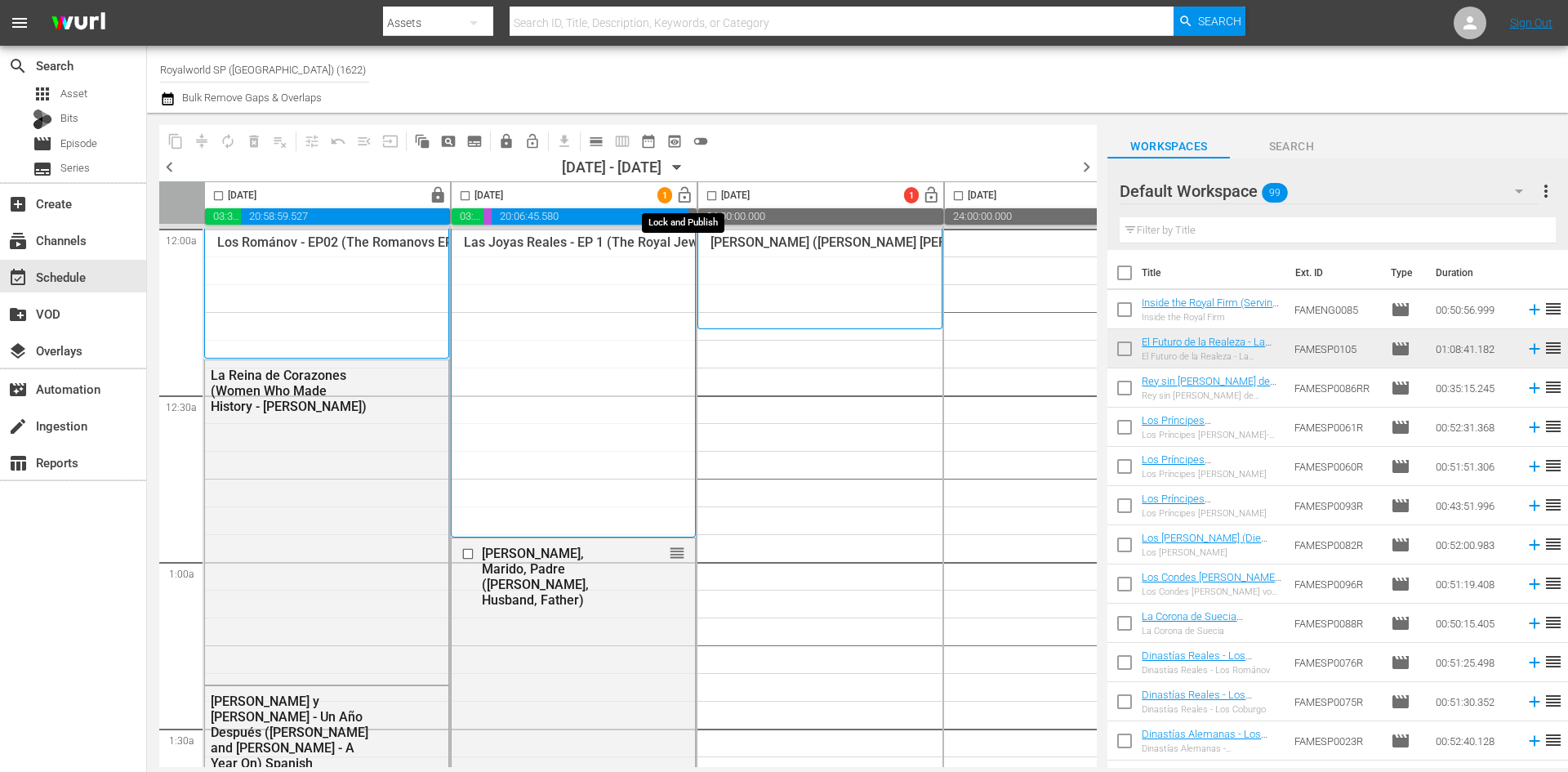
click at [681, 195] on span "lock_open" at bounding box center [685, 195] width 19 height 19
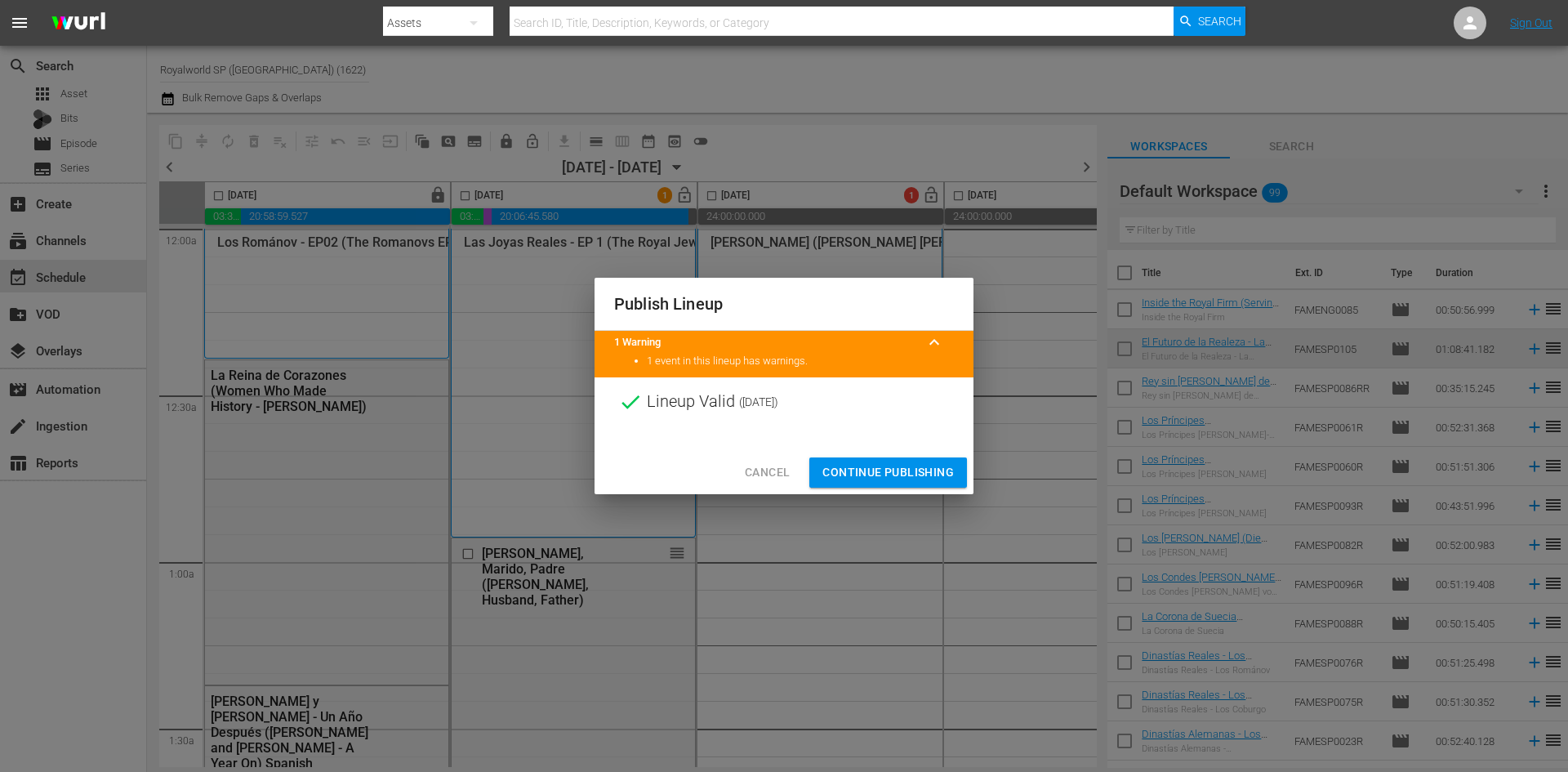
click at [883, 465] on span "Continue Publishing" at bounding box center [888, 472] width 131 height 21
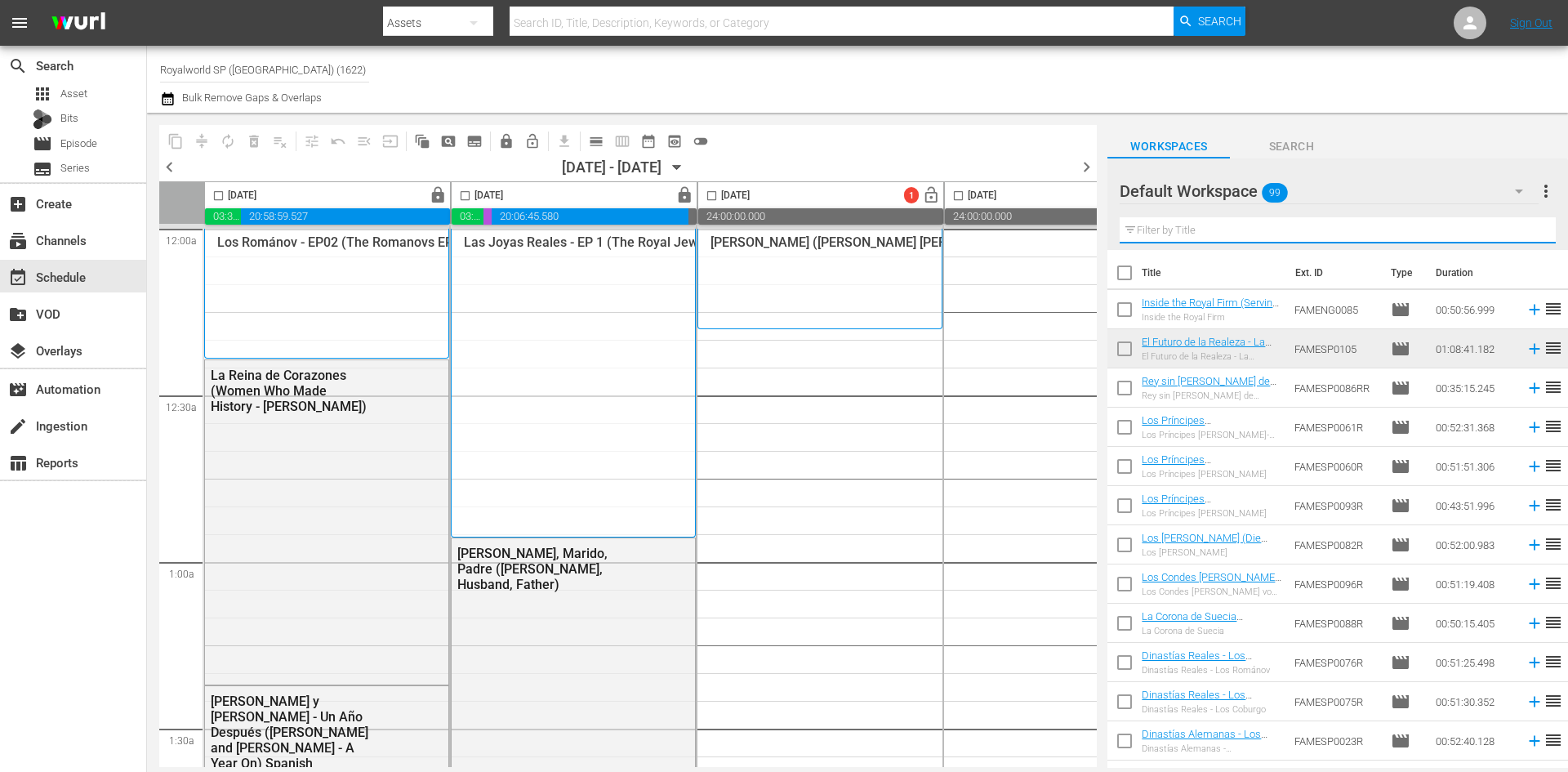
click at [1321, 224] on input "text" at bounding box center [1337, 231] width 436 height 26
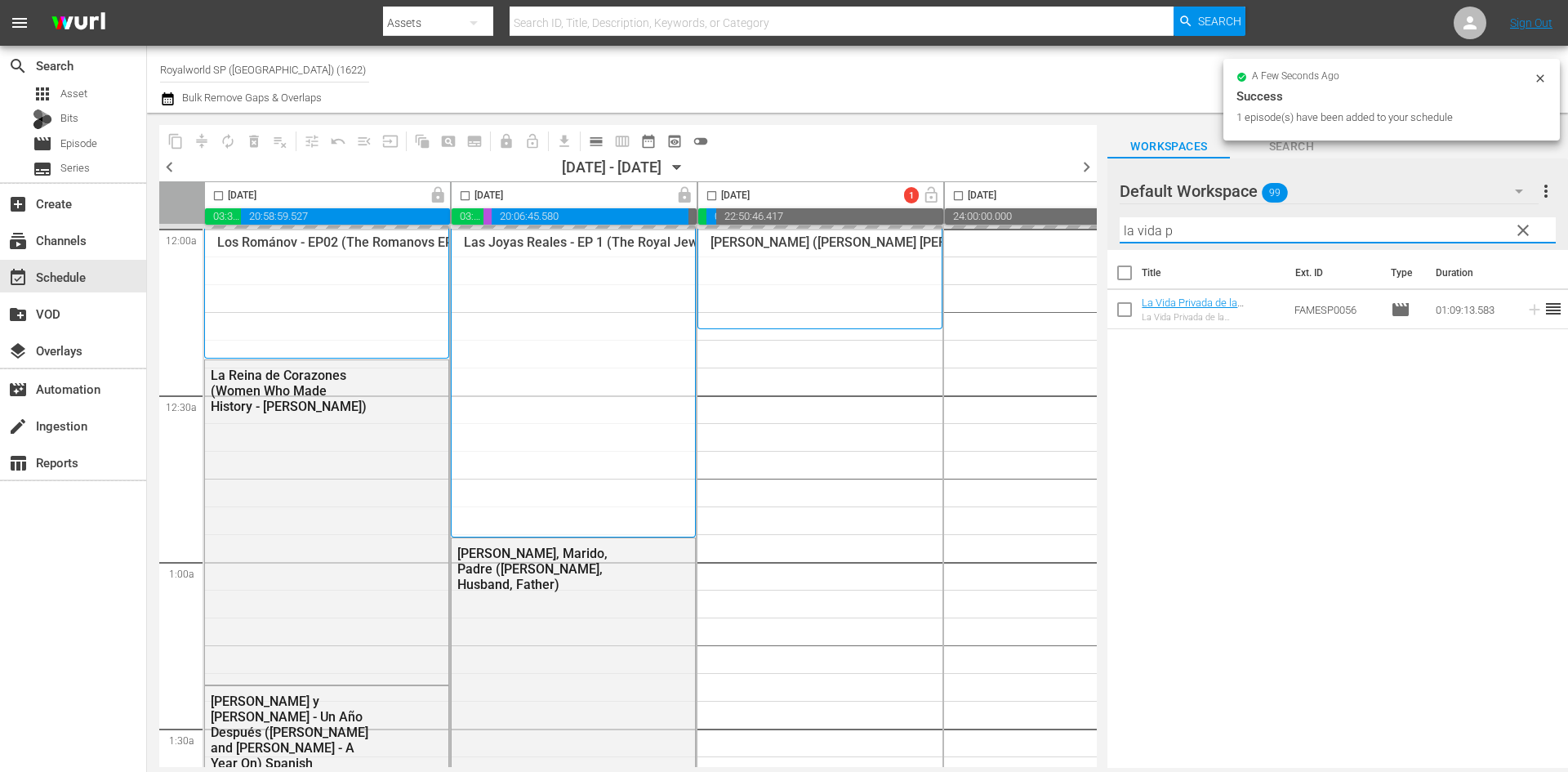
drag, startPoint x: 1332, startPoint y: 229, endPoint x: 1051, endPoint y: 257, distance: 282.4
click at [1051, 257] on div "content_copy compress autorenew_outlined delete_forever_outlined playlist_remov…" at bounding box center [857, 440] width 1421 height 655
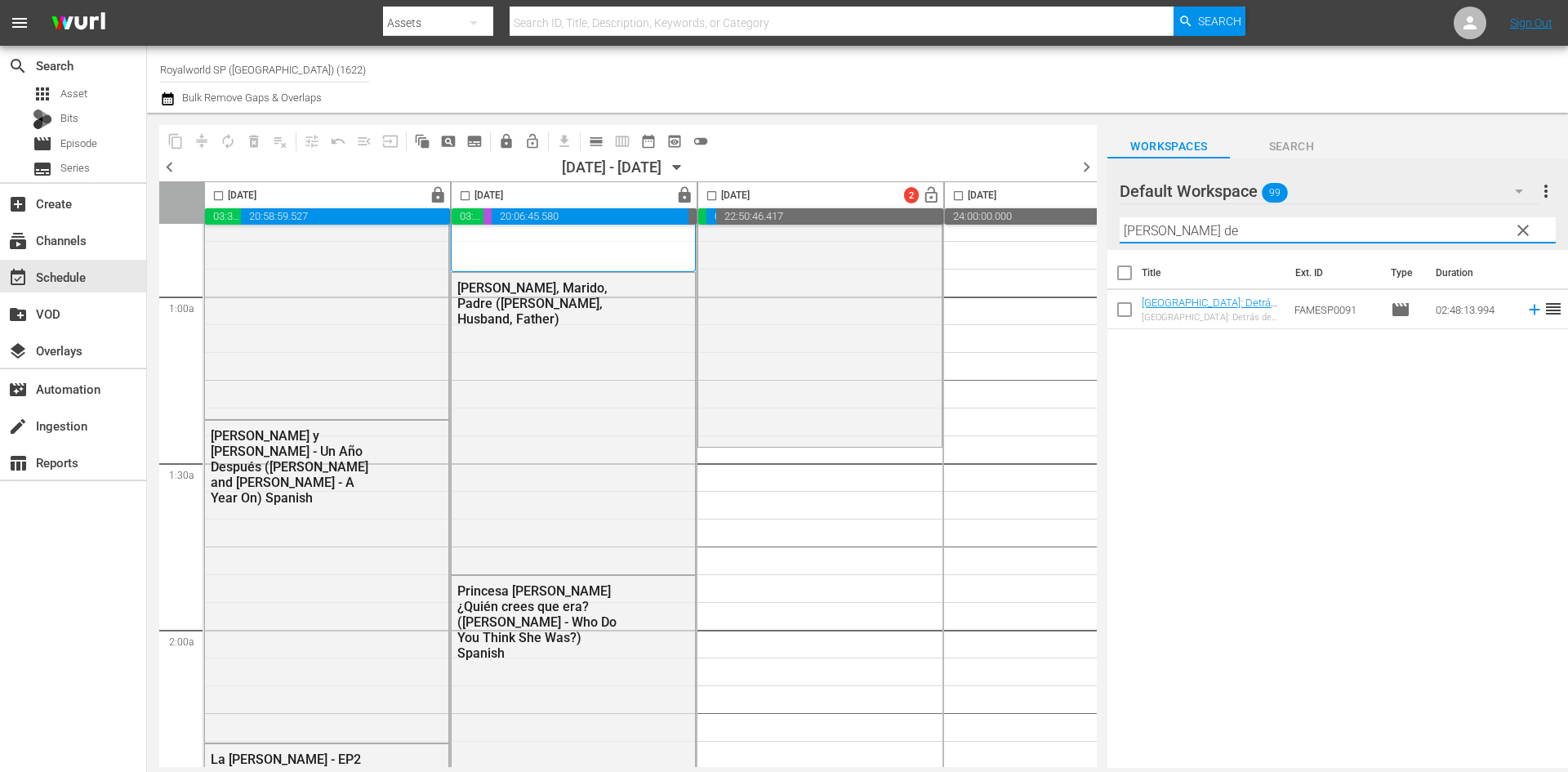
scroll to position [408, 0]
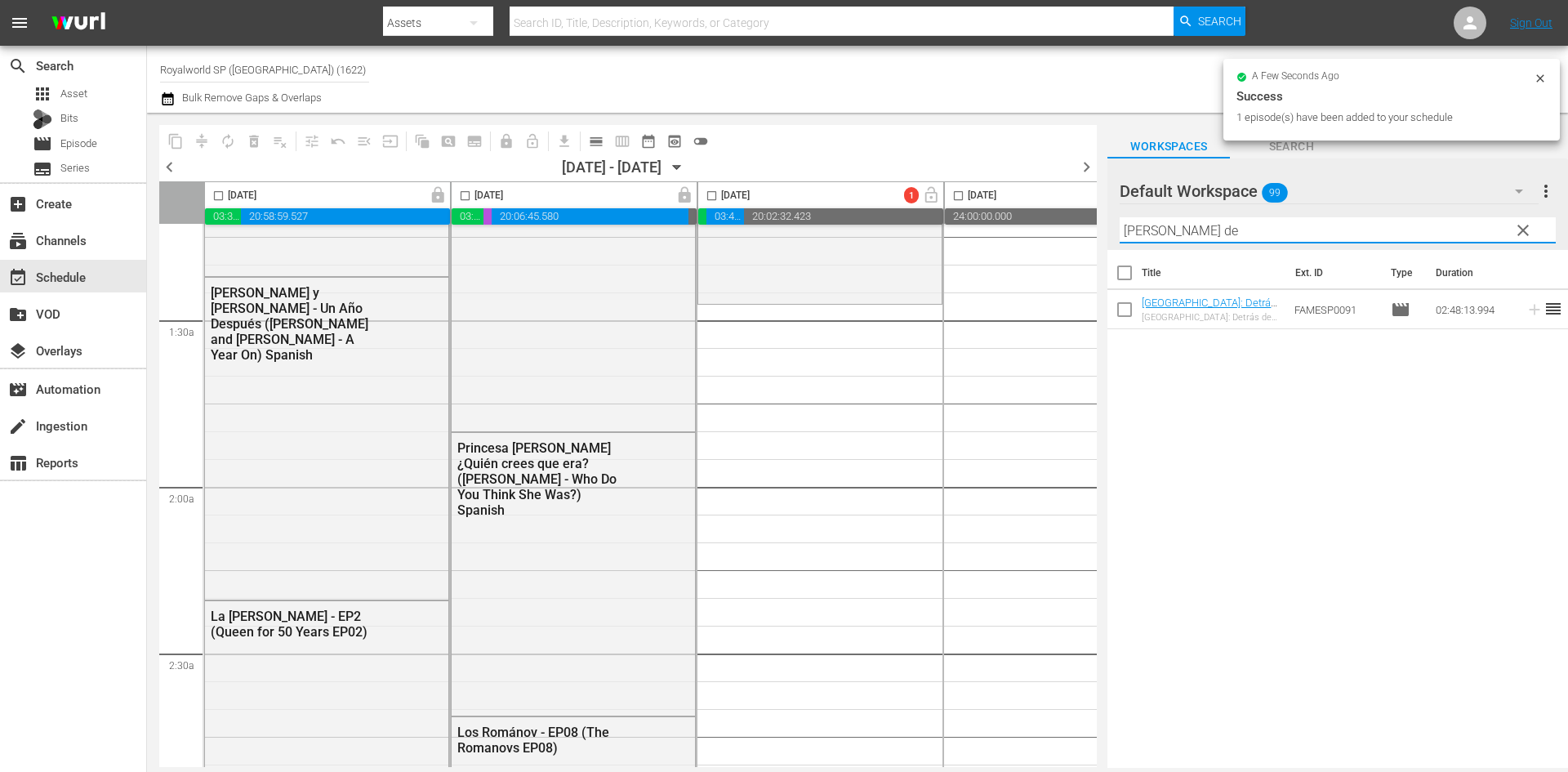
drag, startPoint x: 1301, startPoint y: 227, endPoint x: 1066, endPoint y: 227, distance: 235.0
click at [1066, 227] on div "content_copy compress autorenew_outlined delete_forever_outlined playlist_remov…" at bounding box center [857, 440] width 1421 height 655
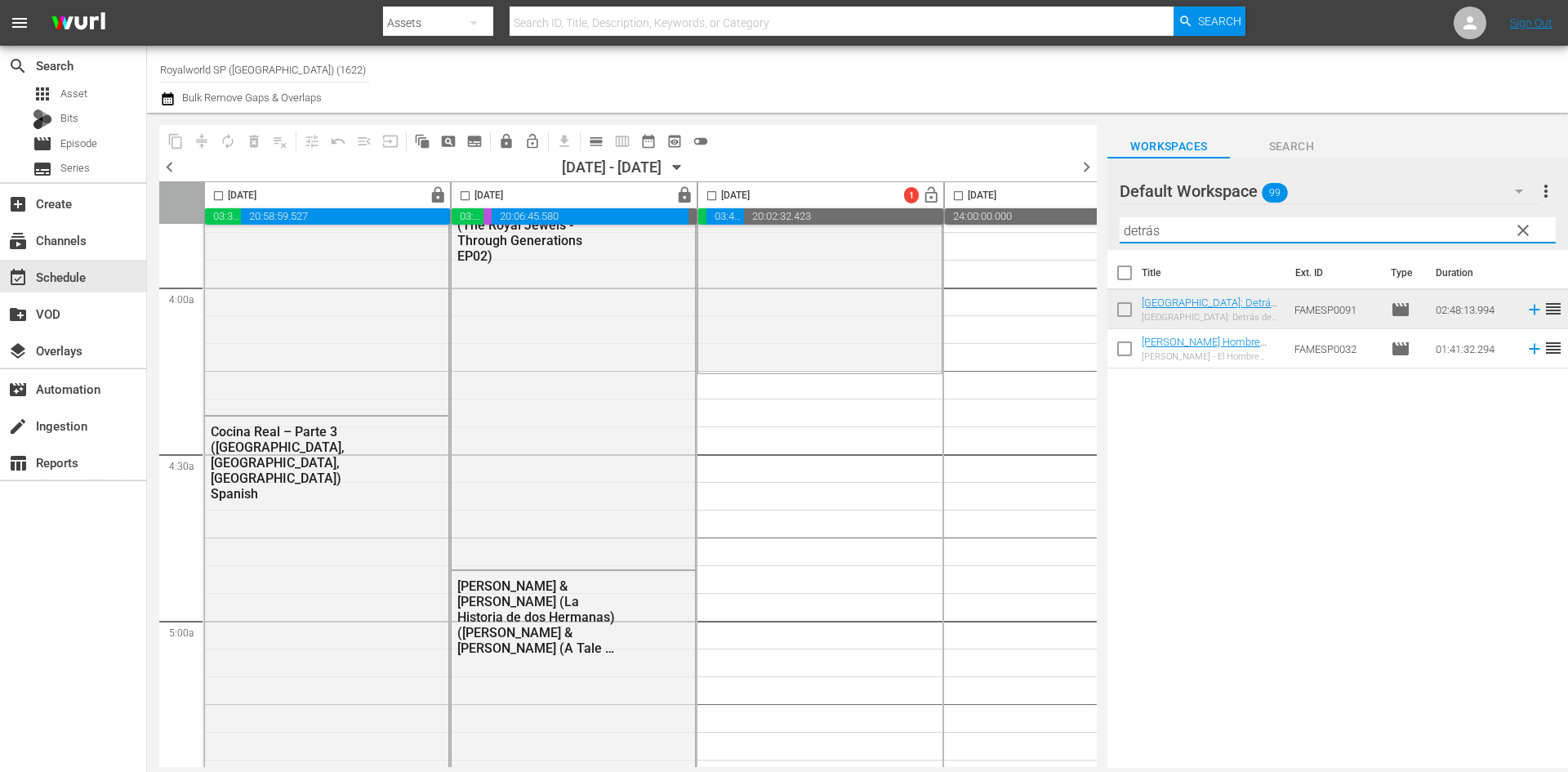
scroll to position [1389, 0]
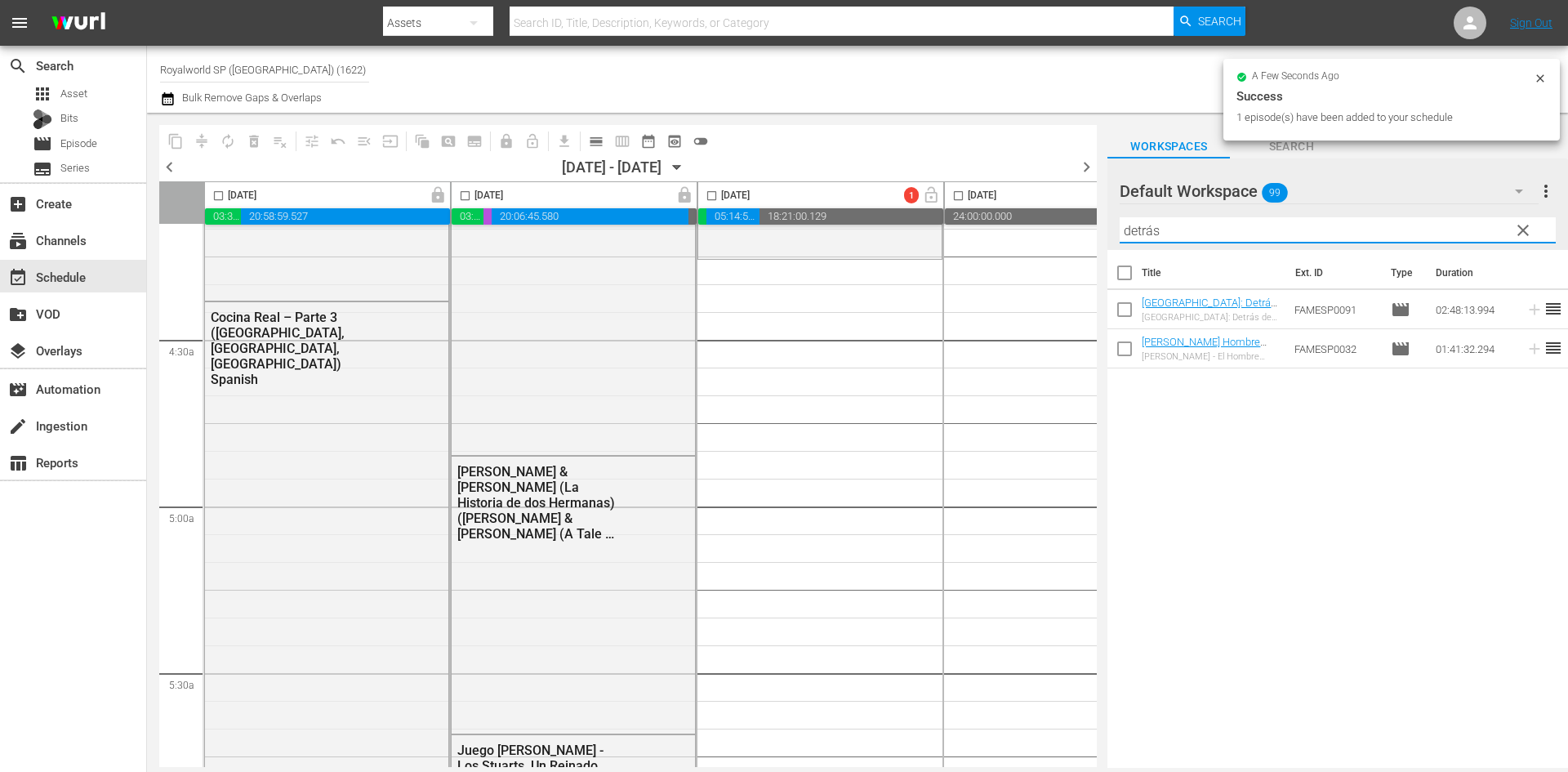
drag, startPoint x: 1244, startPoint y: 232, endPoint x: 1085, endPoint y: 235, distance: 159.0
click at [1086, 232] on div "content_copy compress autorenew_outlined delete_forever_outlined playlist_remov…" at bounding box center [857, 440] width 1421 height 655
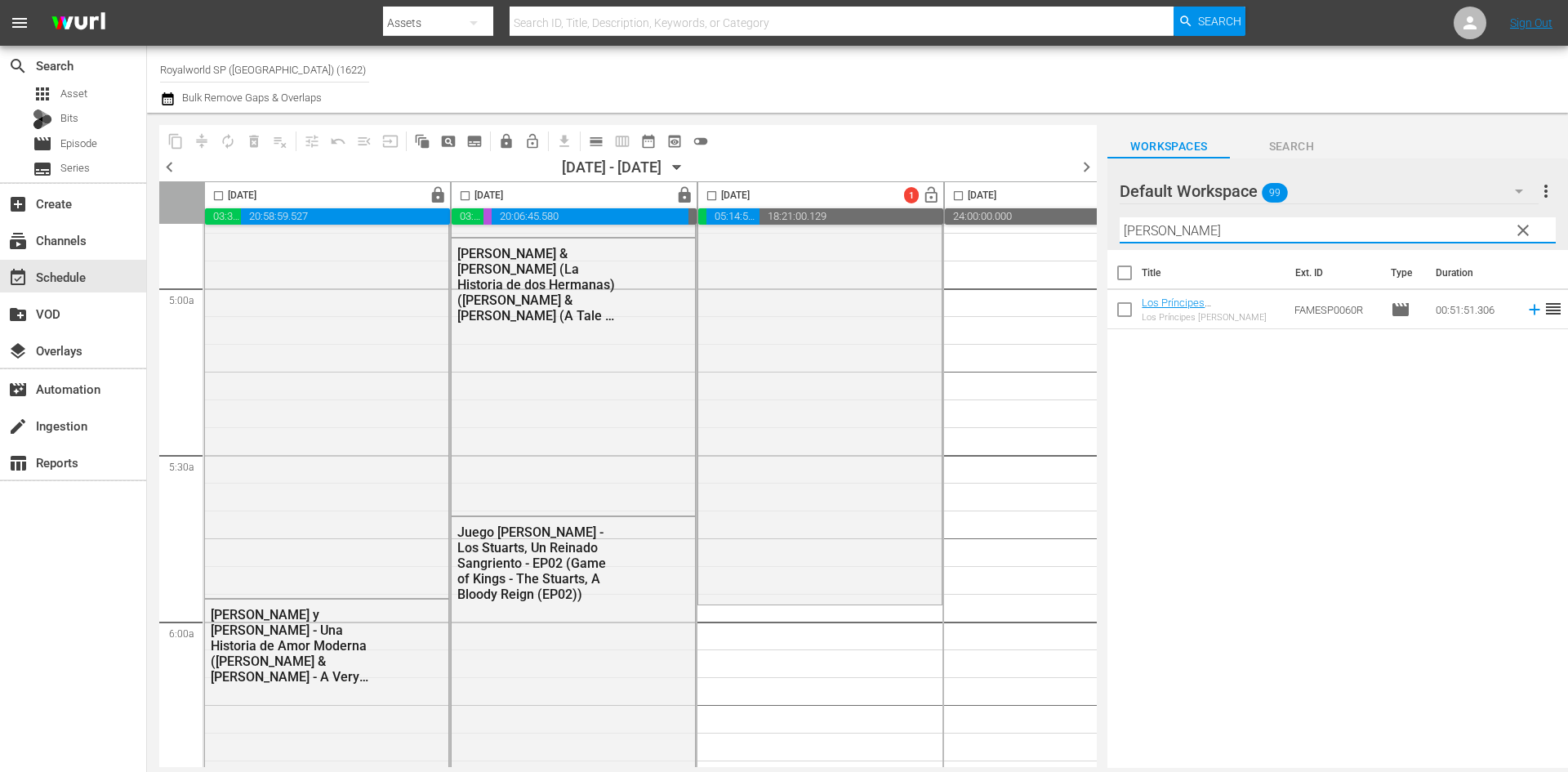
scroll to position [1797, 0]
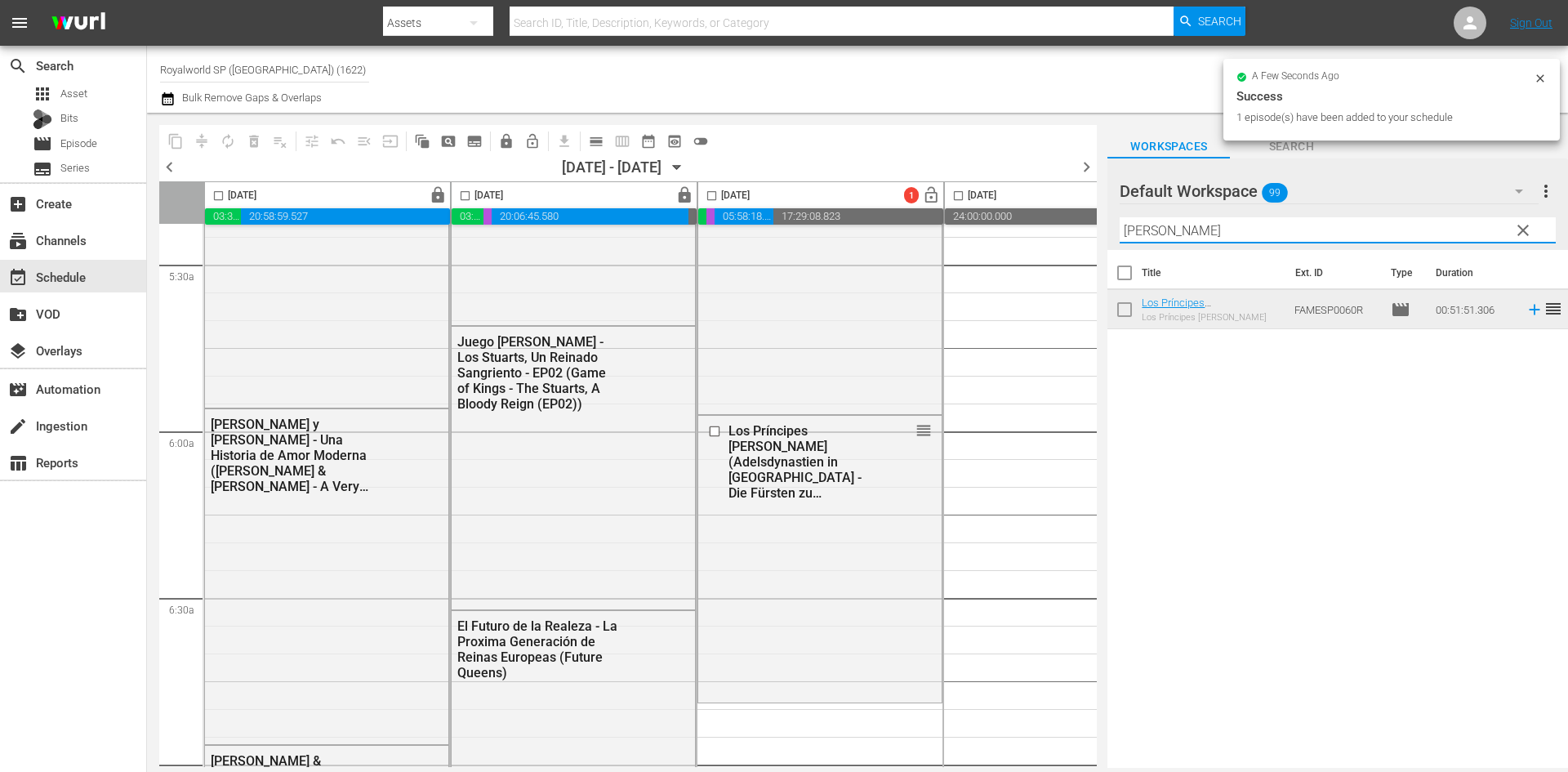
click at [1016, 237] on div "content_copy compress autorenew_outlined delete_forever_outlined playlist_remov…" at bounding box center [857, 440] width 1421 height 655
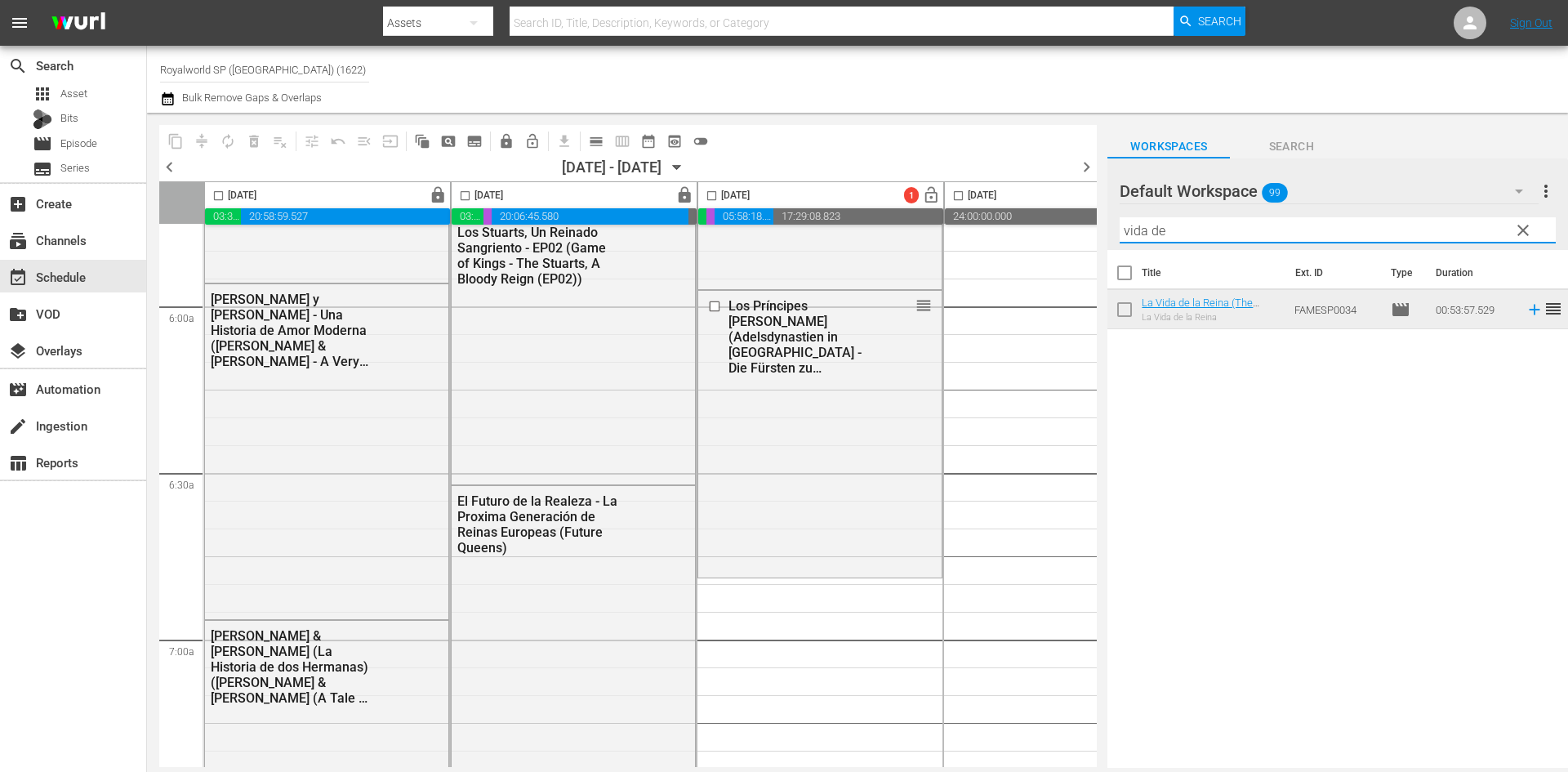
scroll to position [2124, 0]
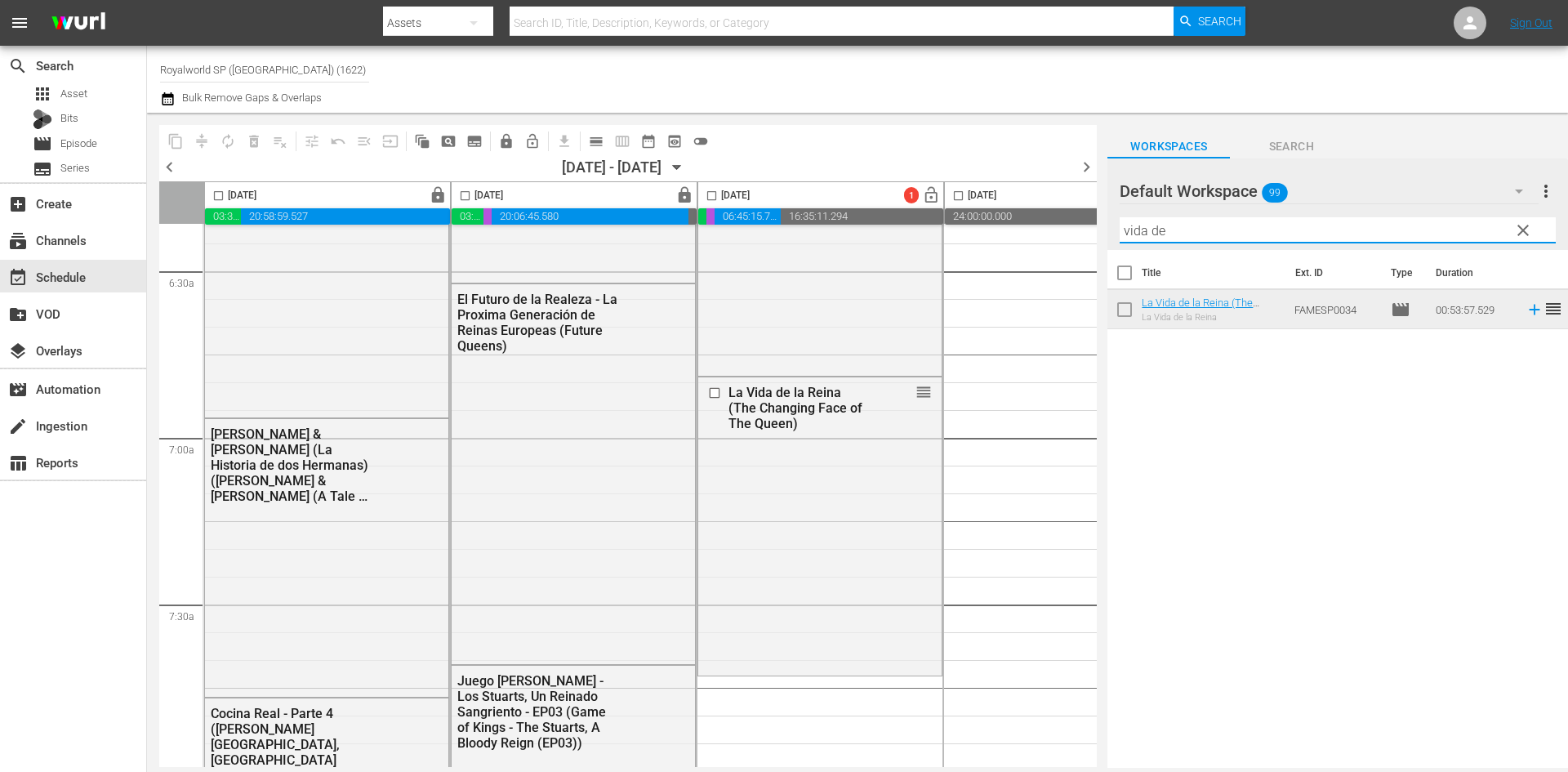
drag, startPoint x: 1214, startPoint y: 230, endPoint x: 1095, endPoint y: 218, distance: 119.6
click at [1095, 218] on div "content_copy compress autorenew_outlined delete_forever_outlined playlist_remov…" at bounding box center [857, 440] width 1421 height 655
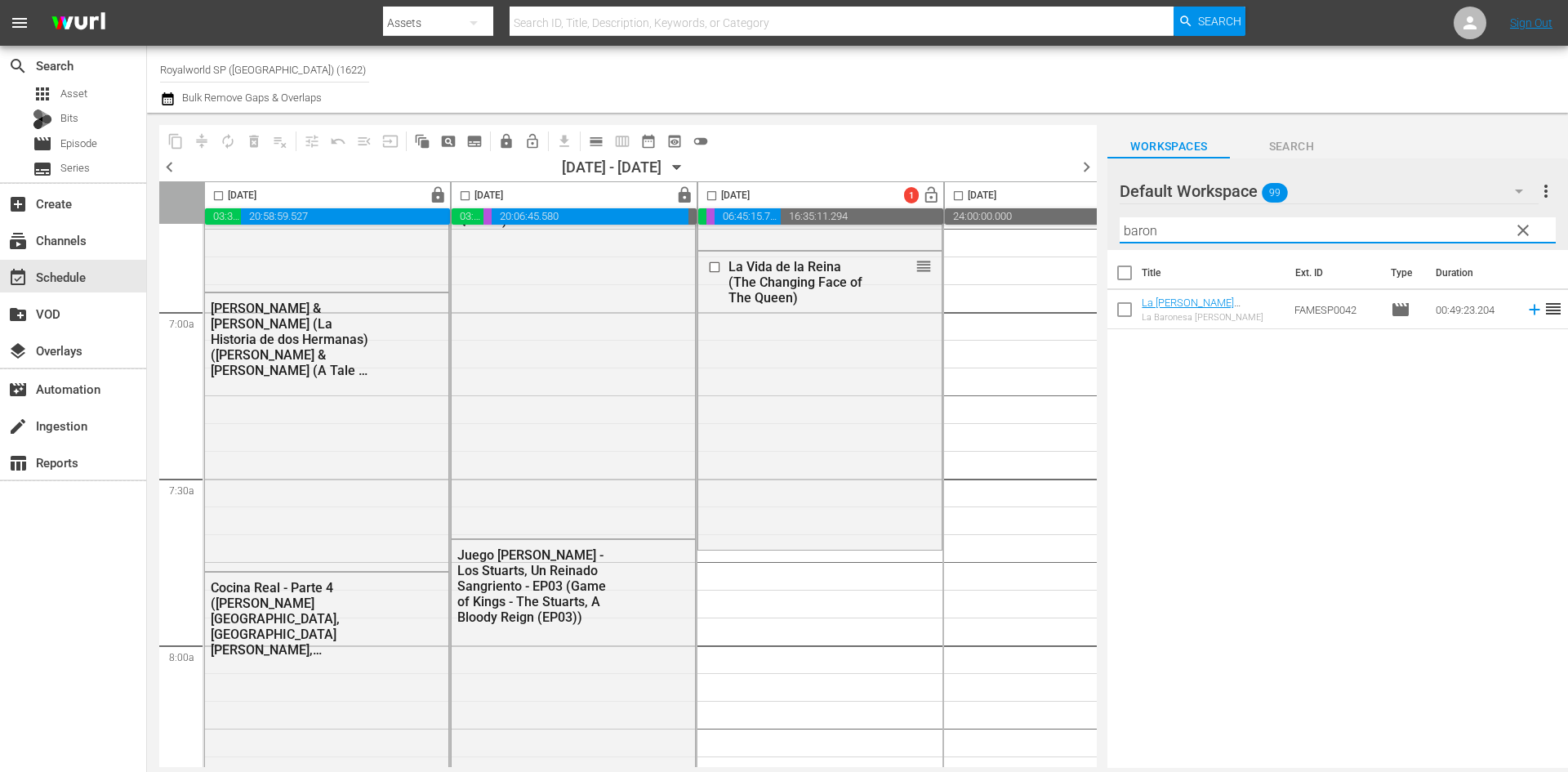
scroll to position [2369, 0]
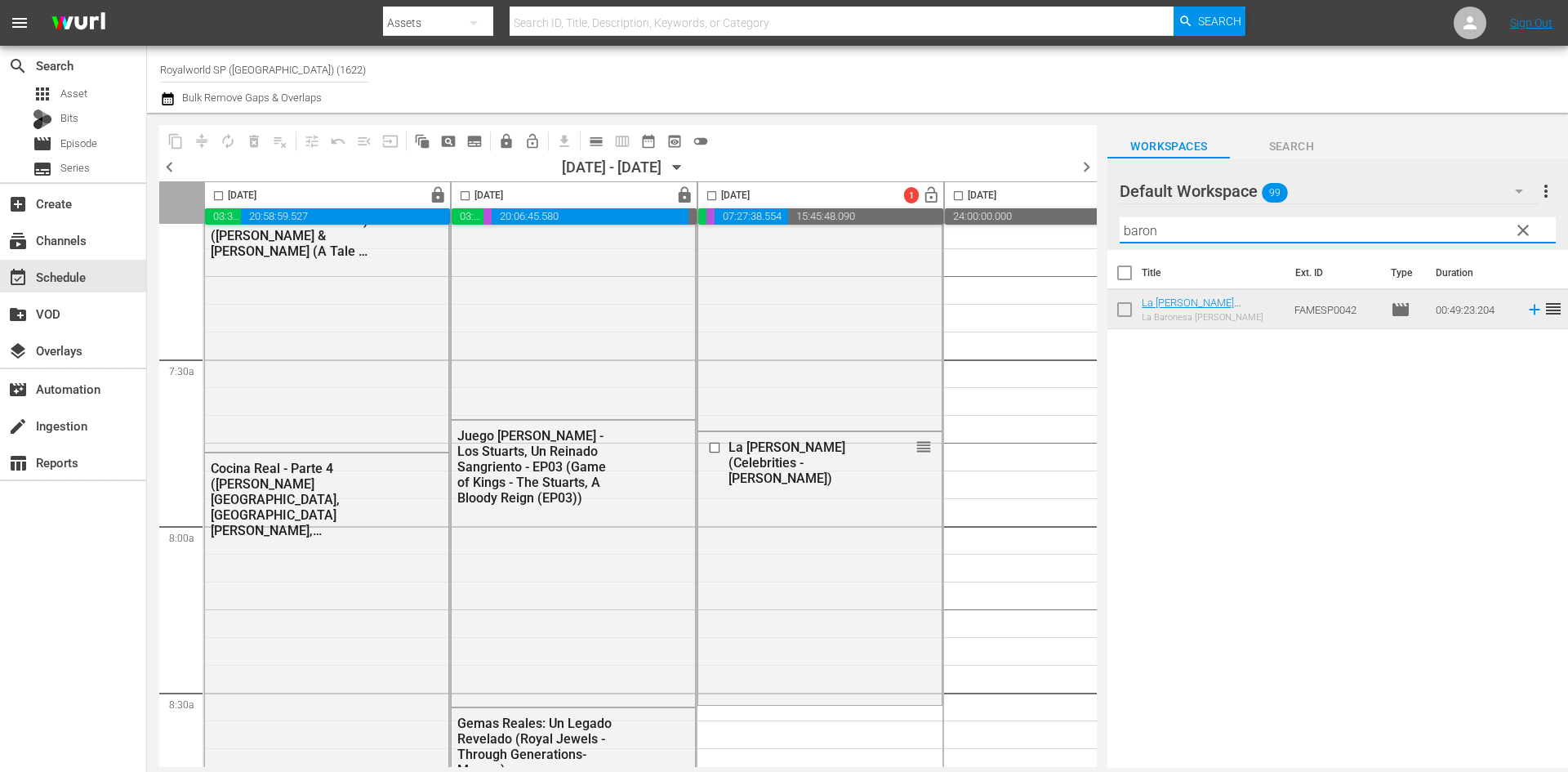
drag, startPoint x: 1193, startPoint y: 234, endPoint x: 1000, endPoint y: 220, distance: 193.5
click at [1001, 220] on div "content_copy compress autorenew_outlined delete_forever_outlined playlist_remov…" at bounding box center [857, 440] width 1421 height 655
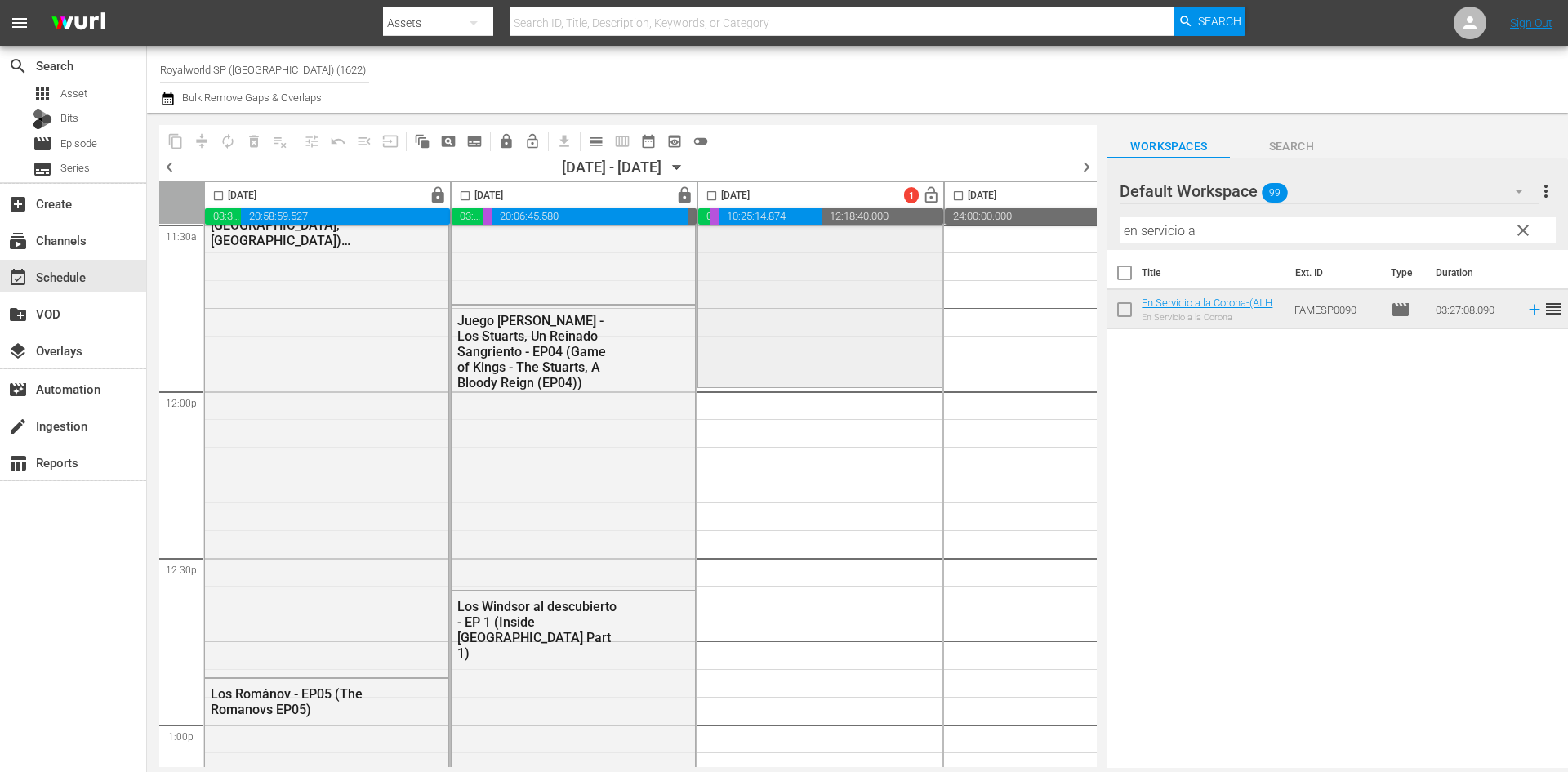
scroll to position [3758, 0]
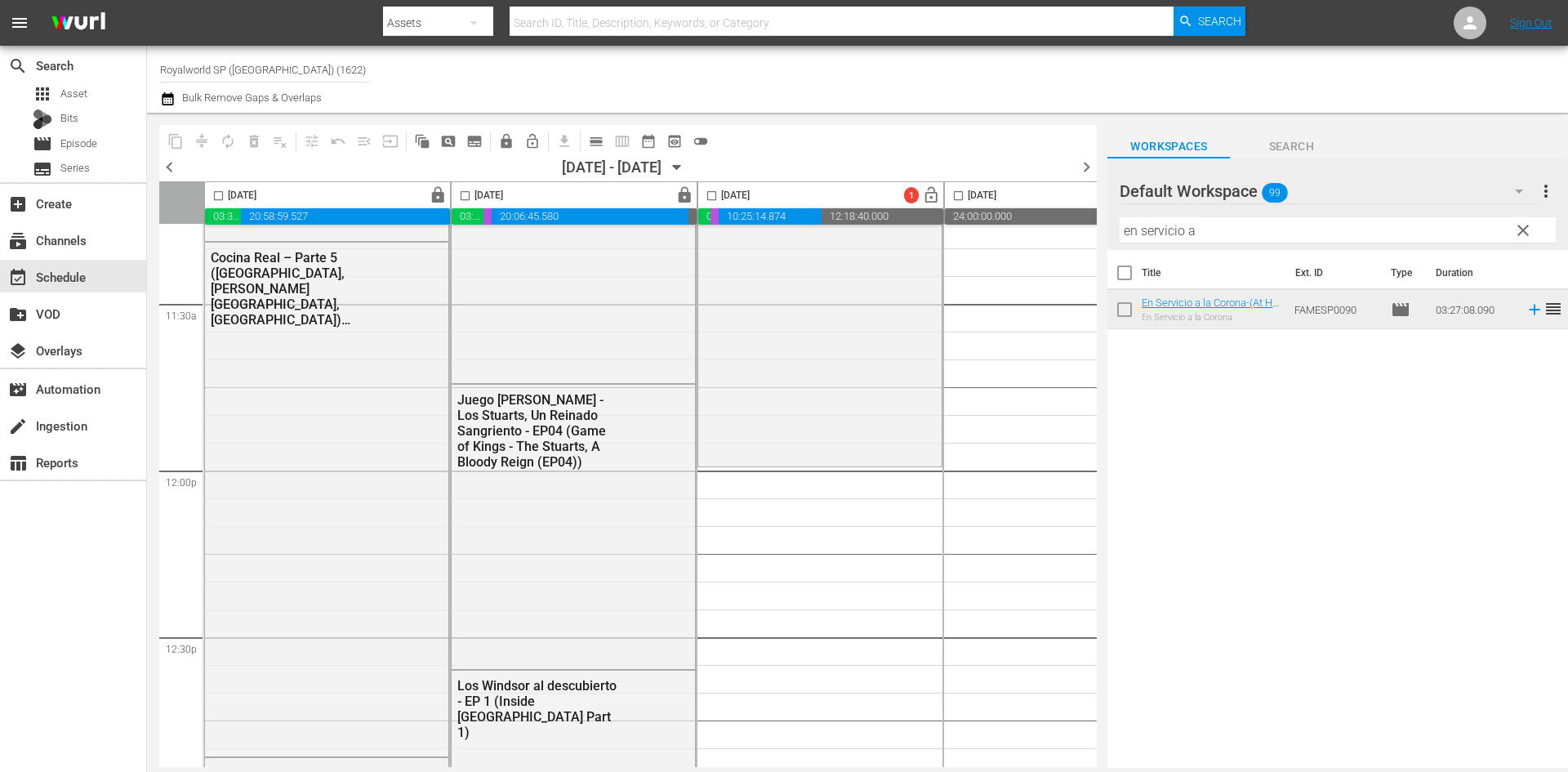
drag, startPoint x: 1312, startPoint y: 228, endPoint x: 1159, endPoint y: 205, distance: 154.7
click at [1159, 205] on div "Default Workspace 99 Default more_vert clear Filter by Title en servicio a" at bounding box center [1337, 204] width 461 height 91
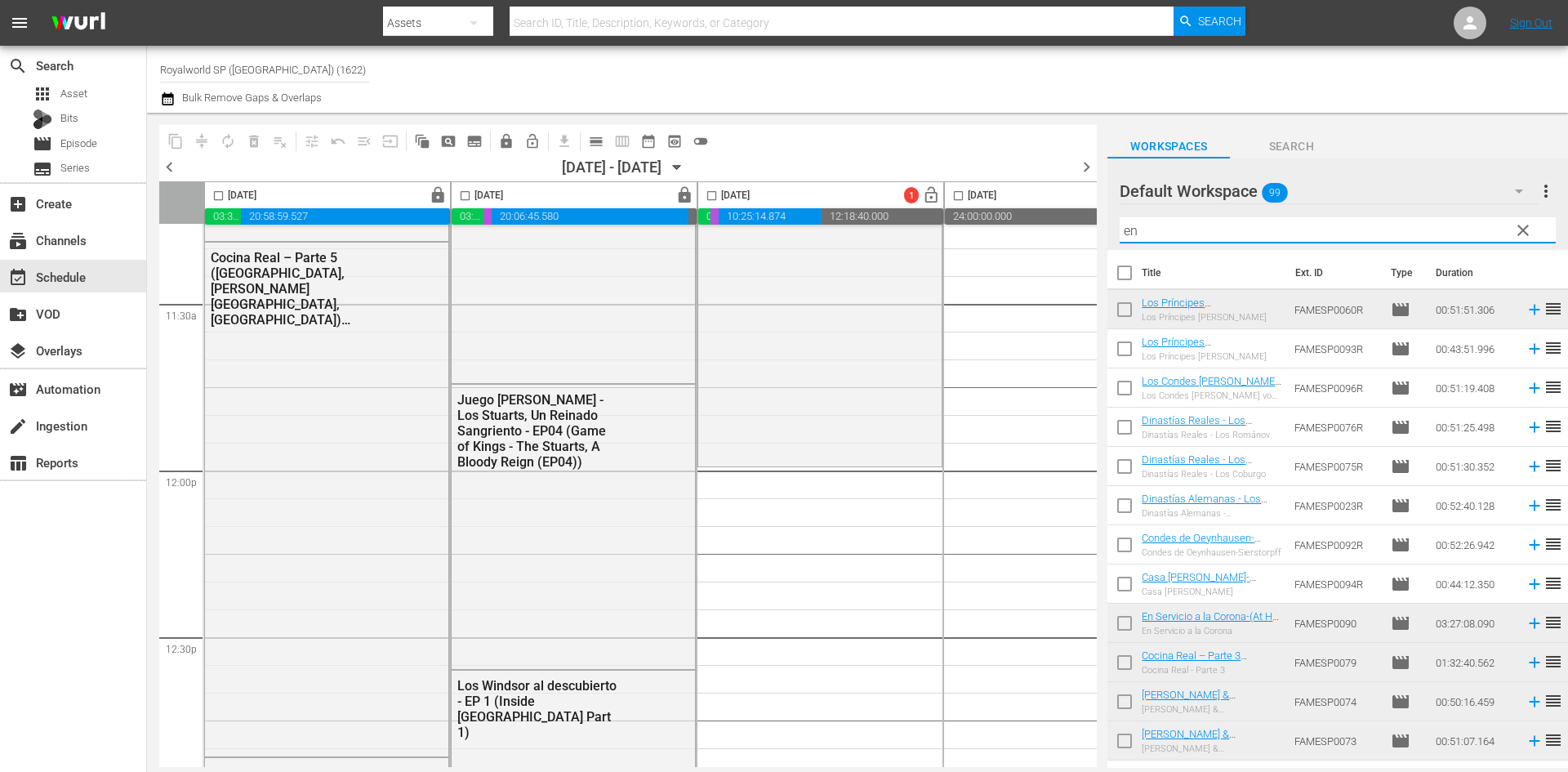
type input "e"
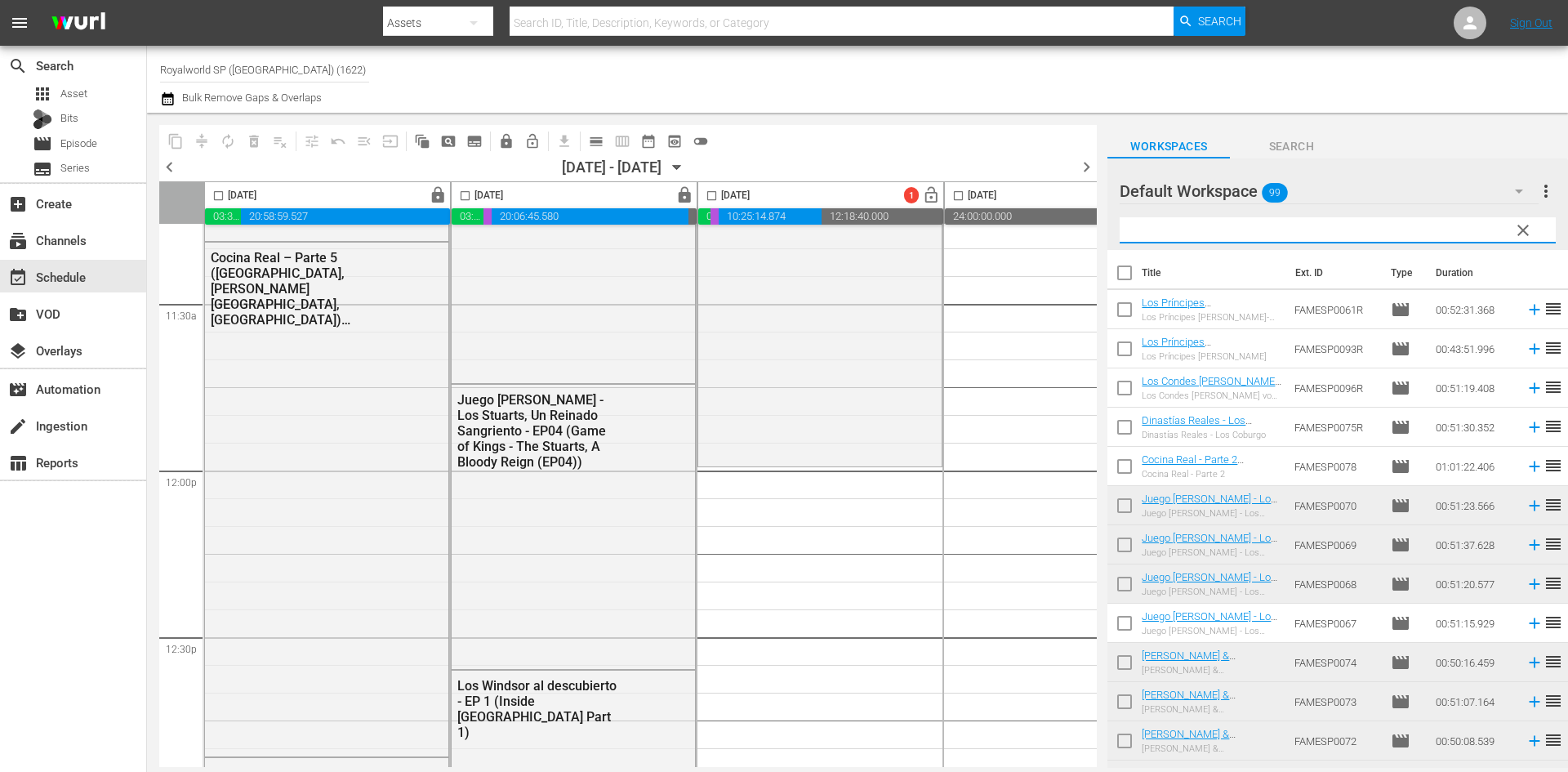
type input "b"
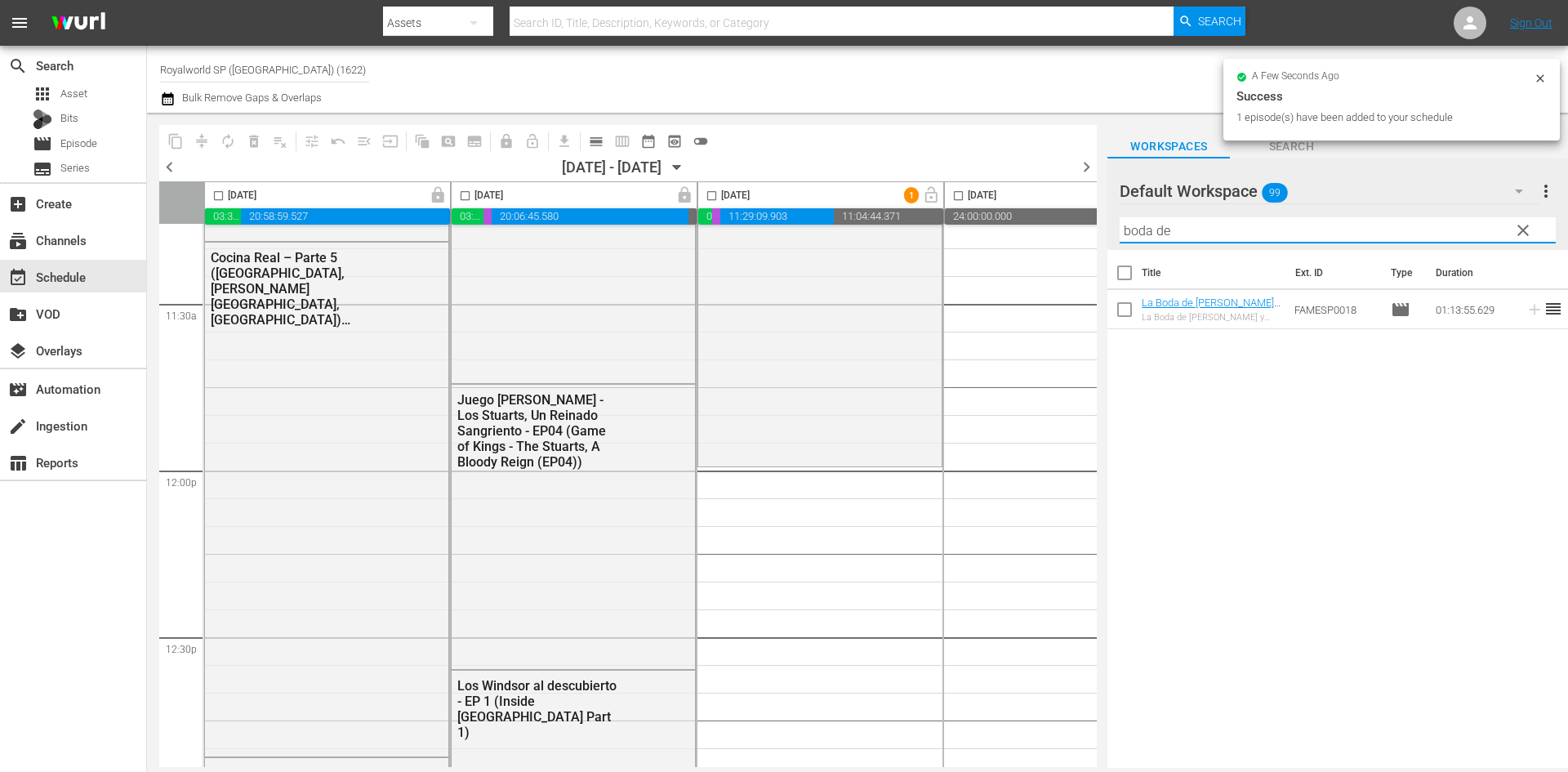
drag, startPoint x: 1249, startPoint y: 232, endPoint x: 1043, endPoint y: 233, distance: 206.0
click at [1044, 233] on div "content_copy compress autorenew_outlined delete_forever_outlined playlist_remov…" at bounding box center [857, 440] width 1421 height 655
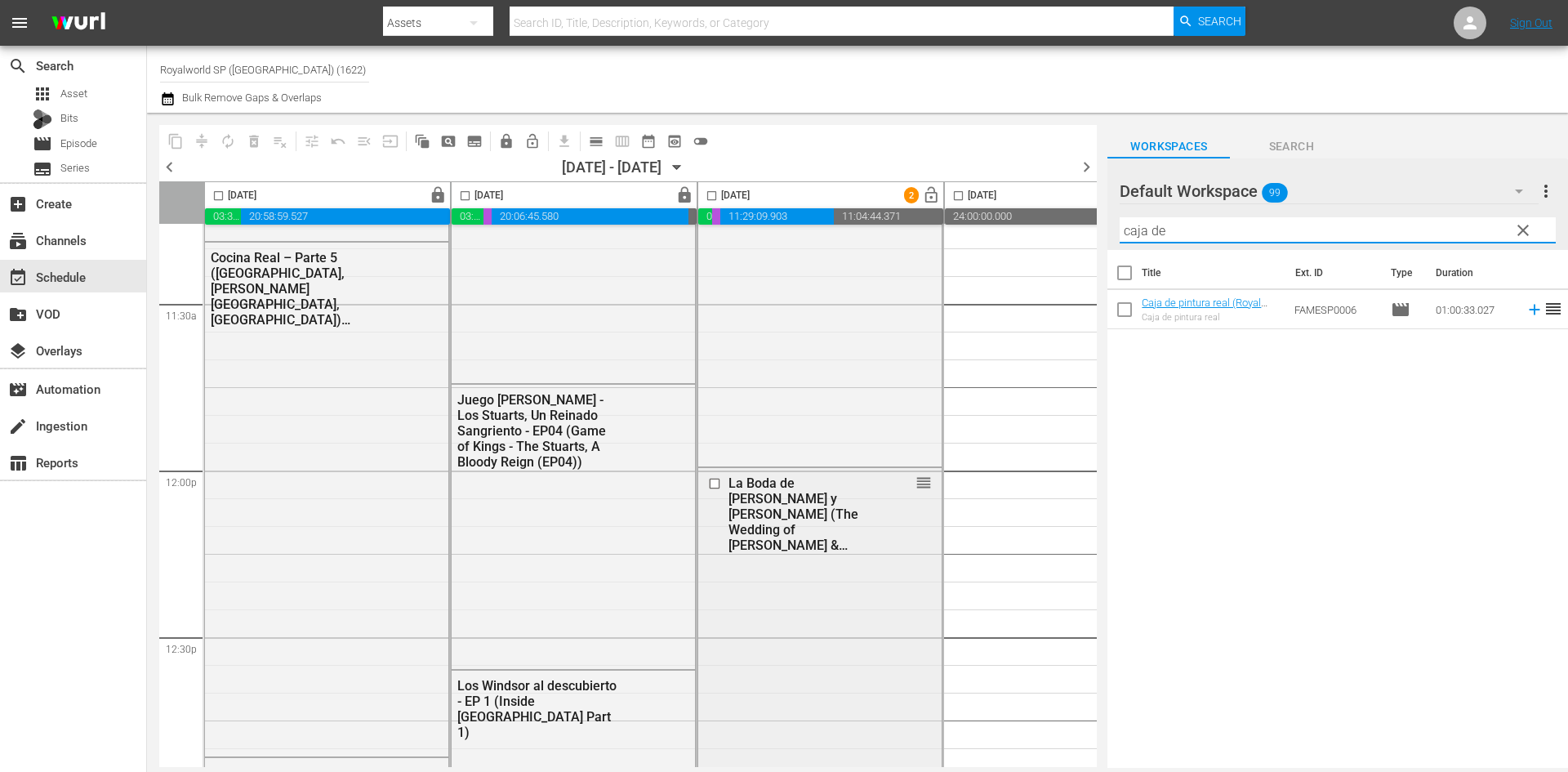
scroll to position [4003, 0]
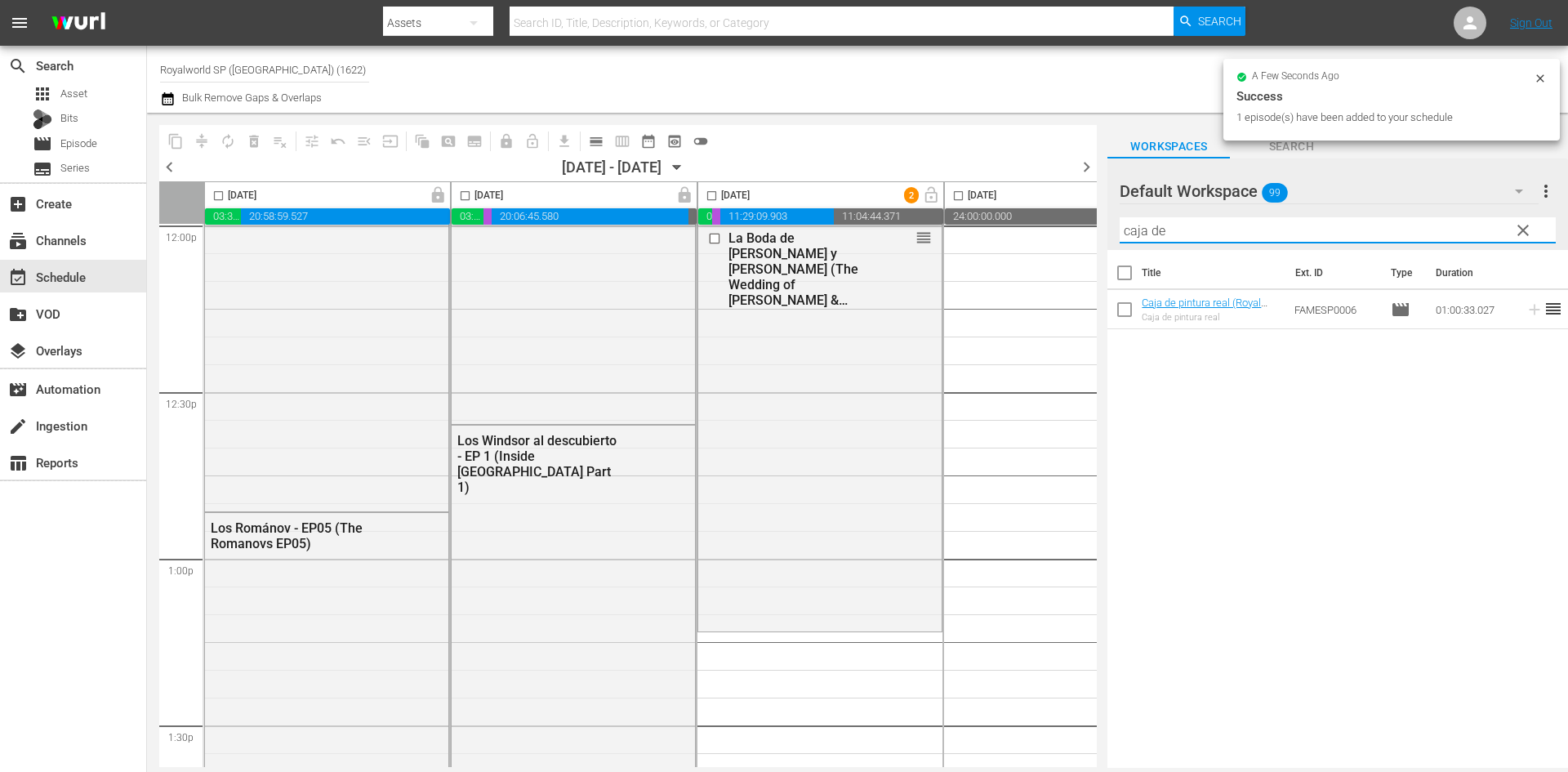
drag, startPoint x: 1217, startPoint y: 237, endPoint x: 1044, endPoint y: 227, distance: 173.3
click at [1044, 227] on div "content_copy compress autorenew_outlined delete_forever_outlined playlist_remov…" at bounding box center [857, 440] width 1421 height 655
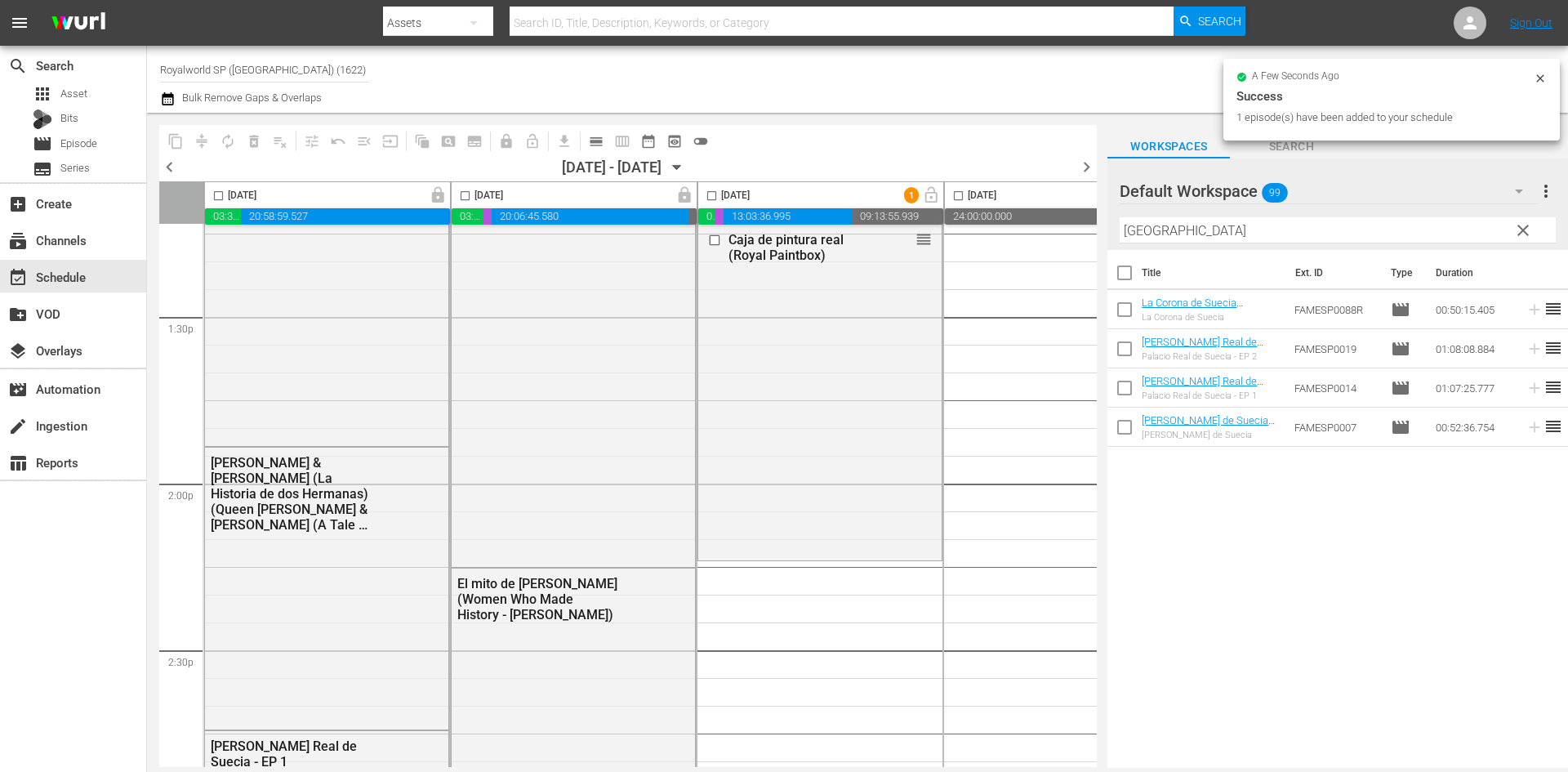
scroll to position [4820, 0]
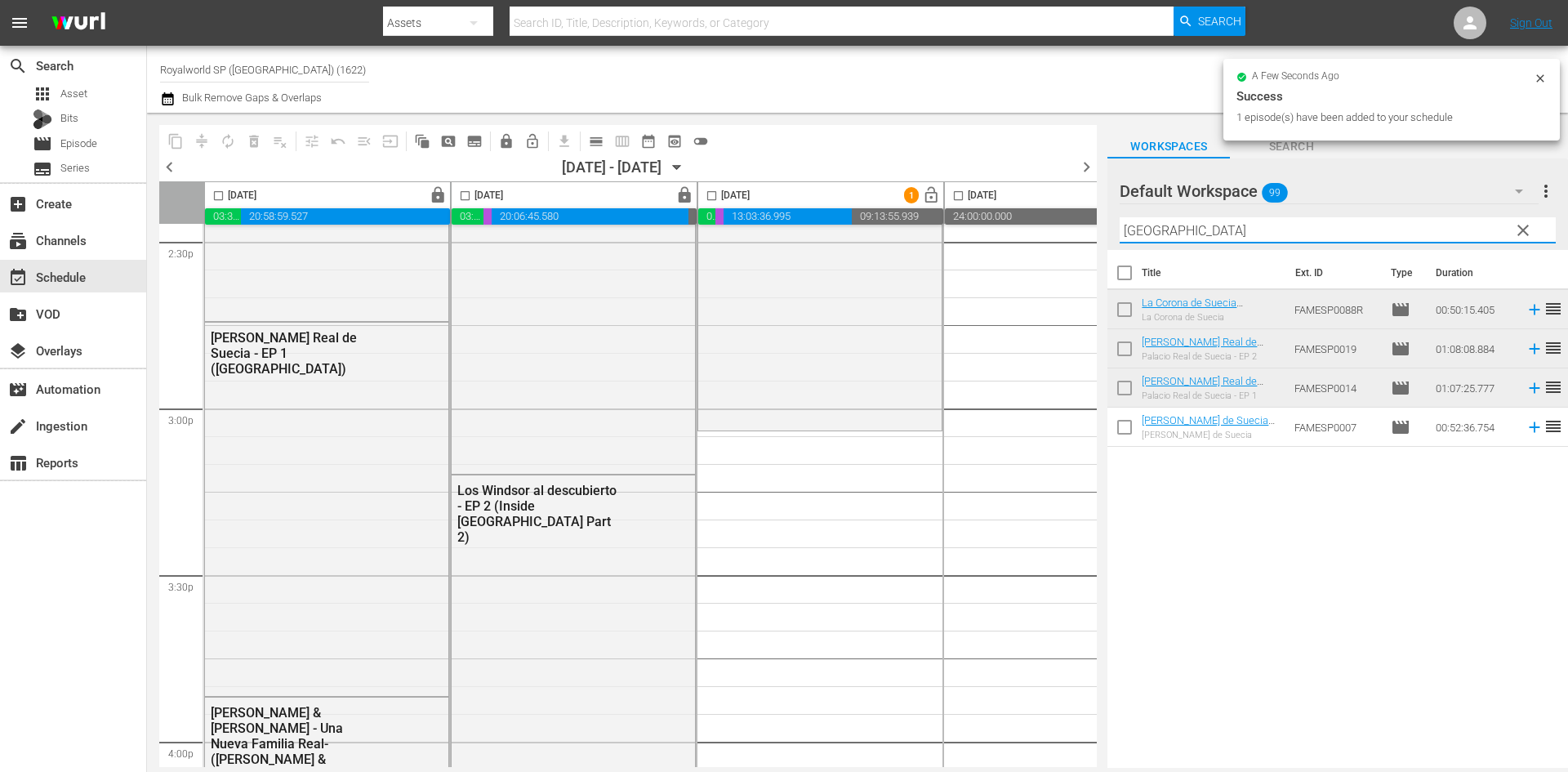
drag, startPoint x: 1190, startPoint y: 233, endPoint x: 1043, endPoint y: 236, distance: 147.0
click at [1045, 236] on div "content_copy compress autorenew_outlined delete_forever_outlined playlist_remov…" at bounding box center [857, 440] width 1421 height 655
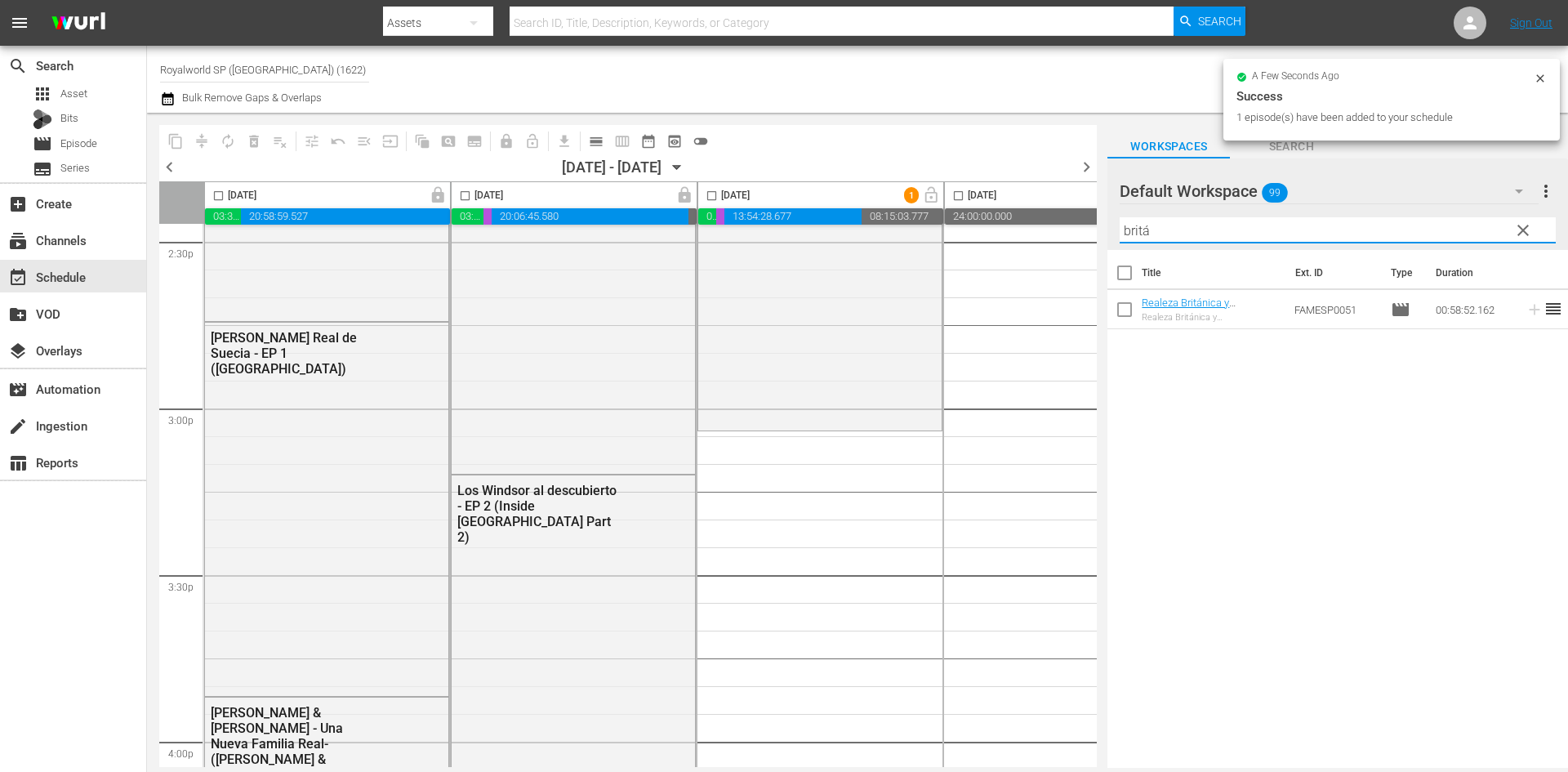
drag, startPoint x: 1245, startPoint y: 237, endPoint x: 1071, endPoint y: 235, distance: 174.0
click at [1072, 233] on div "content_copy compress autorenew_outlined delete_forever_outlined playlist_remov…" at bounding box center [857, 440] width 1421 height 655
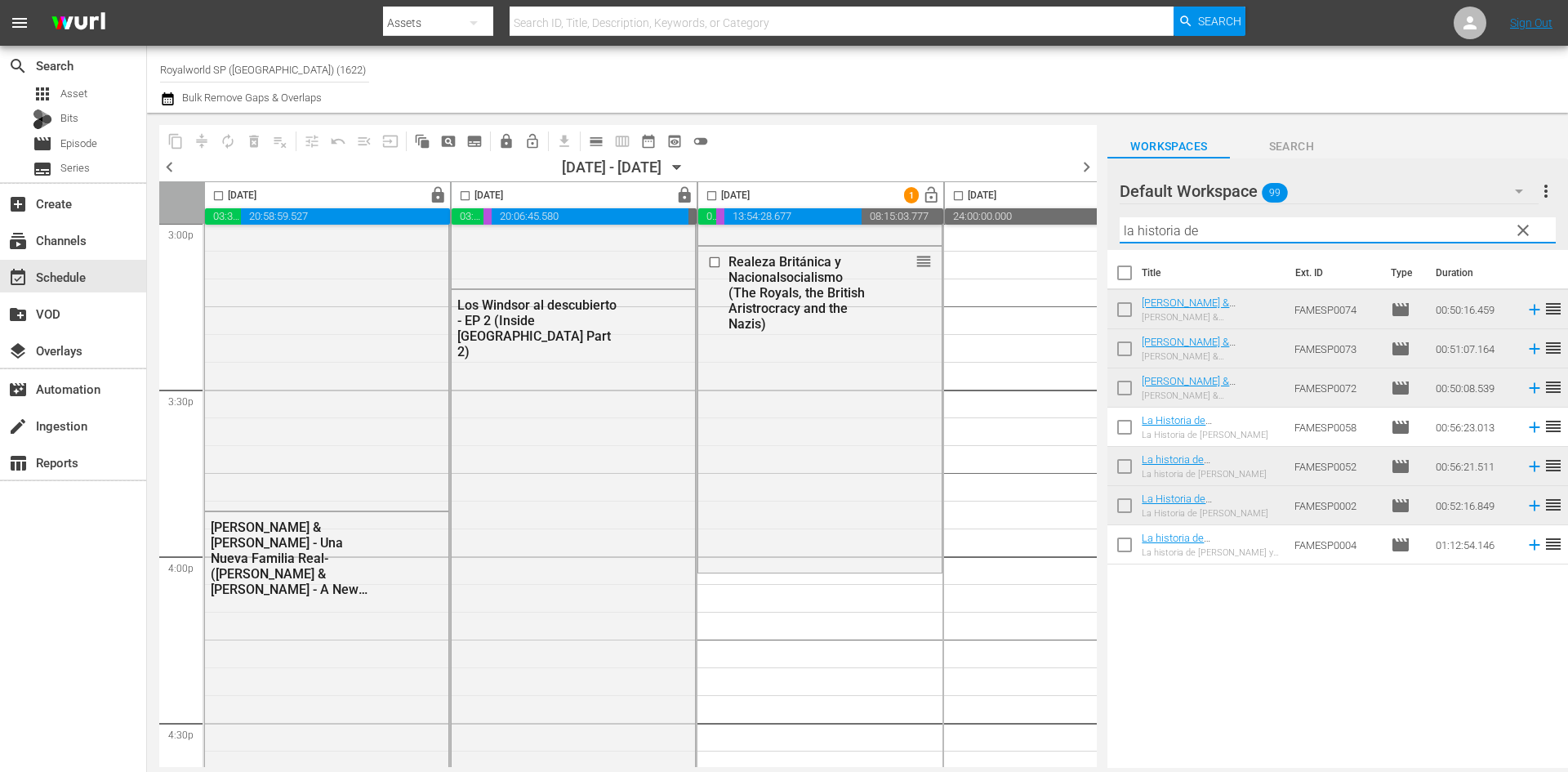
scroll to position [5065, 0]
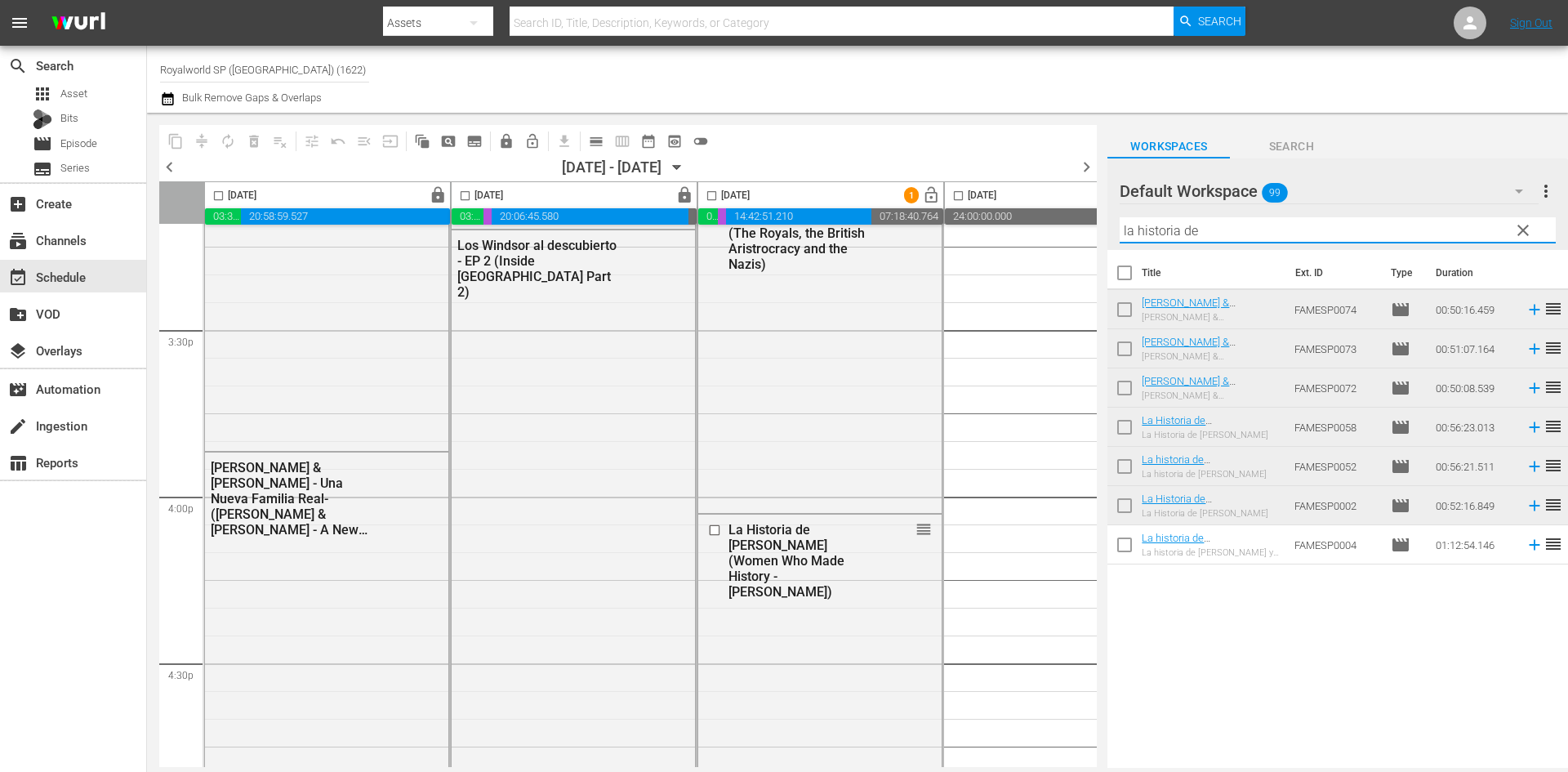
drag, startPoint x: 1184, startPoint y: 219, endPoint x: 1025, endPoint y: 212, distance: 159.2
click at [1025, 212] on div "content_copy compress autorenew_outlined delete_forever_outlined playlist_remov…" at bounding box center [857, 440] width 1421 height 655
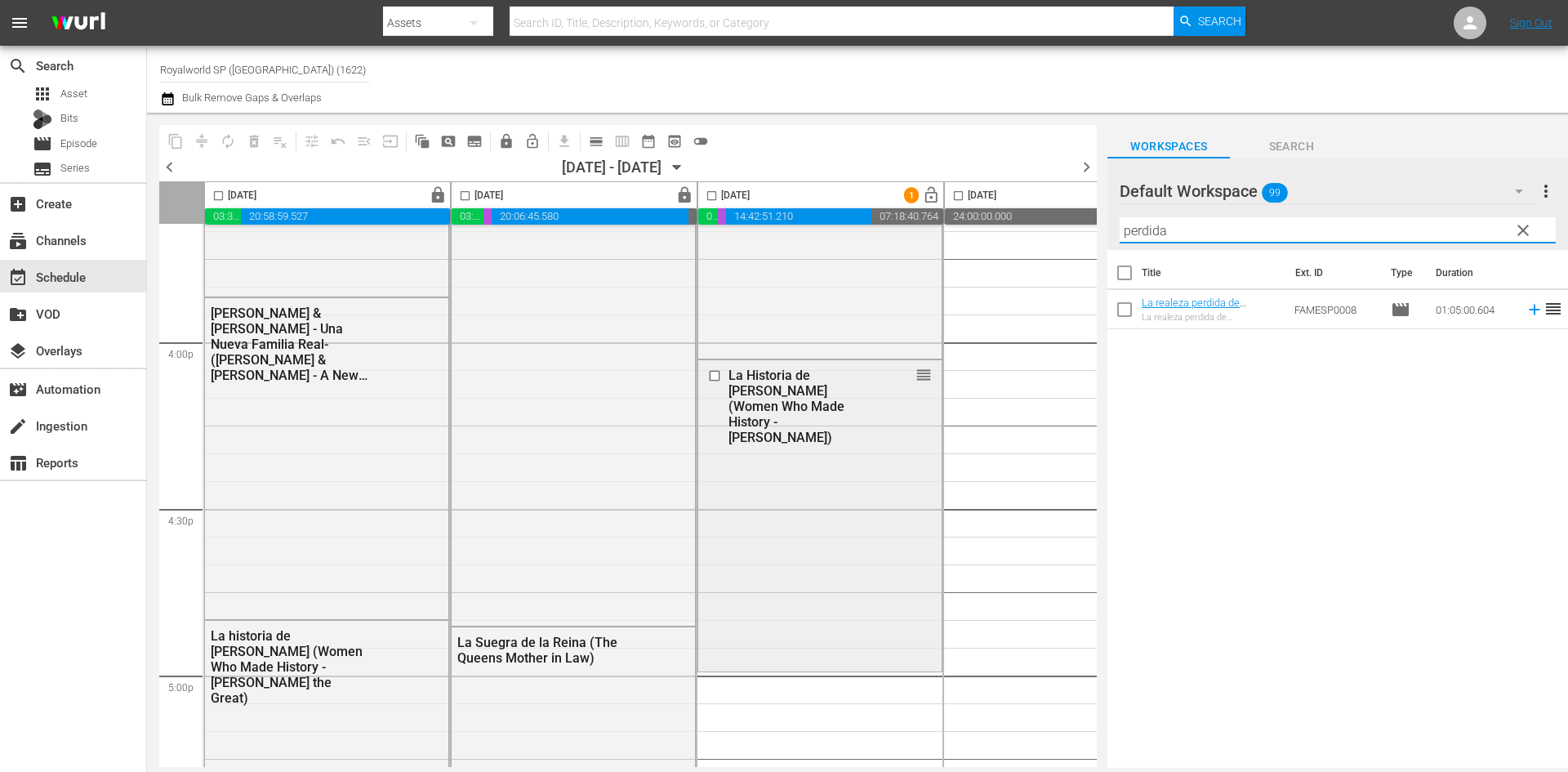
scroll to position [5310, 0]
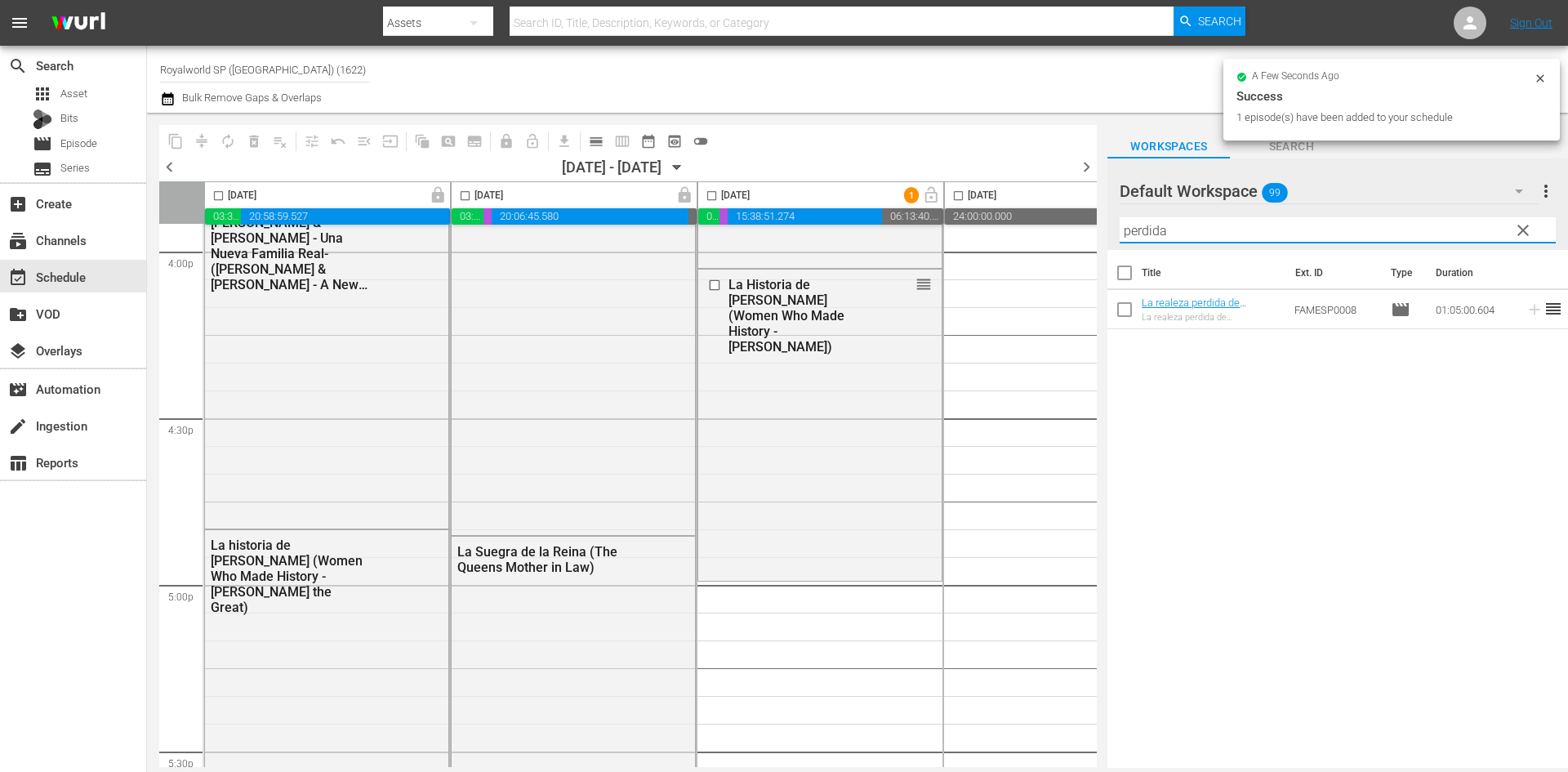
drag, startPoint x: 1225, startPoint y: 226, endPoint x: 1088, endPoint y: 227, distance: 137.0
click at [1088, 227] on div "content_copy compress autorenew_outlined delete_forever_outlined playlist_remov…" at bounding box center [857, 440] width 1421 height 655
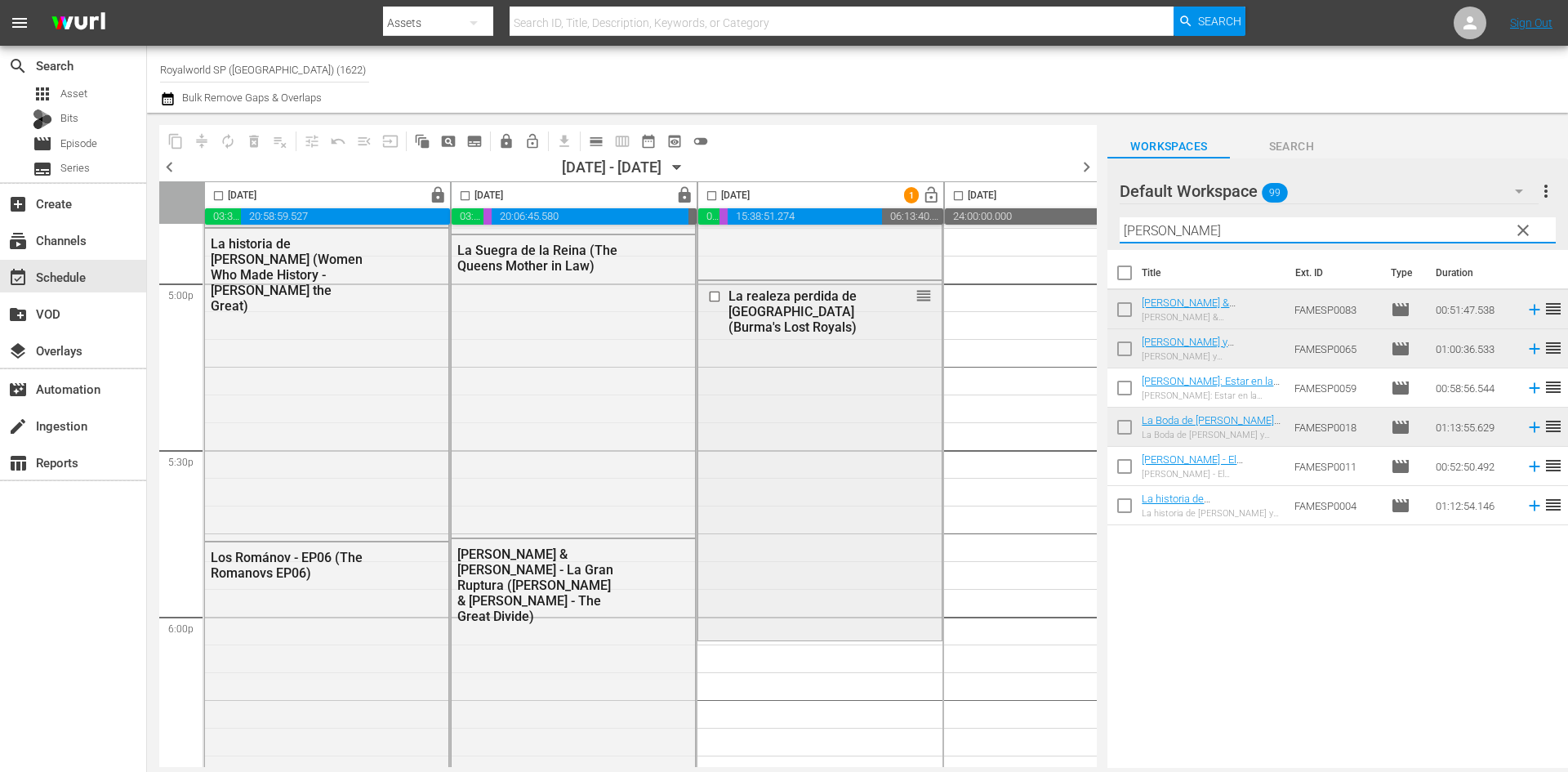
scroll to position [5637, 0]
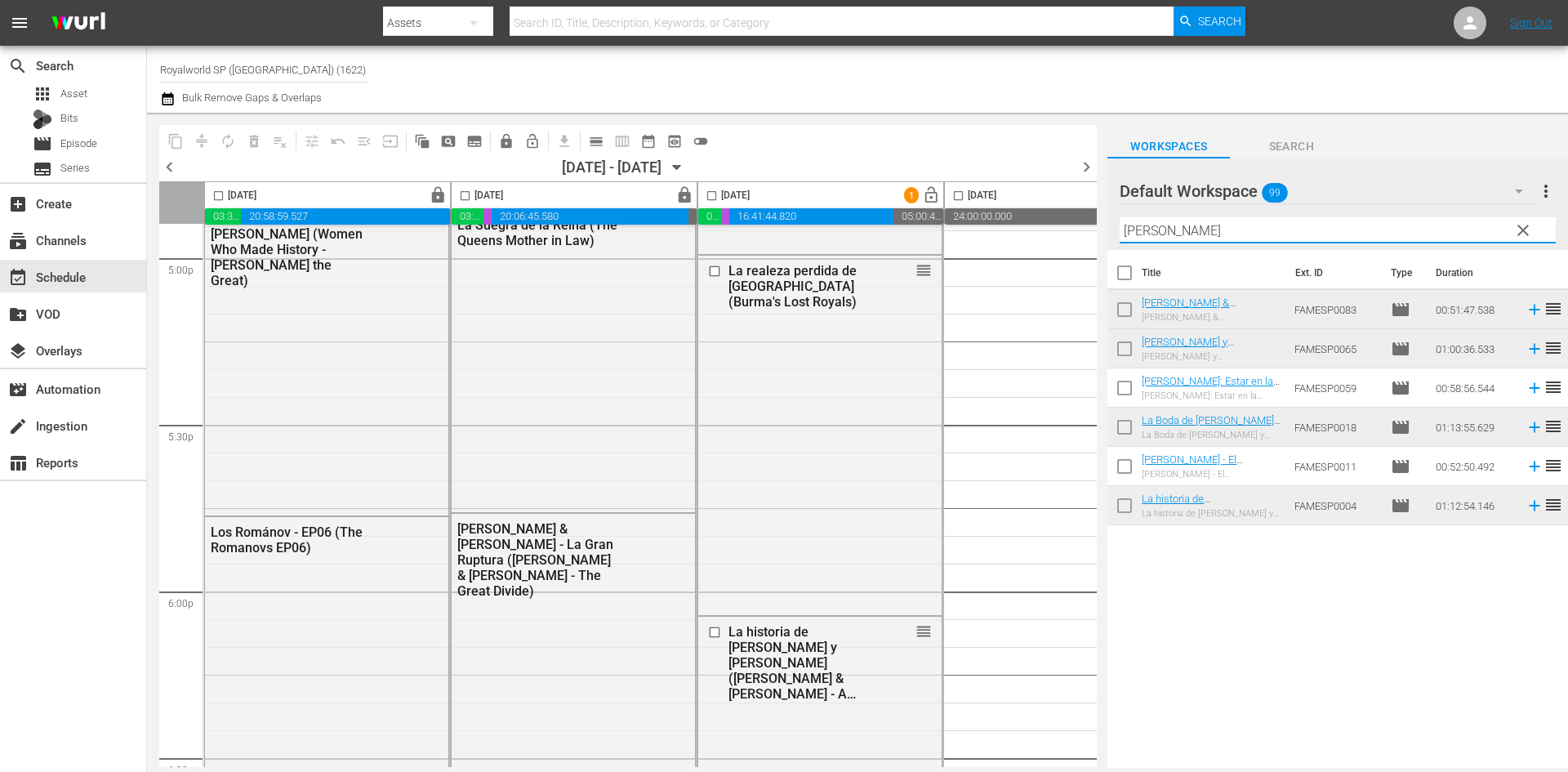
drag, startPoint x: 1241, startPoint y: 225, endPoint x: 1057, endPoint y: 192, distance: 186.9
click at [1057, 192] on div "content_copy compress autorenew_outlined delete_forever_outlined playlist_remov…" at bounding box center [857, 440] width 1421 height 655
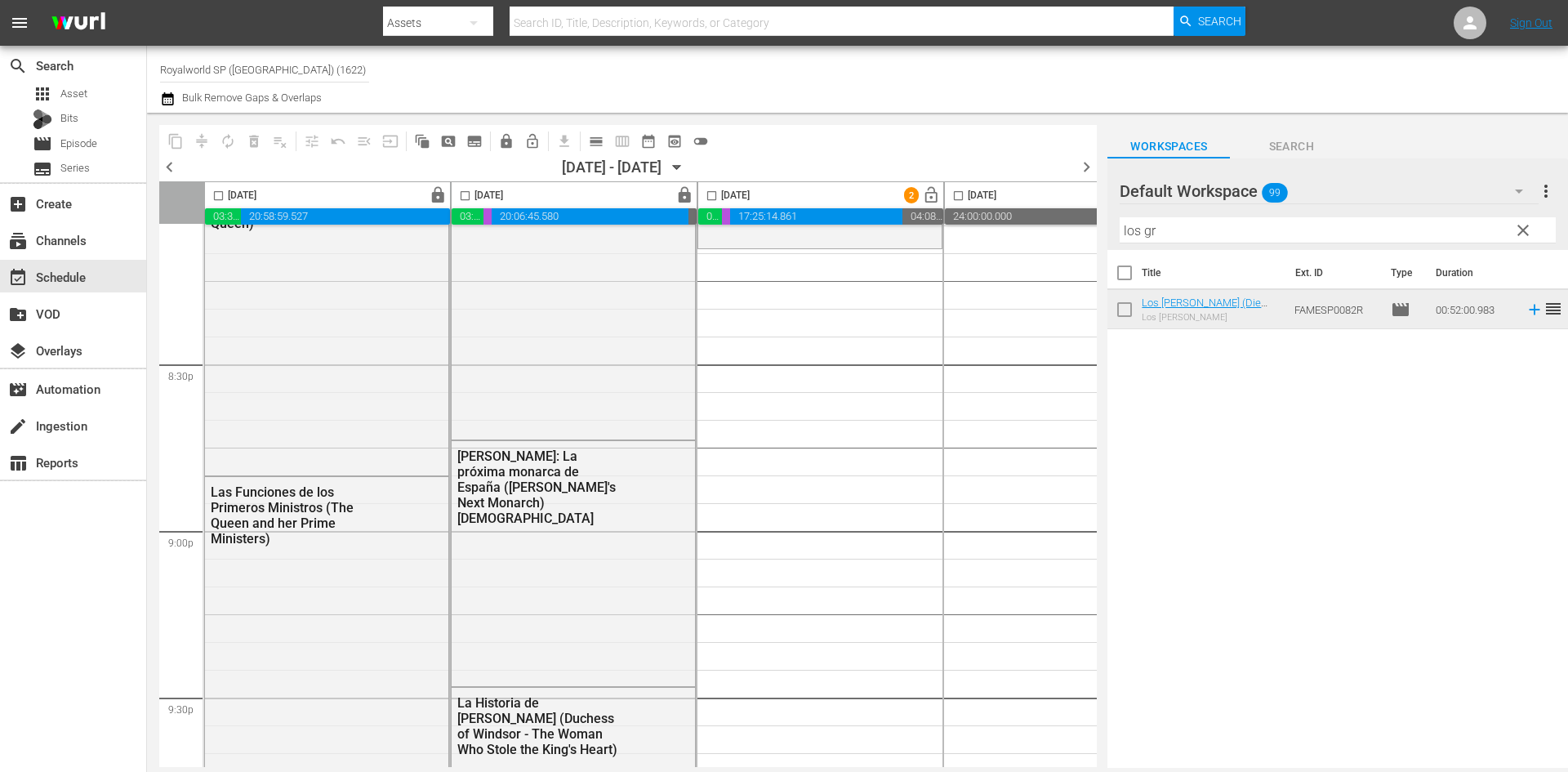
scroll to position [6699, 0]
drag, startPoint x: 1187, startPoint y: 218, endPoint x: 1037, endPoint y: 218, distance: 150.0
click at [1037, 217] on div "content_copy compress autorenew_outlined delete_forever_outlined playlist_remov…" at bounding box center [857, 440] width 1421 height 655
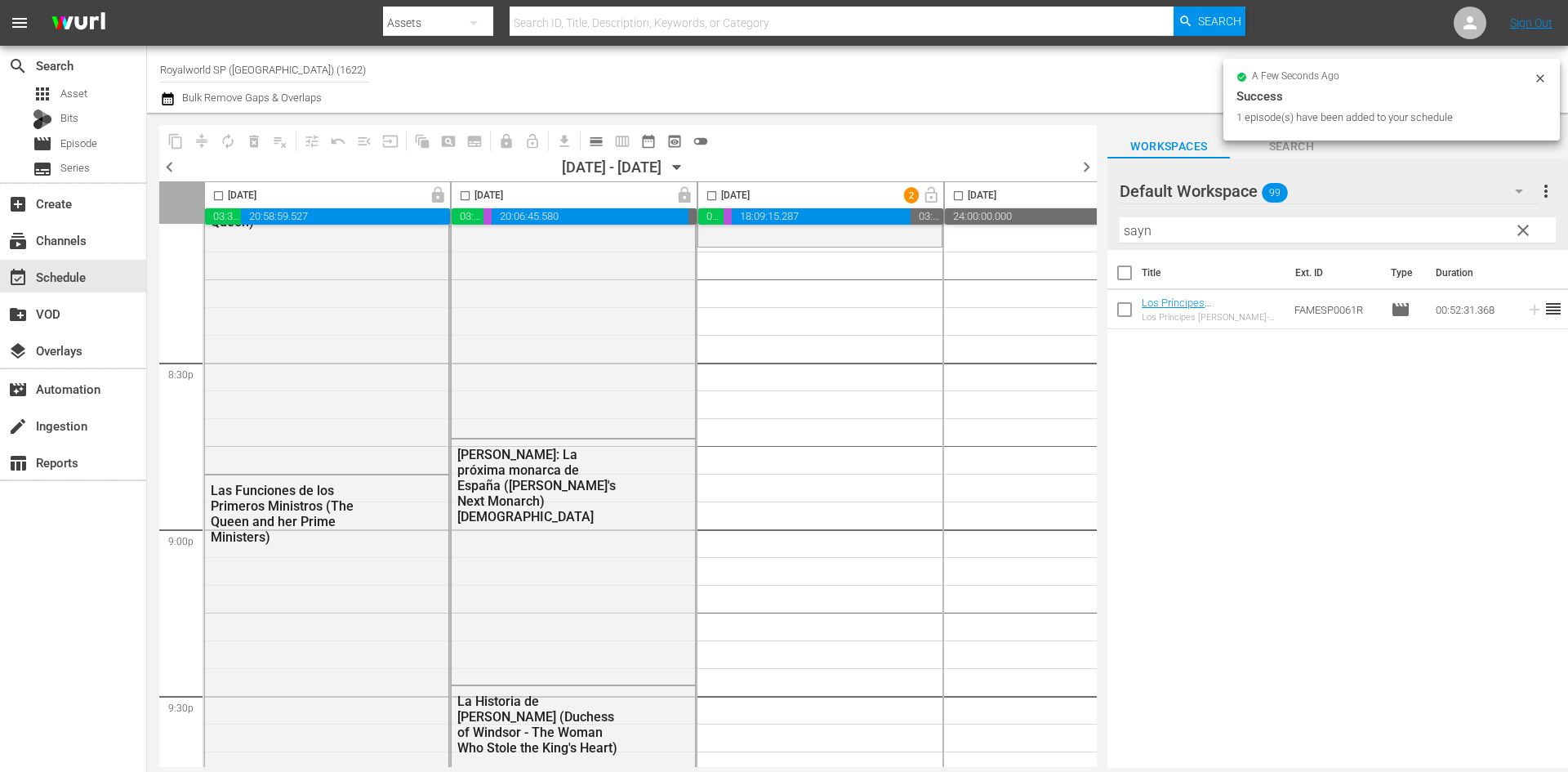
drag, startPoint x: 1126, startPoint y: 222, endPoint x: 1058, endPoint y: 214, distance: 68.5
click at [1058, 214] on div "content_copy compress autorenew_outlined delete_forever_outlined playlist_remov…" at bounding box center [857, 440] width 1421 height 655
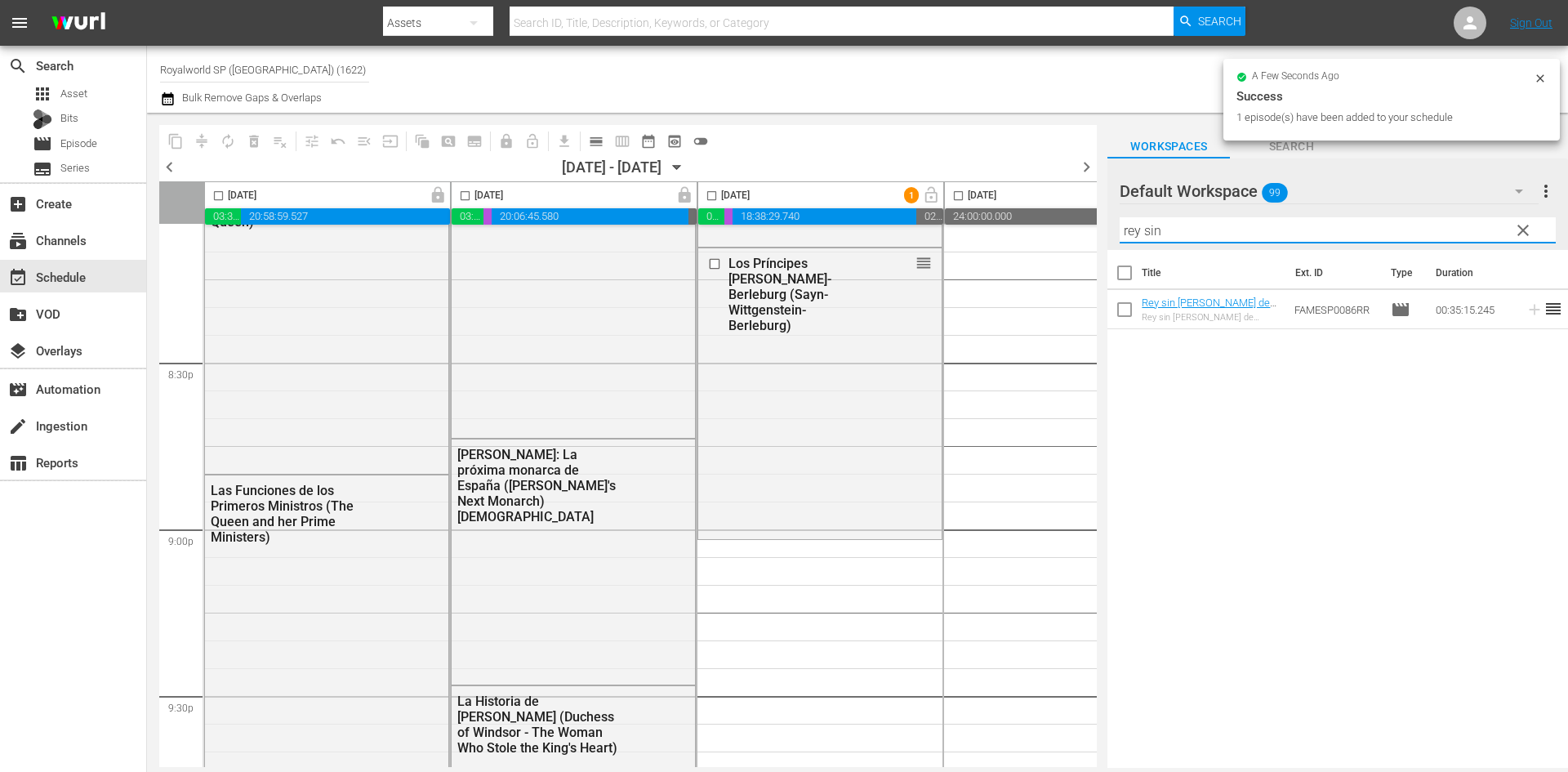
click at [1060, 244] on div "content_copy compress autorenew_outlined delete_forever_outlined playlist_remov…" at bounding box center [857, 440] width 1421 height 655
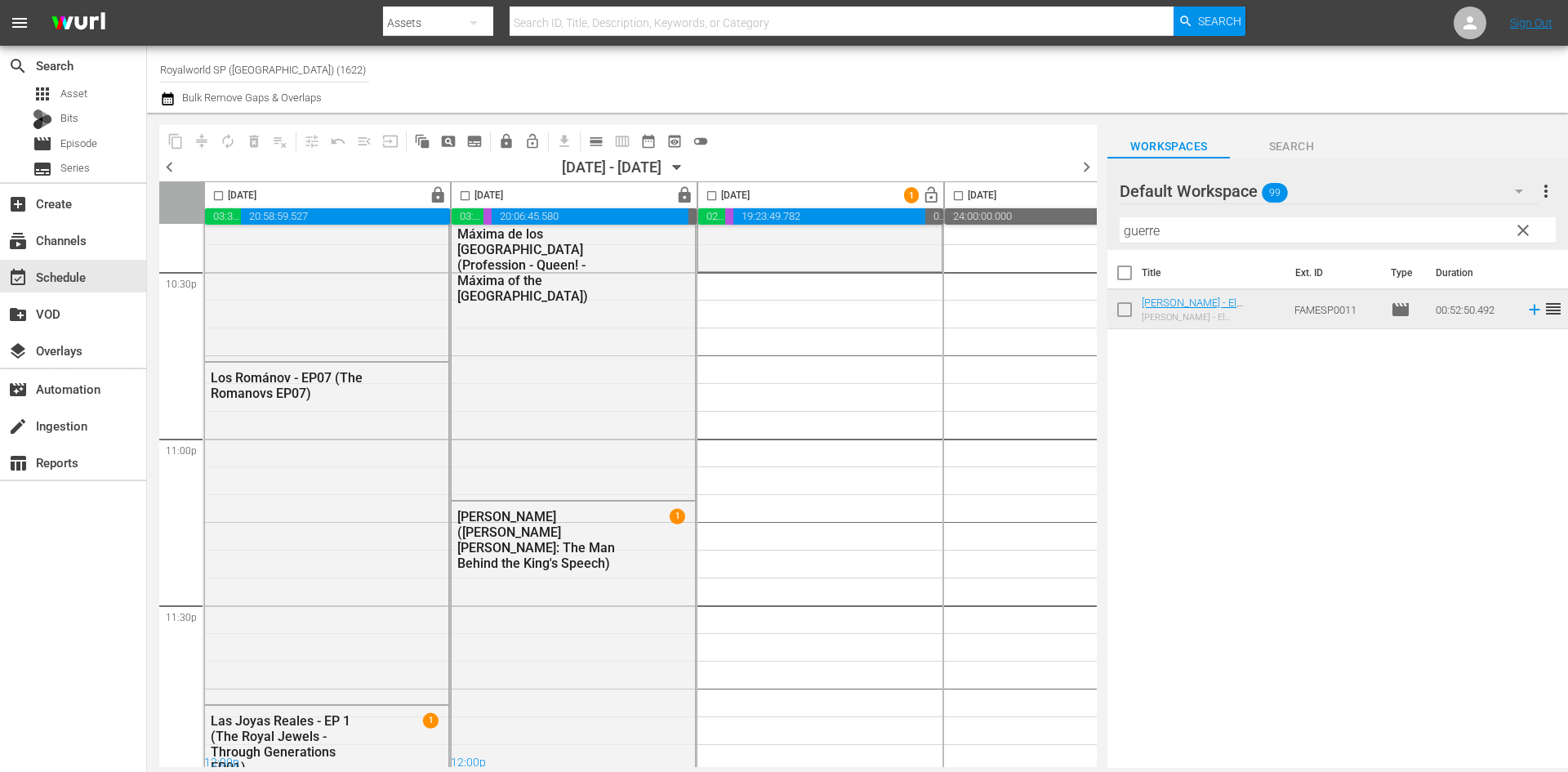
scroll to position [7468, 0]
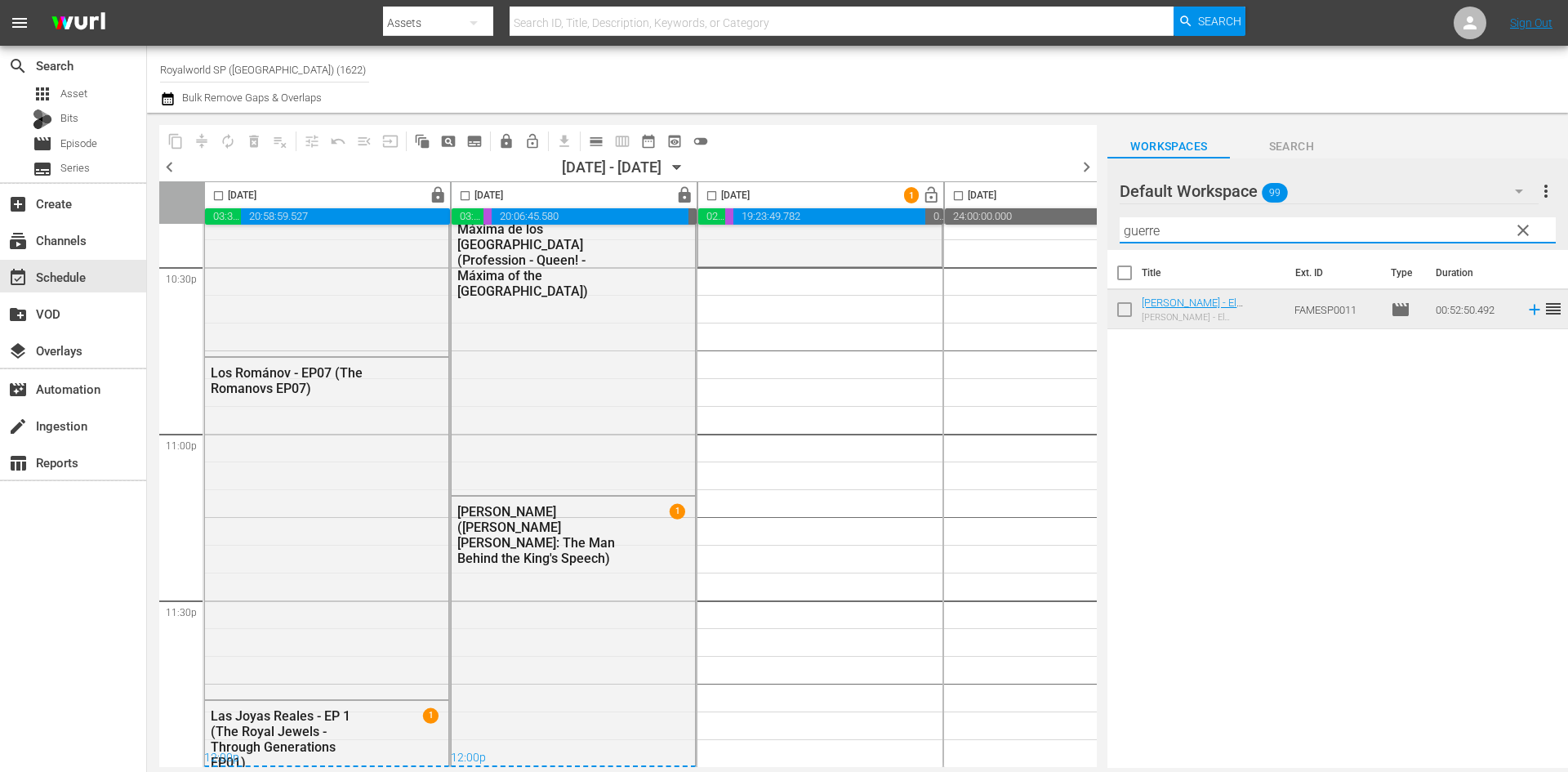
drag, startPoint x: 1245, startPoint y: 237, endPoint x: 1075, endPoint y: 237, distance: 170.0
click at [1075, 237] on div "content_copy compress autorenew_outlined delete_forever_outlined playlist_remov…" at bounding box center [857, 440] width 1421 height 655
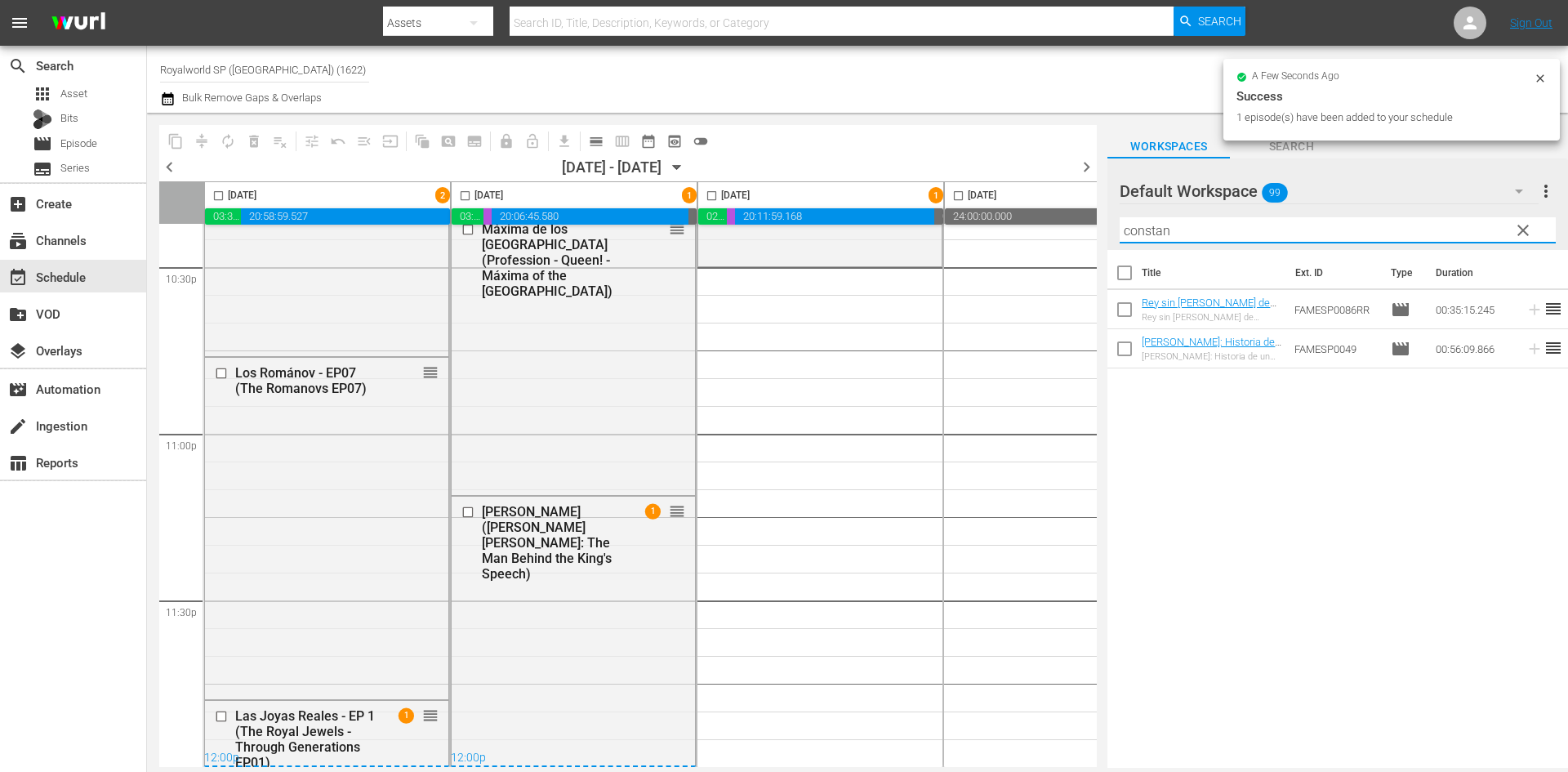
drag, startPoint x: 1212, startPoint y: 235, endPoint x: 1055, endPoint y: 236, distance: 157.0
click at [1055, 236] on div "content_copy compress autorenew_outlined delete_forever_outlined playlist_remov…" at bounding box center [857, 440] width 1421 height 655
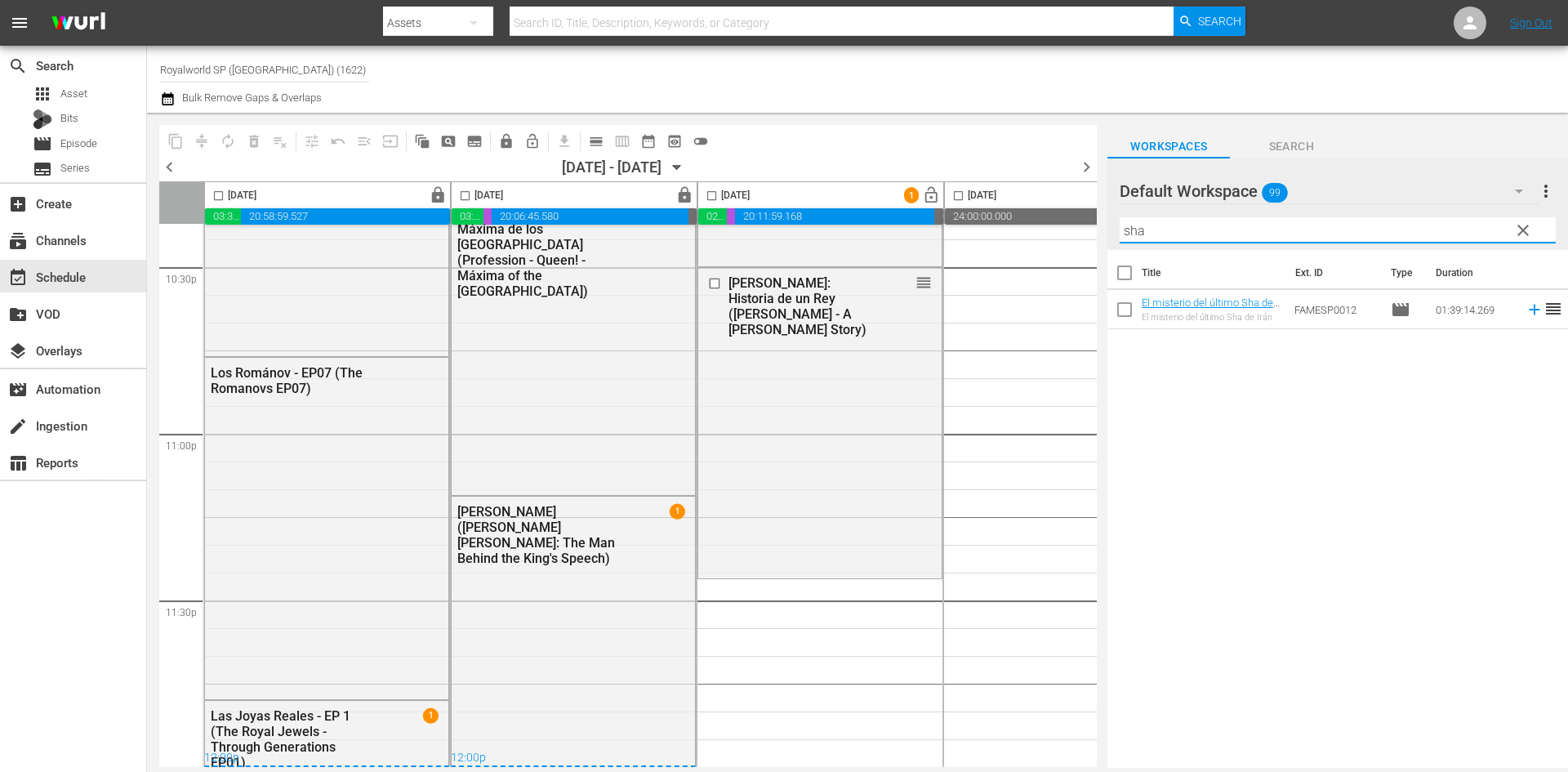
type input "sha"
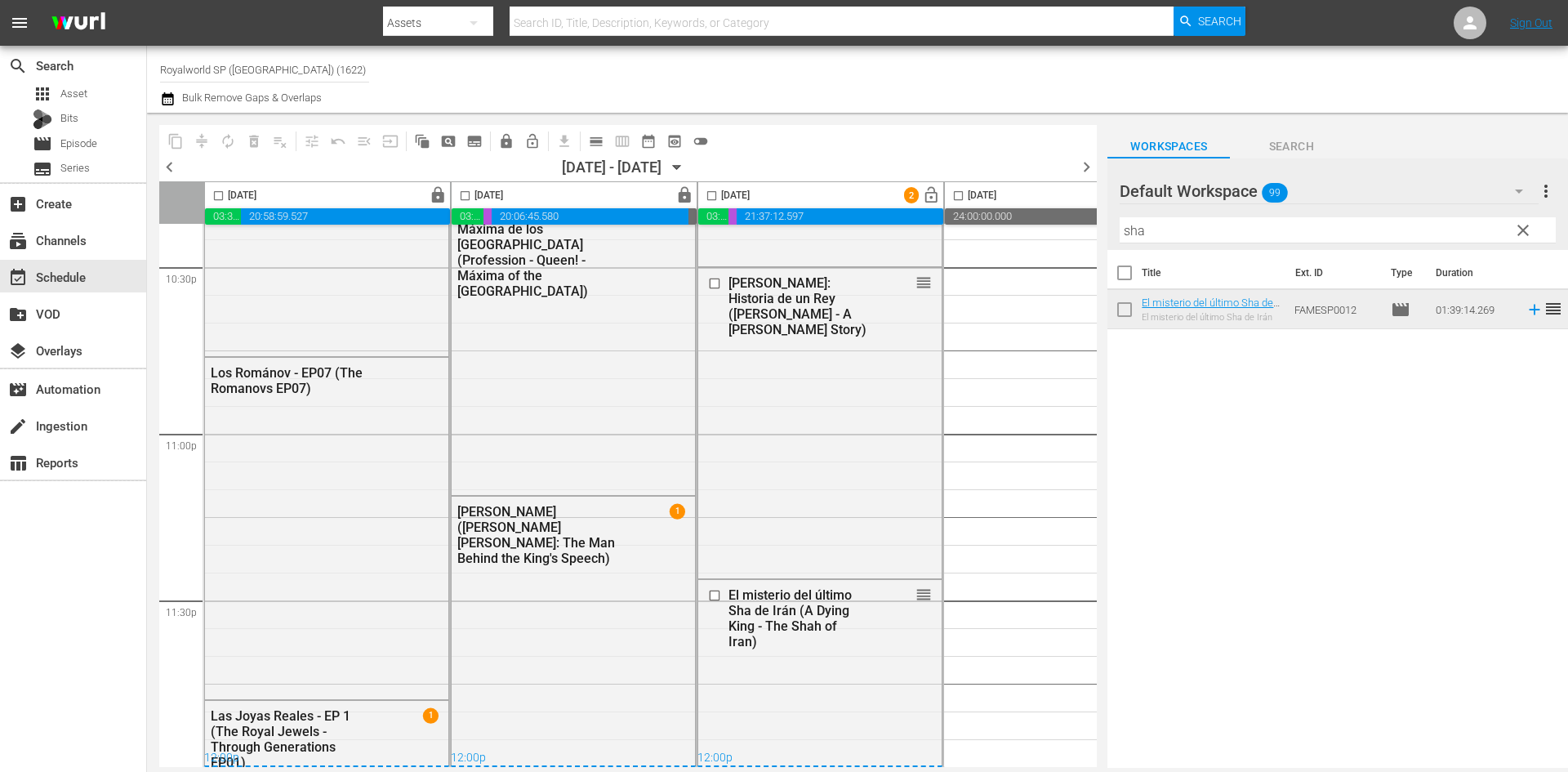
click at [724, 186] on div "[DATE]" at bounding box center [723, 195] width 52 height 19
click at [717, 195] on input "checkbox" at bounding box center [711, 199] width 19 height 19
click at [209, 141] on span "compress" at bounding box center [202, 141] width 16 height 16
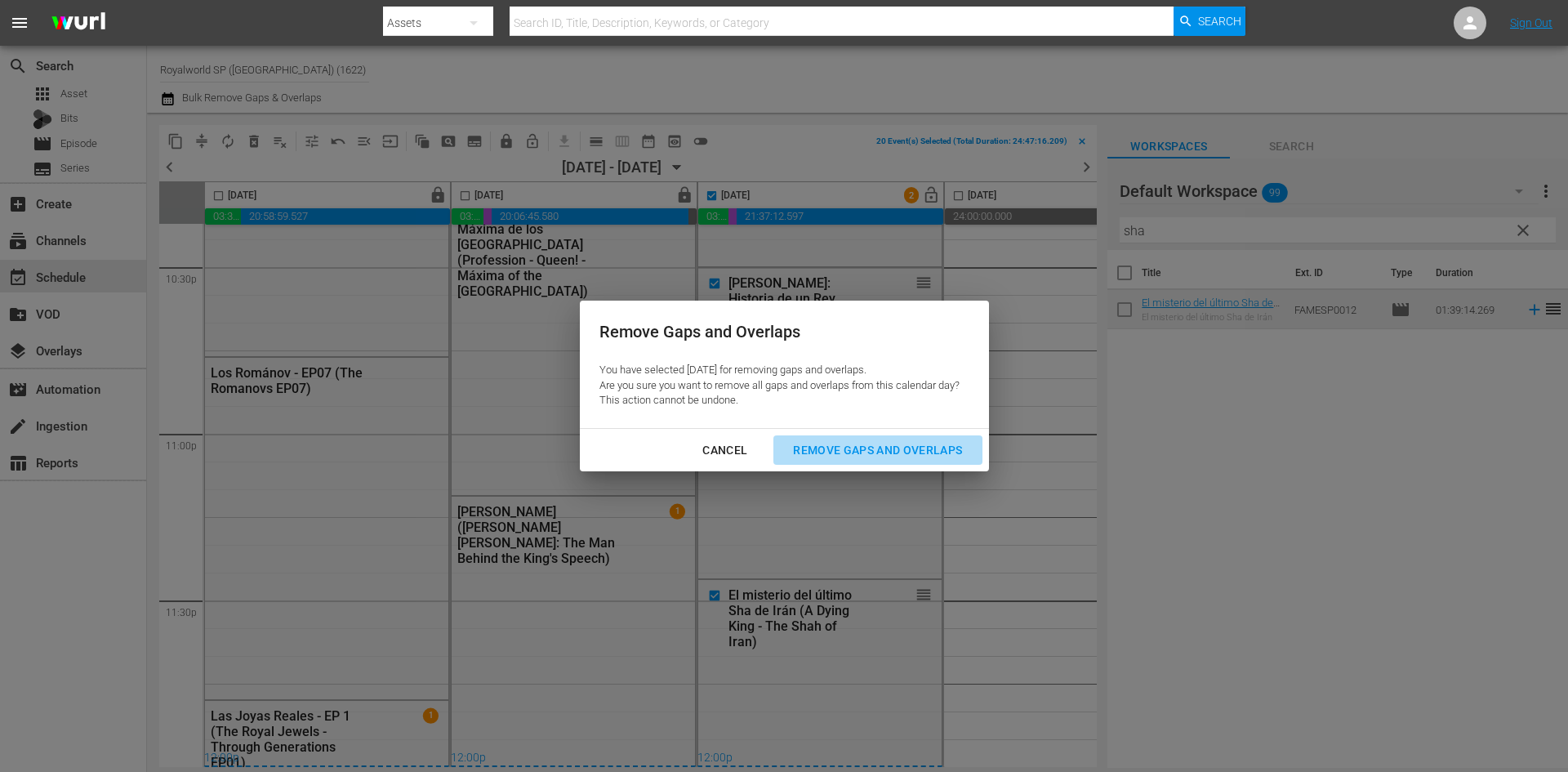
click at [855, 444] on div "Remove Gaps and Overlaps" at bounding box center [878, 450] width 195 height 21
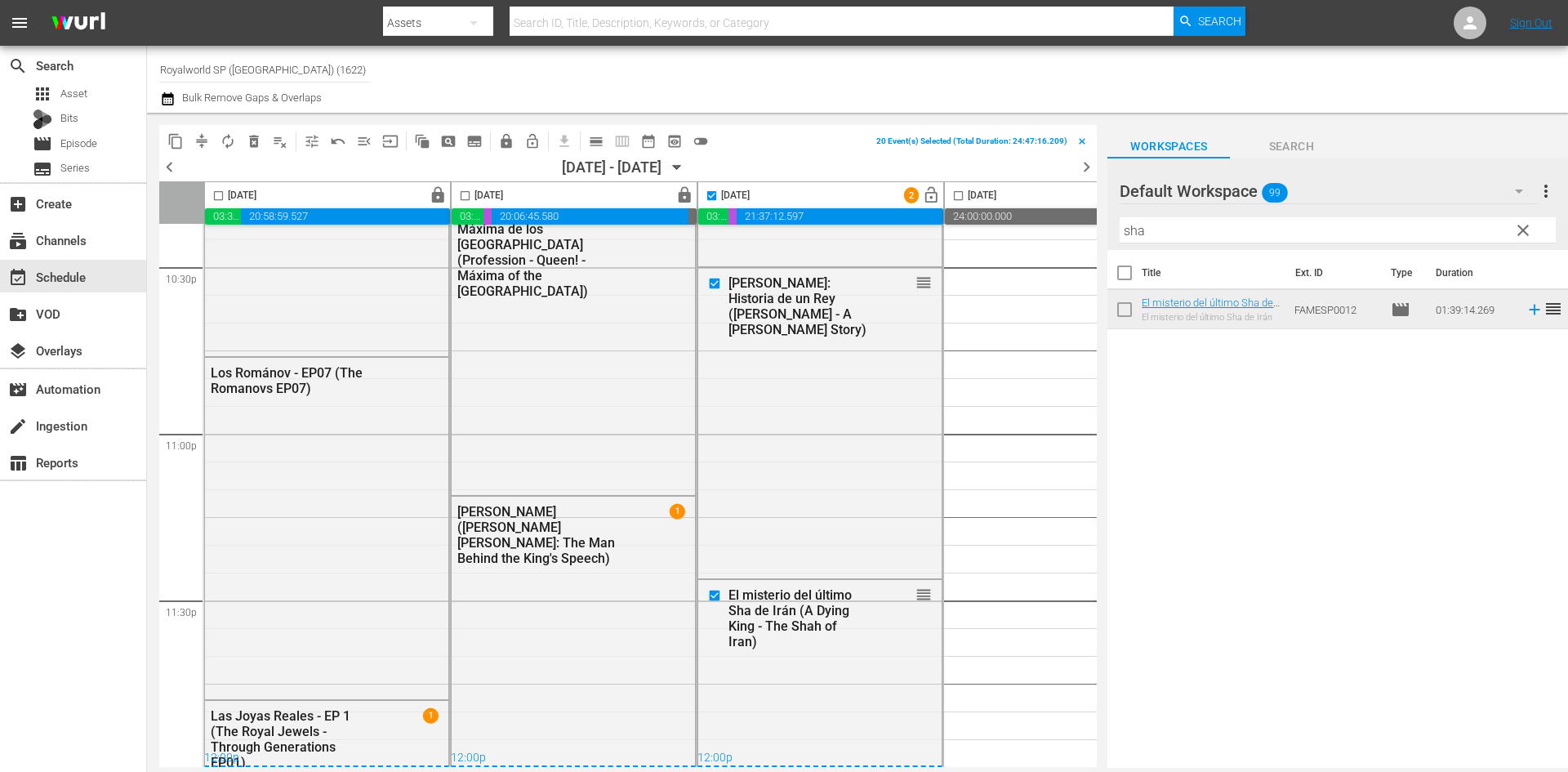
checkbox input "false"
click at [929, 195] on span "lock_open" at bounding box center [931, 195] width 19 height 19
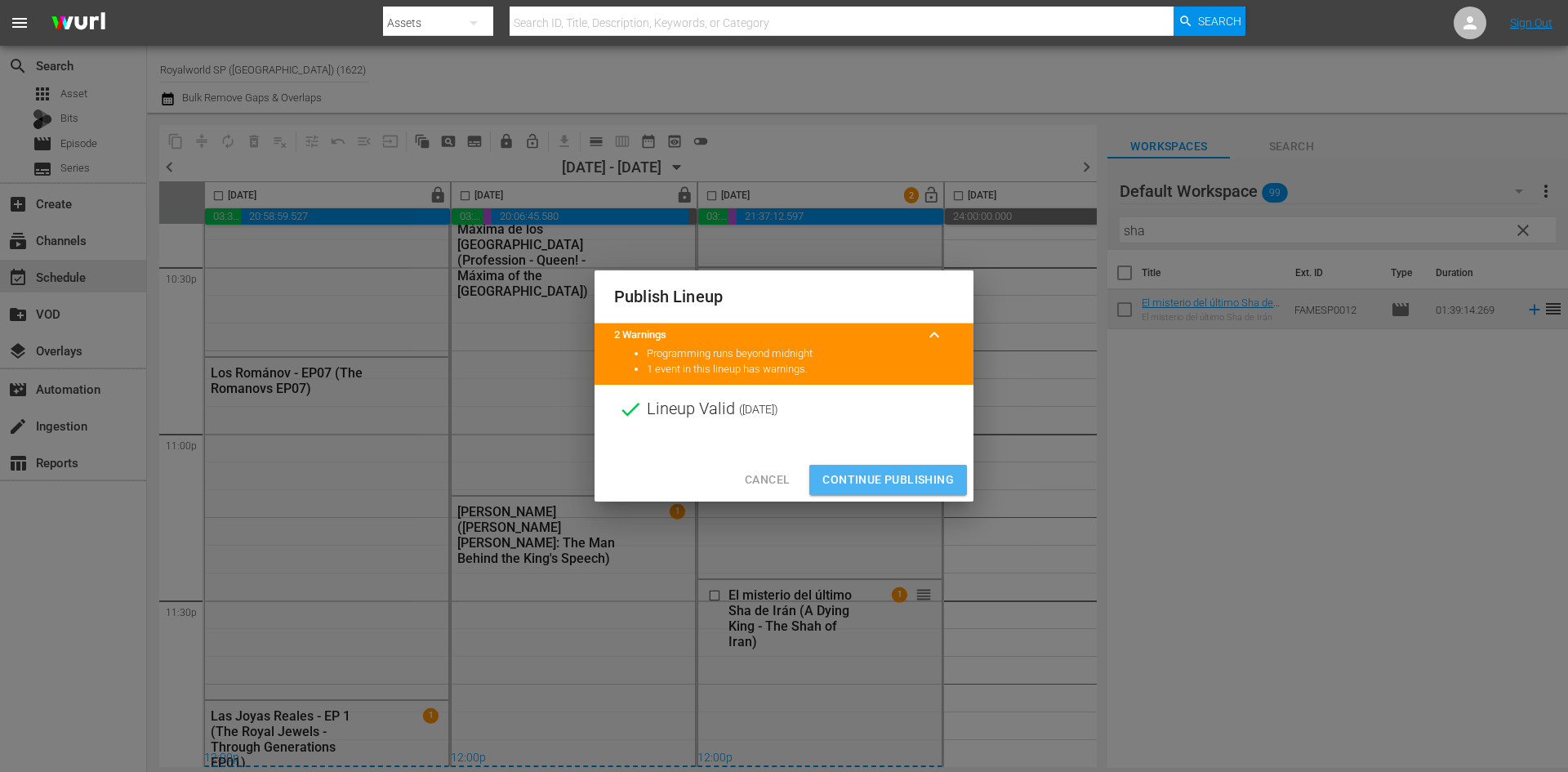
click at [920, 478] on span "Continue Publishing" at bounding box center [888, 480] width 131 height 21
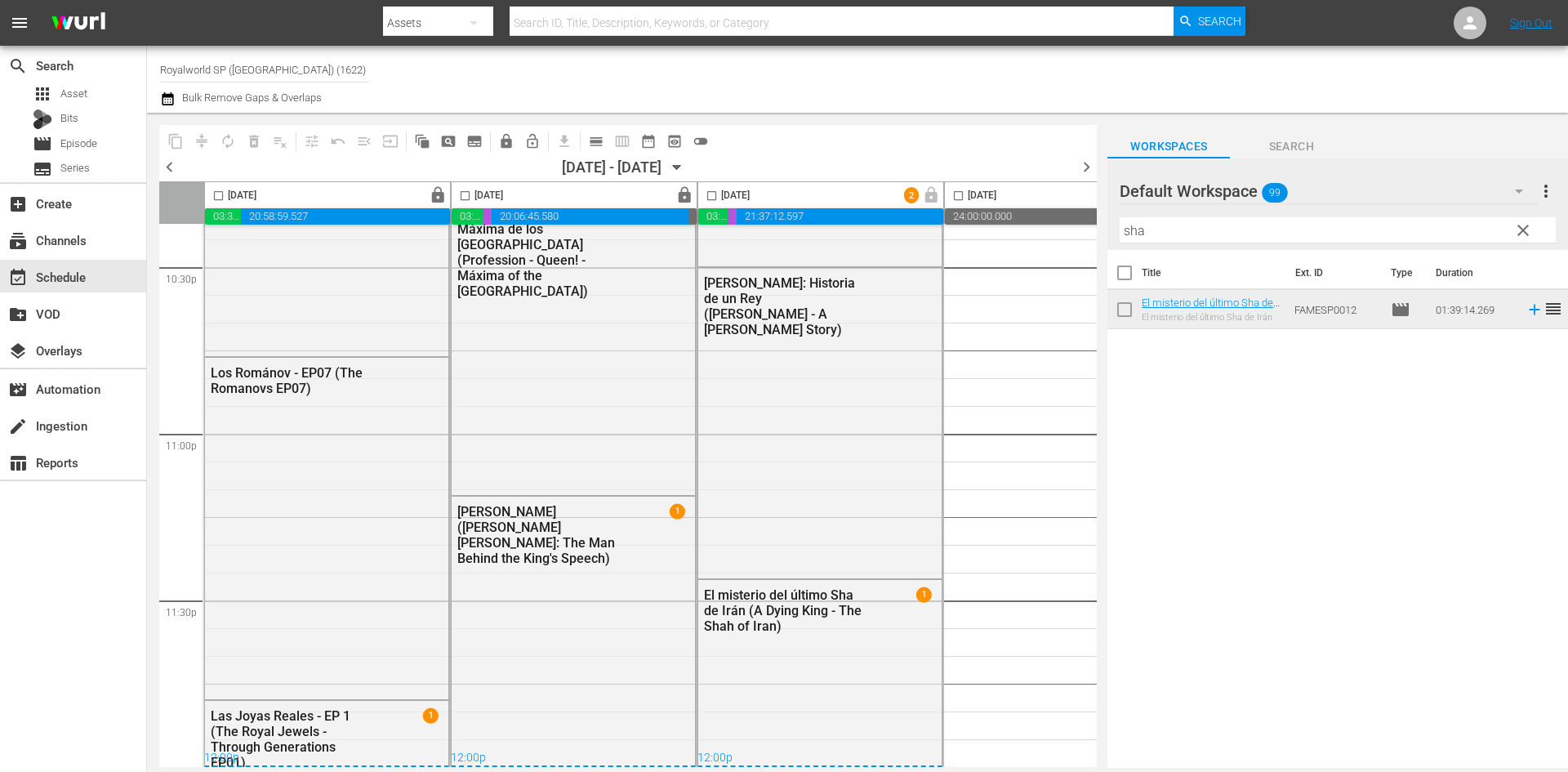
click at [625, 763] on div "[DATE] lock 03:33:12.780 00:00:00.000 20:58:59.527 00:00:00.000 [DATE] lock 03:…" at bounding box center [628, 474] width 938 height 586
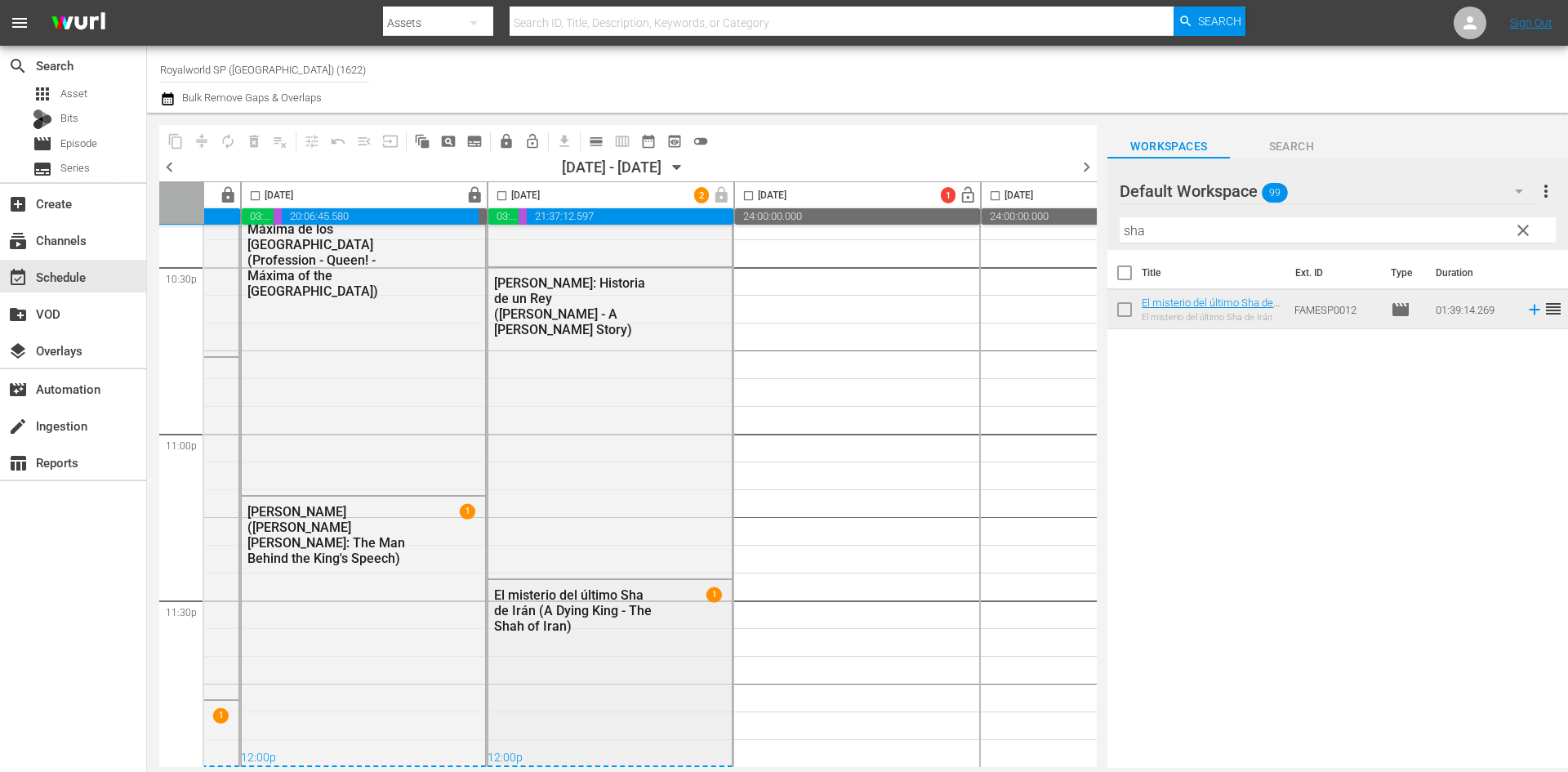
scroll to position [7468, 209]
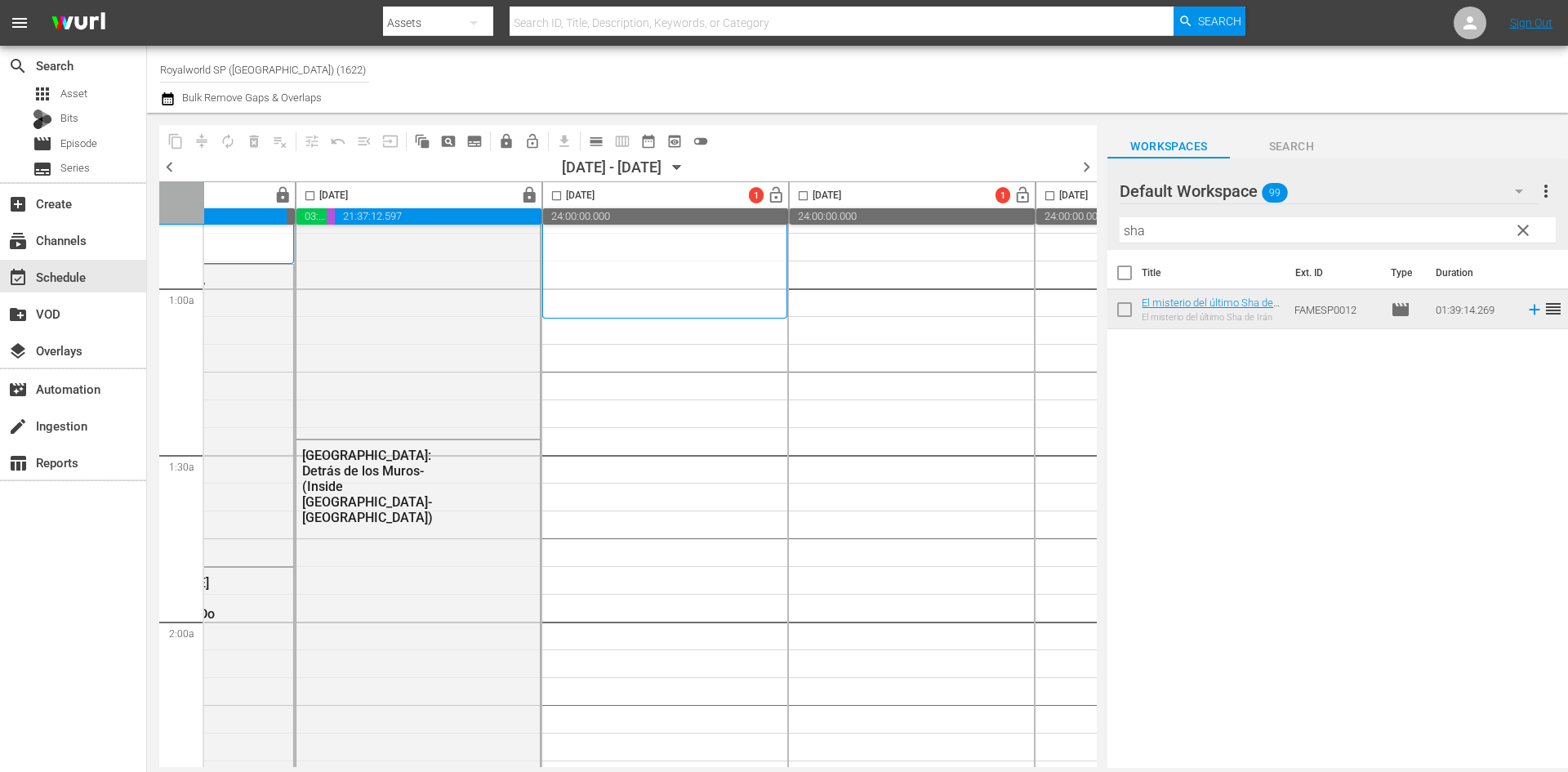
scroll to position [245, 401]
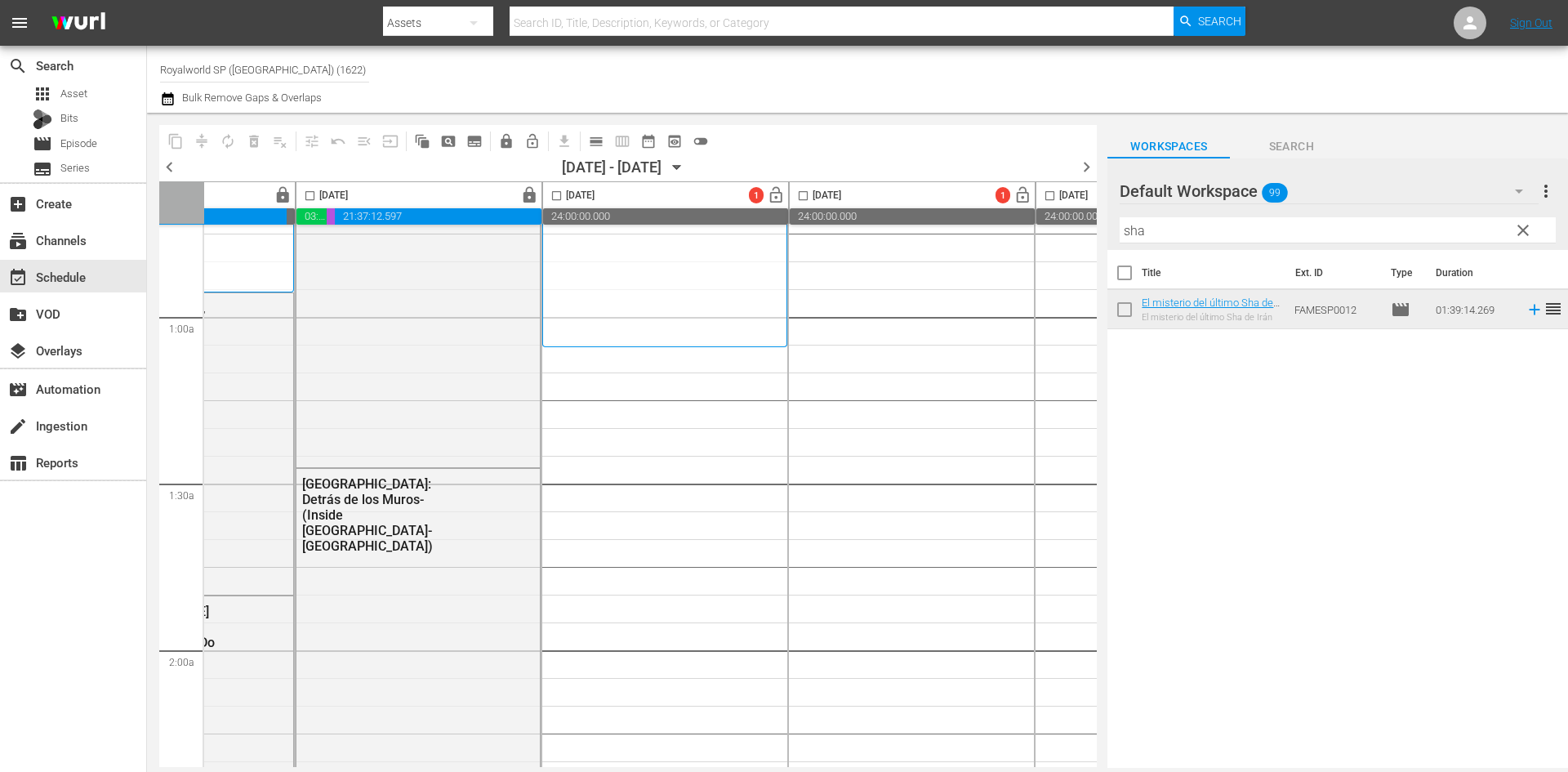
drag, startPoint x: 1210, startPoint y: 230, endPoint x: 1032, endPoint y: 207, distance: 179.5
click at [1032, 207] on div "content_copy compress autorenew_outlined delete_forever_outlined playlist_remov…" at bounding box center [857, 440] width 1421 height 655
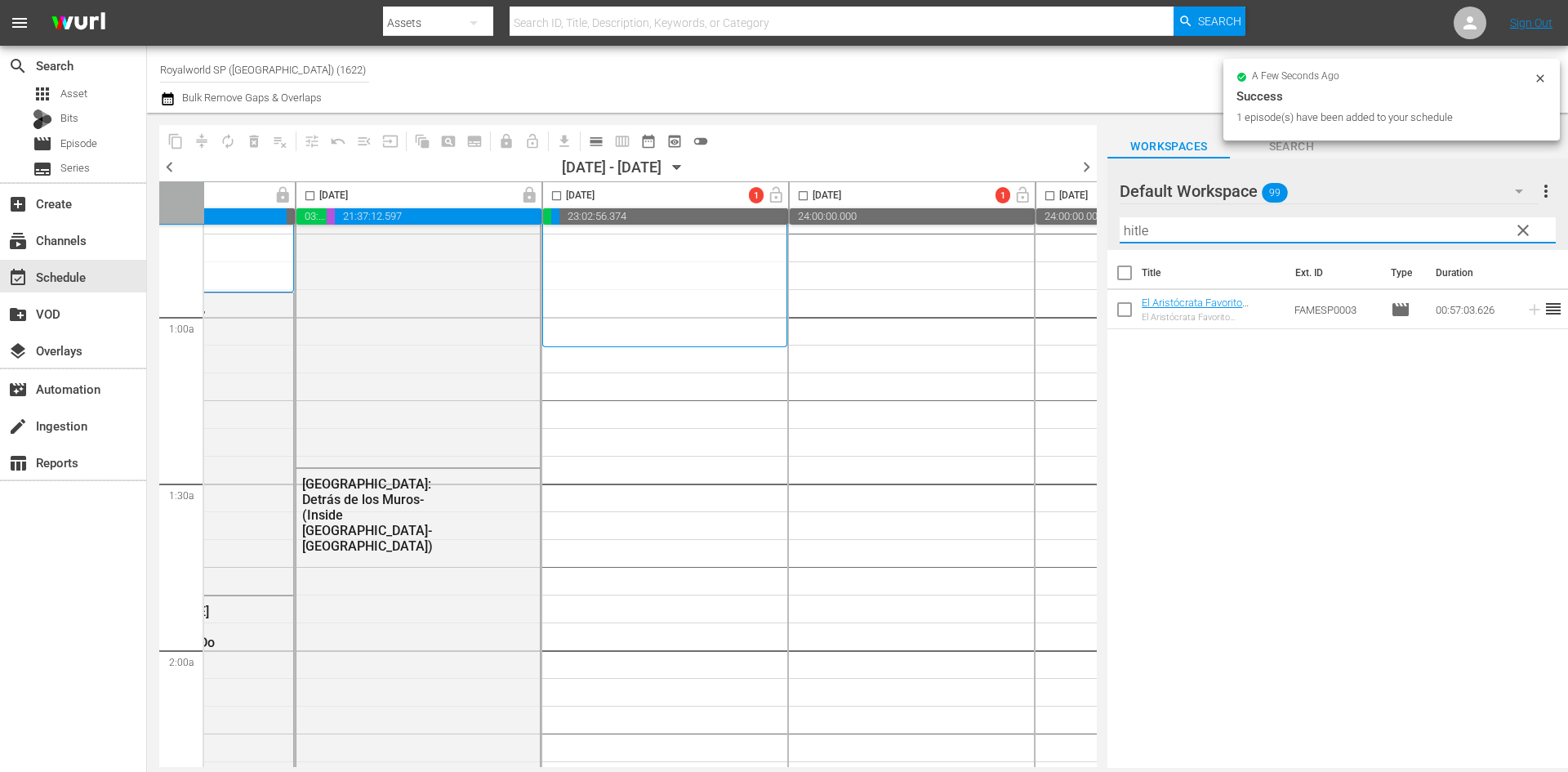
drag, startPoint x: 1168, startPoint y: 221, endPoint x: 1080, endPoint y: 223, distance: 88.0
click at [1081, 219] on div "content_copy compress autorenew_outlined delete_forever_outlined playlist_remov…" at bounding box center [857, 440] width 1421 height 655
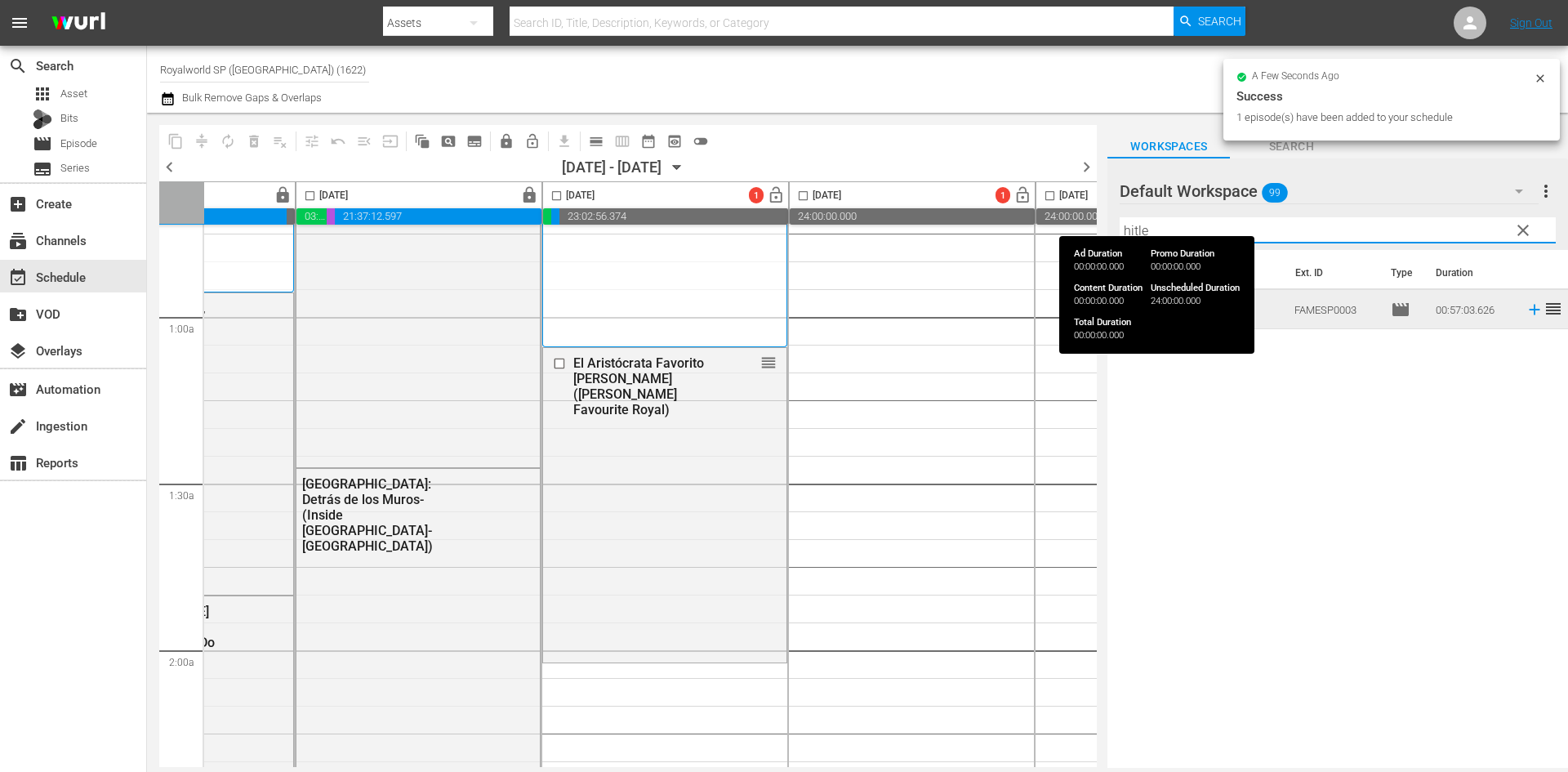
type input "v"
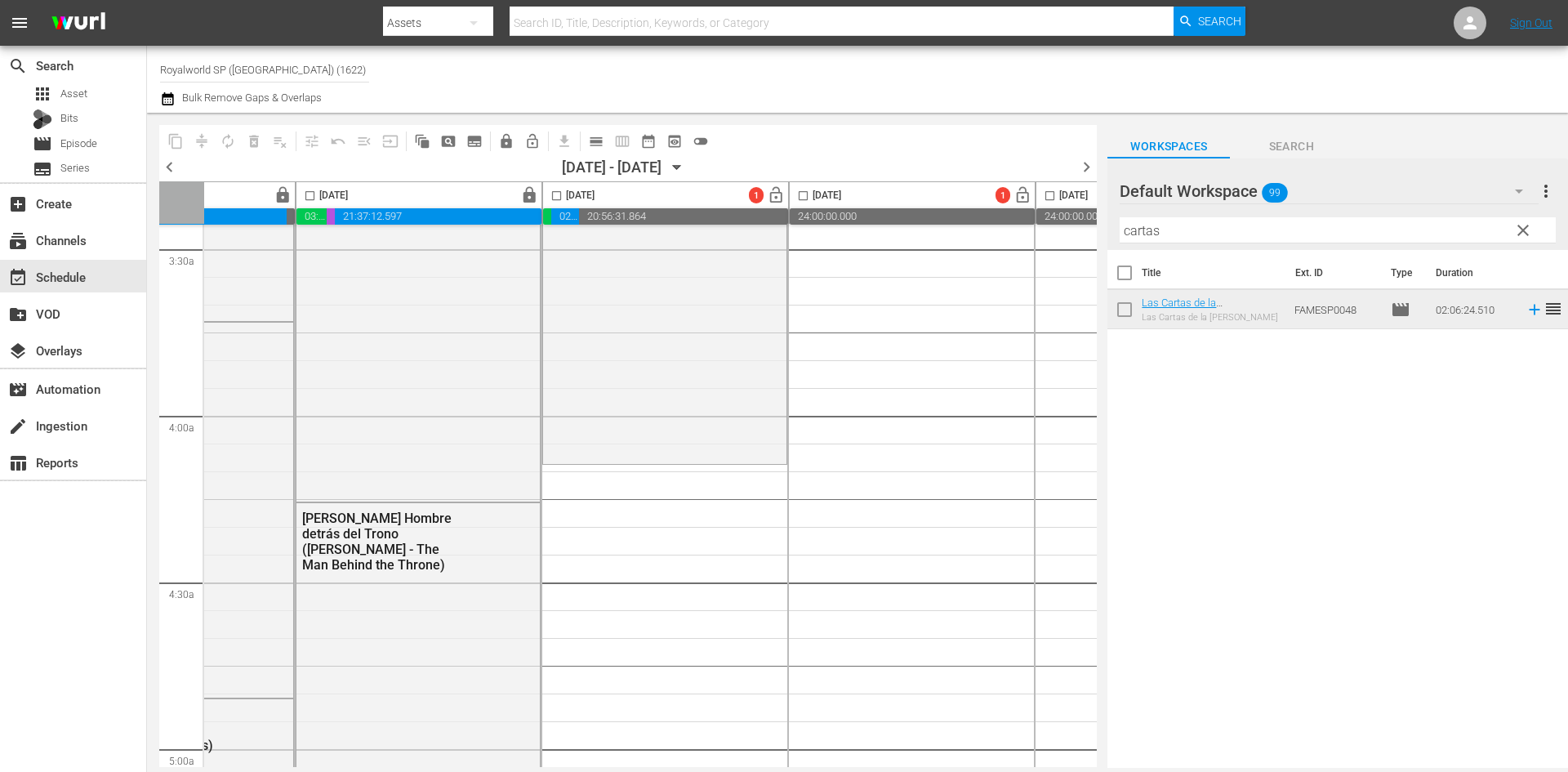
scroll to position [1225, 401]
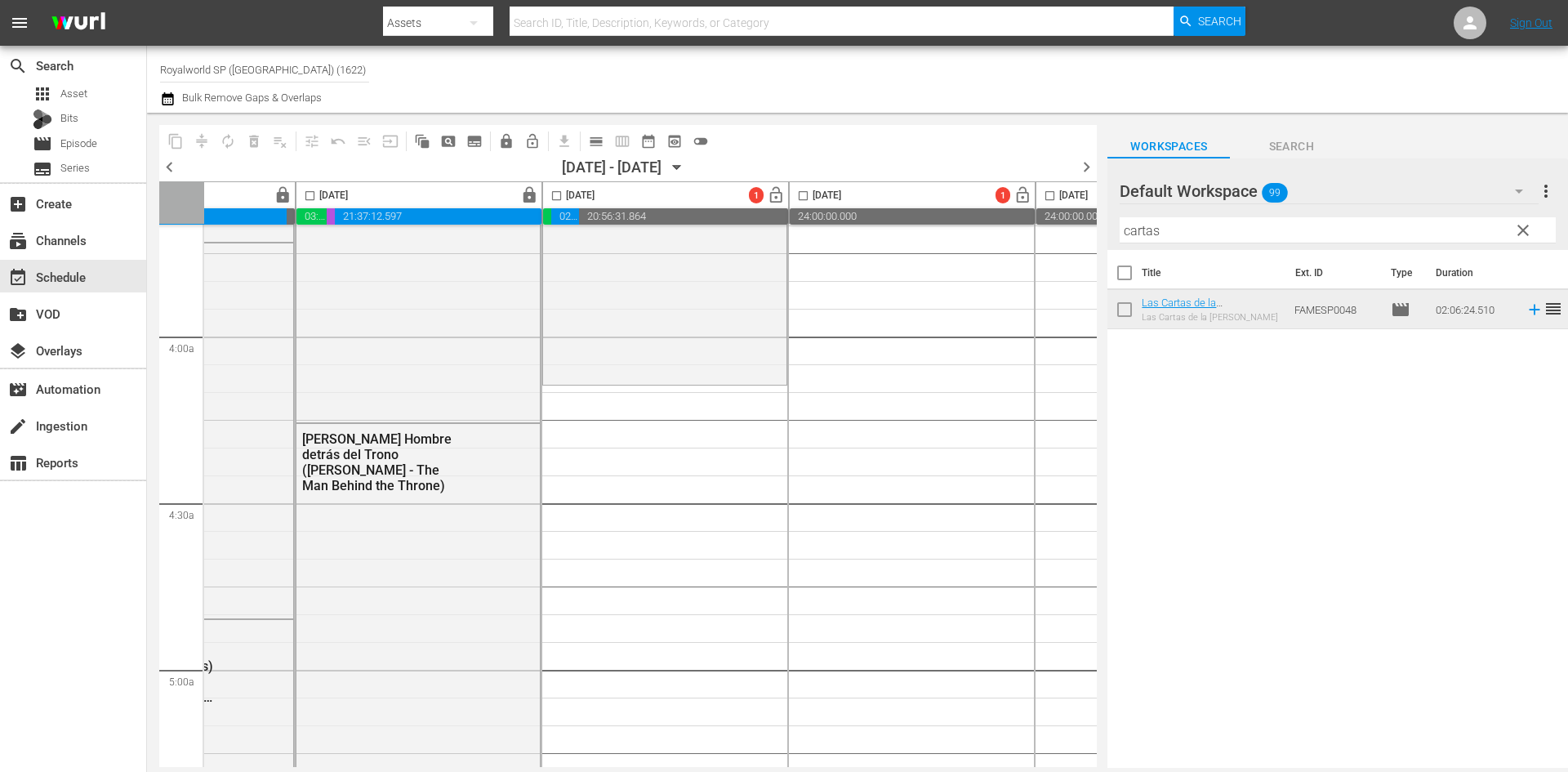
drag, startPoint x: 1163, startPoint y: 226, endPoint x: 1033, endPoint y: 233, distance: 130.2
click at [1039, 227] on div "content_copy compress autorenew_outlined delete_forever_outlined playlist_remov…" at bounding box center [857, 440] width 1421 height 655
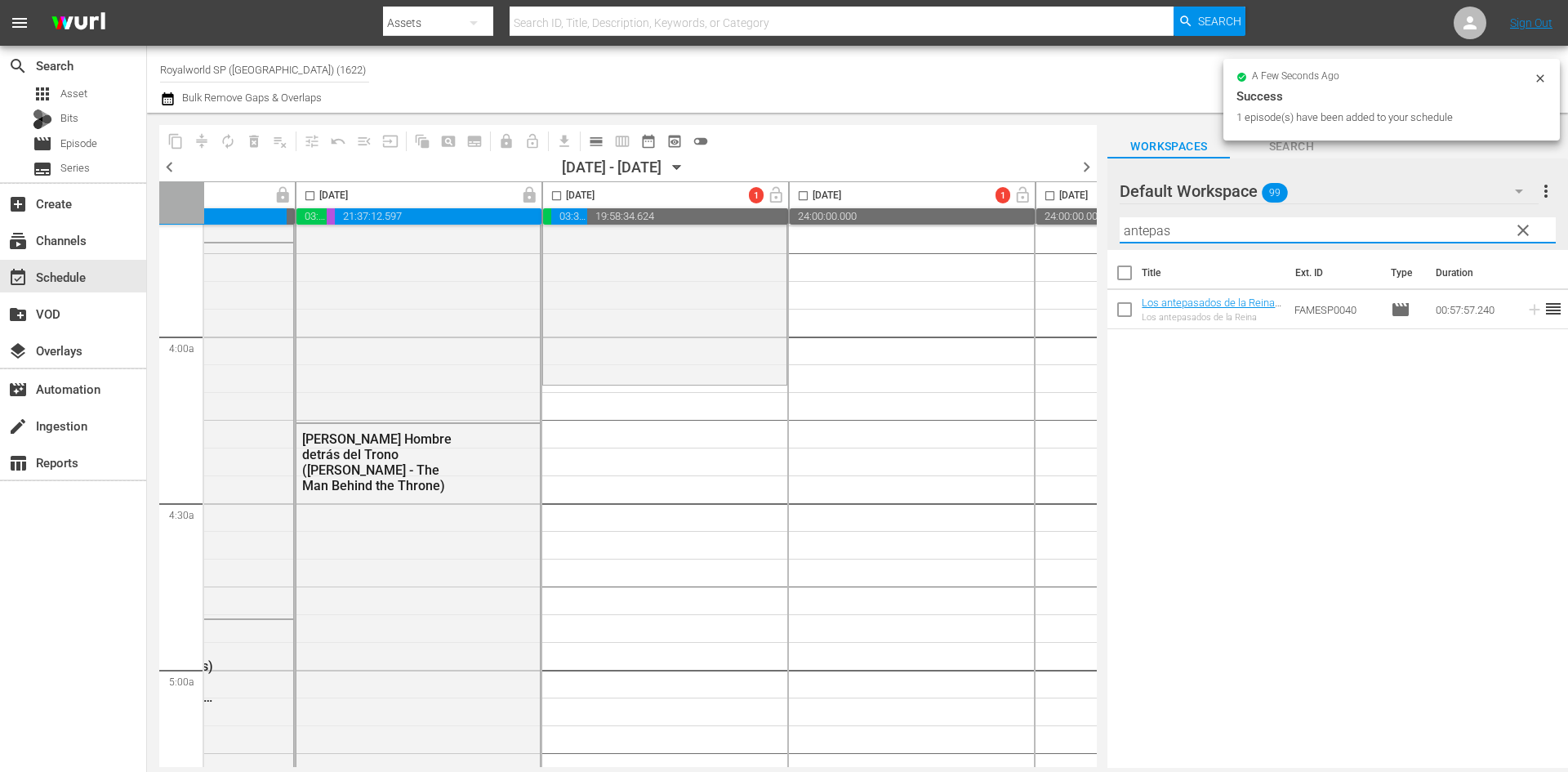
drag, startPoint x: 1231, startPoint y: 241, endPoint x: 1053, endPoint y: 235, distance: 178.1
click at [1053, 234] on div "content_copy compress autorenew_outlined delete_forever_outlined playlist_remov…" at bounding box center [857, 440] width 1421 height 655
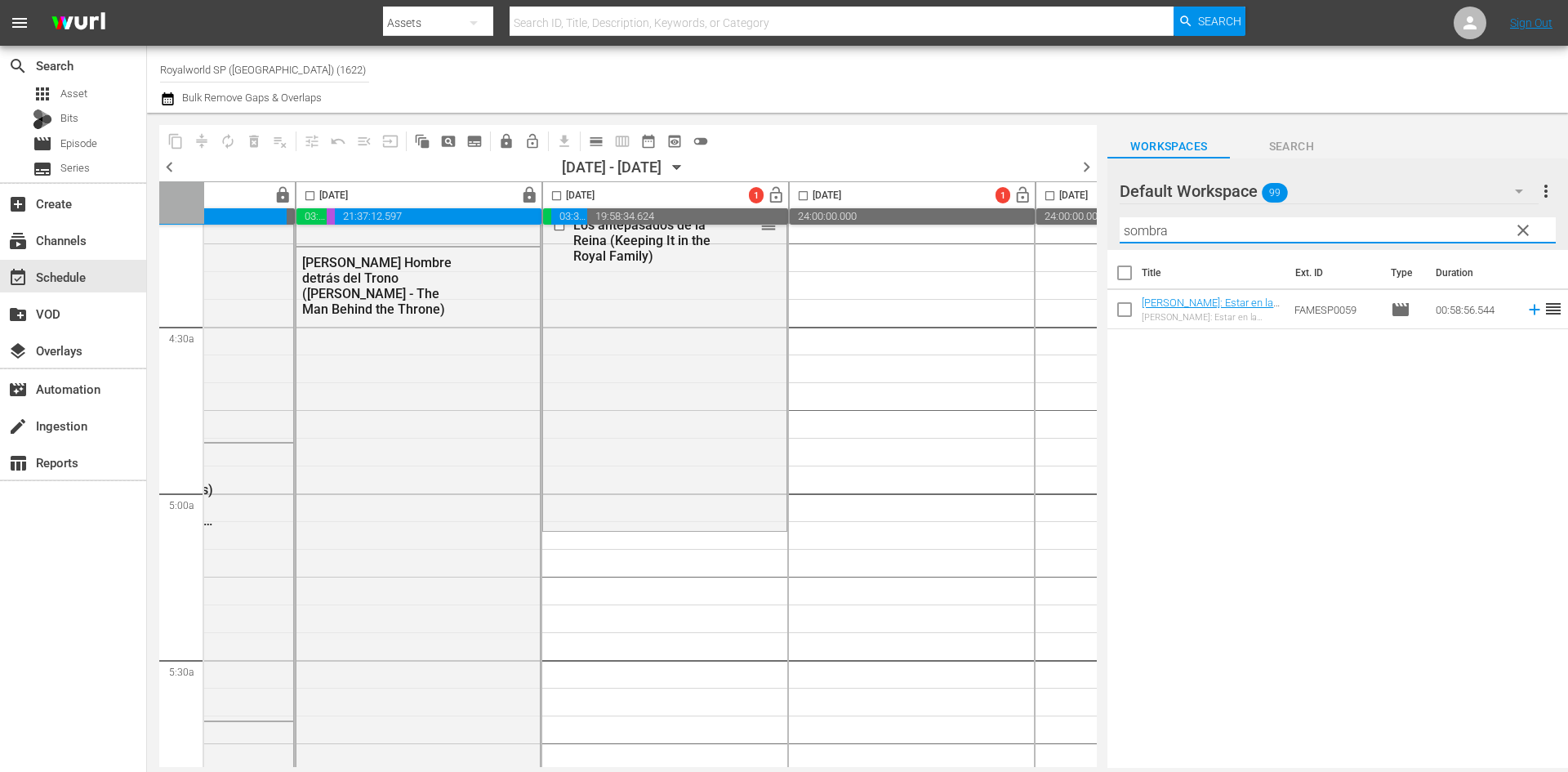
scroll to position [1634, 401]
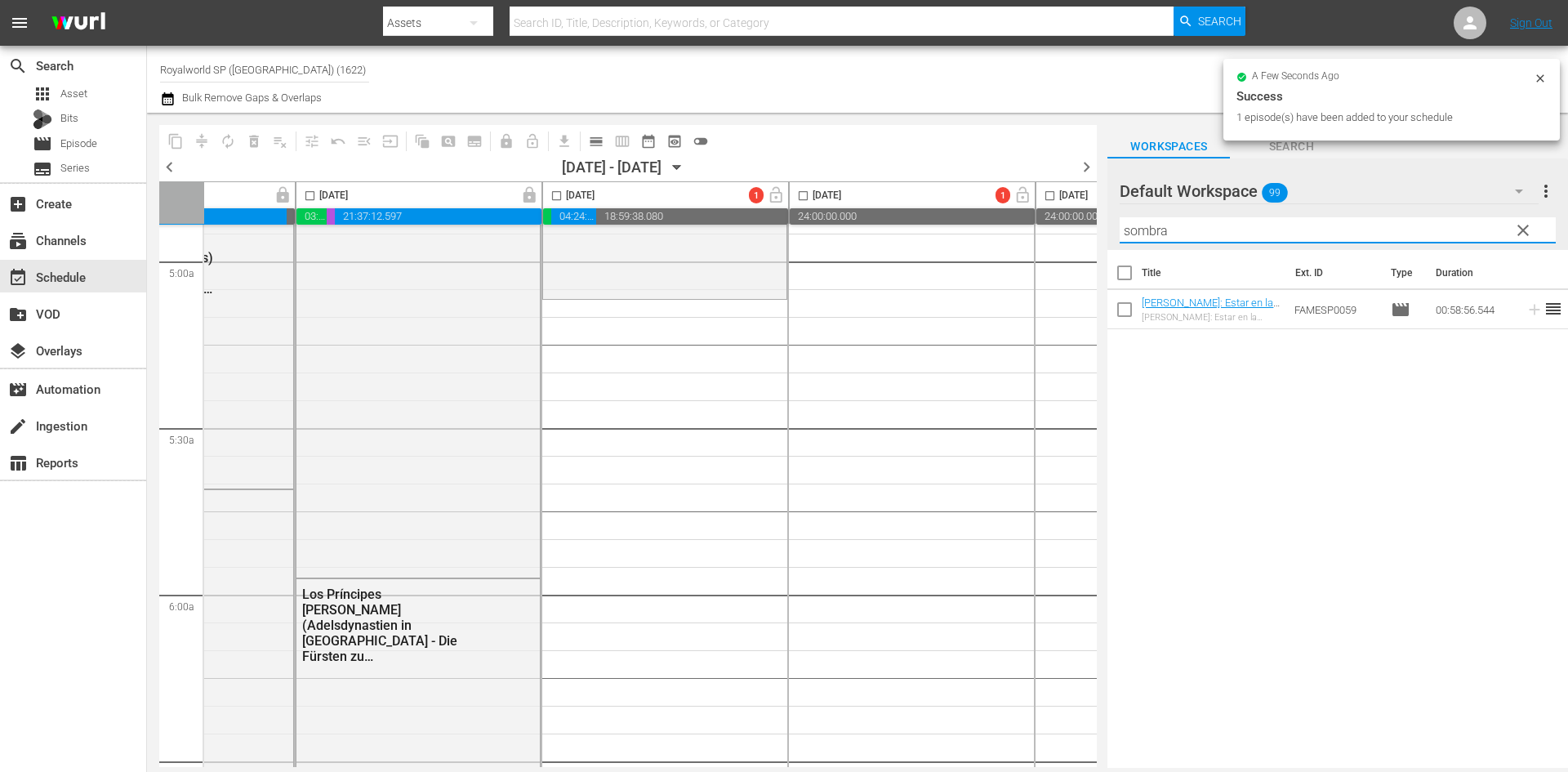
drag, startPoint x: 1326, startPoint y: 236, endPoint x: 1084, endPoint y: 230, distance: 242.1
click at [1084, 230] on div "content_copy compress autorenew_outlined delete_forever_outlined playlist_remov…" at bounding box center [857, 440] width 1421 height 655
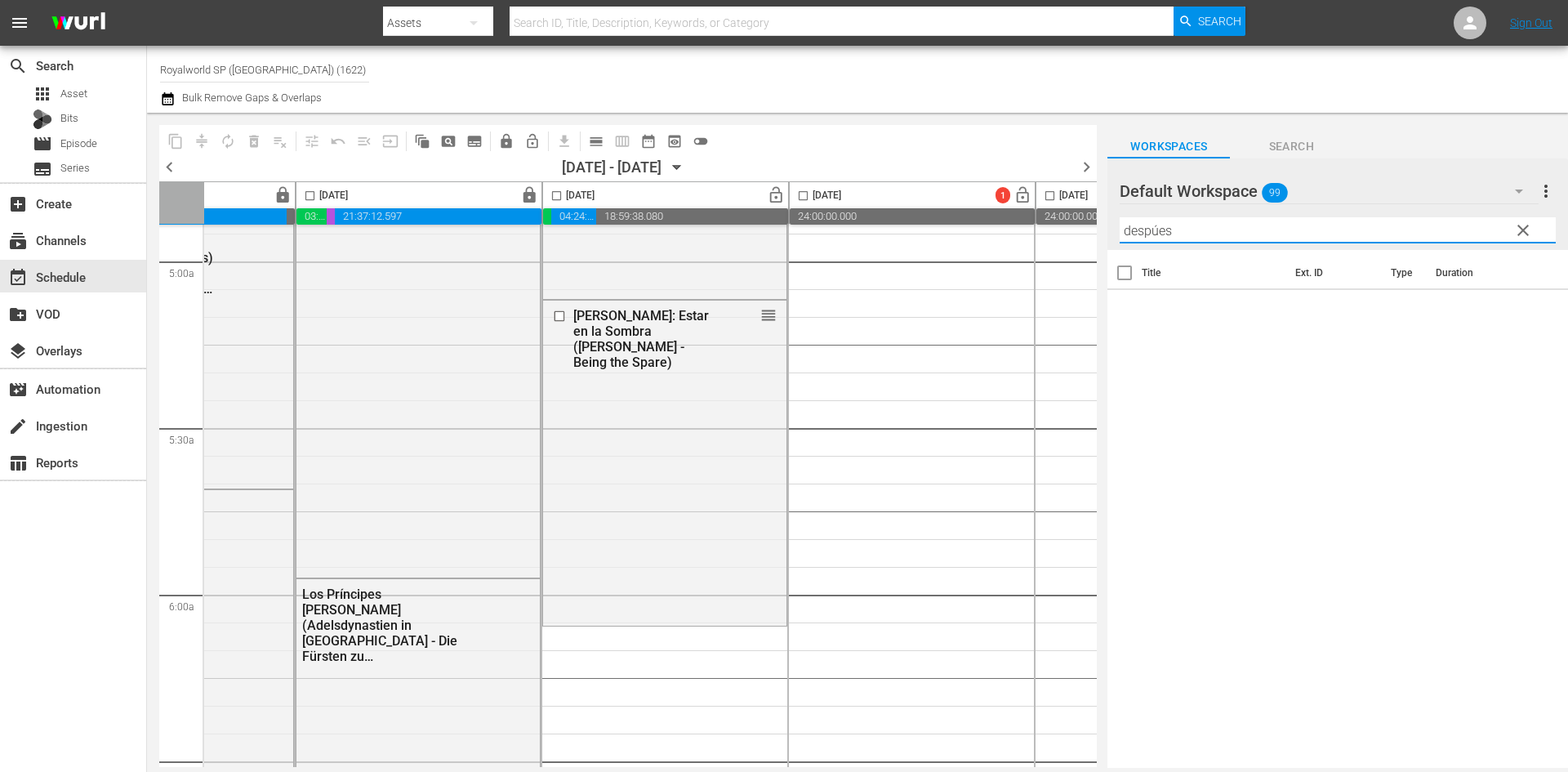
click at [1153, 231] on input "despúes" at bounding box center [1337, 231] width 436 height 26
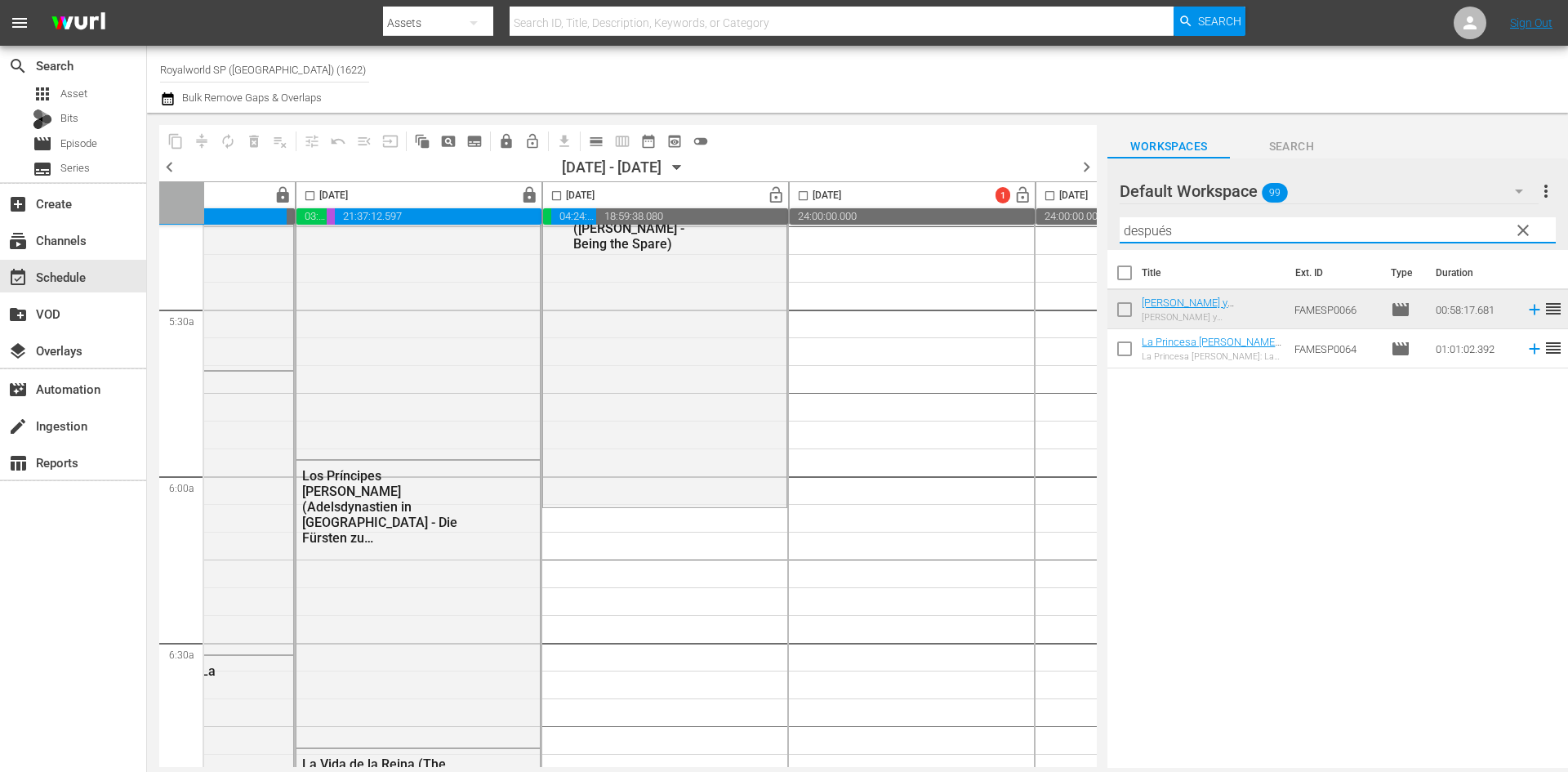
scroll to position [1879, 401]
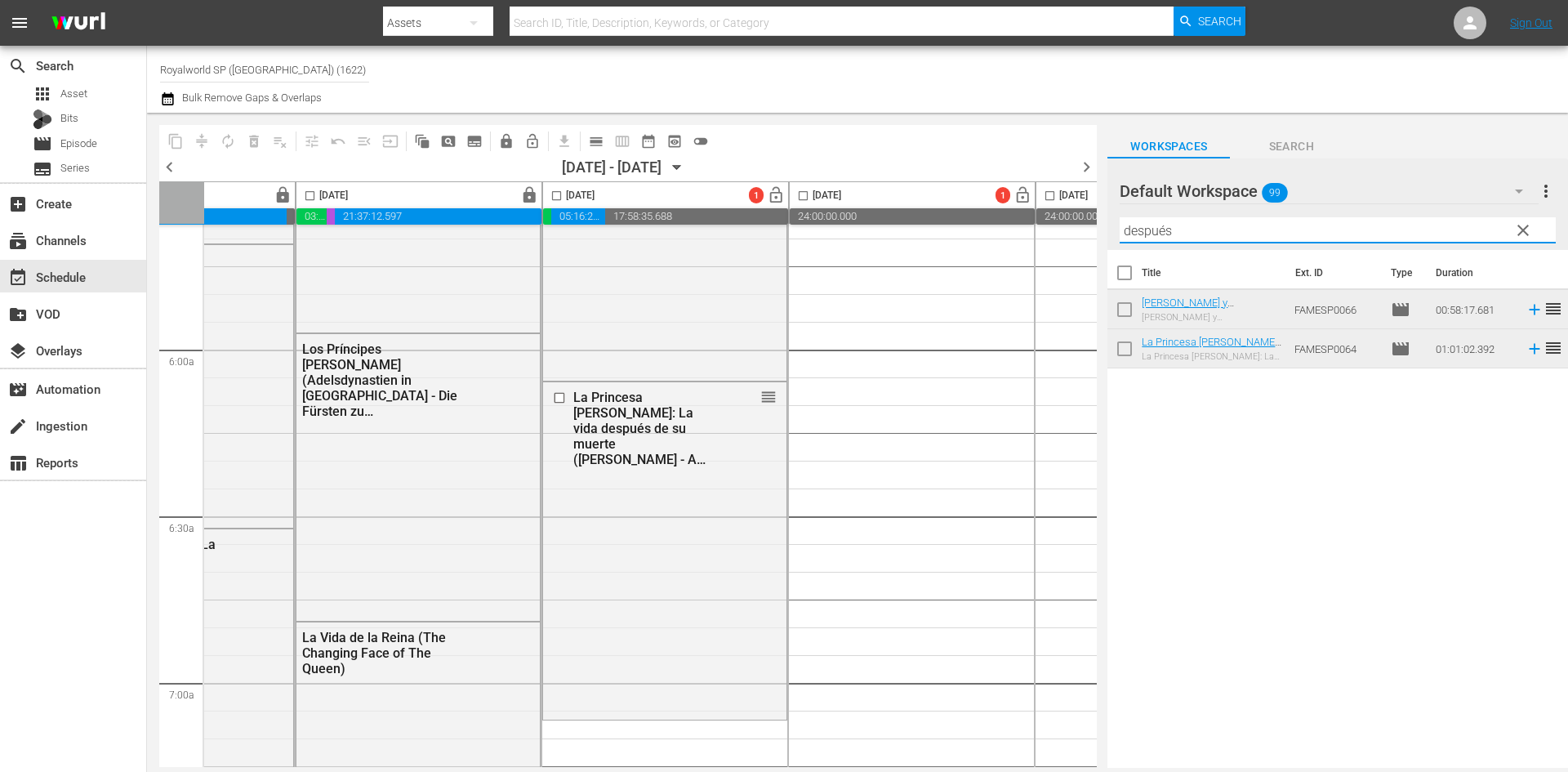
drag, startPoint x: 1295, startPoint y: 227, endPoint x: 1148, endPoint y: 230, distance: 147.0
click at [1148, 230] on input "después" at bounding box center [1337, 231] width 436 height 26
click at [1165, 230] on input "después" at bounding box center [1337, 231] width 436 height 26
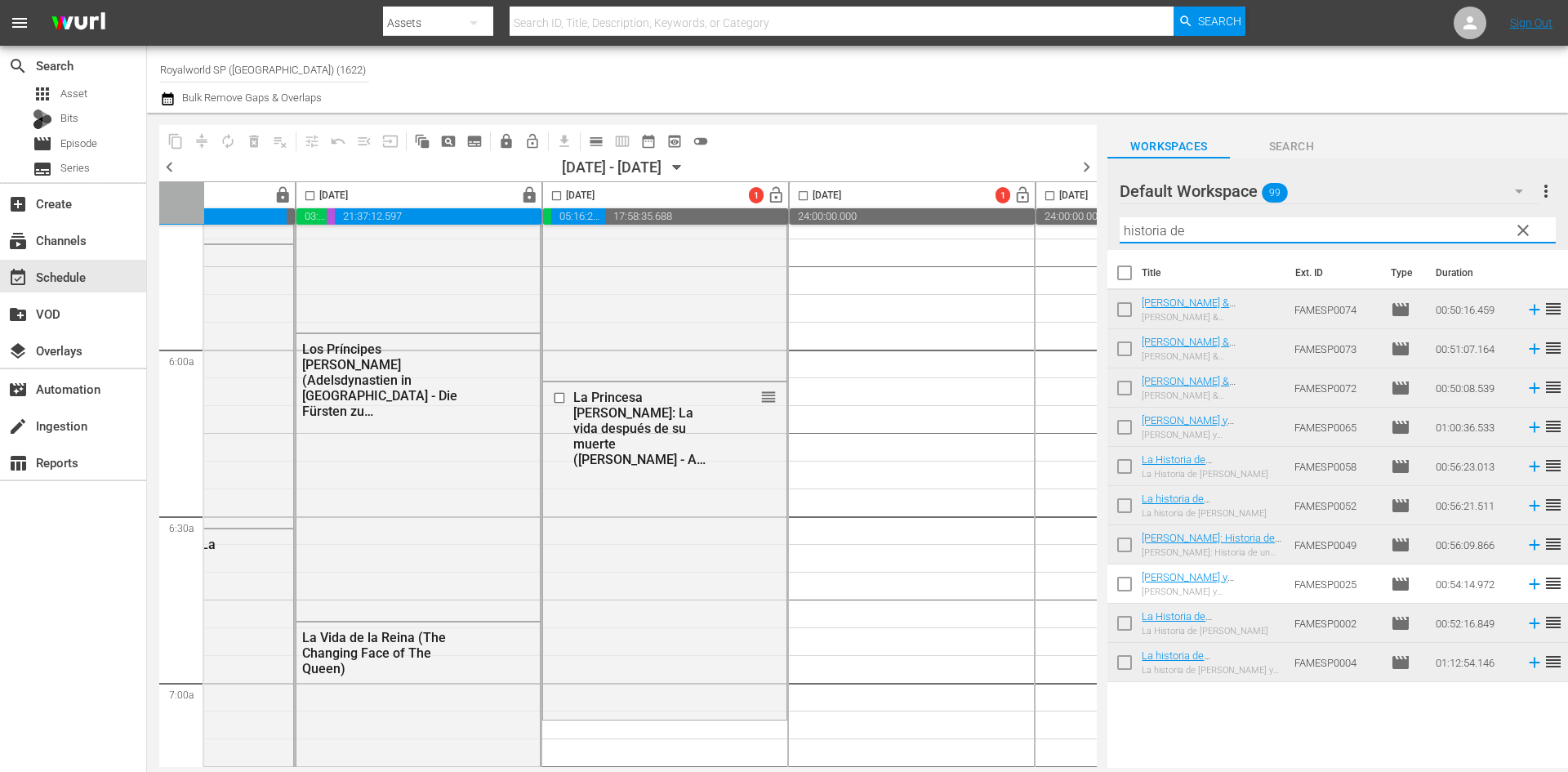
scroll to position [2206, 401]
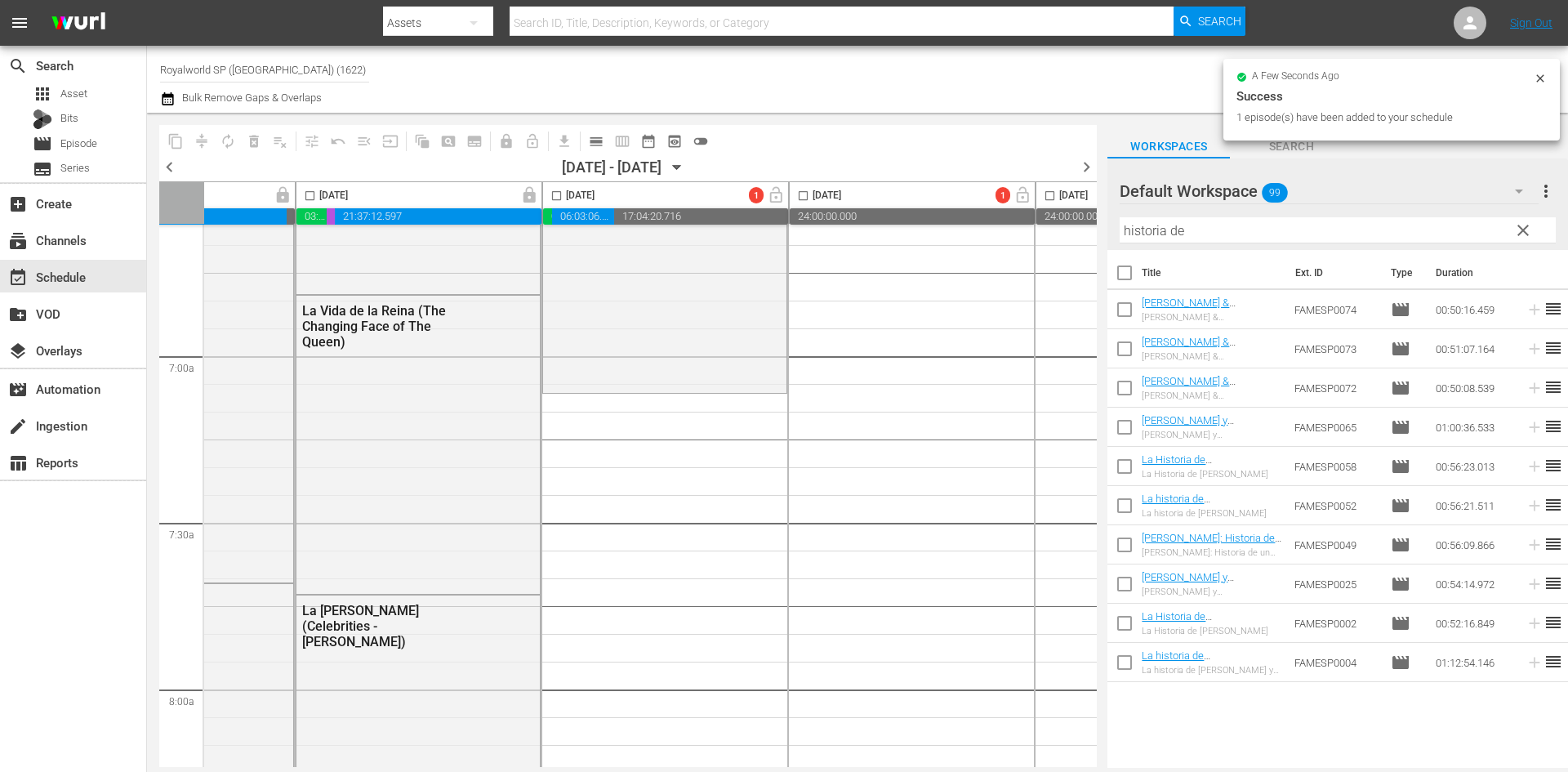
click at [1012, 216] on div "content_copy compress autorenew_outlined delete_forever_outlined playlist_remov…" at bounding box center [857, 440] width 1421 height 655
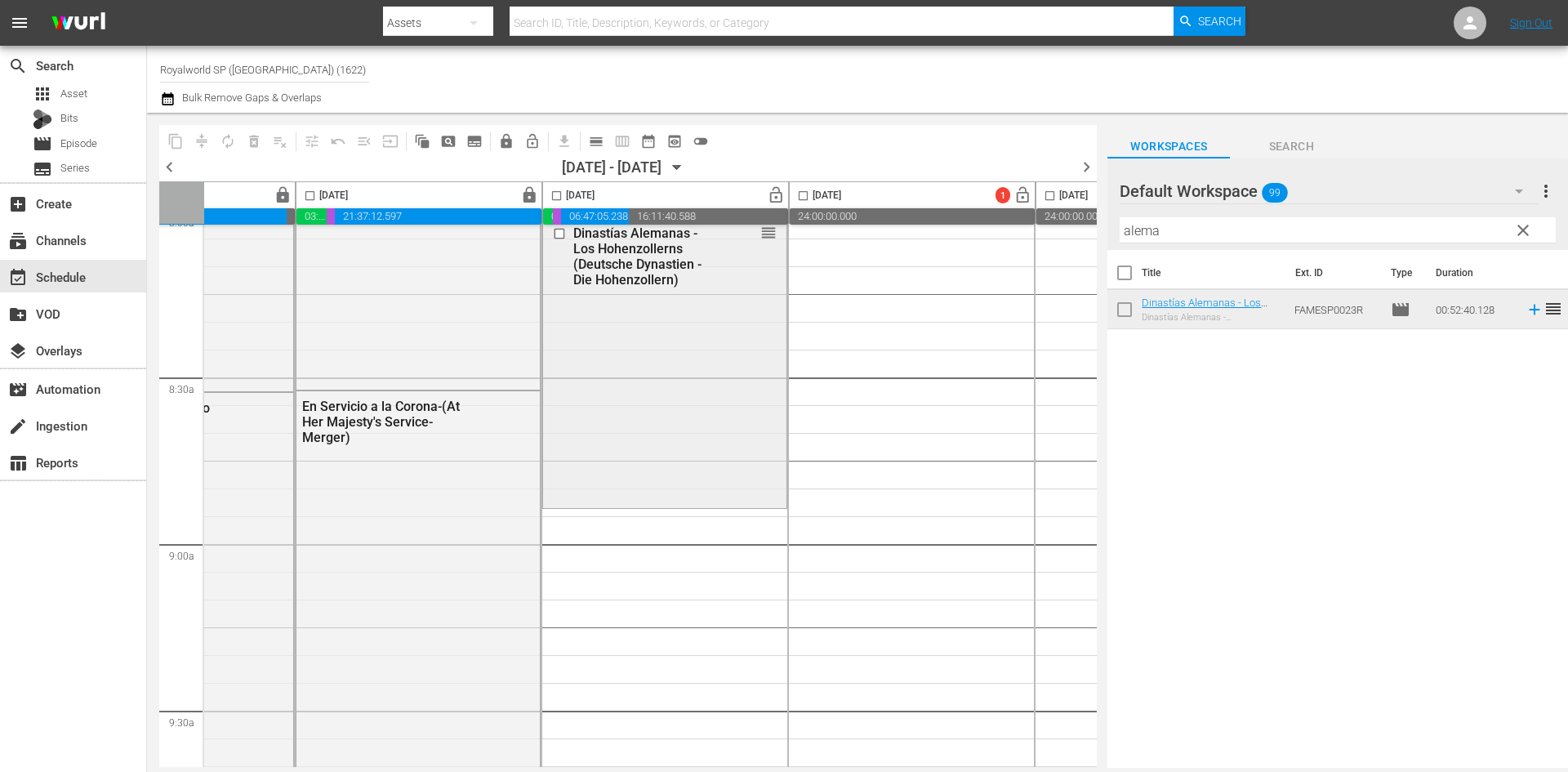
scroll to position [2778, 401]
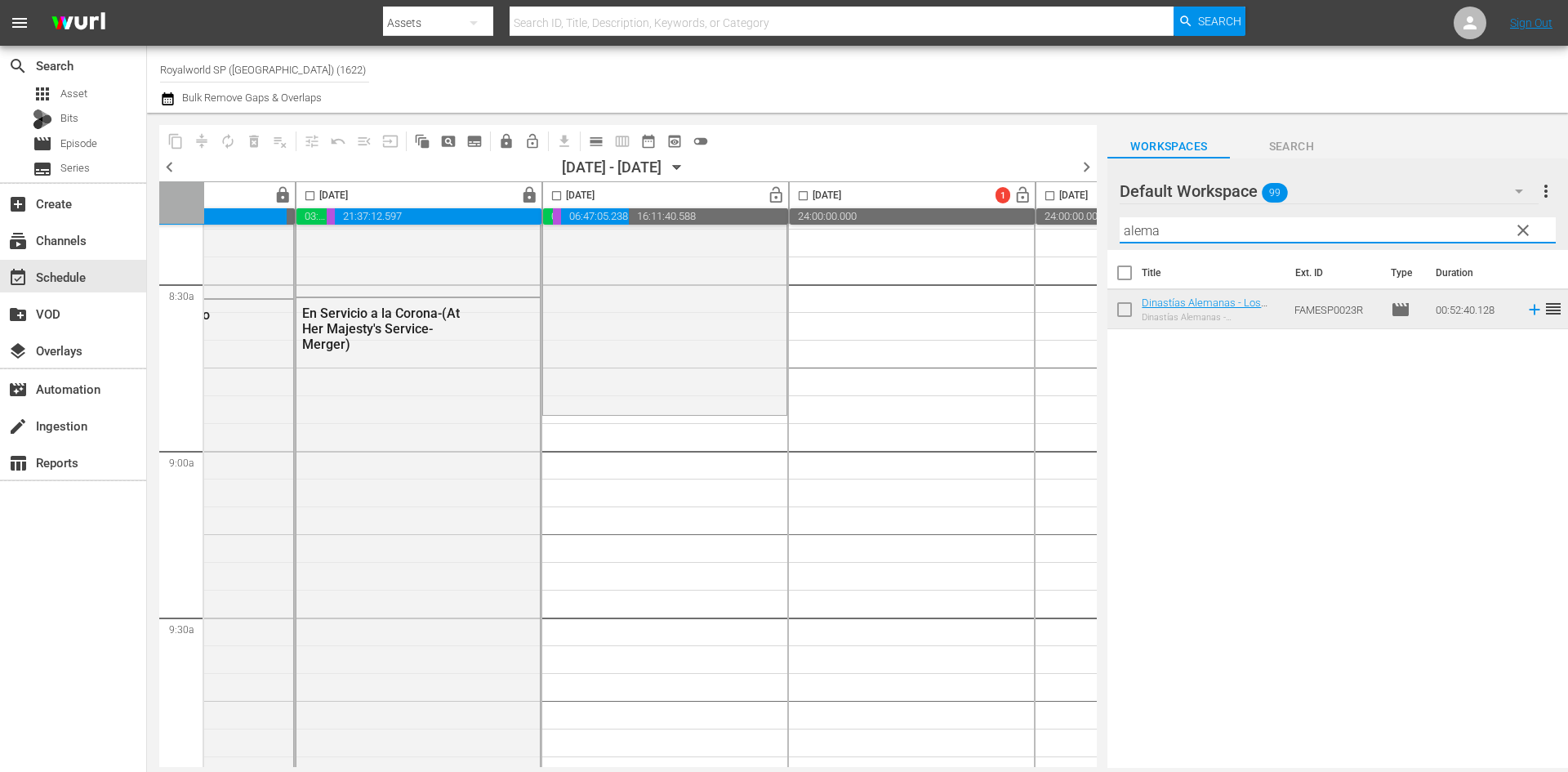
drag, startPoint x: 1194, startPoint y: 235, endPoint x: 957, endPoint y: 224, distance: 237.3
click at [958, 224] on div "content_copy compress autorenew_outlined delete_forever_outlined playlist_remov…" at bounding box center [857, 440] width 1421 height 655
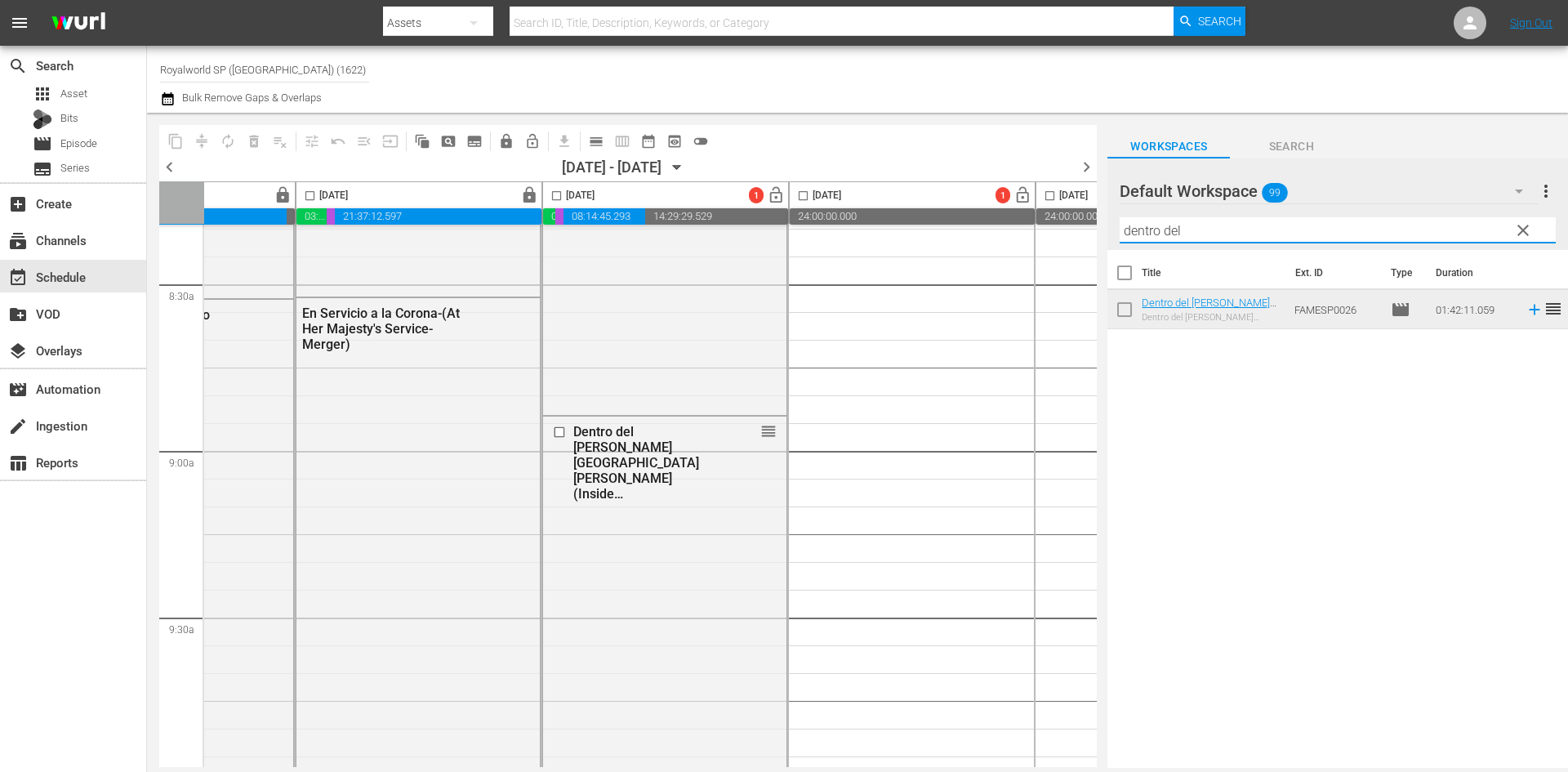
drag, startPoint x: 1204, startPoint y: 232, endPoint x: 1016, endPoint y: 209, distance: 189.4
click at [1016, 209] on div "content_copy compress autorenew_outlined delete_forever_outlined playlist_remov…" at bounding box center [857, 440] width 1421 height 655
click at [1133, 232] on input "dínastias reales" at bounding box center [1337, 231] width 436 height 26
click at [1161, 228] on input "dinastias reales" at bounding box center [1337, 231] width 436 height 26
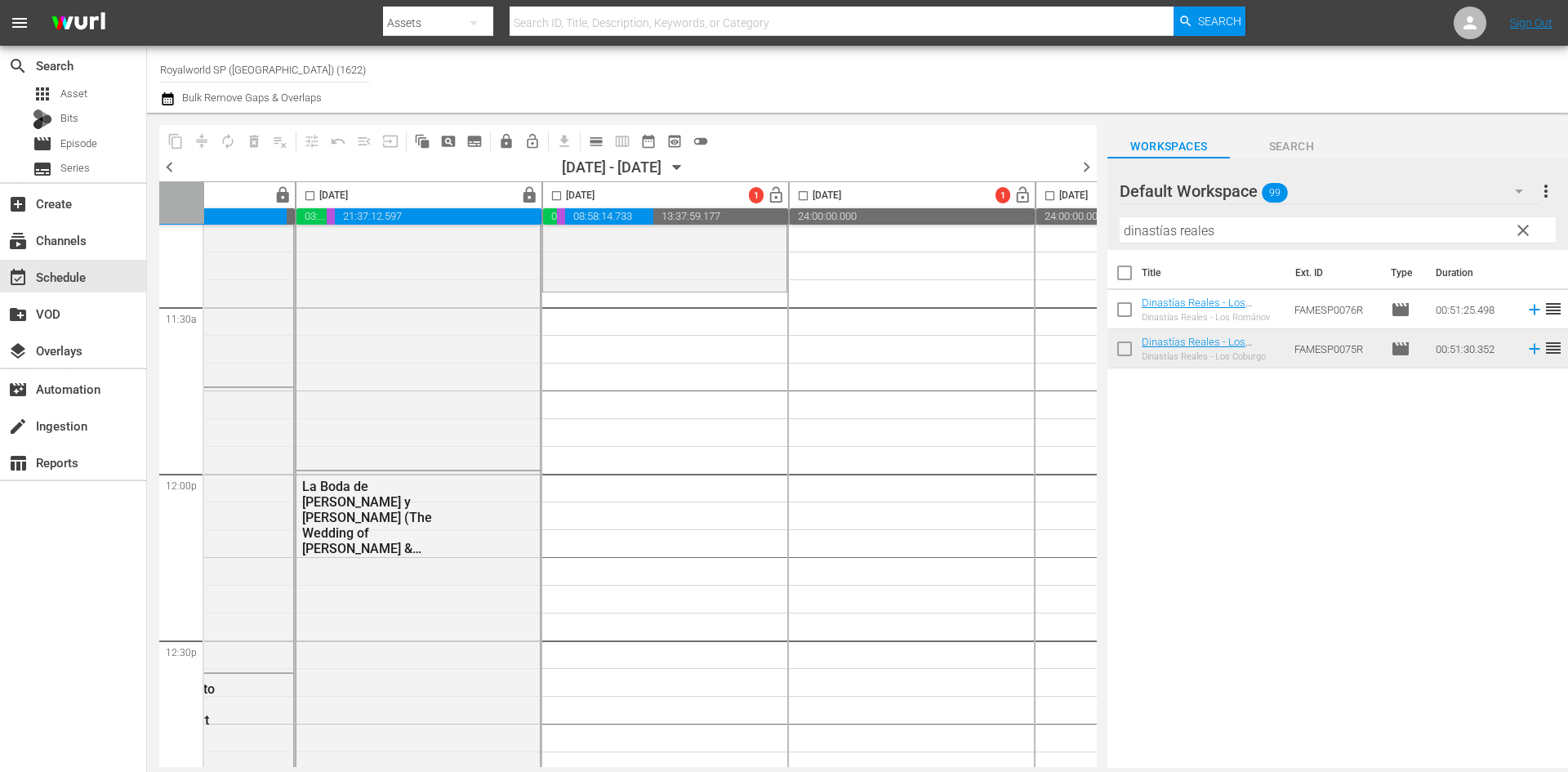
scroll to position [3676, 401]
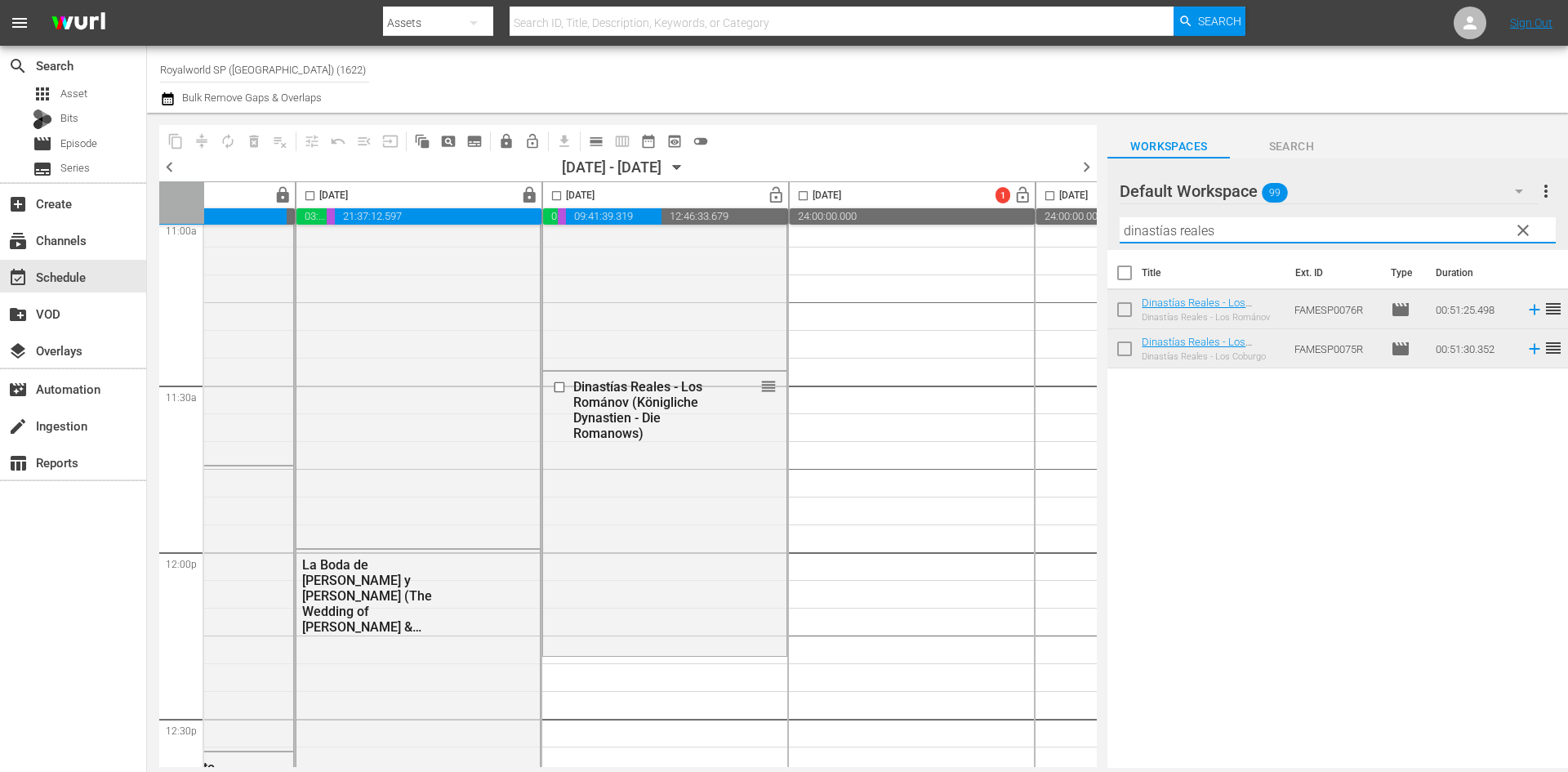
drag, startPoint x: 1241, startPoint y: 232, endPoint x: 1003, endPoint y: 221, distance: 238.3
click at [1003, 221] on div "content_copy compress autorenew_outlined delete_forever_outlined playlist_remov…" at bounding box center [857, 440] width 1421 height 655
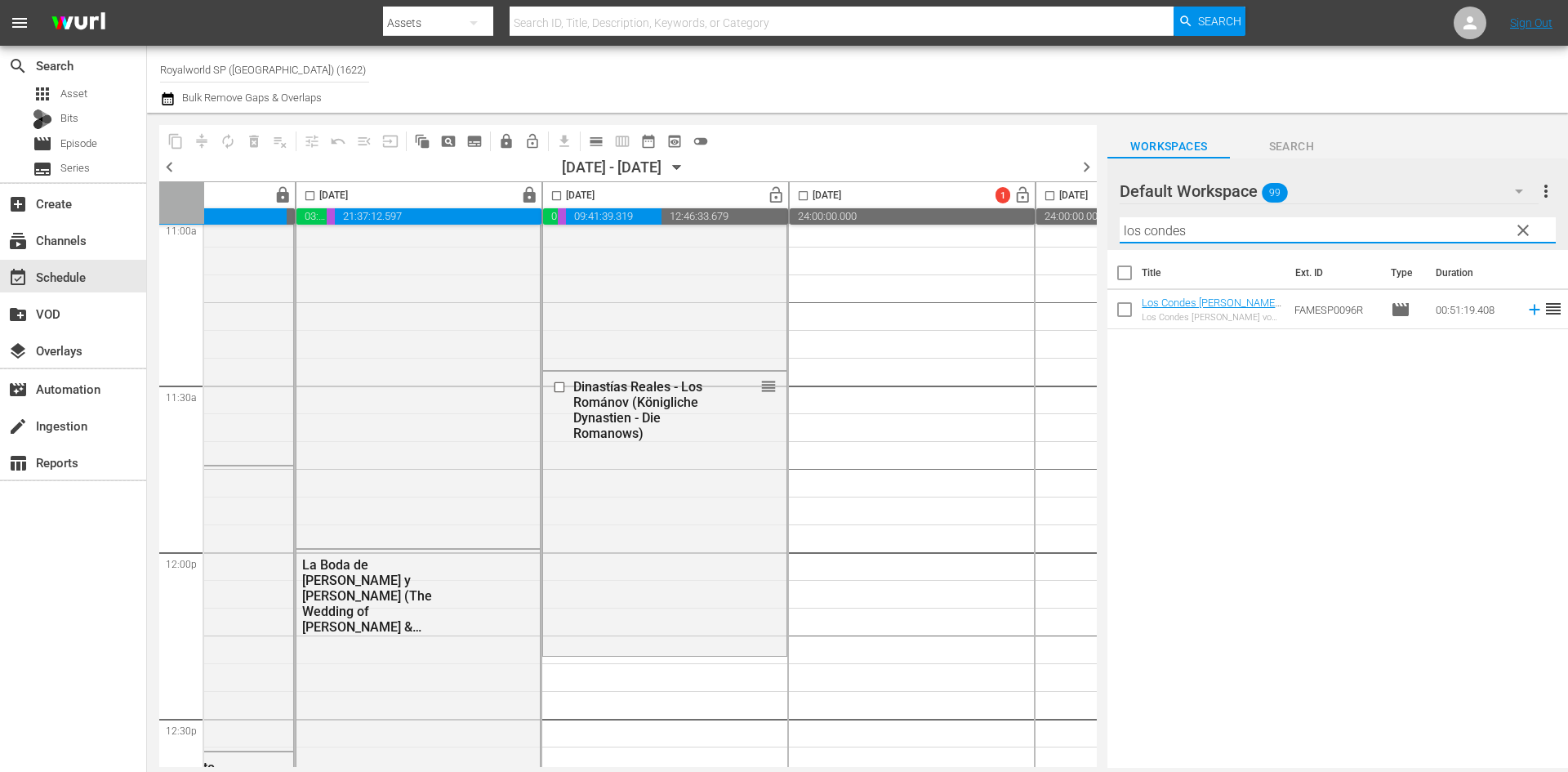
scroll to position [3922, 401]
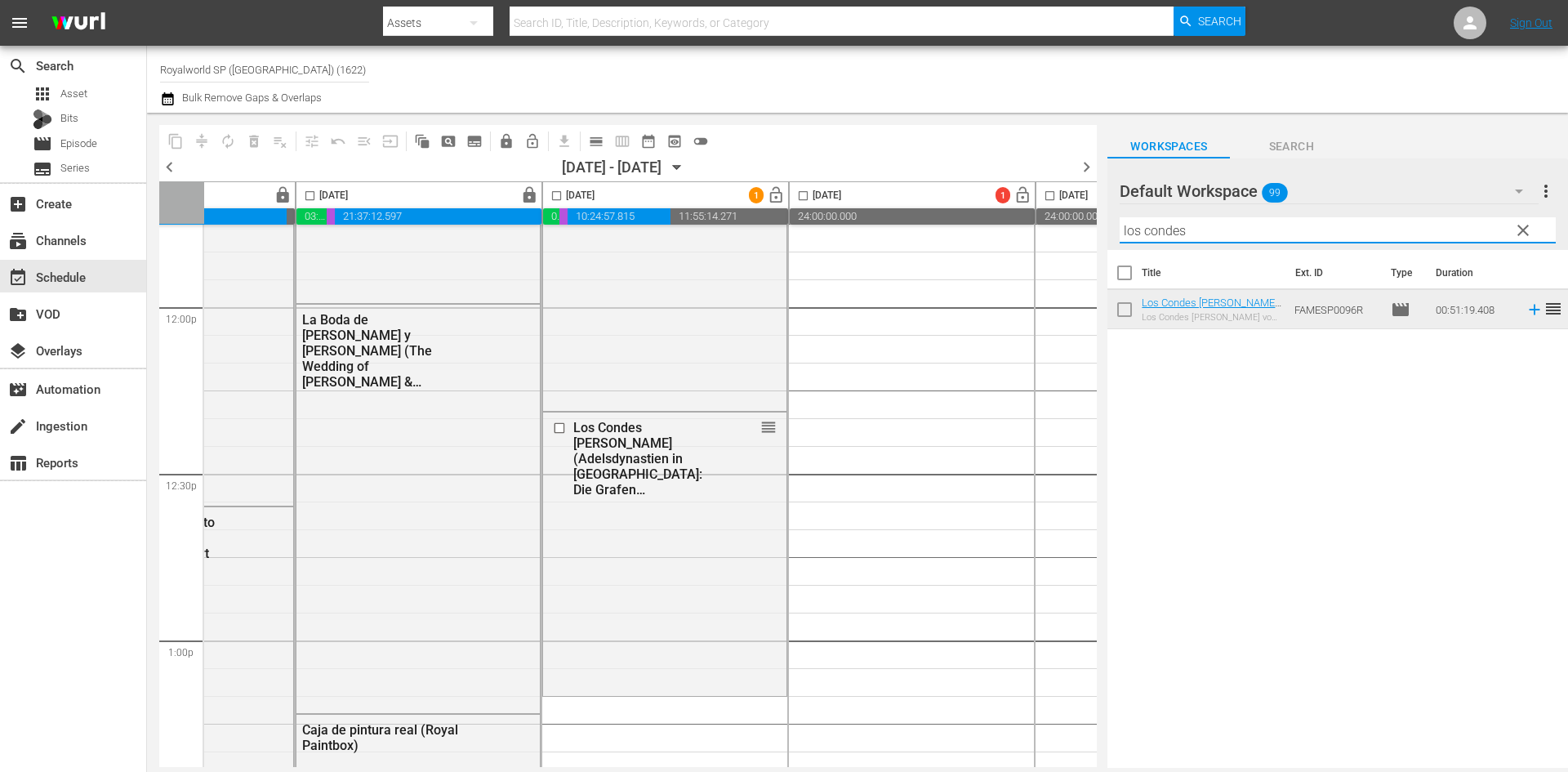
drag, startPoint x: 1149, startPoint y: 234, endPoint x: 1107, endPoint y: 230, distance: 42.2
click at [1107, 230] on div "content_copy compress autorenew_outlined delete_forever_outlined playlist_remov…" at bounding box center [857, 440] width 1421 height 655
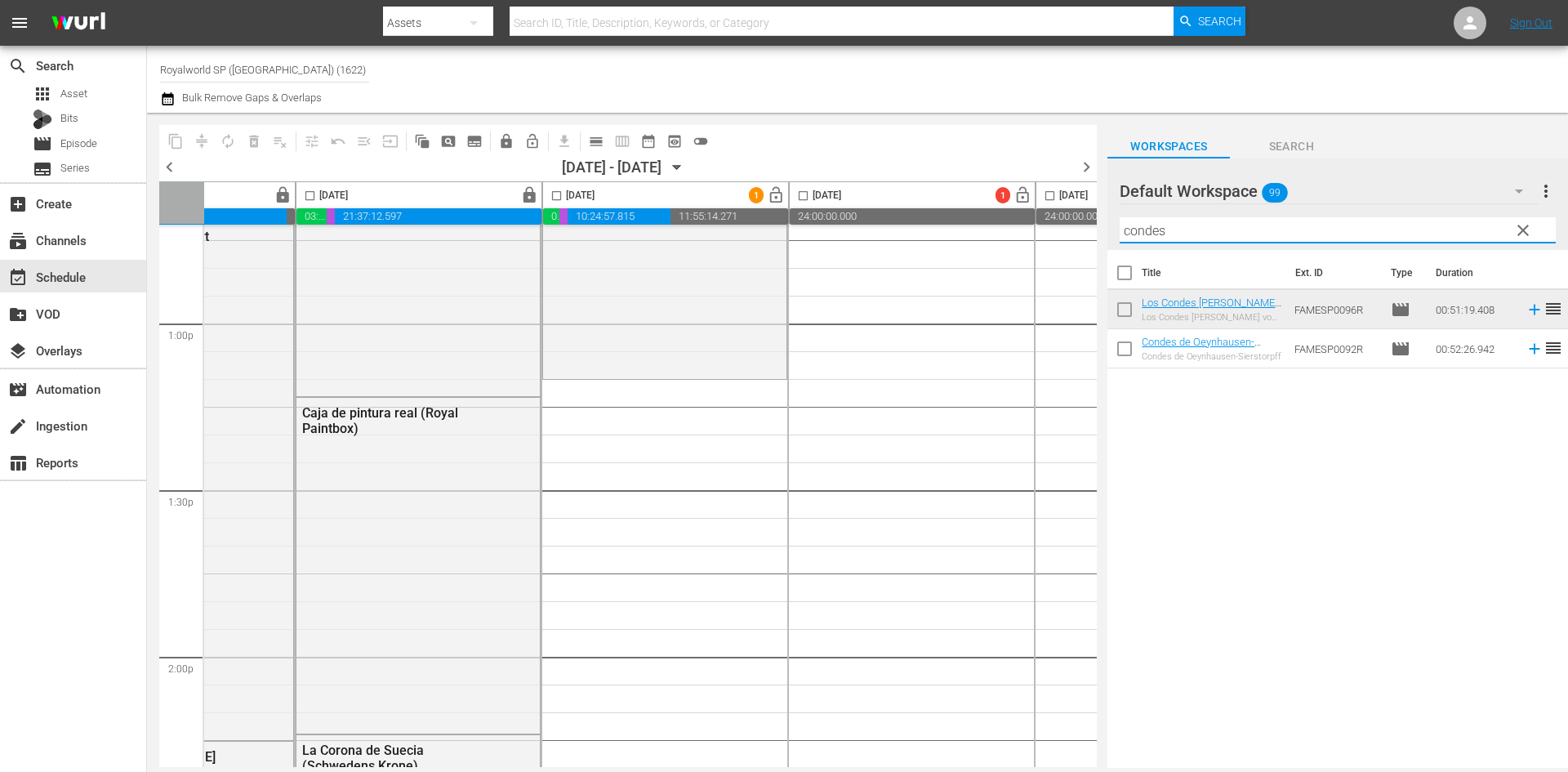
scroll to position [4248, 401]
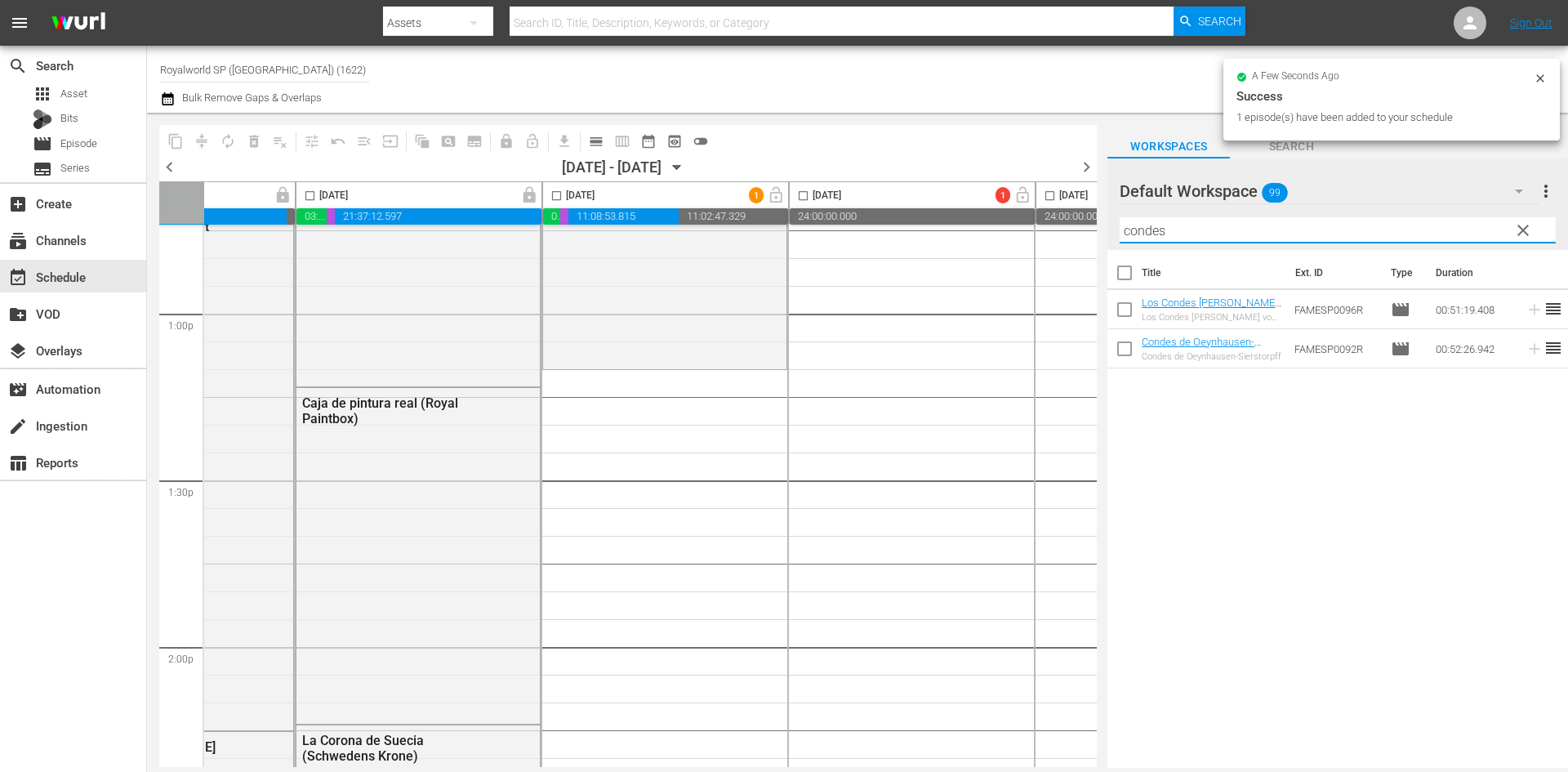
drag, startPoint x: 1221, startPoint y: 235, endPoint x: 1091, endPoint y: 229, distance: 130.1
click at [1091, 229] on div "content_copy compress autorenew_outlined delete_forever_outlined playlist_remov…" at bounding box center [857, 440] width 1421 height 655
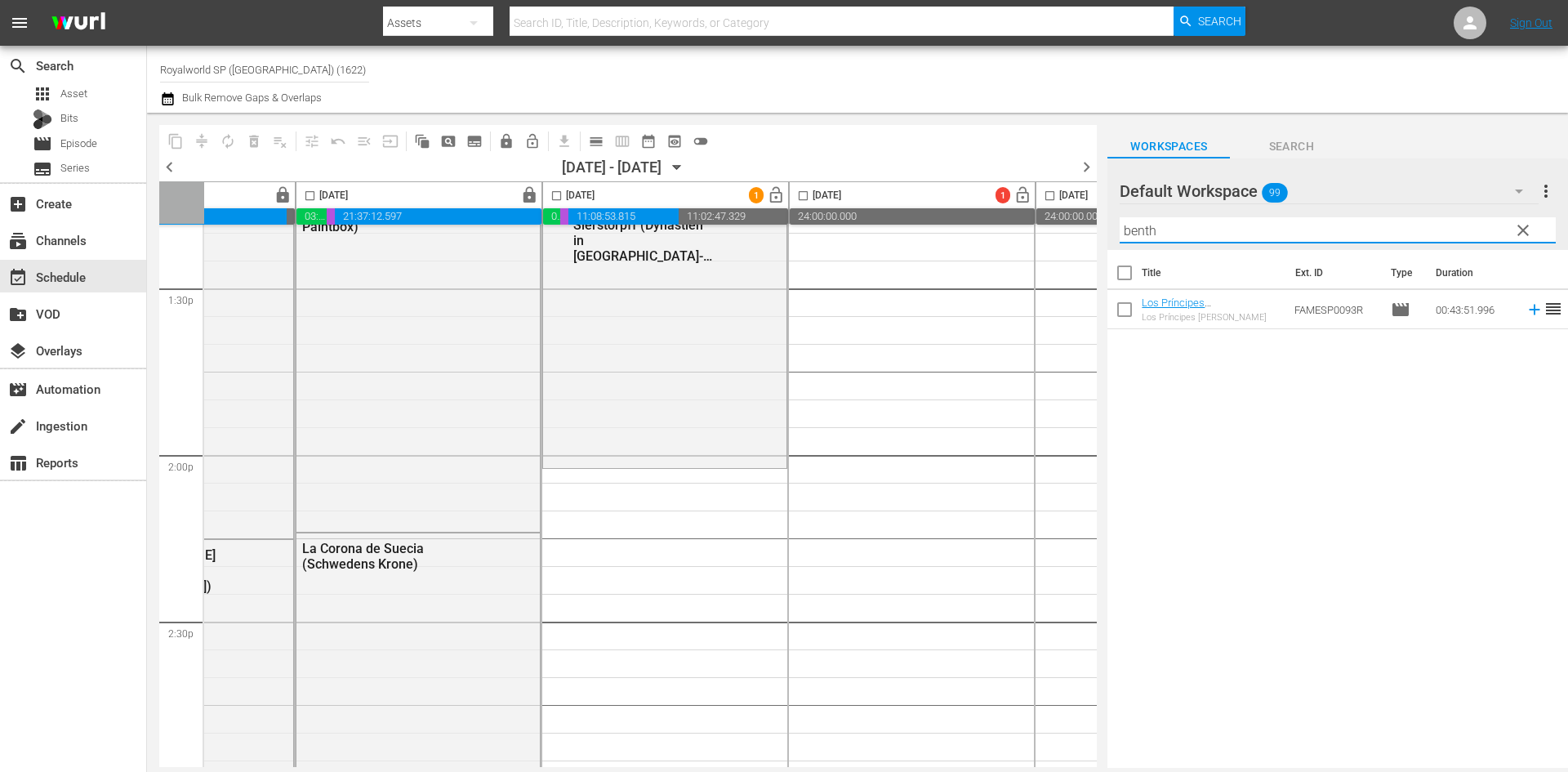
scroll to position [4575, 401]
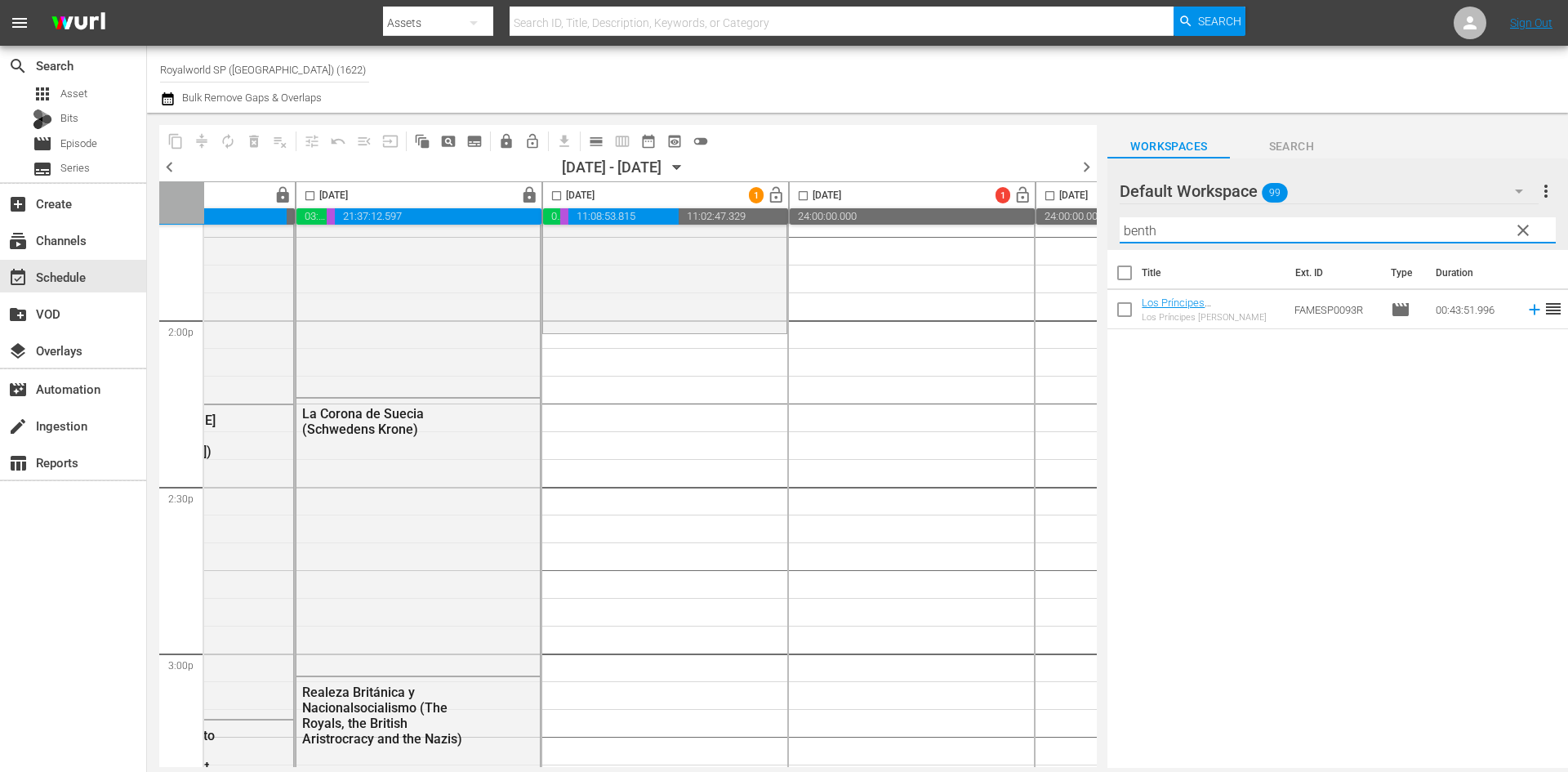
type input "benth"
